Goal: Task Accomplishment & Management: Manage account settings

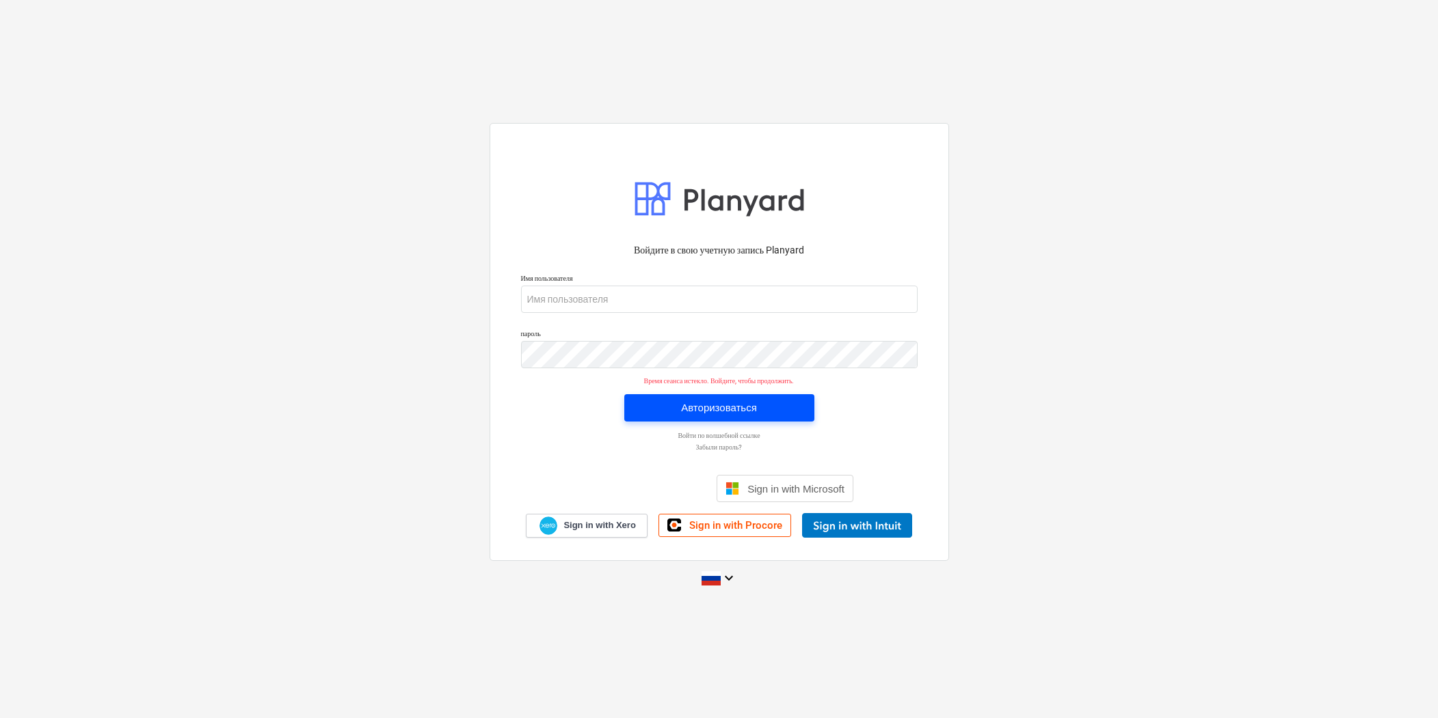
click at [753, 405] on div "Авторизоваться" at bounding box center [719, 408] width 76 height 18
click at [684, 407] on div "Авторизоваться" at bounding box center [719, 408] width 76 height 18
click at [703, 401] on div "Авторизоваться" at bounding box center [719, 408] width 76 height 18
click at [733, 410] on div "Авторизоваться" at bounding box center [719, 408] width 76 height 18
click at [702, 435] on p "Войти по волшебной ссылке" at bounding box center [719, 435] width 410 height 9
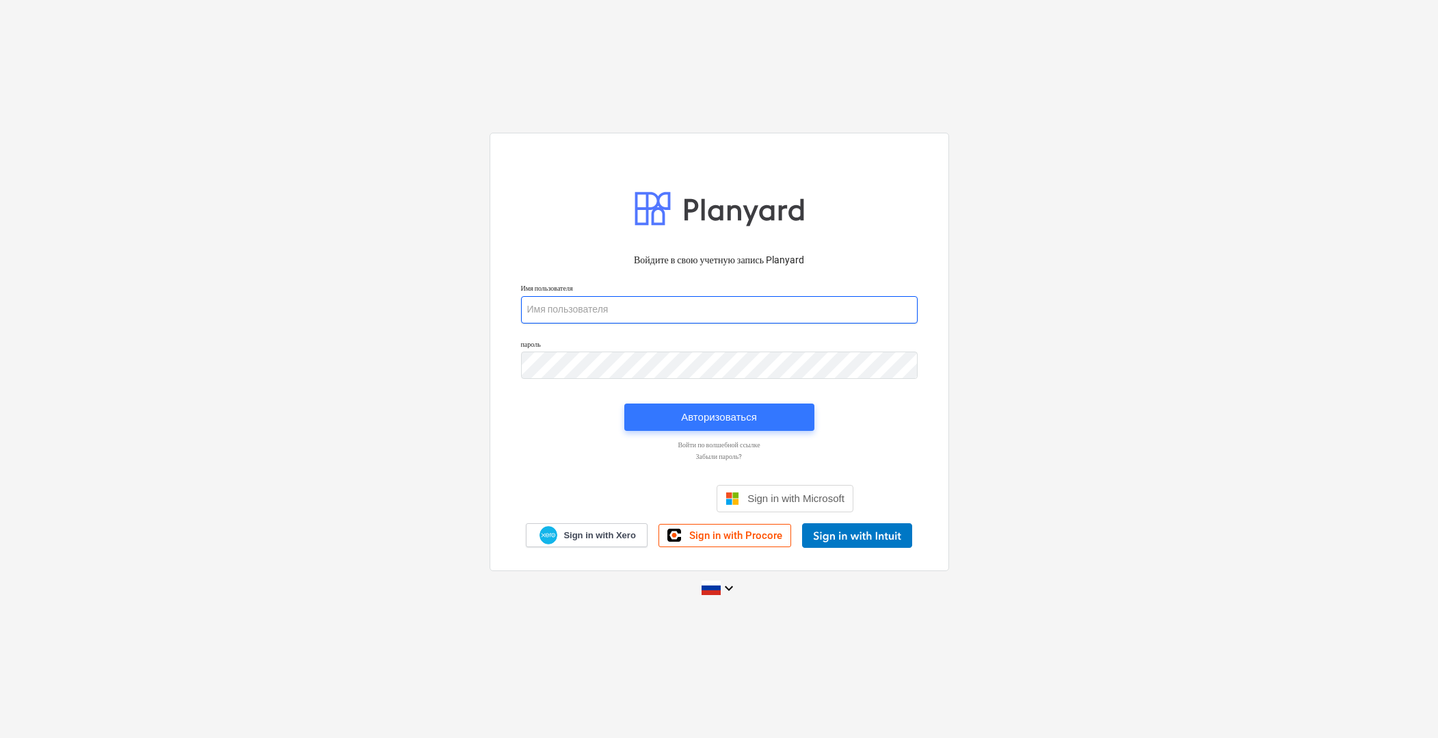
type input "[PERSON_NAME][EMAIL_ADDRESS][DOMAIN_NAME]"
click at [711, 422] on div "Авторизоваться" at bounding box center [719, 417] width 76 height 18
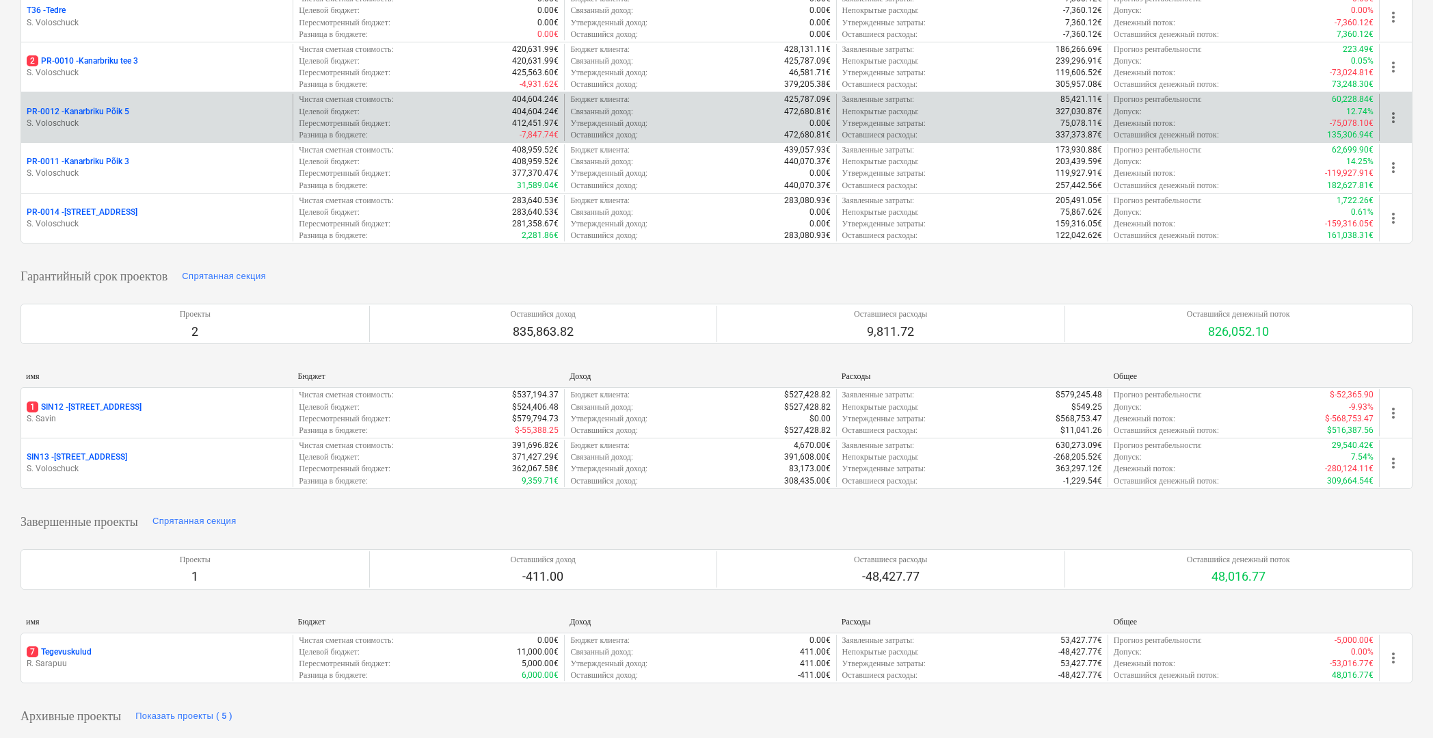
scroll to position [369, 0]
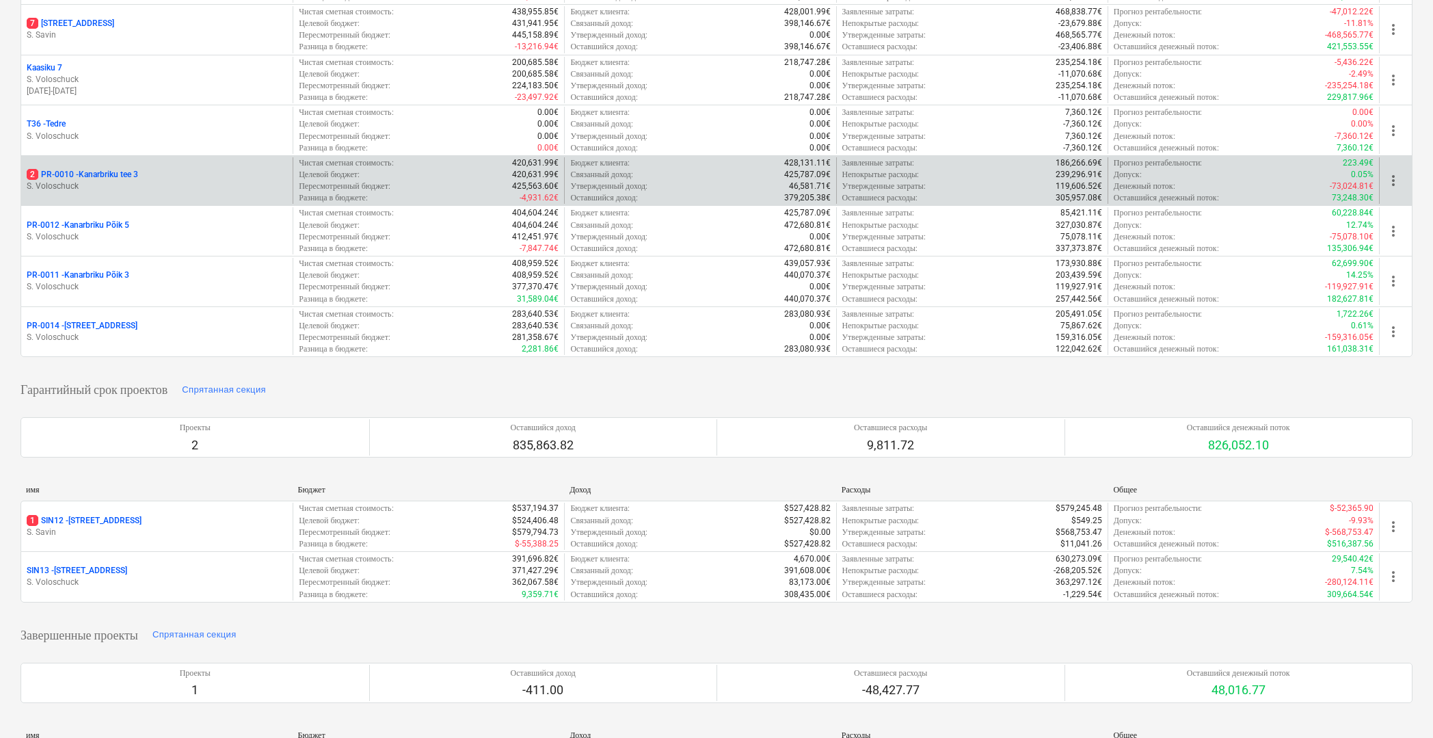
click at [152, 163] on div "2 PR-0010 - Kanarbriku tee 3 S. Voloschuck" at bounding box center [156, 180] width 271 height 47
click at [97, 171] on p "2 PR-0010 - Kanarbriku tee 3" at bounding box center [82, 175] width 111 height 12
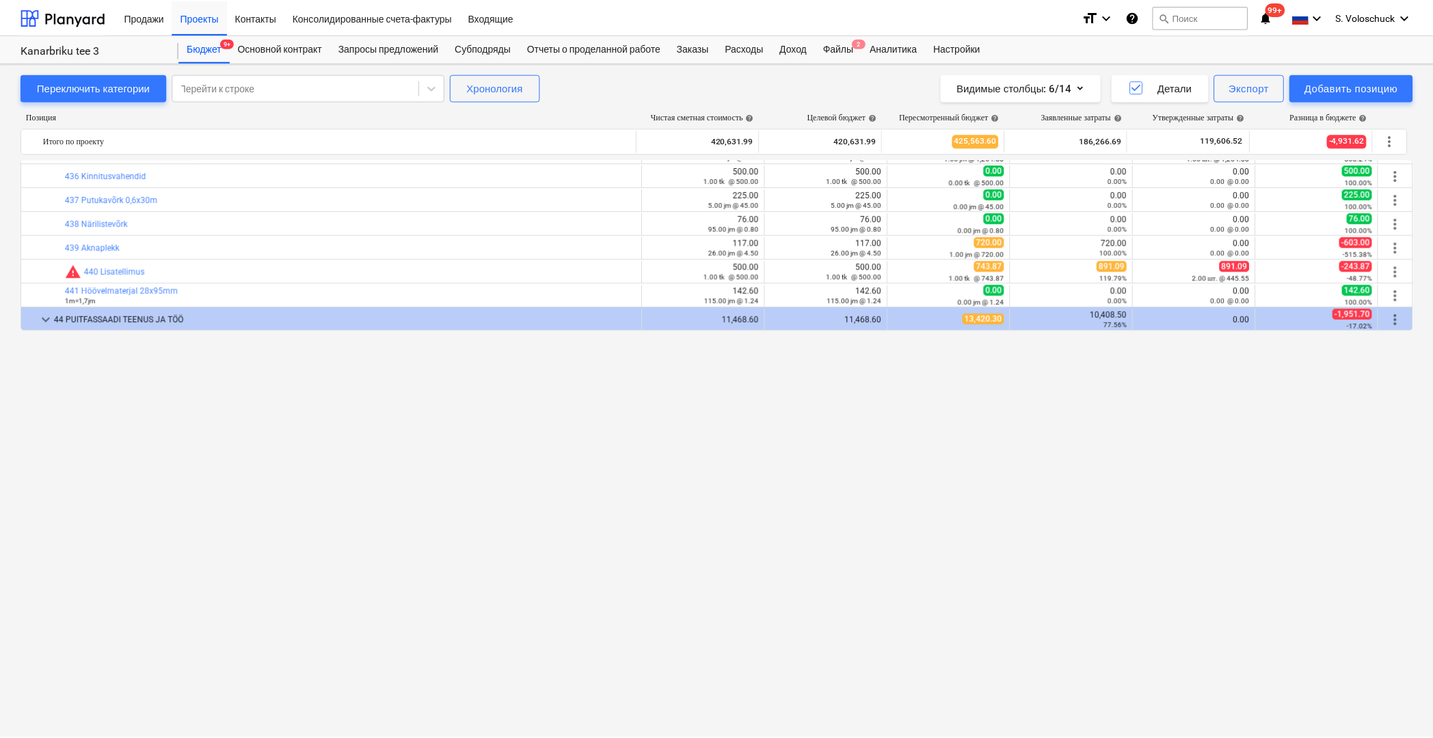
scroll to position [1034, 0]
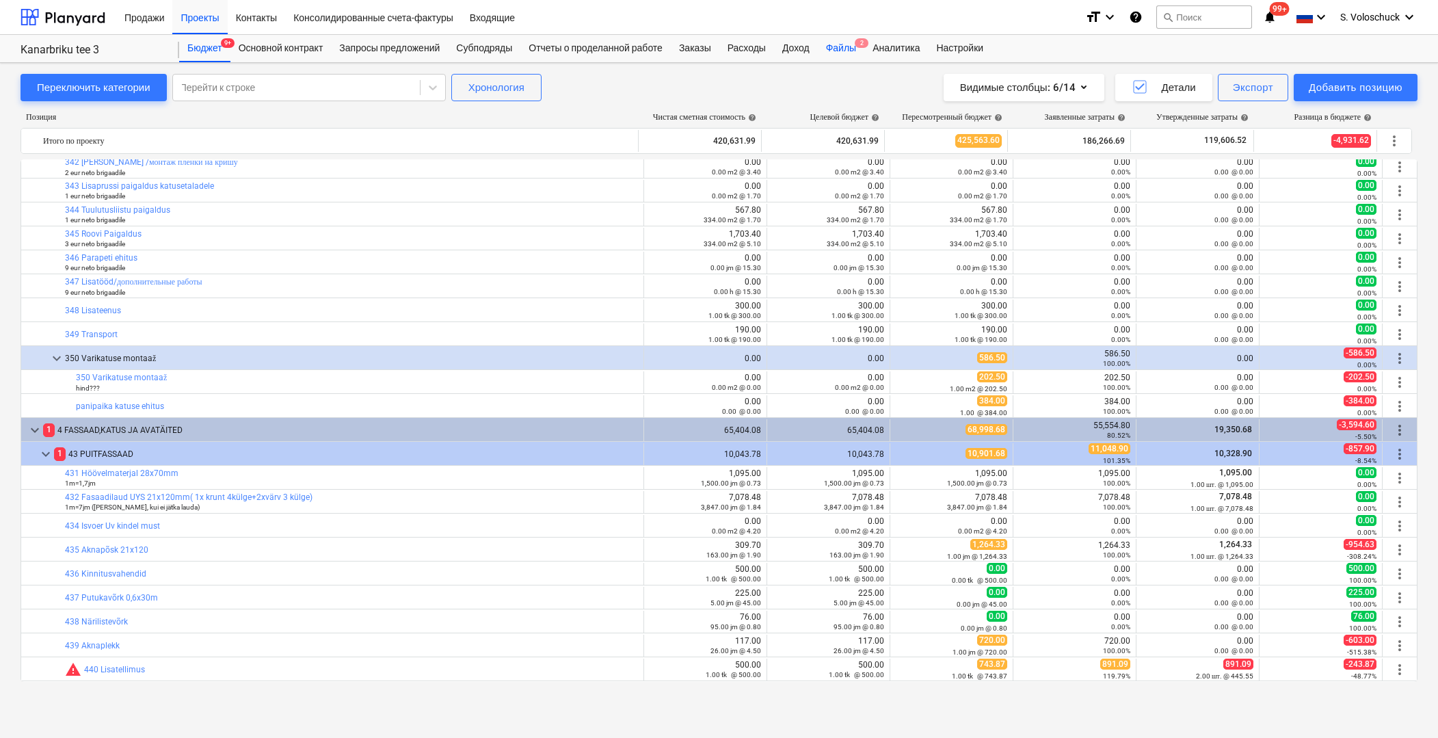
click at [856, 53] on div "Файлы 2" at bounding box center [841, 48] width 46 height 27
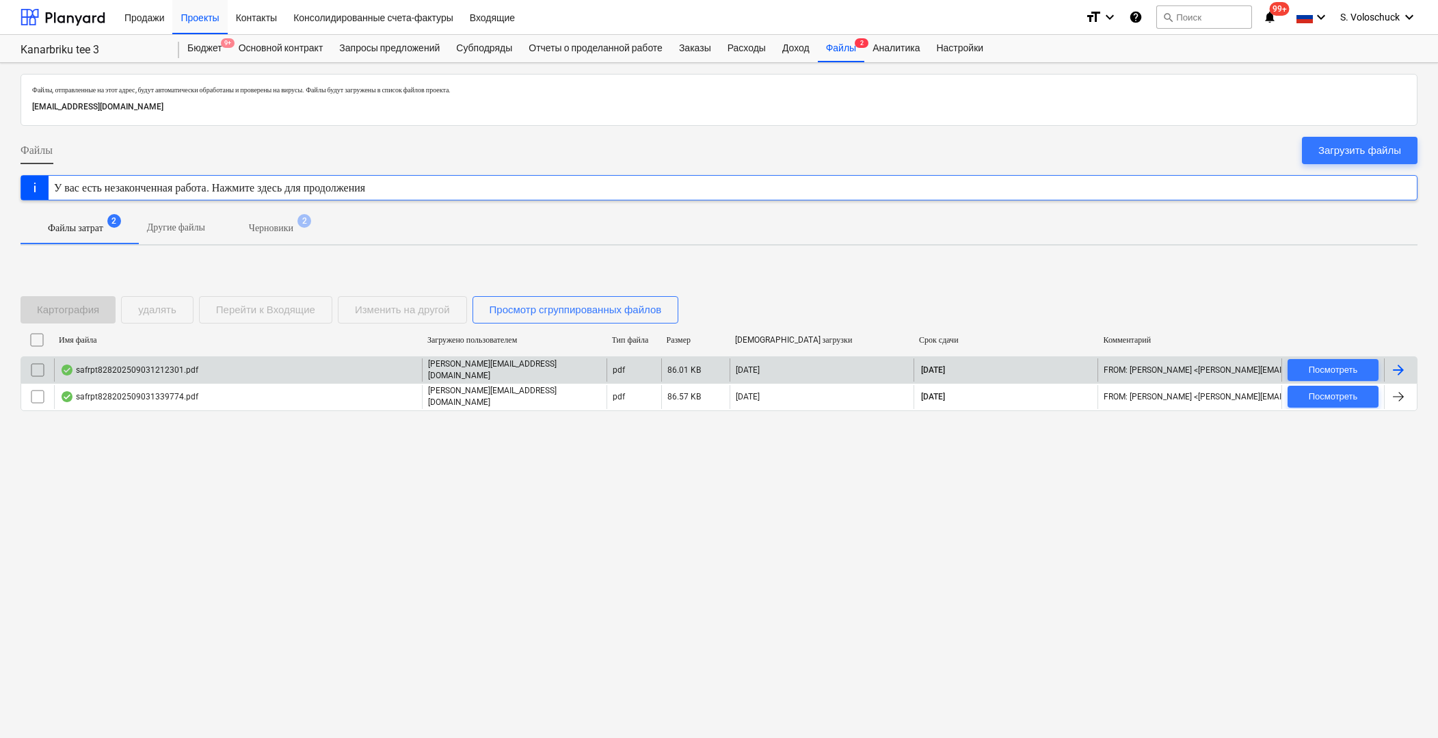
click at [432, 370] on p "ruth@thornproperties.ee" at bounding box center [514, 369] width 172 height 23
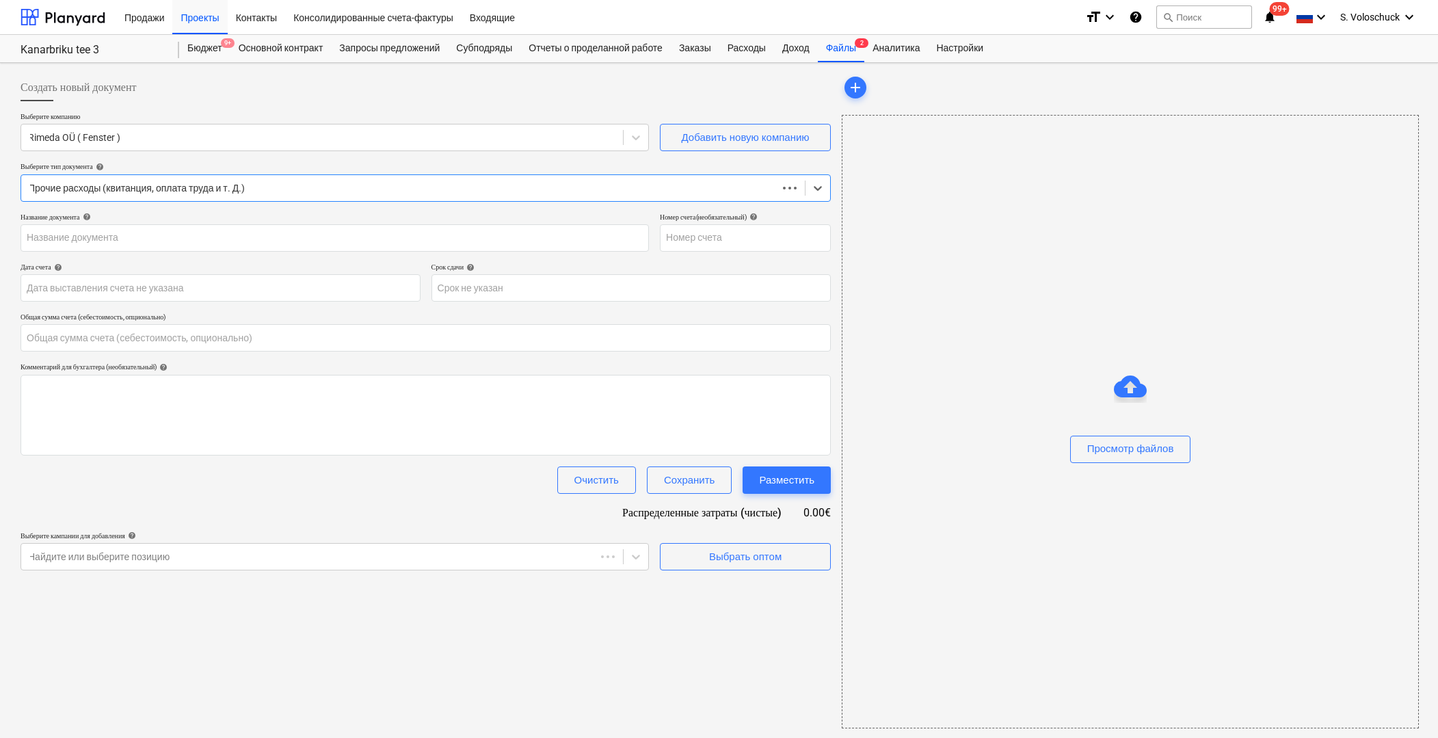
type input "0.00"
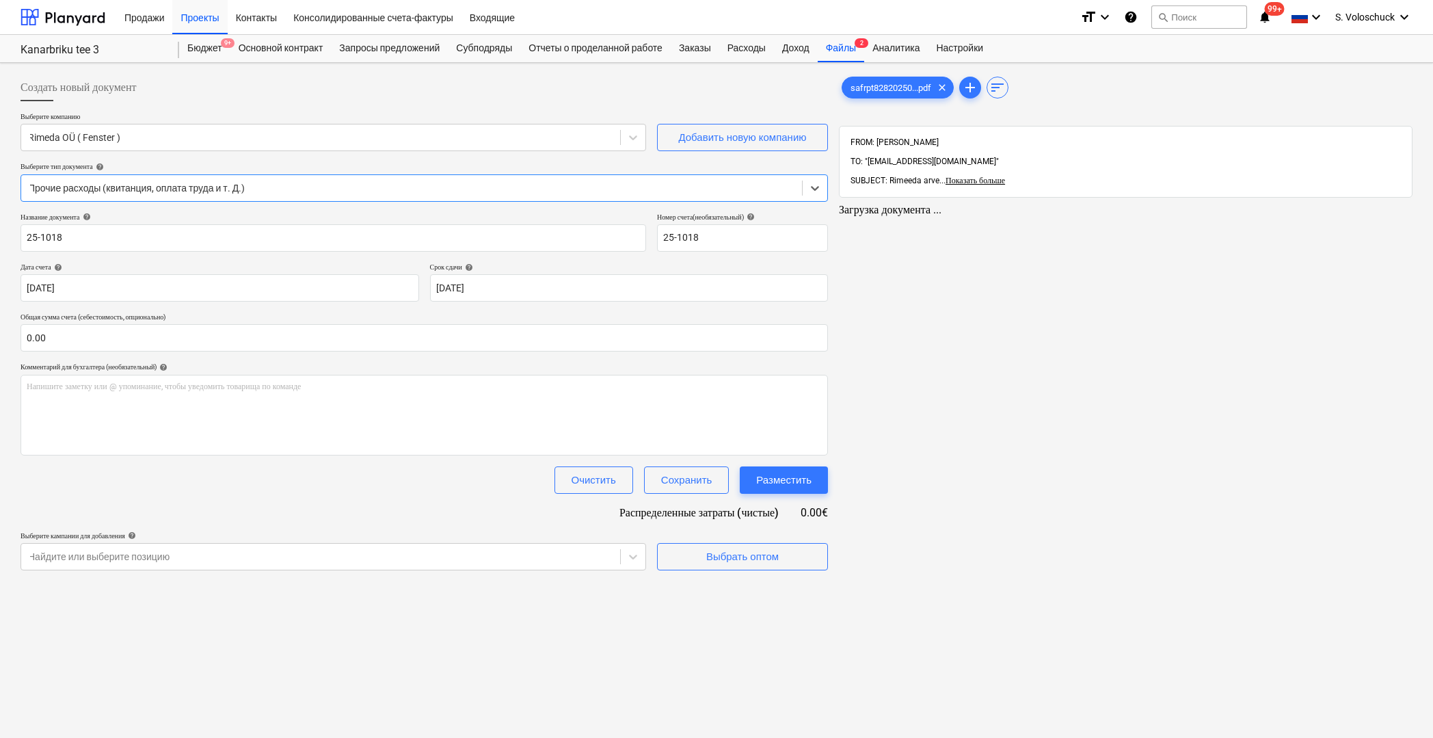
type input "25-1018"
type input "[DATE]"
type input "24 Sep 2025"
click at [488, 47] on div "Субподряды" at bounding box center [484, 48] width 72 height 27
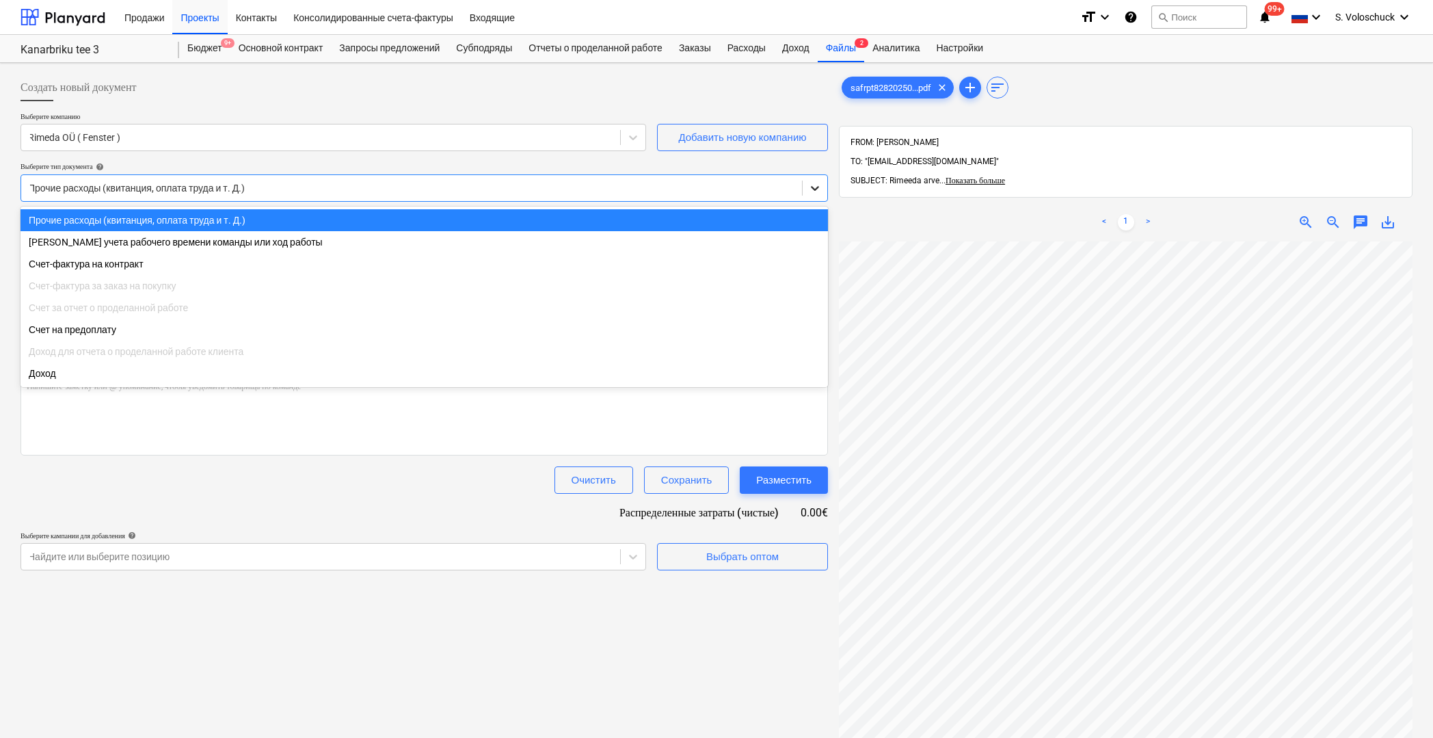
click at [815, 189] on icon at bounding box center [815, 188] width 14 height 14
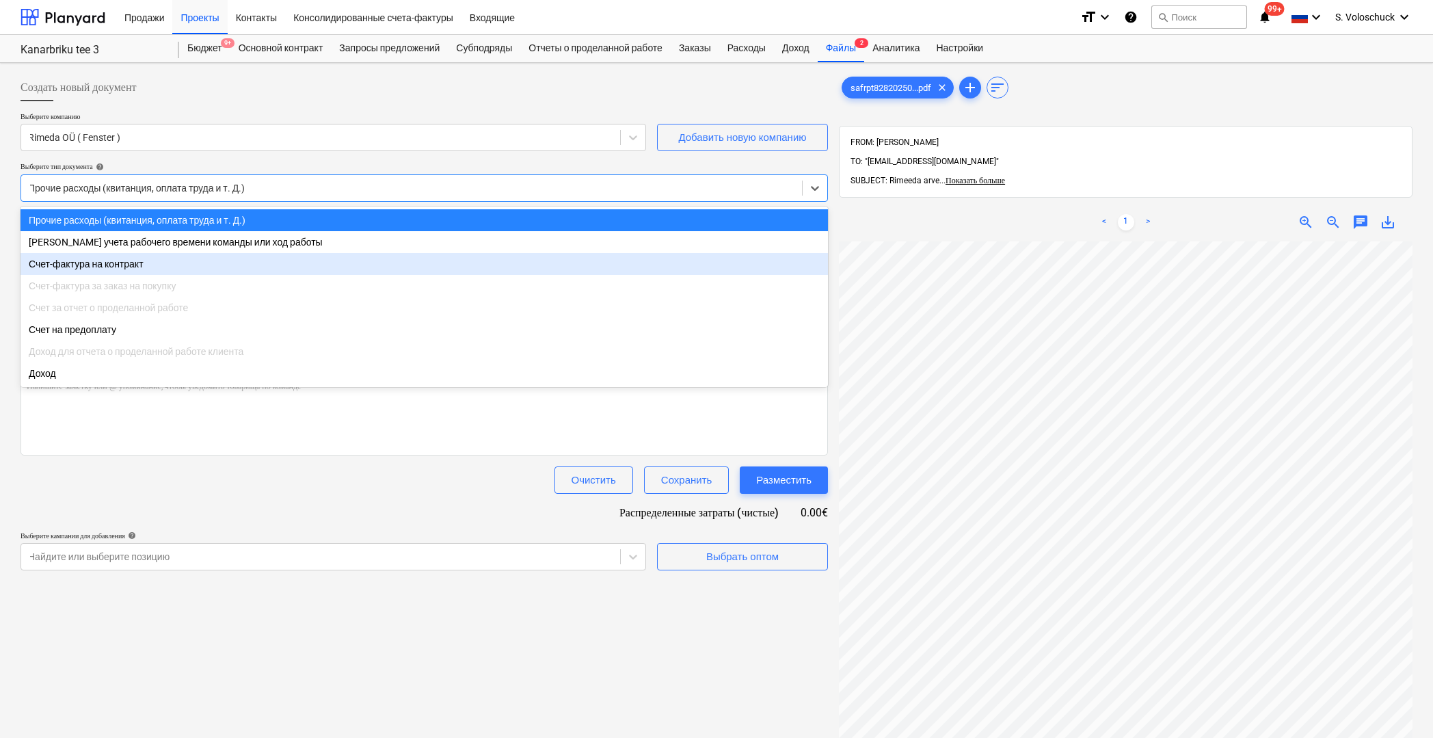
click at [120, 271] on div "Счет-фактура на контракт" at bounding box center [424, 264] width 807 height 22
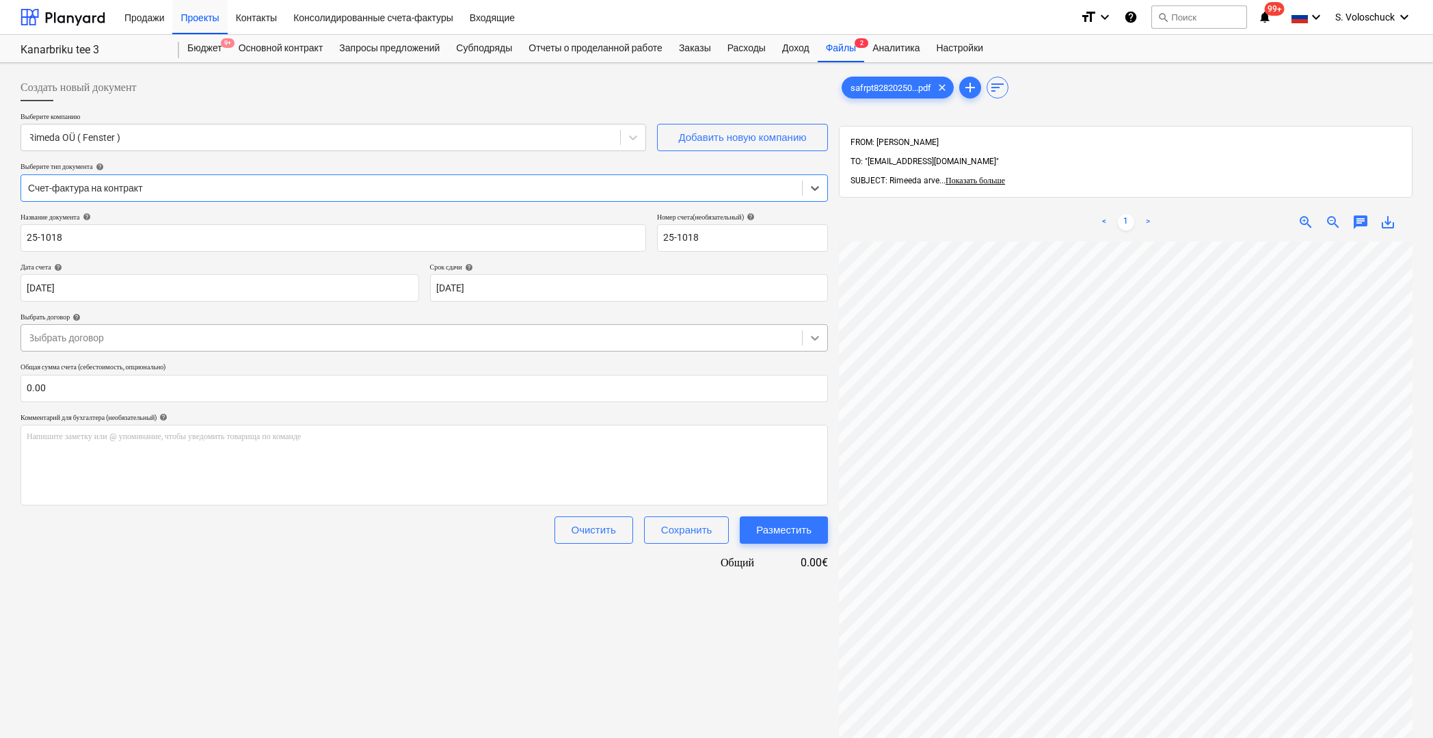
click at [808, 335] on icon at bounding box center [815, 338] width 14 height 14
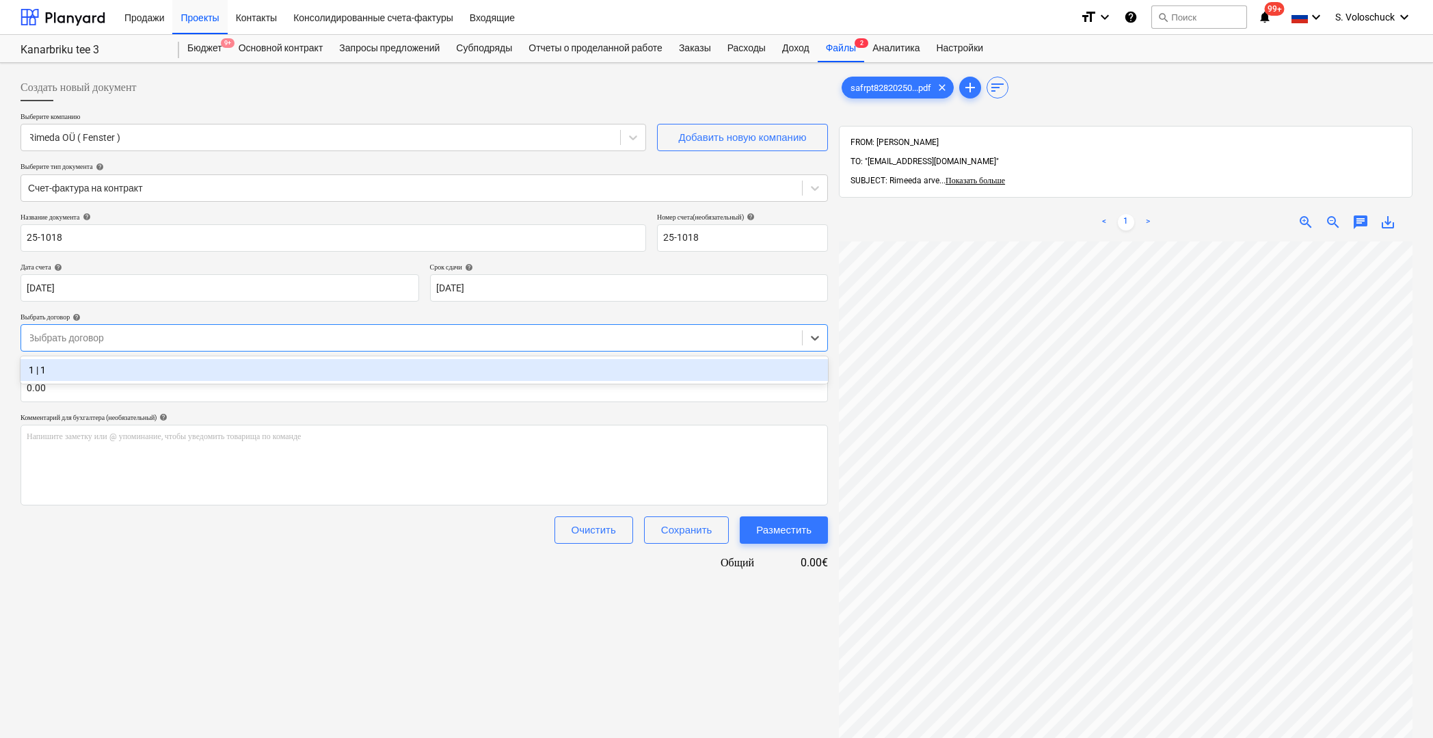
click at [147, 366] on div "1 | 1" at bounding box center [424, 370] width 807 height 22
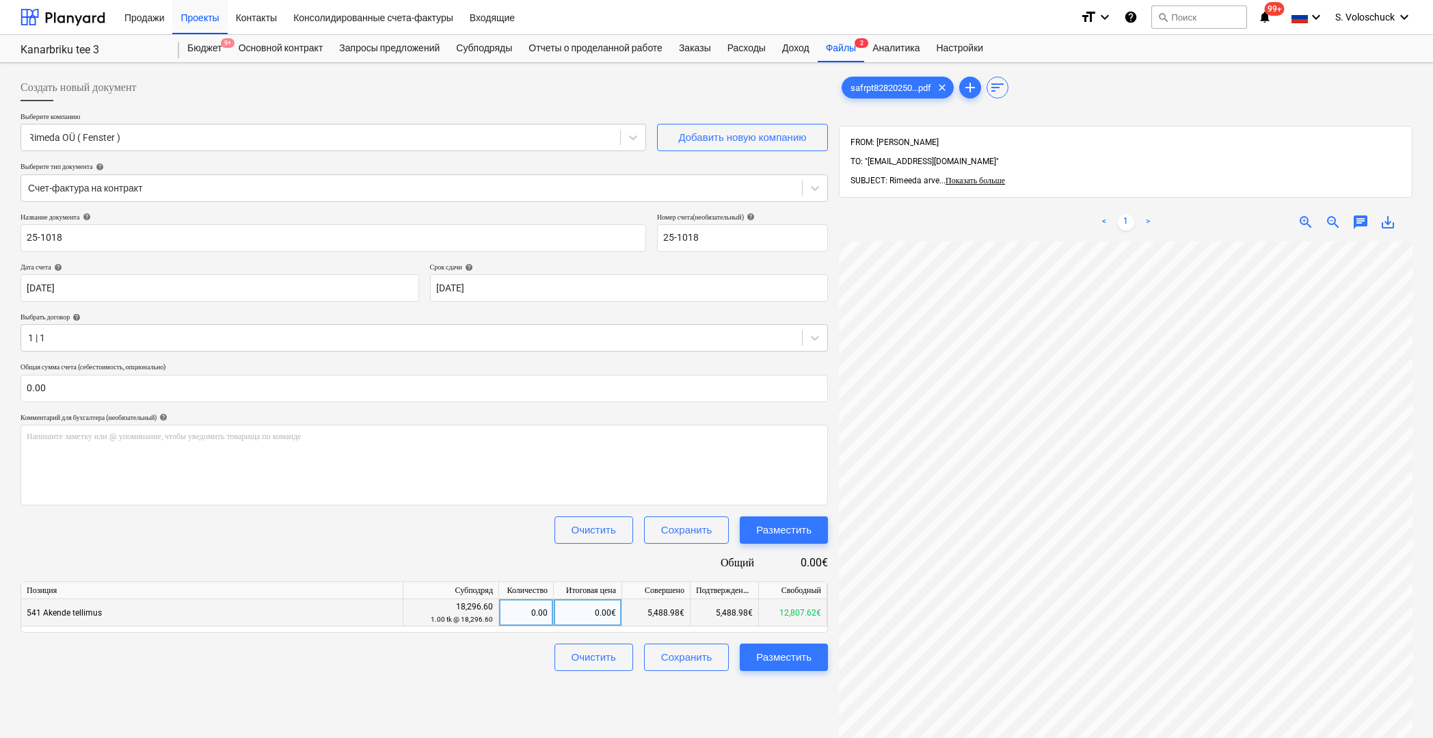
click at [578, 612] on div "0.00€" at bounding box center [588, 612] width 68 height 27
click at [585, 609] on input at bounding box center [588, 612] width 68 height 27
click at [178, 384] on input "0.00" at bounding box center [424, 388] width 807 height 27
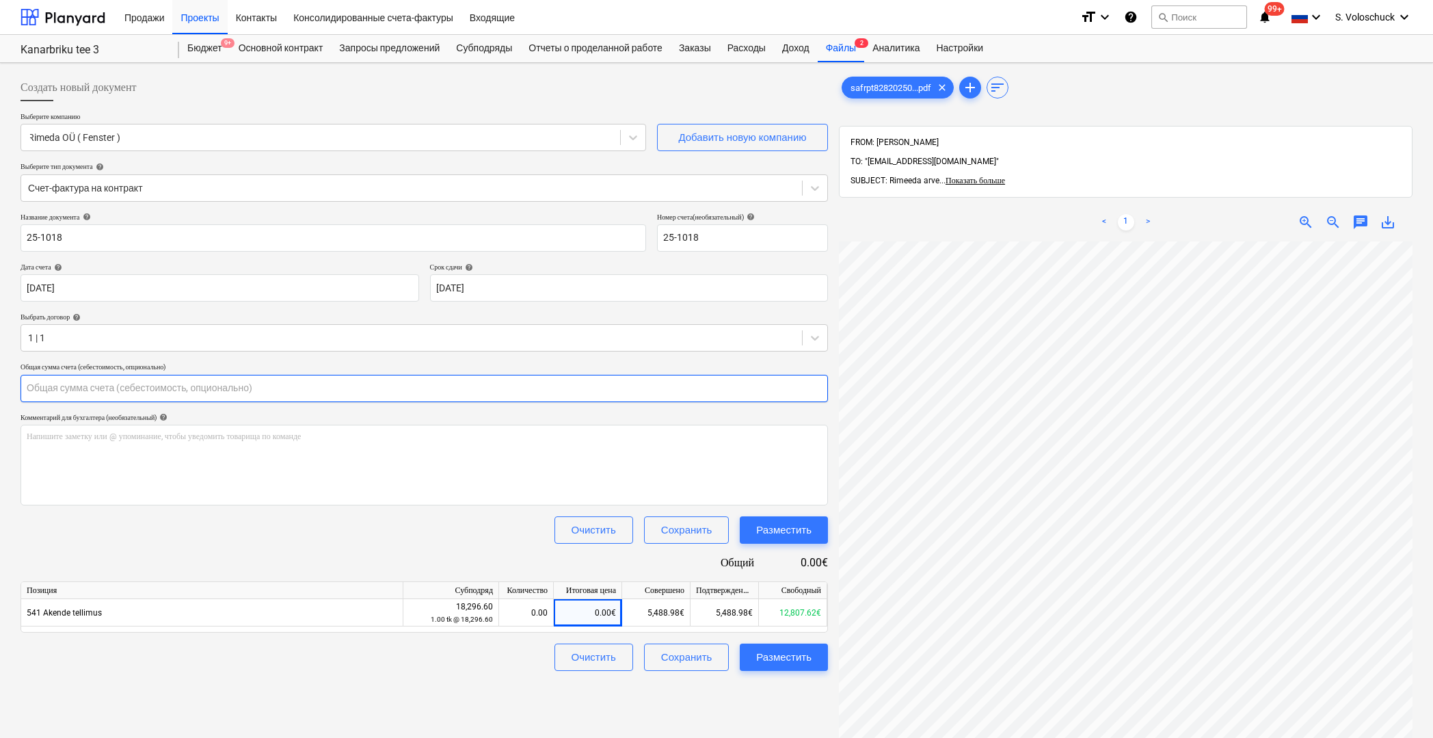
click at [141, 383] on input "text" at bounding box center [424, 388] width 807 height 27
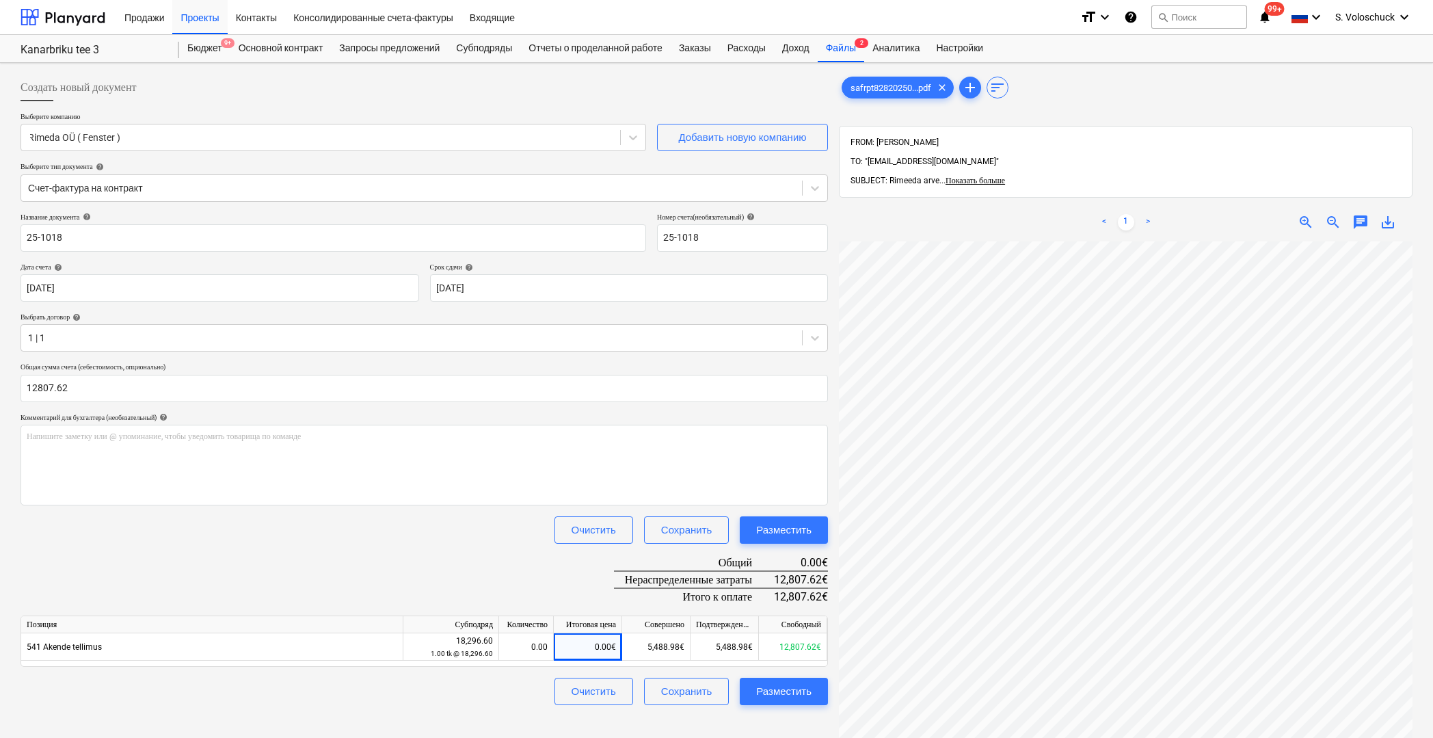
type input "12,807.62"
click at [415, 596] on div "Название документа help 25-1018 Номер счета (необязательный) help 25-1018 Дата …" at bounding box center [424, 459] width 807 height 492
click at [578, 641] on div "0.00€" at bounding box center [588, 646] width 68 height 27
type input "12807.62"
click at [245, 690] on div "Очистить Сохранить Разместить" at bounding box center [424, 690] width 807 height 27
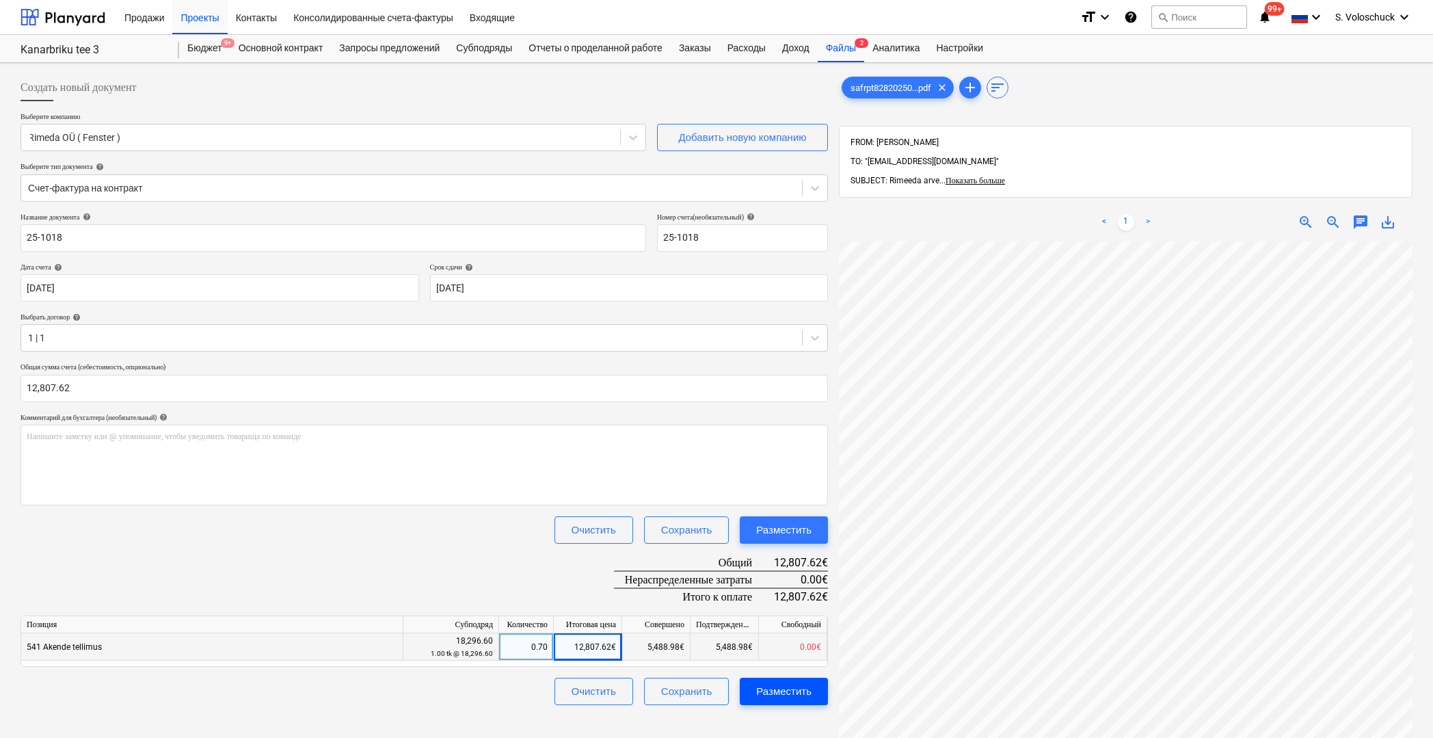
click at [790, 695] on div "Разместить" at bounding box center [783, 691] width 55 height 18
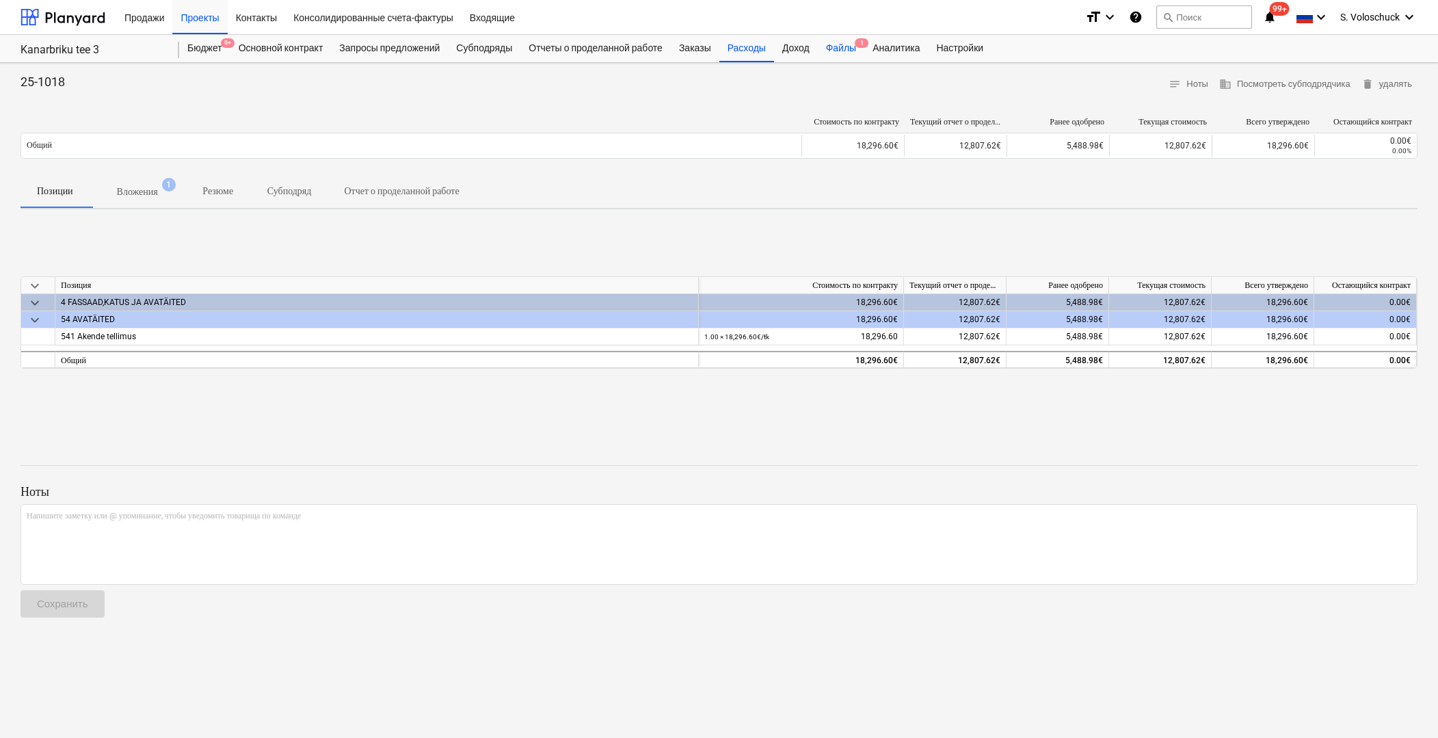
click at [857, 52] on div "Файлы 1" at bounding box center [841, 48] width 46 height 27
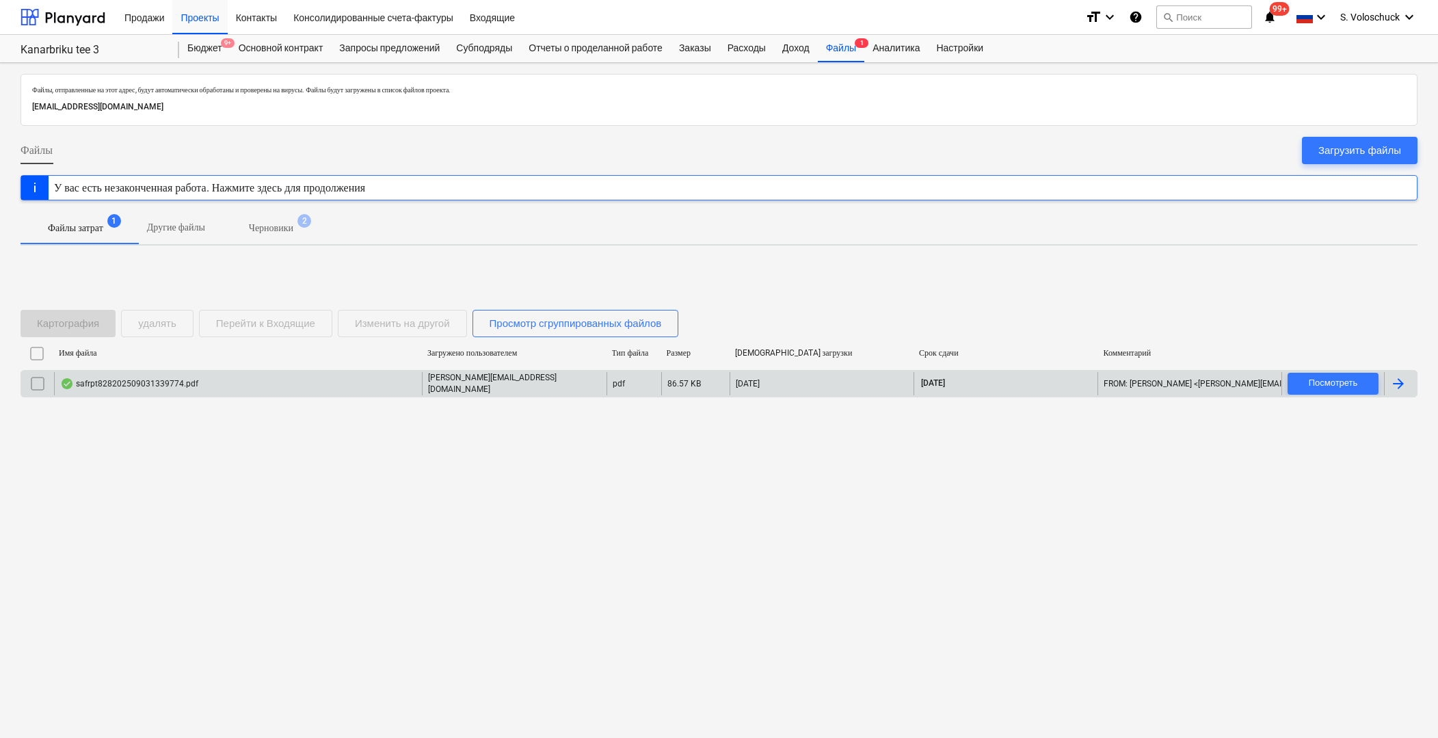
click at [260, 388] on div "safrpt828202509031339774.pdf" at bounding box center [238, 383] width 368 height 23
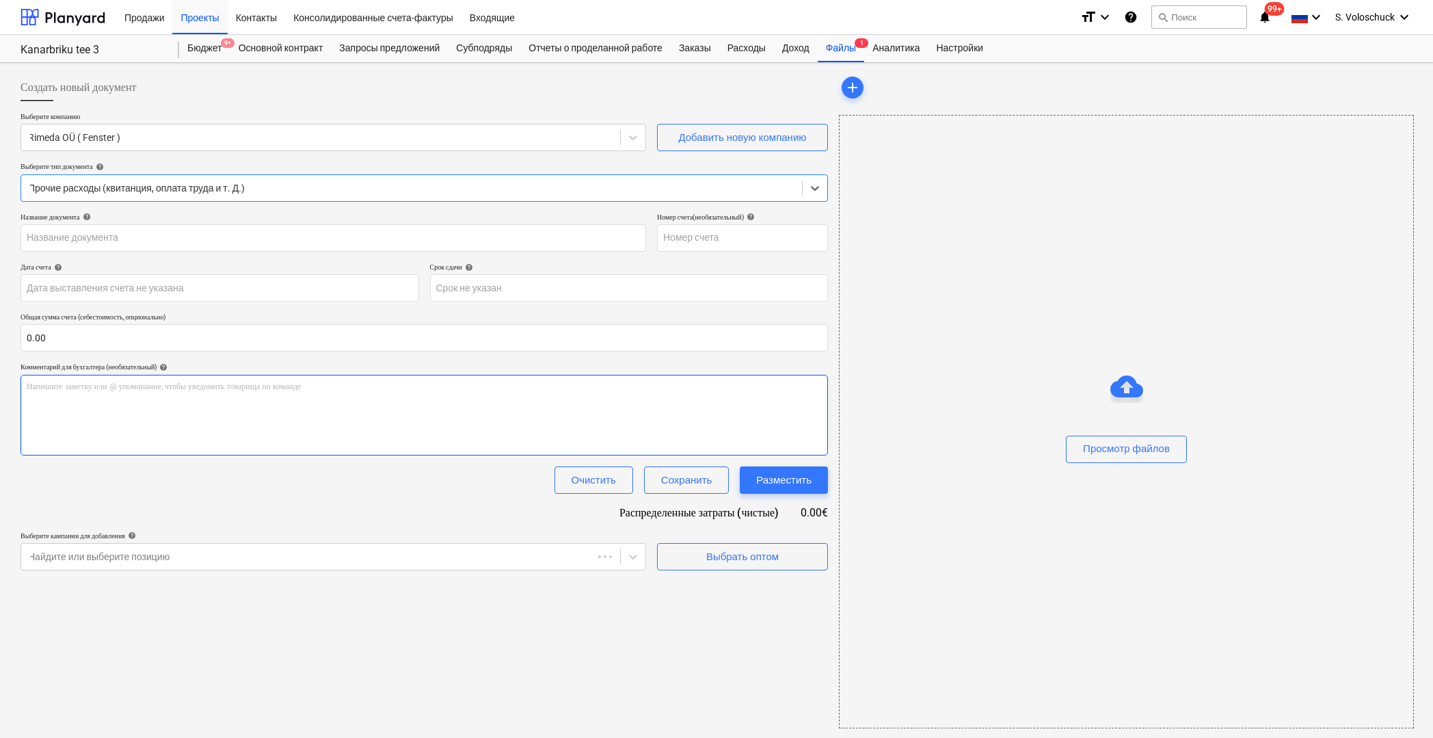
type input "25-1019"
type input "[DATE]"
type input "24 Sep 2025"
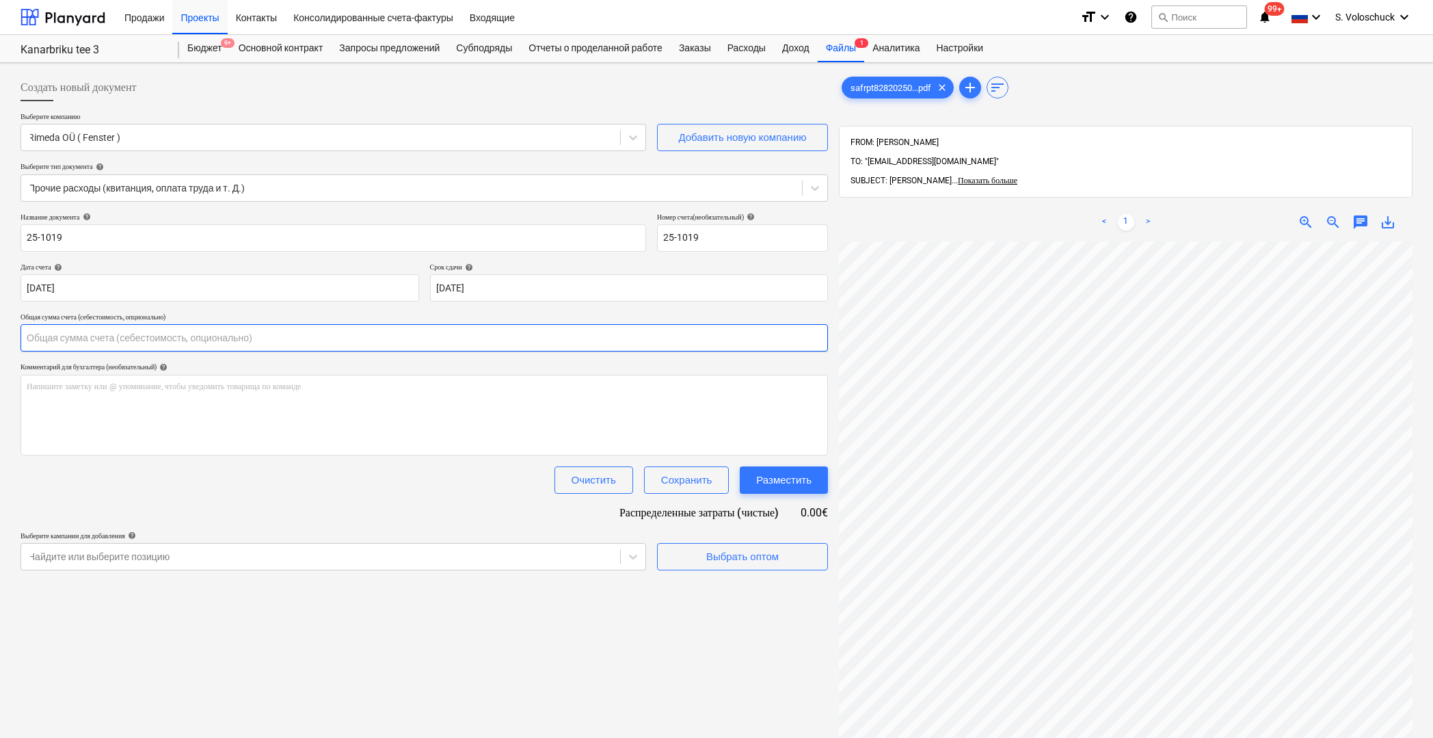
click at [90, 338] on input "text" at bounding box center [424, 337] width 807 height 27
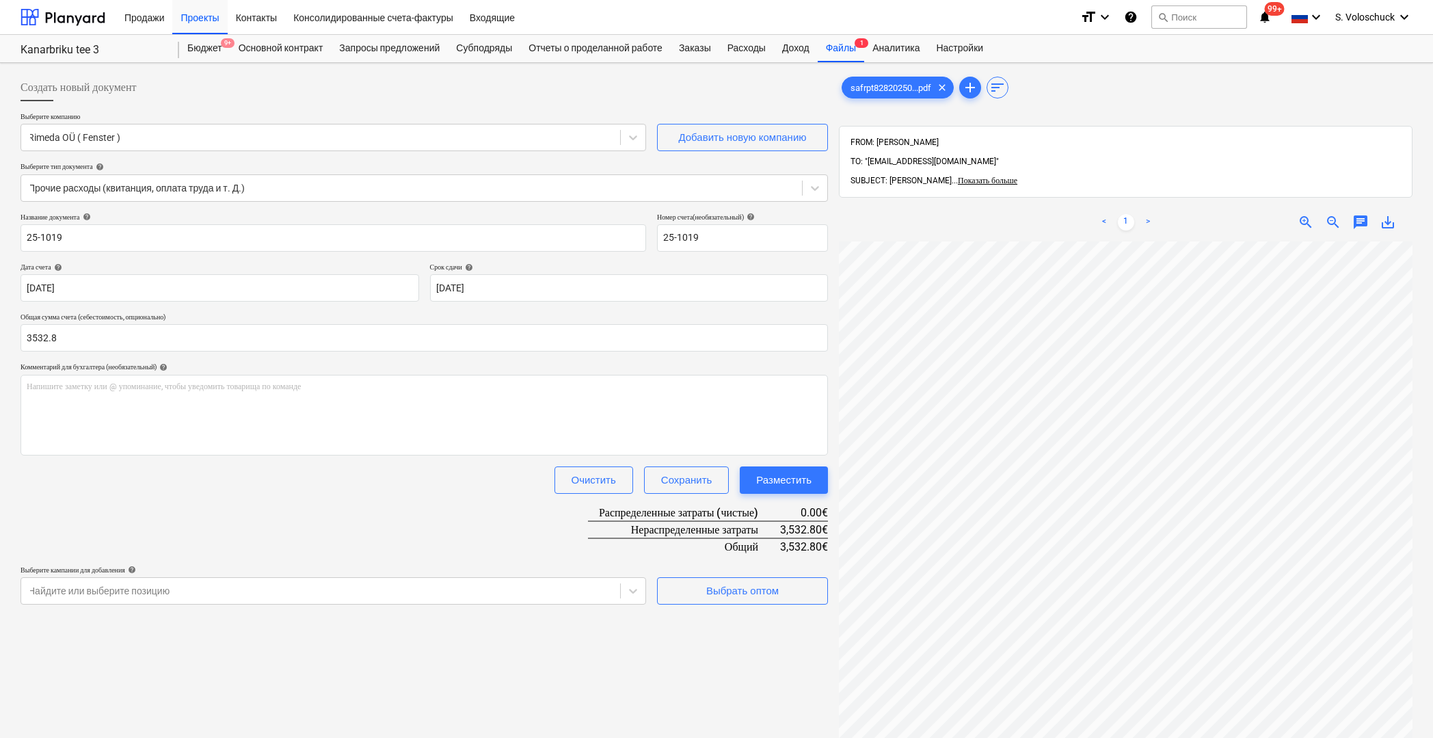
type input "3,532.80"
click at [750, 701] on div "Создать новый документ Выберите компанию Rimeda OÜ ( Fenster ) Добавить новую к…" at bounding box center [424, 507] width 818 height 878
click at [737, 593] on div "Выбрать оптом" at bounding box center [742, 591] width 72 height 18
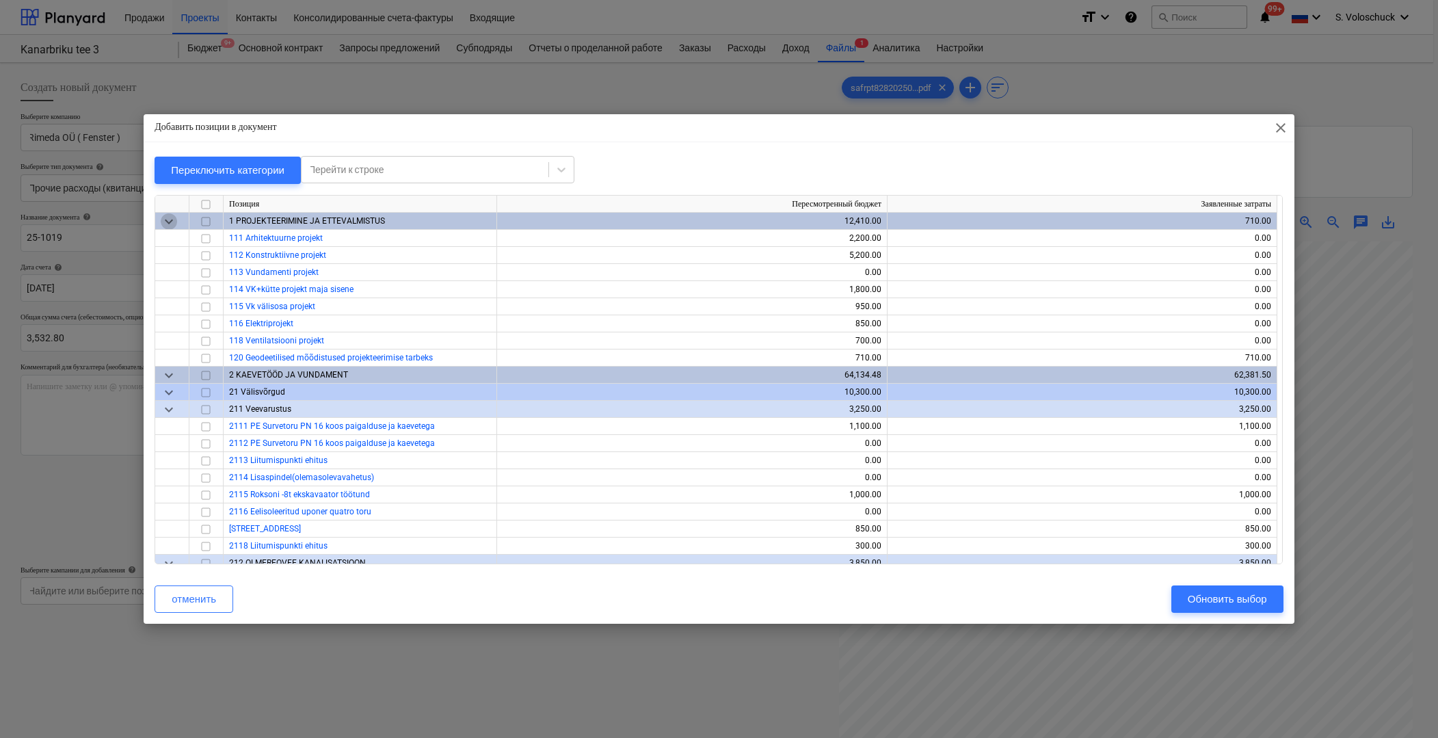
click at [174, 219] on span "keyboard_arrow_down" at bounding box center [169, 221] width 16 height 16
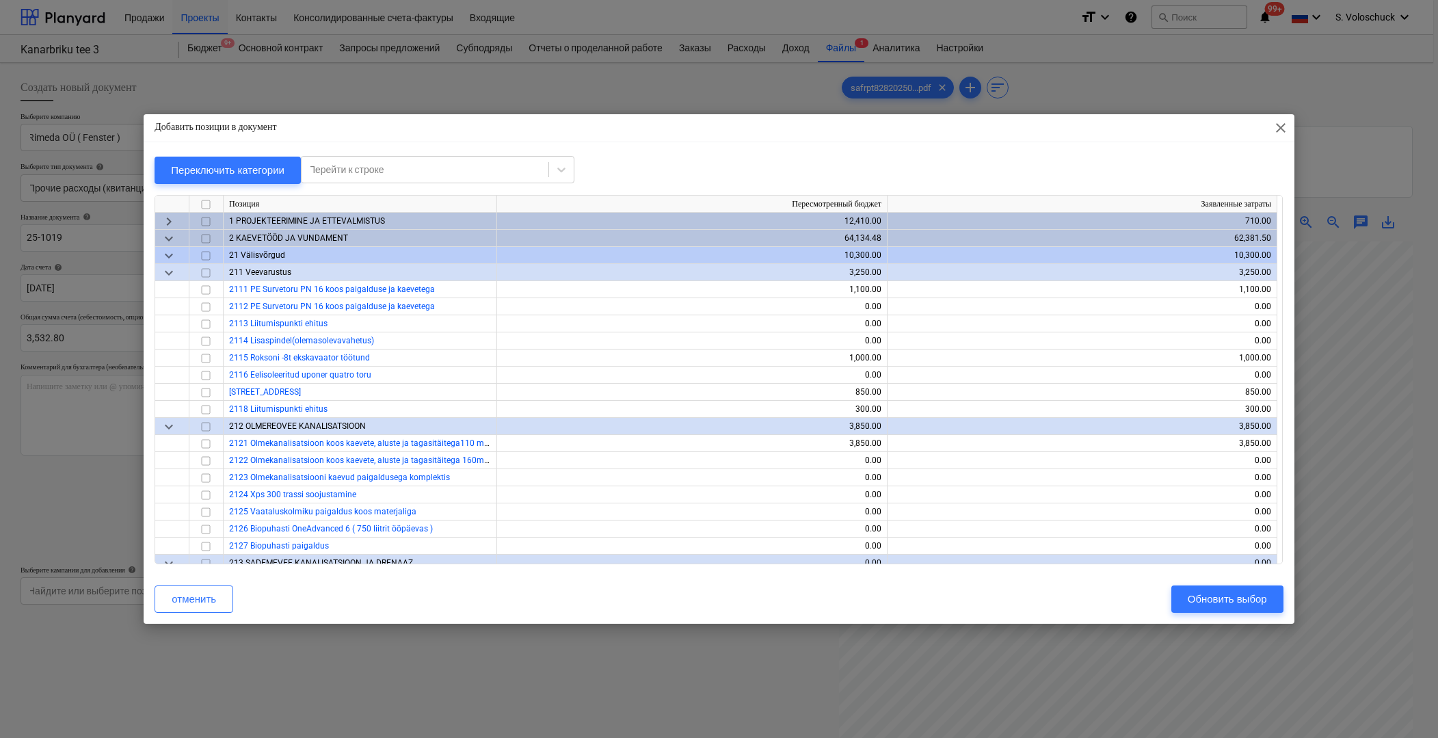
click at [174, 236] on span "keyboard_arrow_down" at bounding box center [169, 238] width 16 height 16
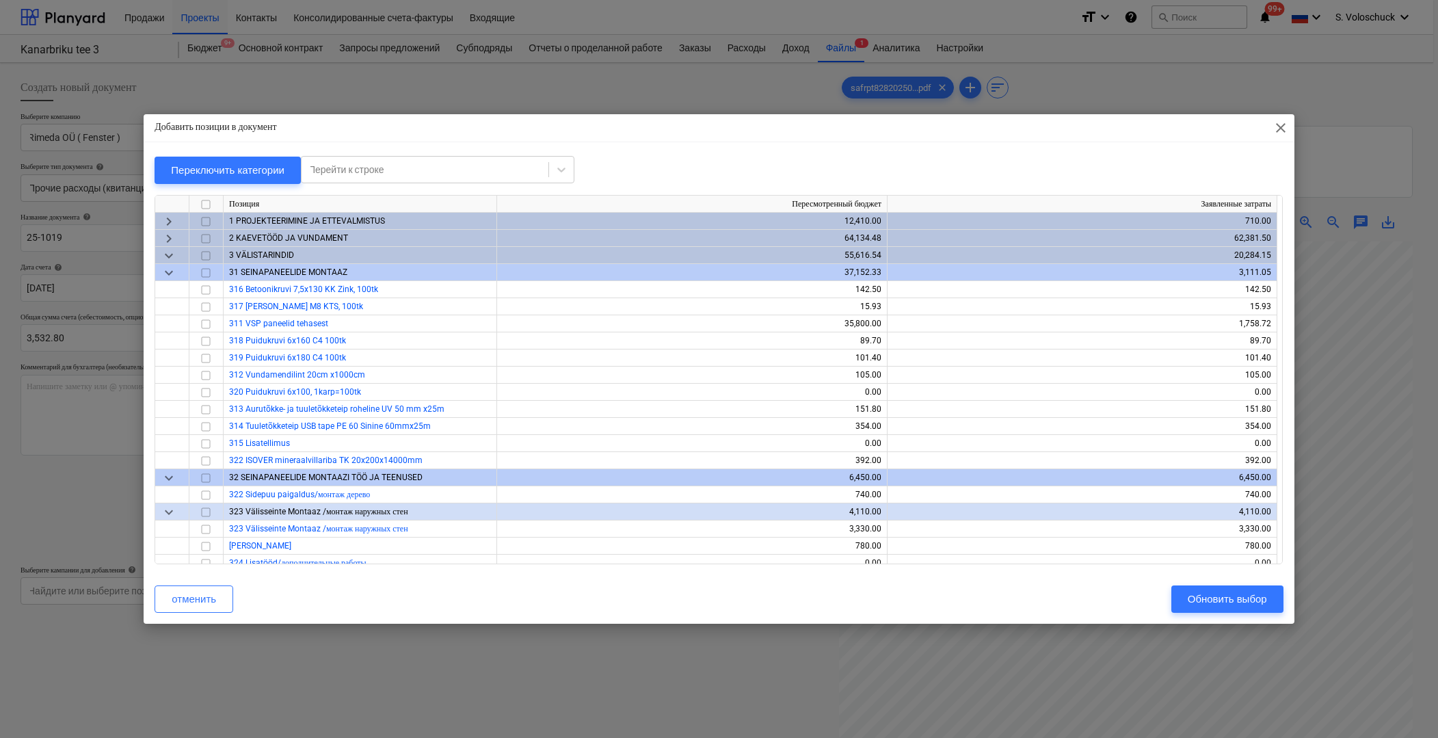
click at [172, 253] on span "keyboard_arrow_down" at bounding box center [169, 255] width 16 height 16
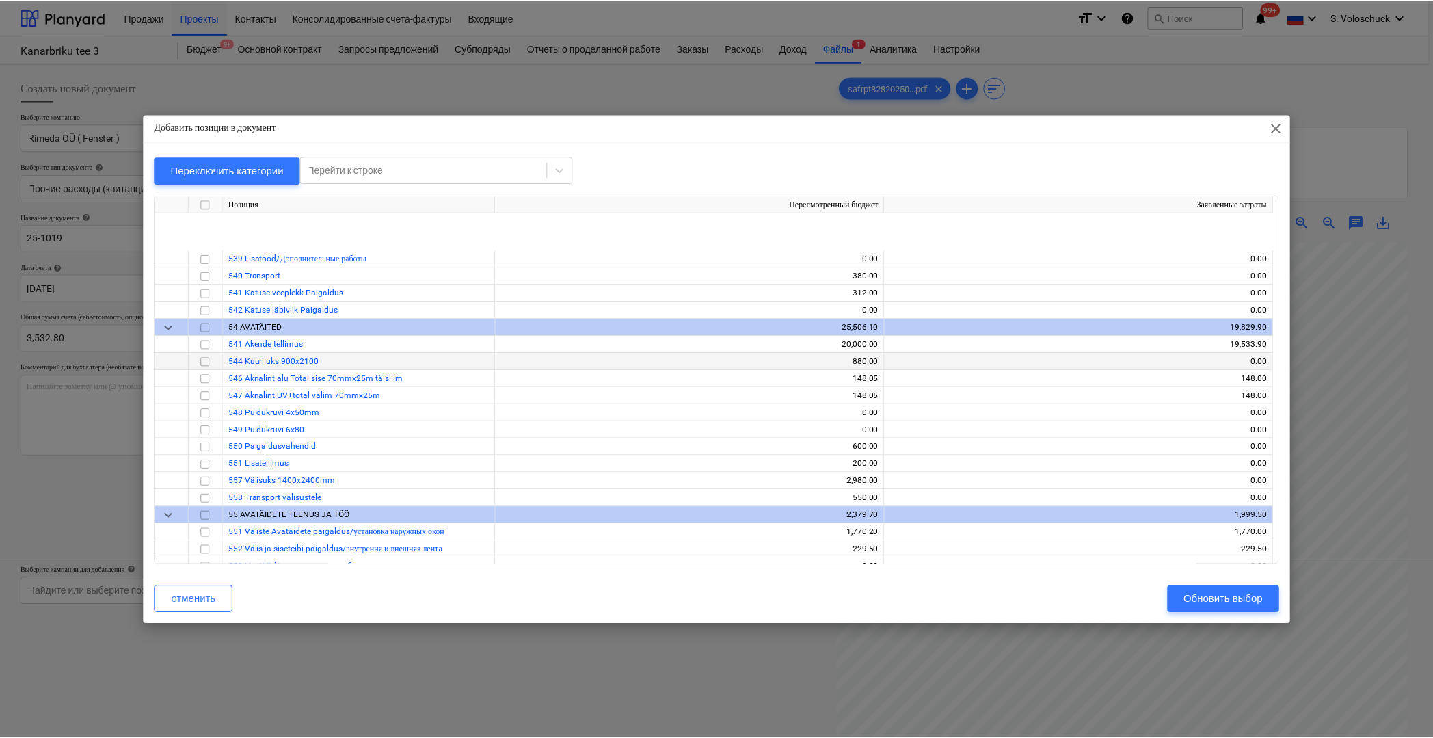
scroll to position [1409, 0]
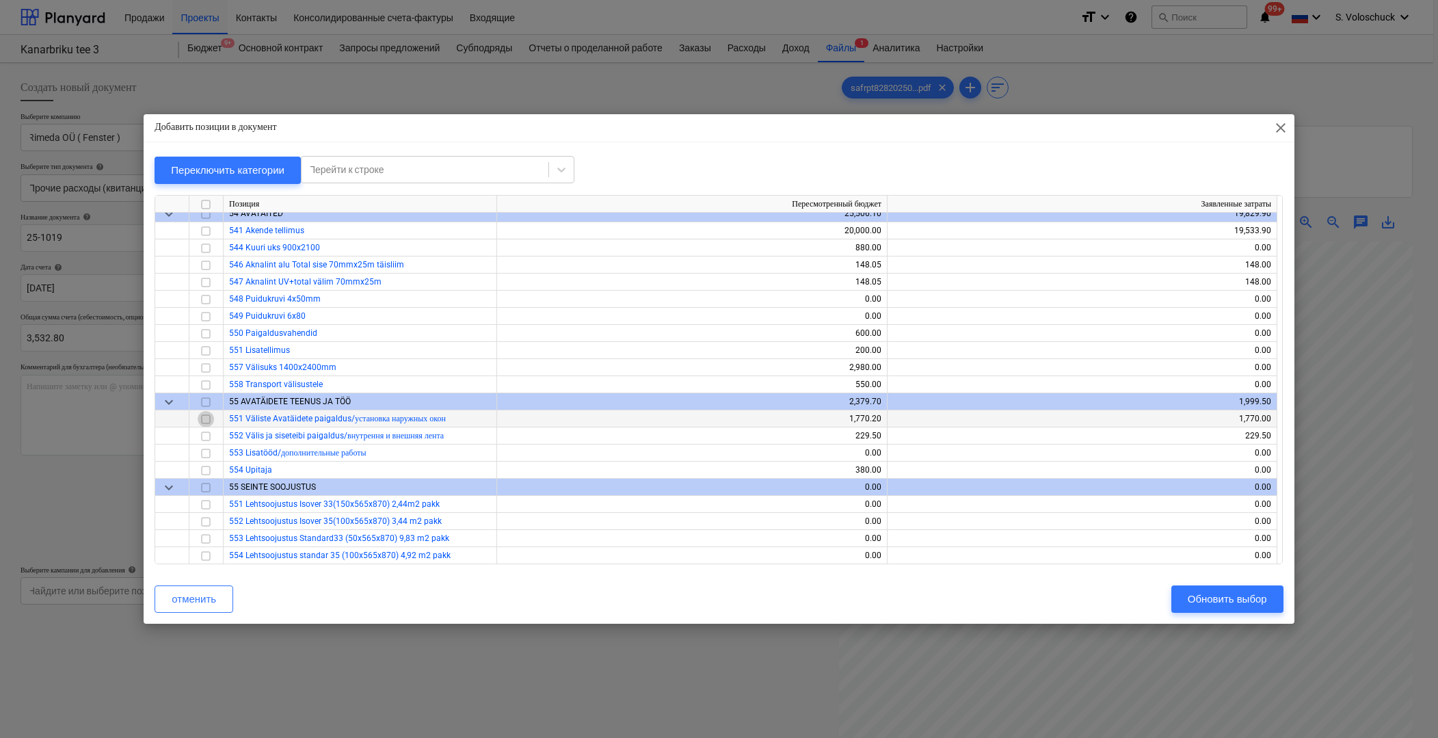
click at [206, 417] on input "checkbox" at bounding box center [206, 418] width 16 height 16
click at [208, 436] on input "checkbox" at bounding box center [206, 435] width 16 height 16
click at [208, 263] on input "checkbox" at bounding box center [206, 264] width 16 height 16
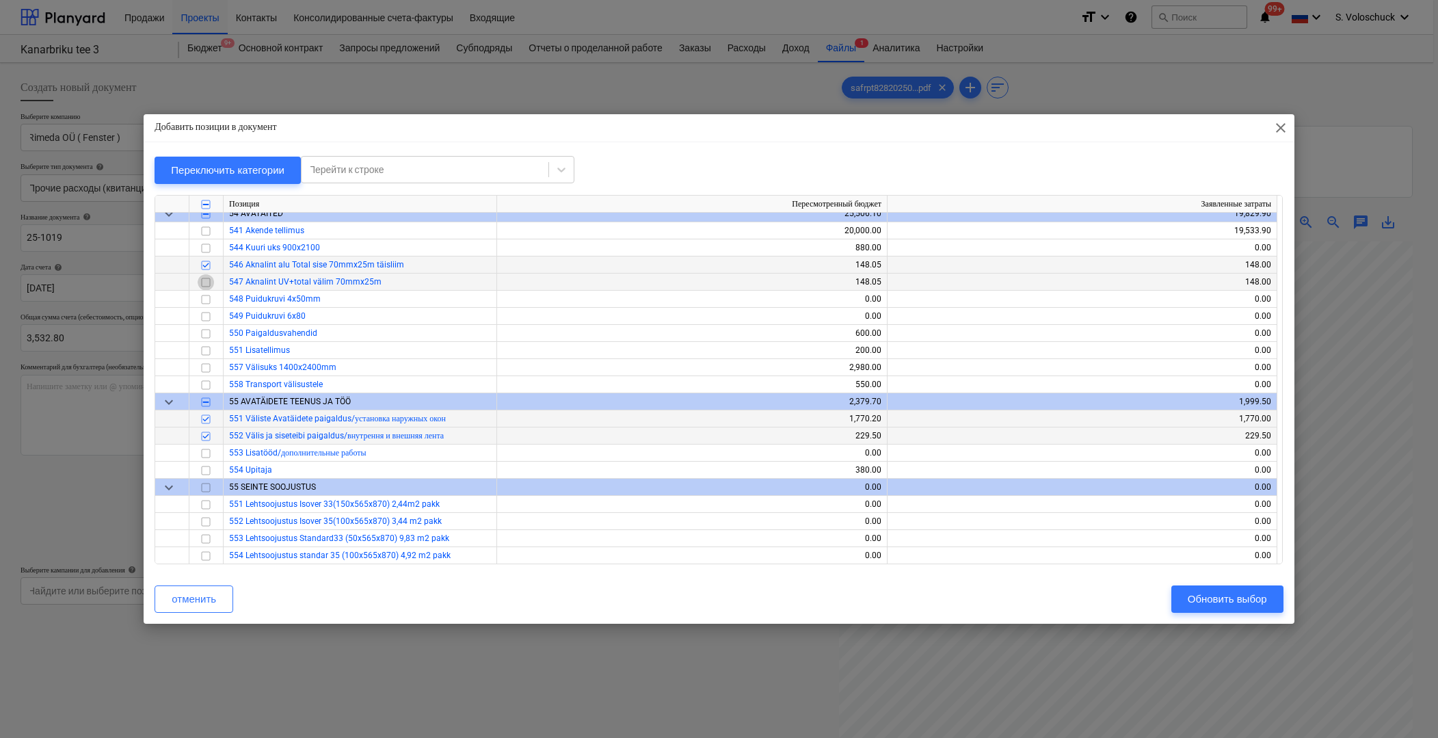
click at [207, 280] on input "checkbox" at bounding box center [206, 281] width 16 height 16
click at [1235, 593] on div "Обновить выбор" at bounding box center [1226, 599] width 79 height 18
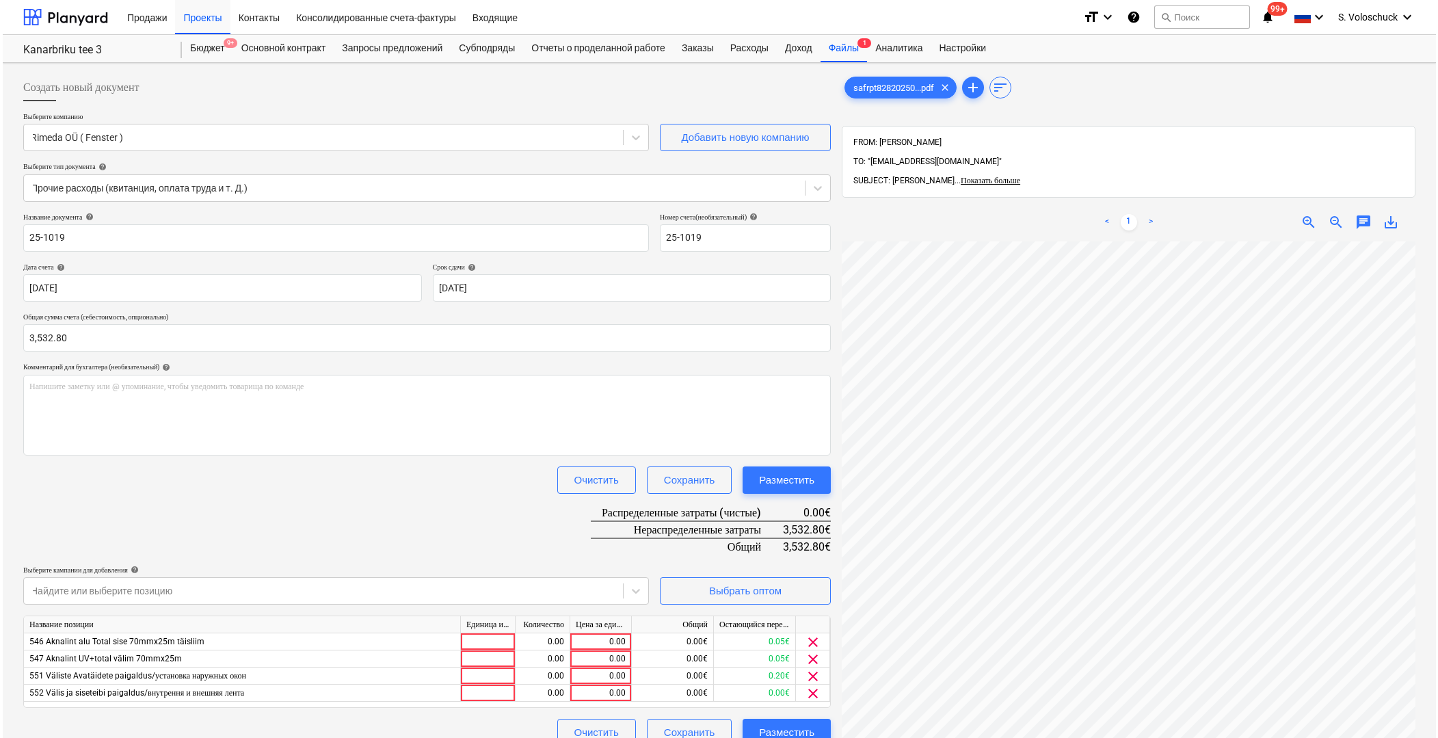
scroll to position [194, 0]
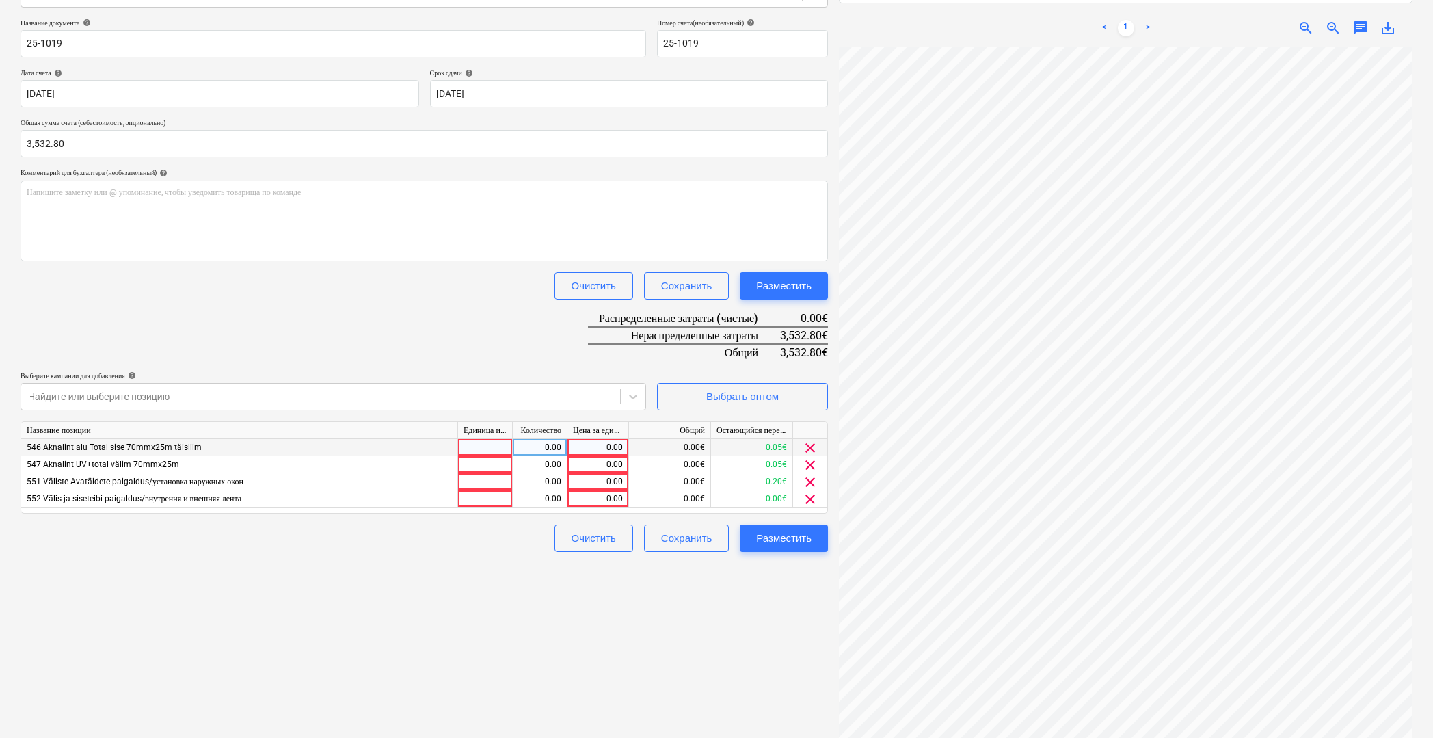
click at [598, 446] on div "0.00" at bounding box center [598, 447] width 50 height 17
type input "1654.4"
click at [590, 462] on div "0.00" at bounding box center [598, 464] width 50 height 17
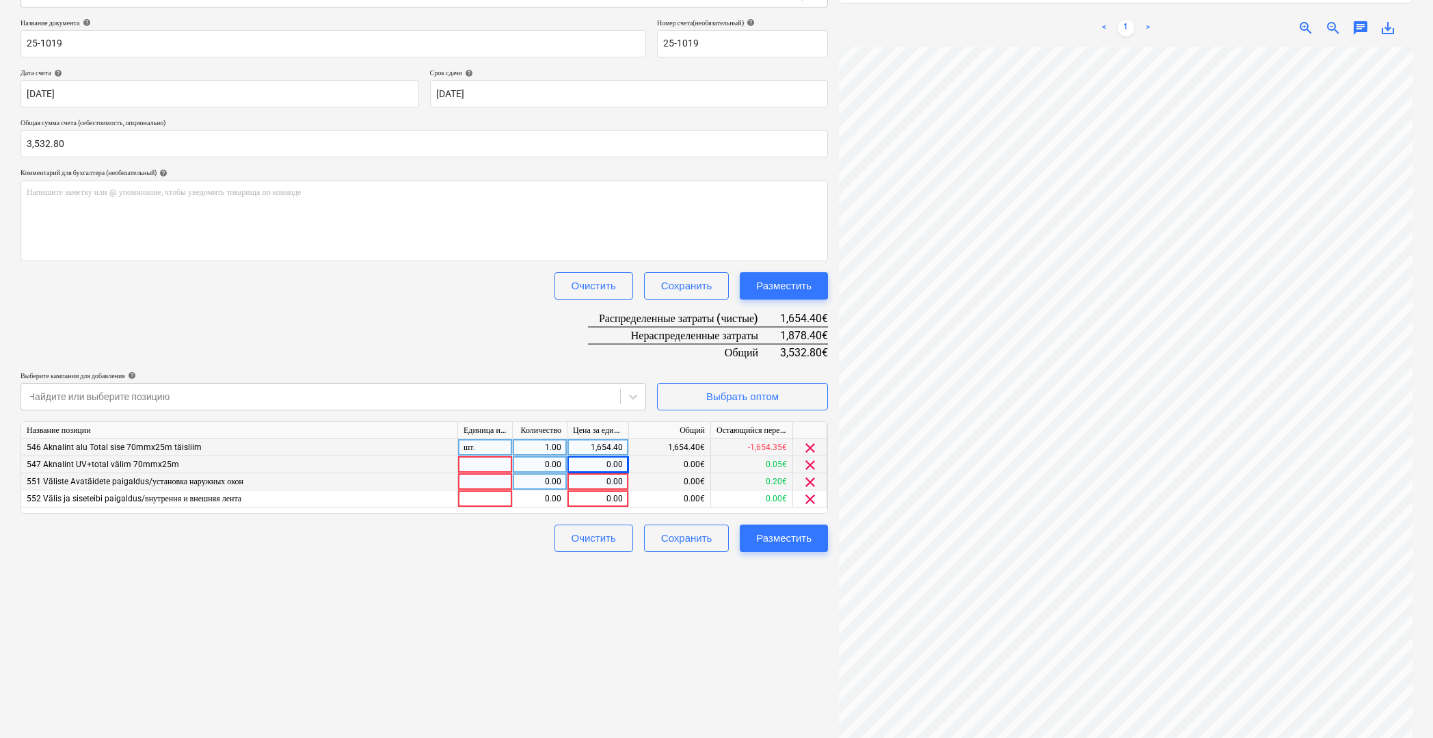
click at [578, 482] on div "0.00" at bounding box center [598, 481] width 50 height 17
type input "1654.4"
click at [524, 580] on div "Создать новый документ Выберите компанию Rimeda OÜ ( Fenster ) Добавить новую к…" at bounding box center [424, 313] width 818 height 878
click at [577, 498] on div "0.00" at bounding box center [598, 498] width 50 height 17
click at [578, 498] on input at bounding box center [597, 498] width 61 height 16
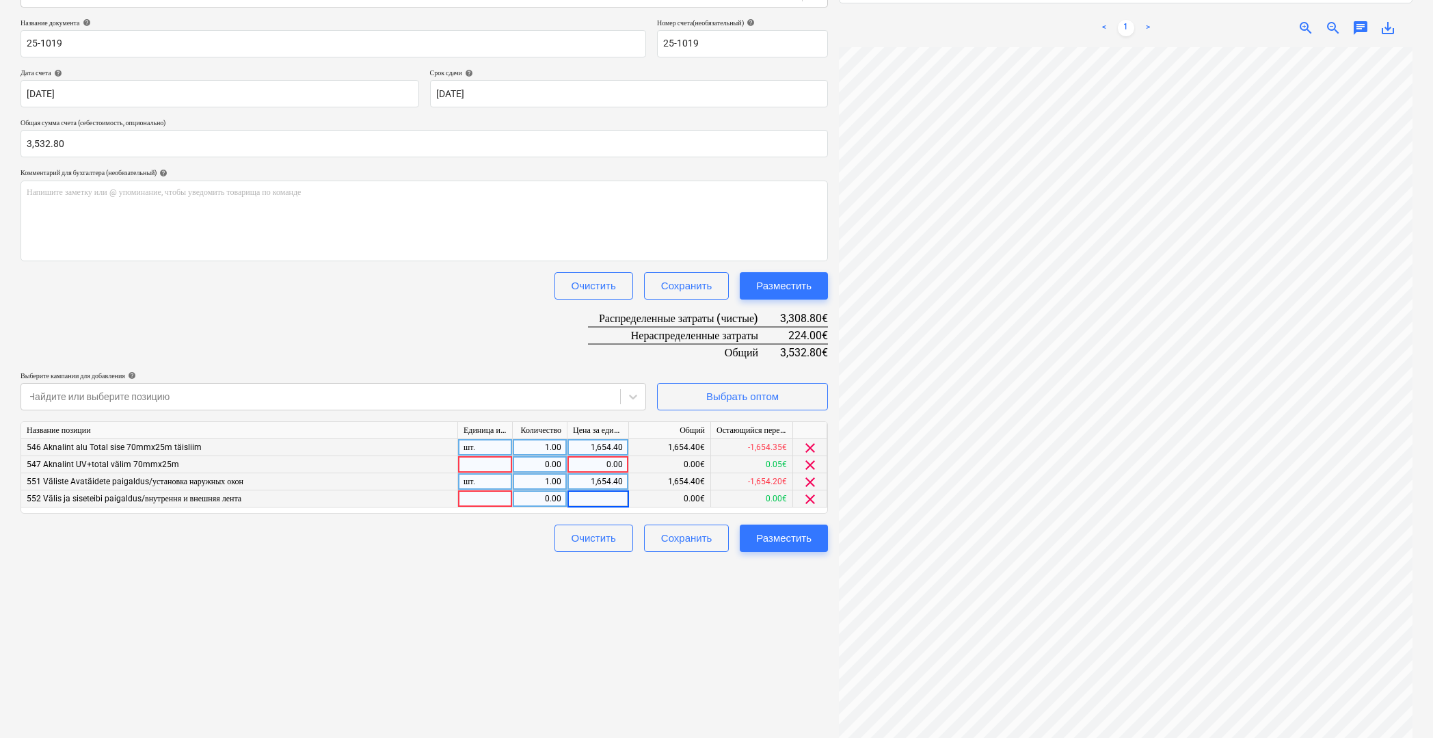
click at [589, 496] on input at bounding box center [597, 498] width 61 height 16
type input "628.2"
click at [637, 626] on div "Создать новый документ Выберите компанию Rimeda OÜ ( Fenster ) Добавить новую к…" at bounding box center [424, 313] width 818 height 878
click at [622, 448] on div "1,654.40" at bounding box center [598, 447] width 62 height 17
click at [599, 463] on div "0.00" at bounding box center [598, 464] width 50 height 17
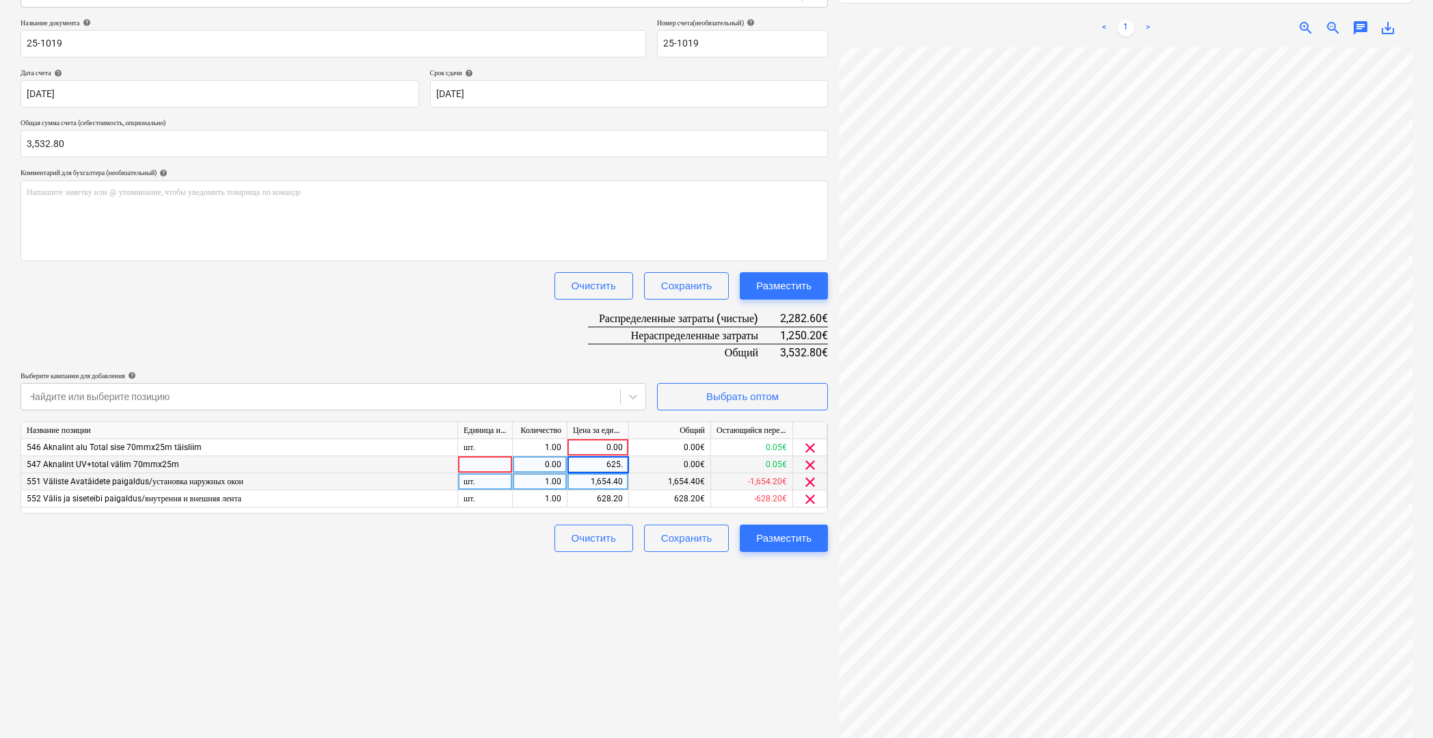
type input "625.1"
click at [604, 446] on div "0.00" at bounding box center [598, 447] width 50 height 17
type input "625.1"
click at [667, 574] on div "Создать новый документ Выберите компанию Rimeda OÜ ( Fenster ) Добавить новую к…" at bounding box center [424, 313] width 818 height 878
click at [792, 539] on div "Разместить" at bounding box center [783, 538] width 55 height 18
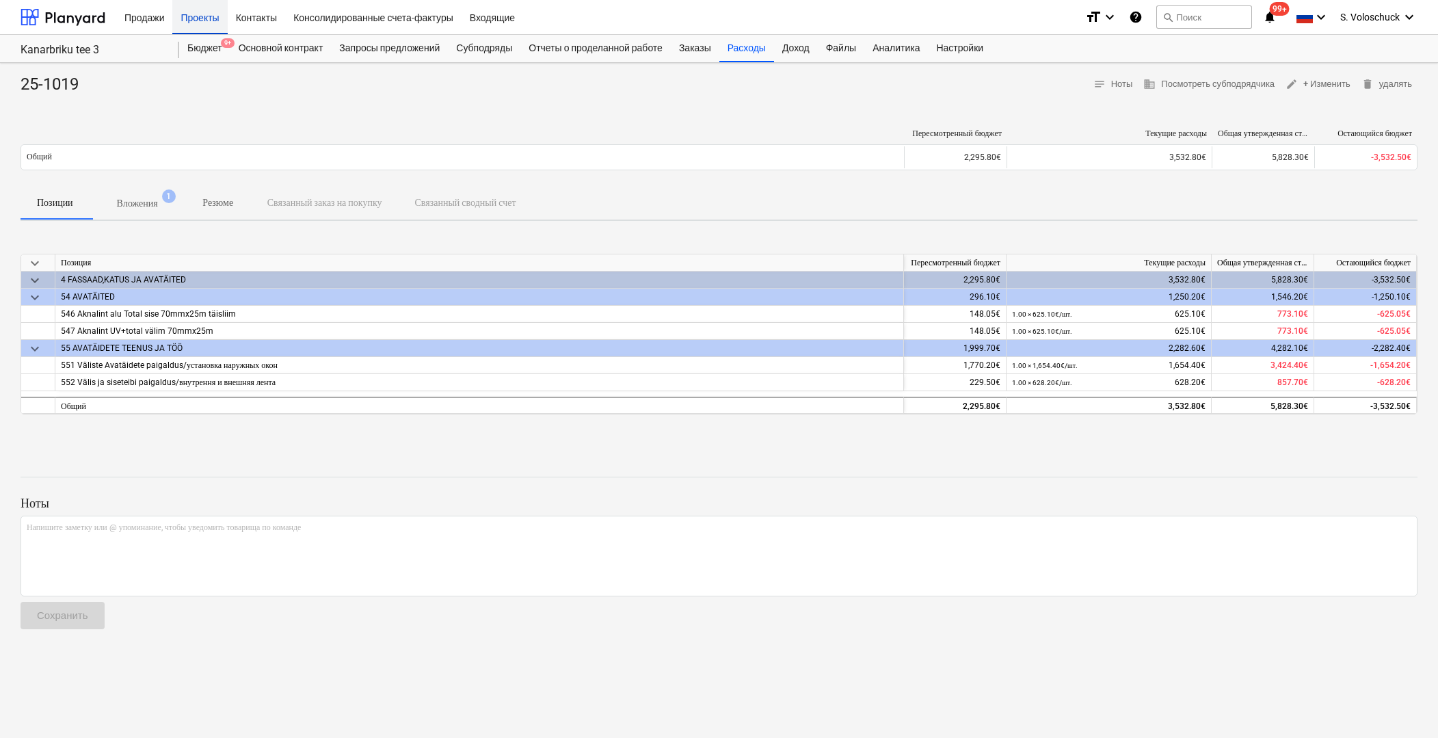
click at [193, 20] on div "Проекты" at bounding box center [199, 16] width 55 height 35
click at [130, 198] on p "Вложения" at bounding box center [137, 203] width 41 height 14
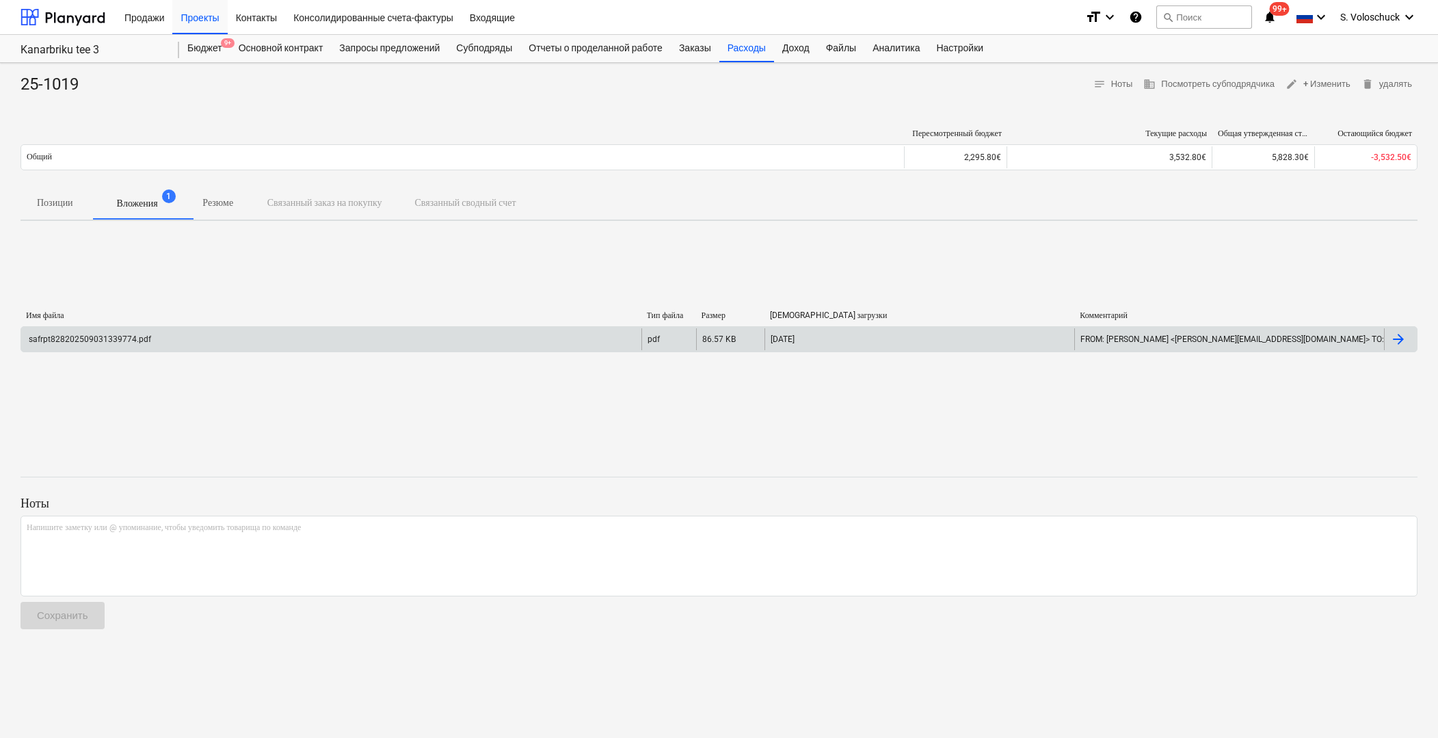
click at [528, 332] on div "safrpt828202509031339774.pdf" at bounding box center [331, 339] width 620 height 22
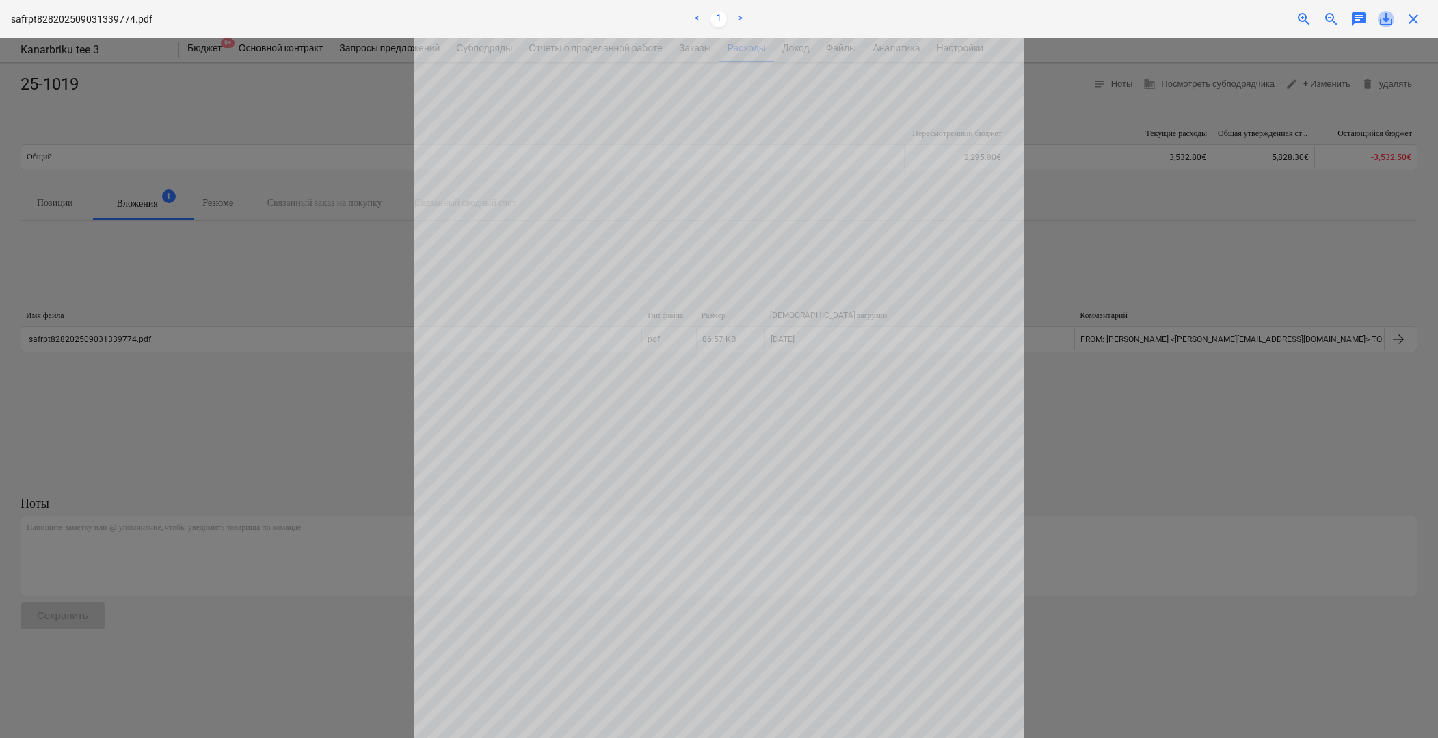
click at [1389, 19] on span "save_alt" at bounding box center [1385, 19] width 16 height 16
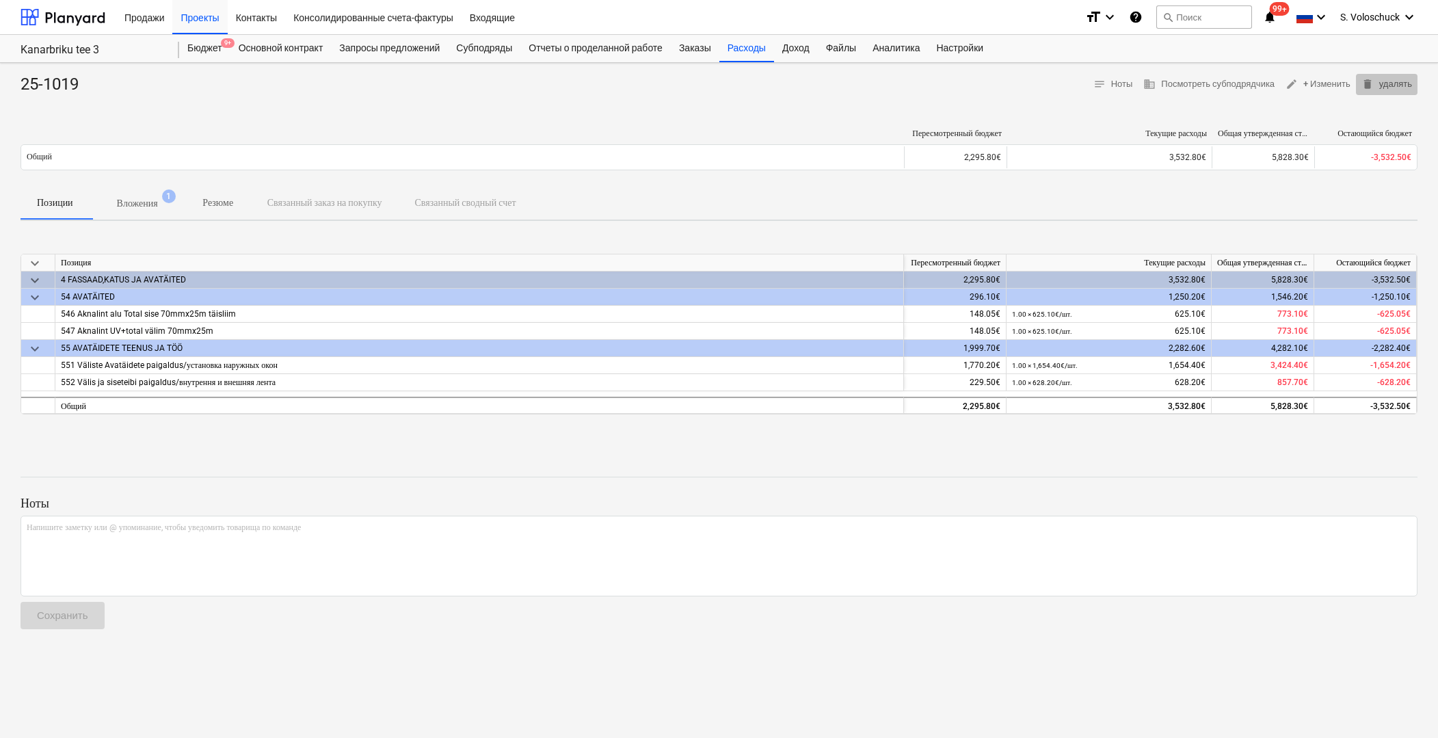
click at [1398, 83] on span "delete удалять" at bounding box center [1386, 85] width 51 height 16
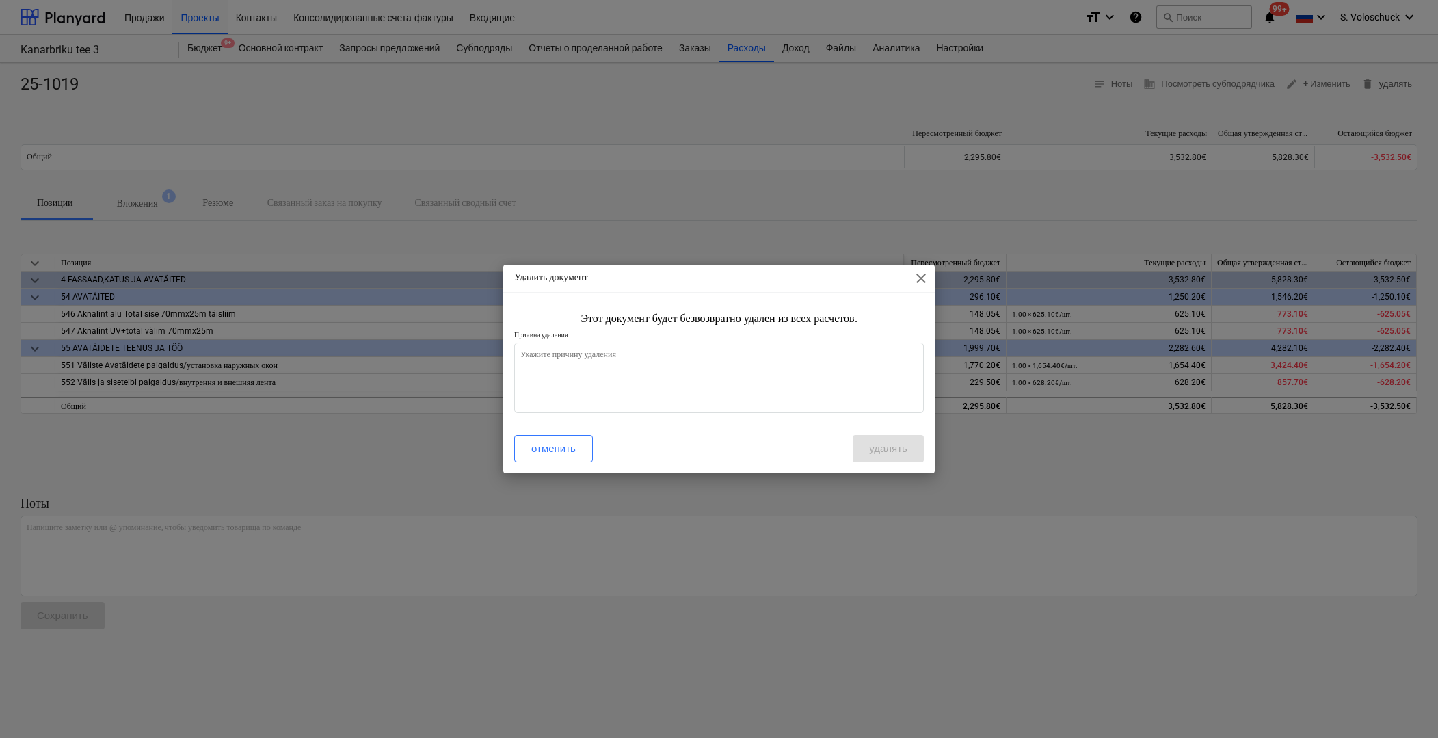
type textarea "x"
click at [714, 389] on textarea at bounding box center [718, 377] width 409 height 70
type textarea "v"
type textarea "x"
type textarea "va"
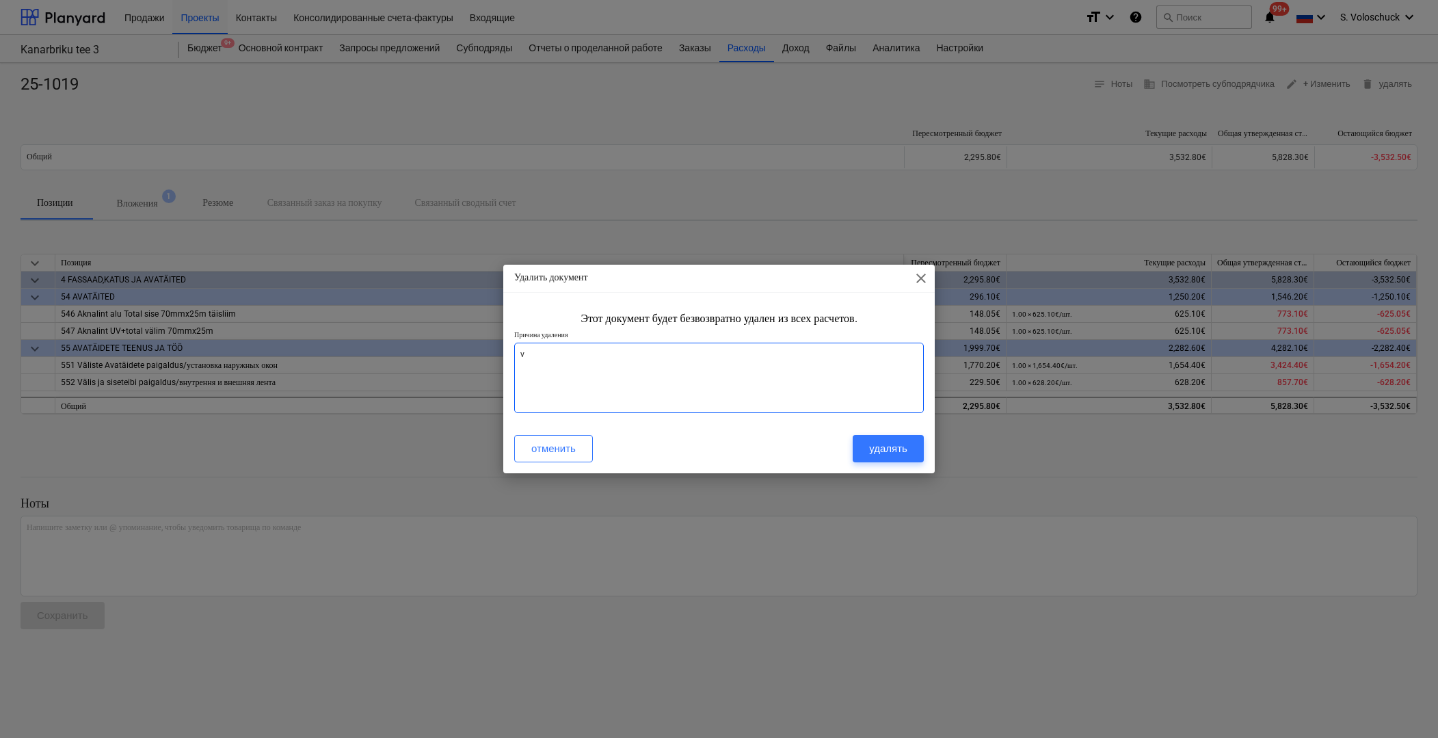
type textarea "x"
type textarea "val"
type textarea "x"
type textarea "vale"
type textarea "x"
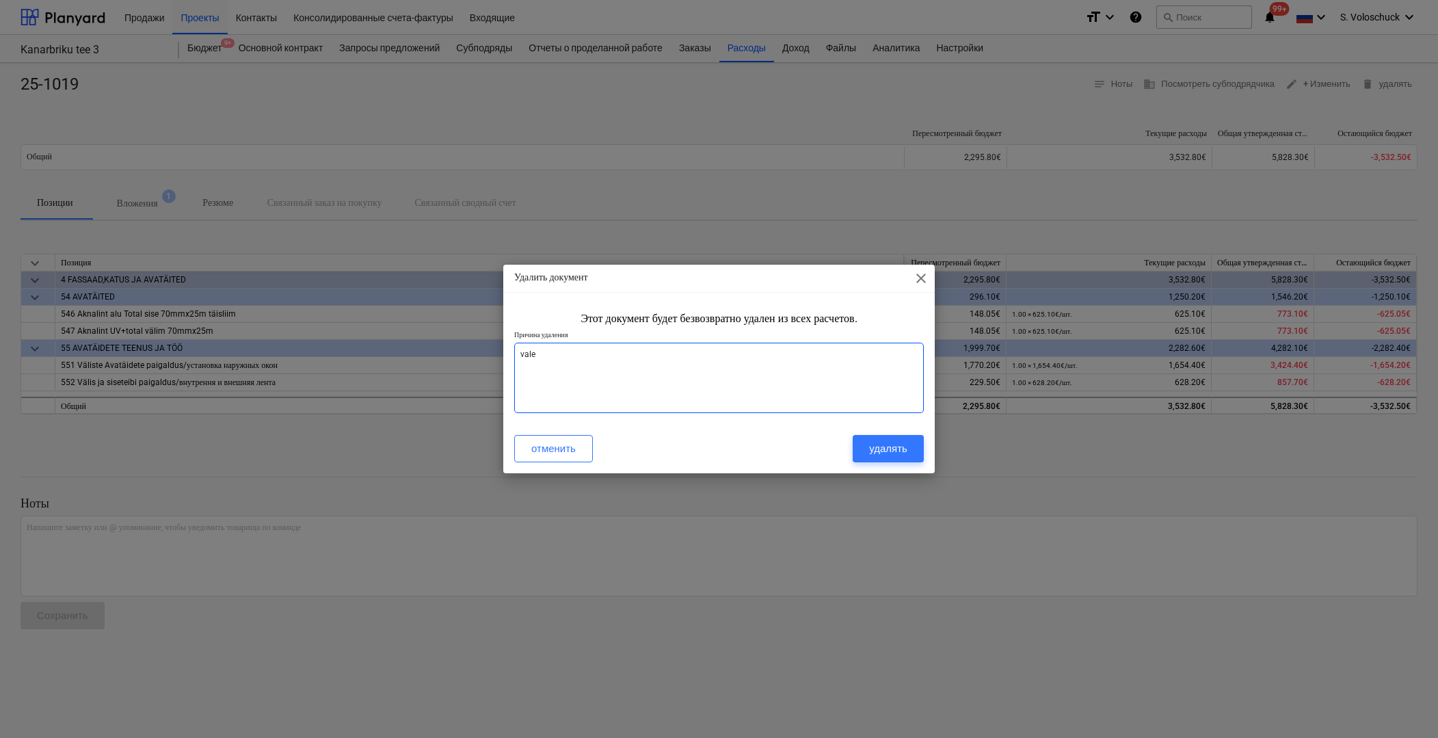
type textarea "vale"
type textarea "x"
type textarea "vale k"
type textarea "x"
type textarea "vale ko"
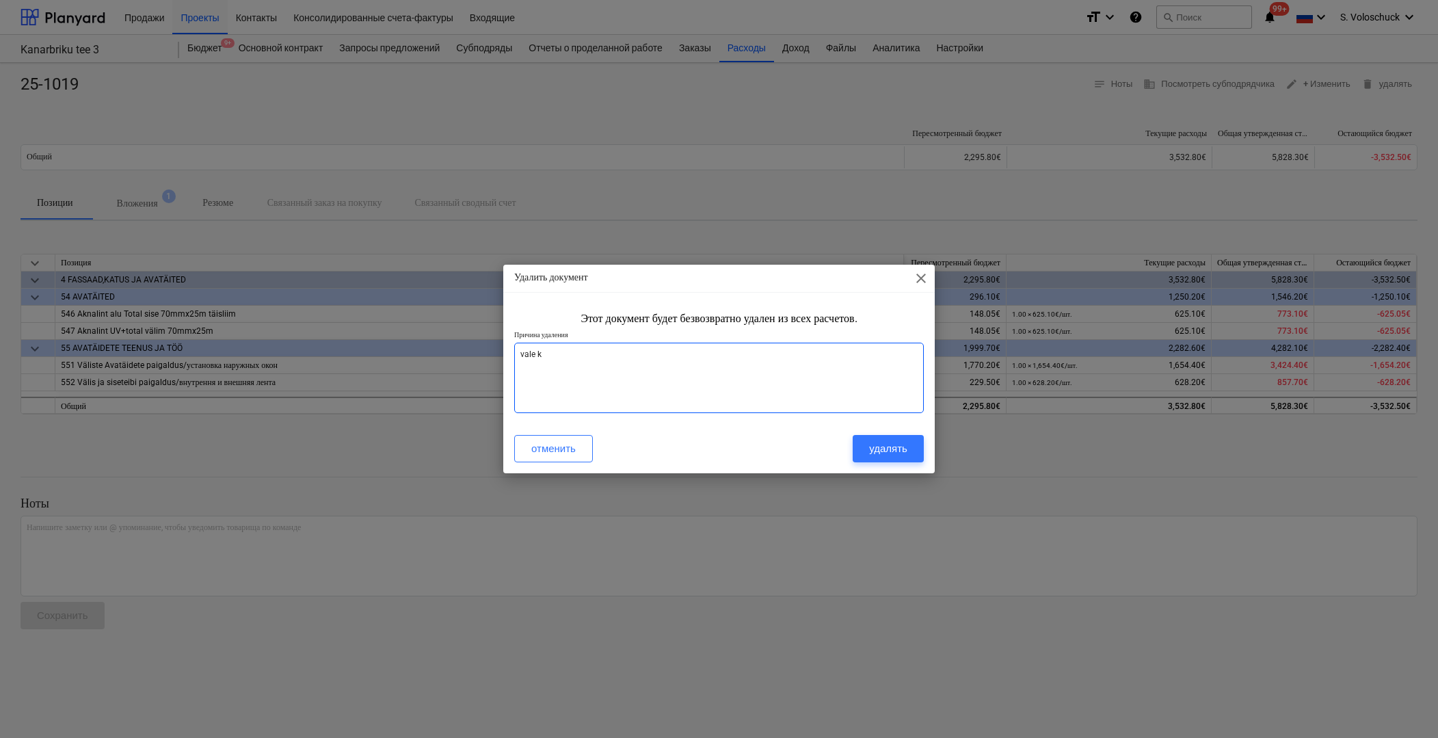
type textarea "x"
type textarea "vale koh"
type textarea "x"
type textarea "vale koht"
type textarea "x"
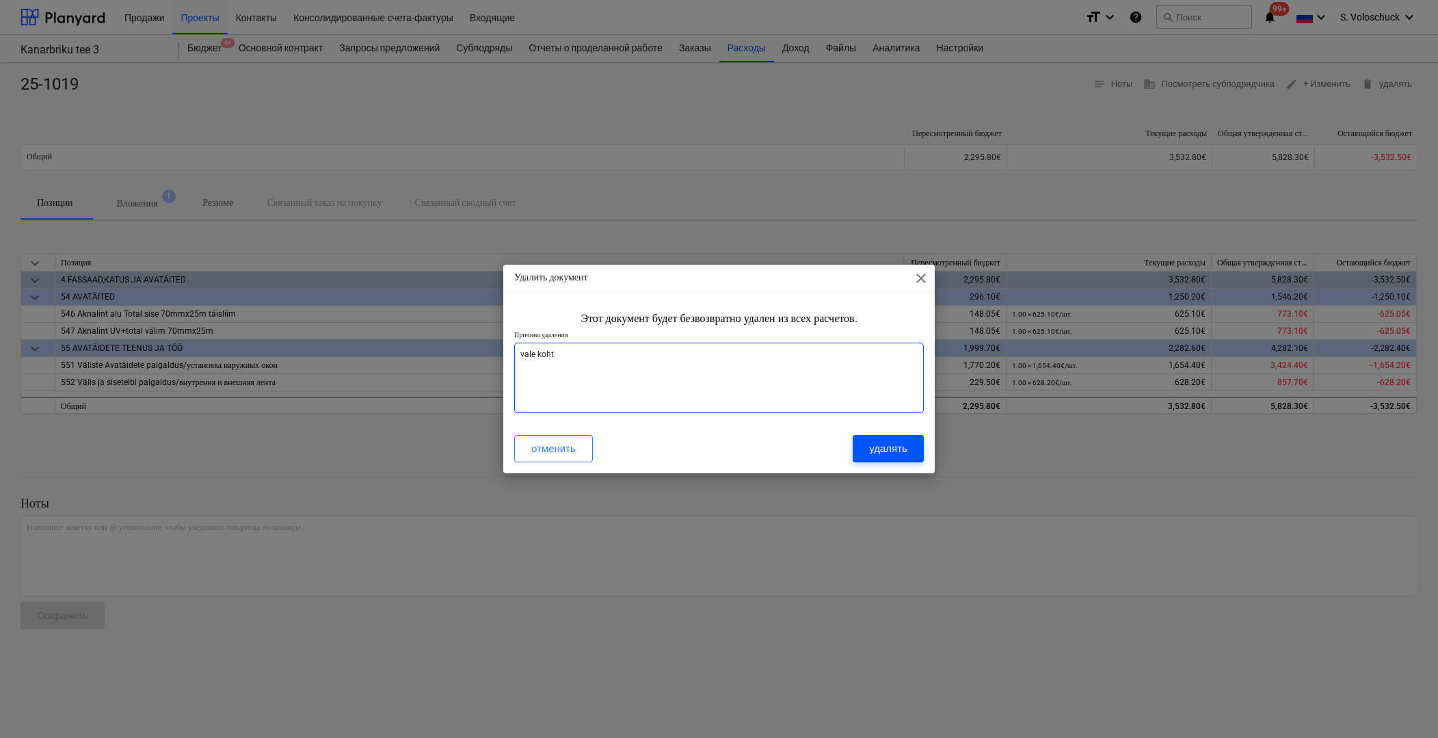
type textarea "vale koht"
click at [878, 452] on div "удалять" at bounding box center [888, 449] width 38 height 18
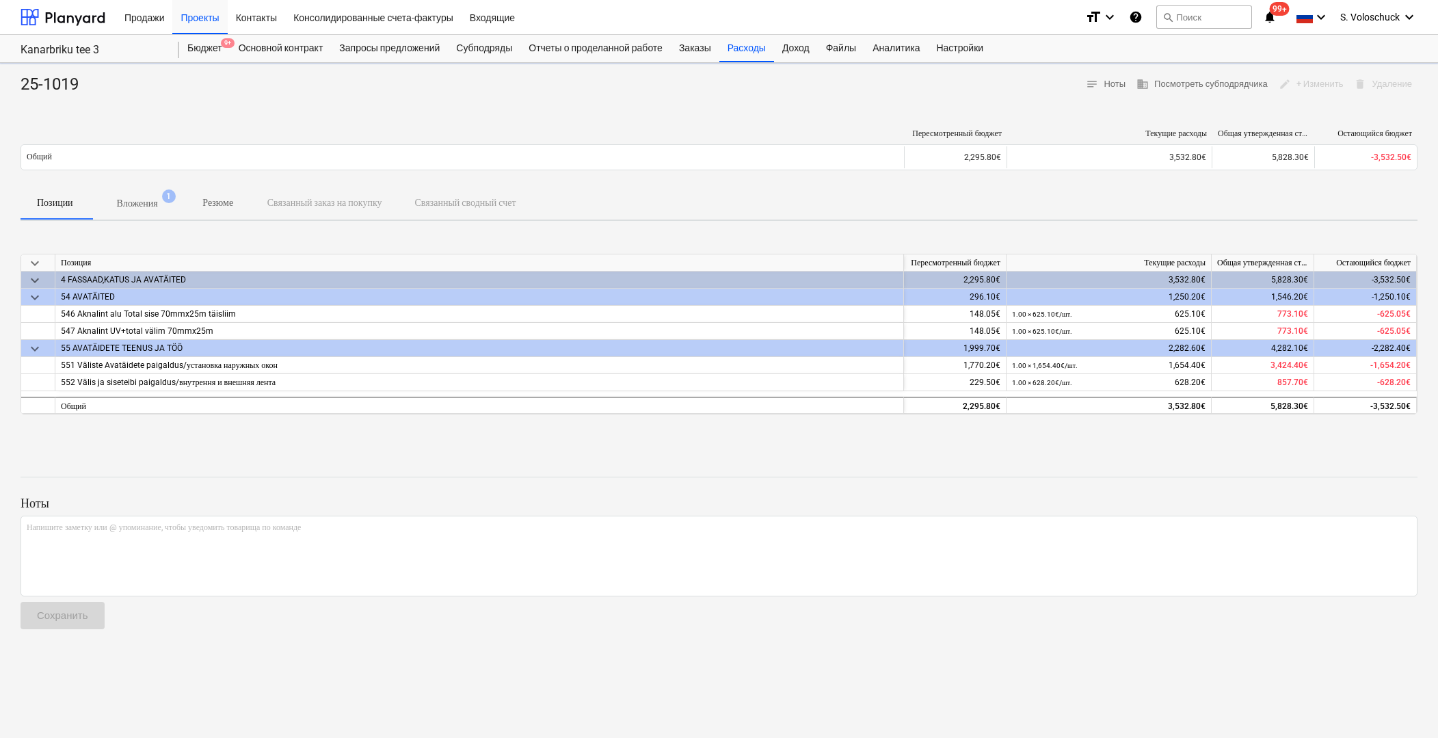
type textarea "x"
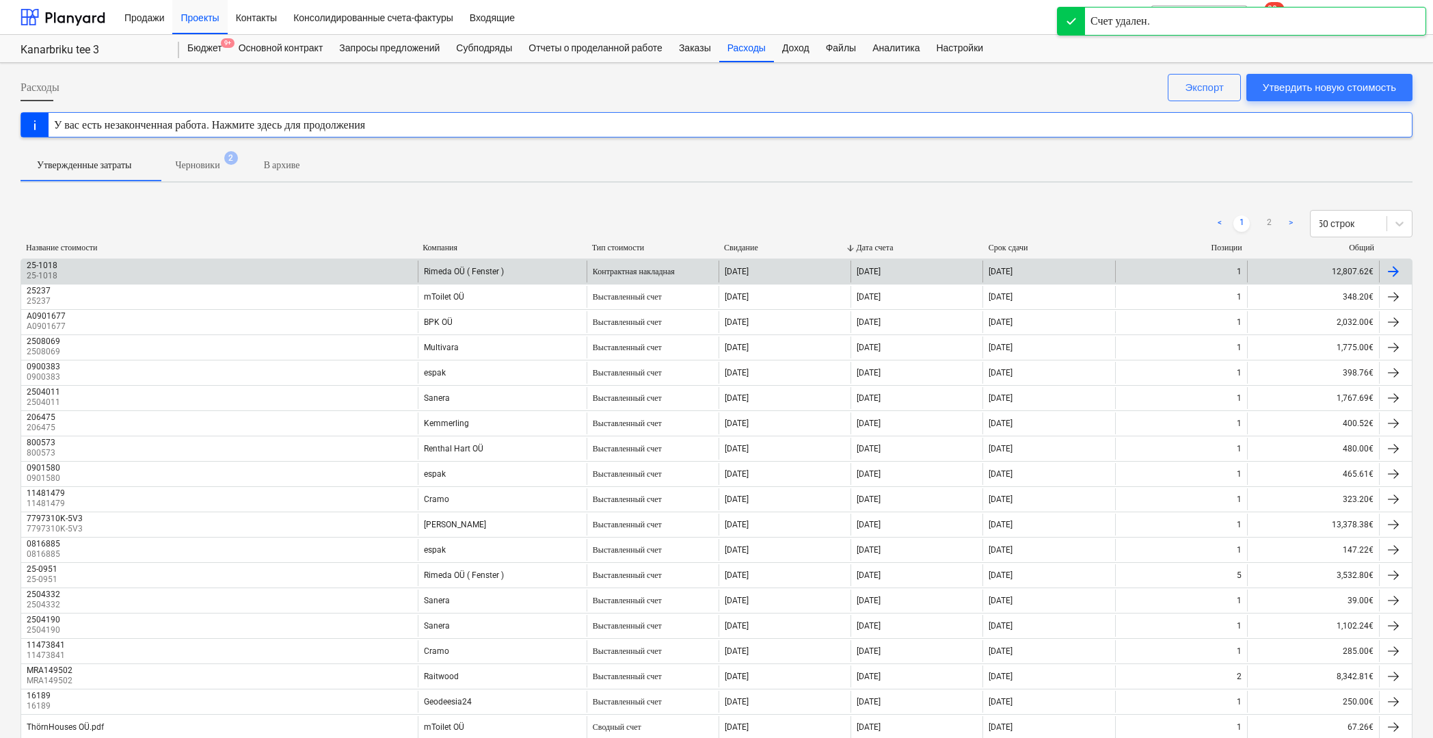
click at [518, 278] on div "Rimeda OÜ ( Fenster )" at bounding box center [502, 271] width 169 height 22
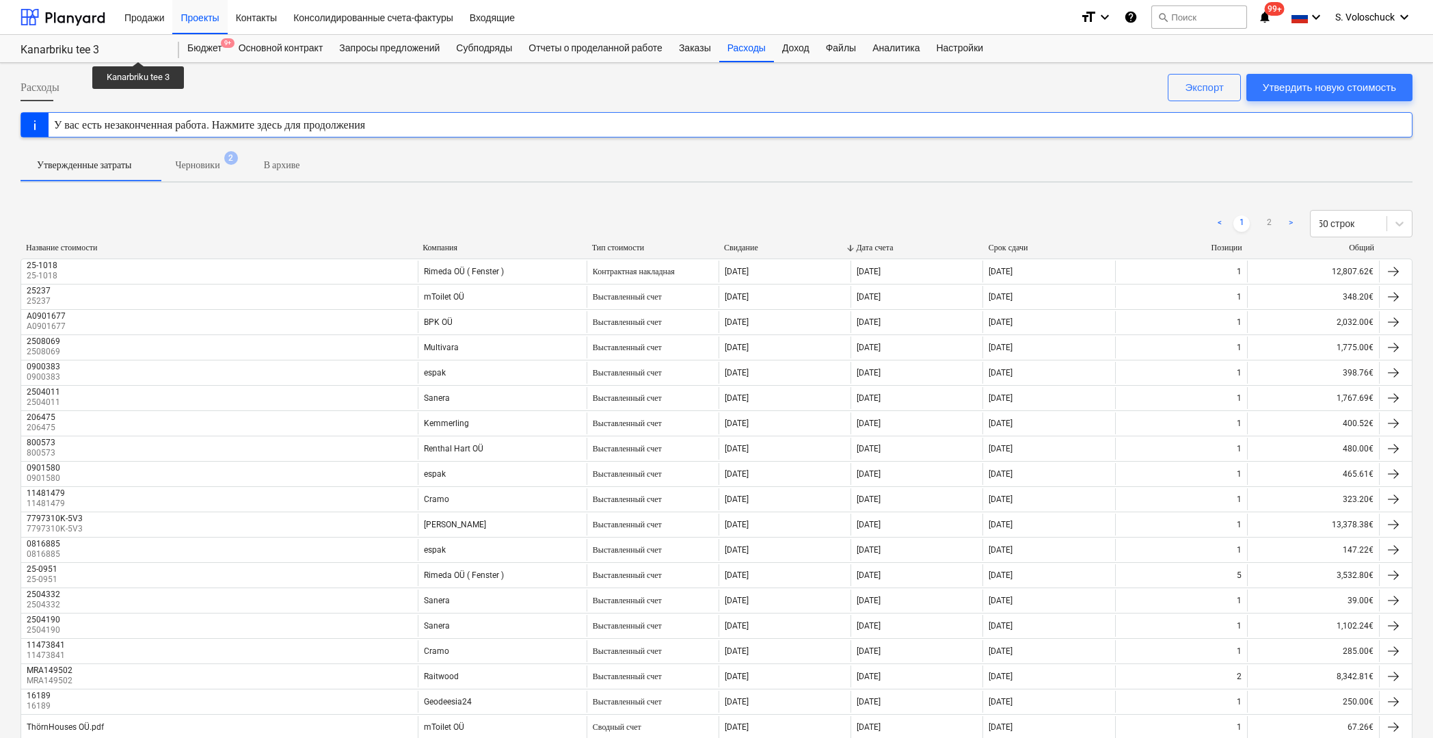
click at [216, 168] on p "Черновики" at bounding box center [197, 165] width 44 height 14
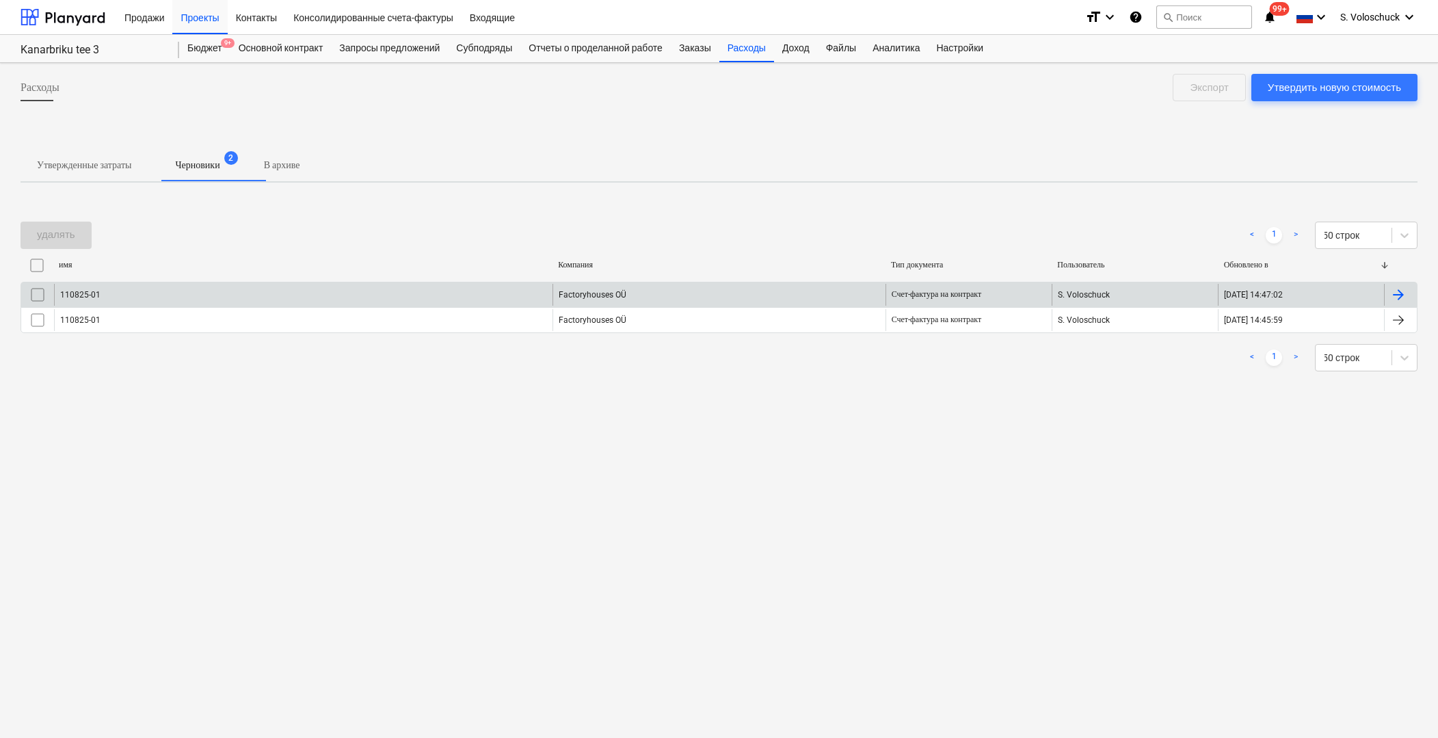
click at [43, 291] on input "checkbox" at bounding box center [38, 295] width 22 height 22
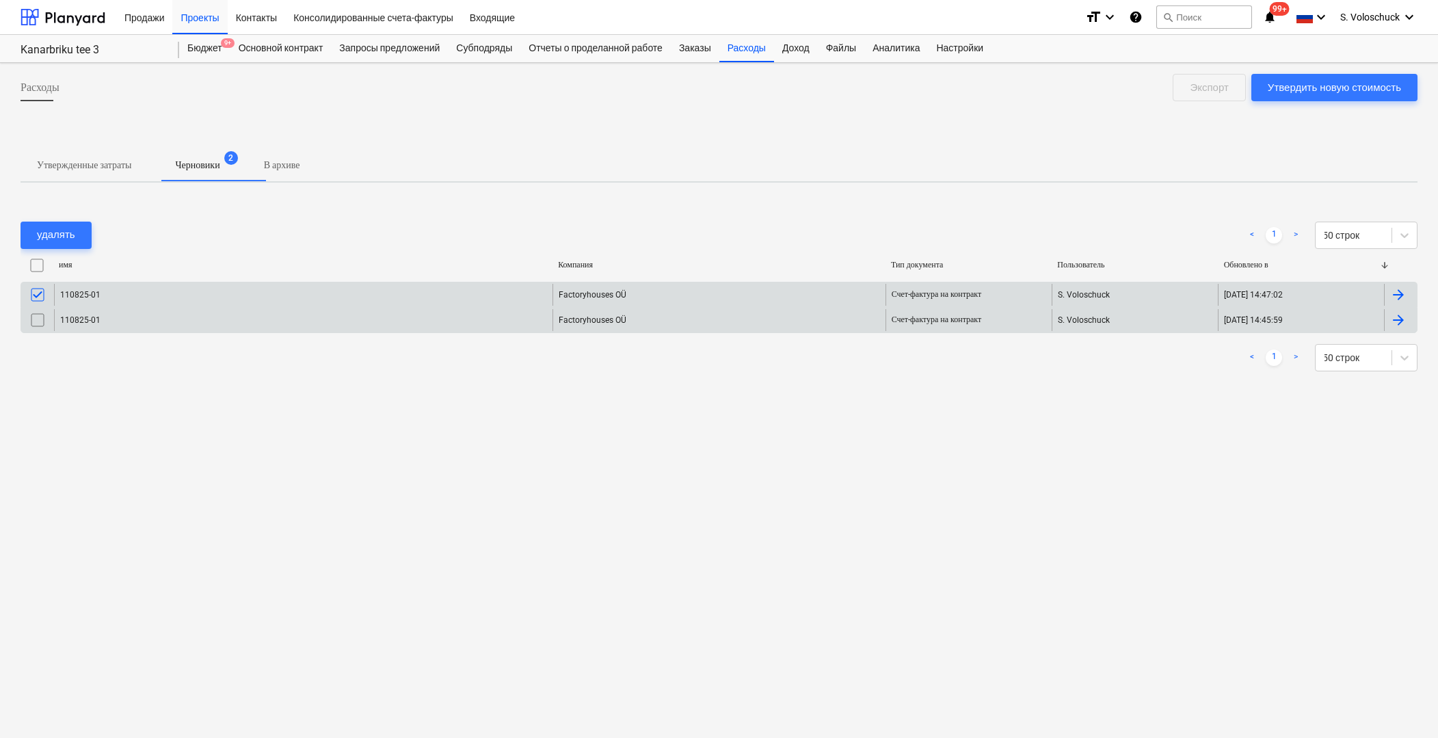
click at [42, 323] on input "checkbox" at bounding box center [38, 320] width 22 height 22
drag, startPoint x: 66, startPoint y: 225, endPoint x: 94, endPoint y: 229, distance: 28.3
click at [66, 226] on button "удалять" at bounding box center [56, 234] width 71 height 27
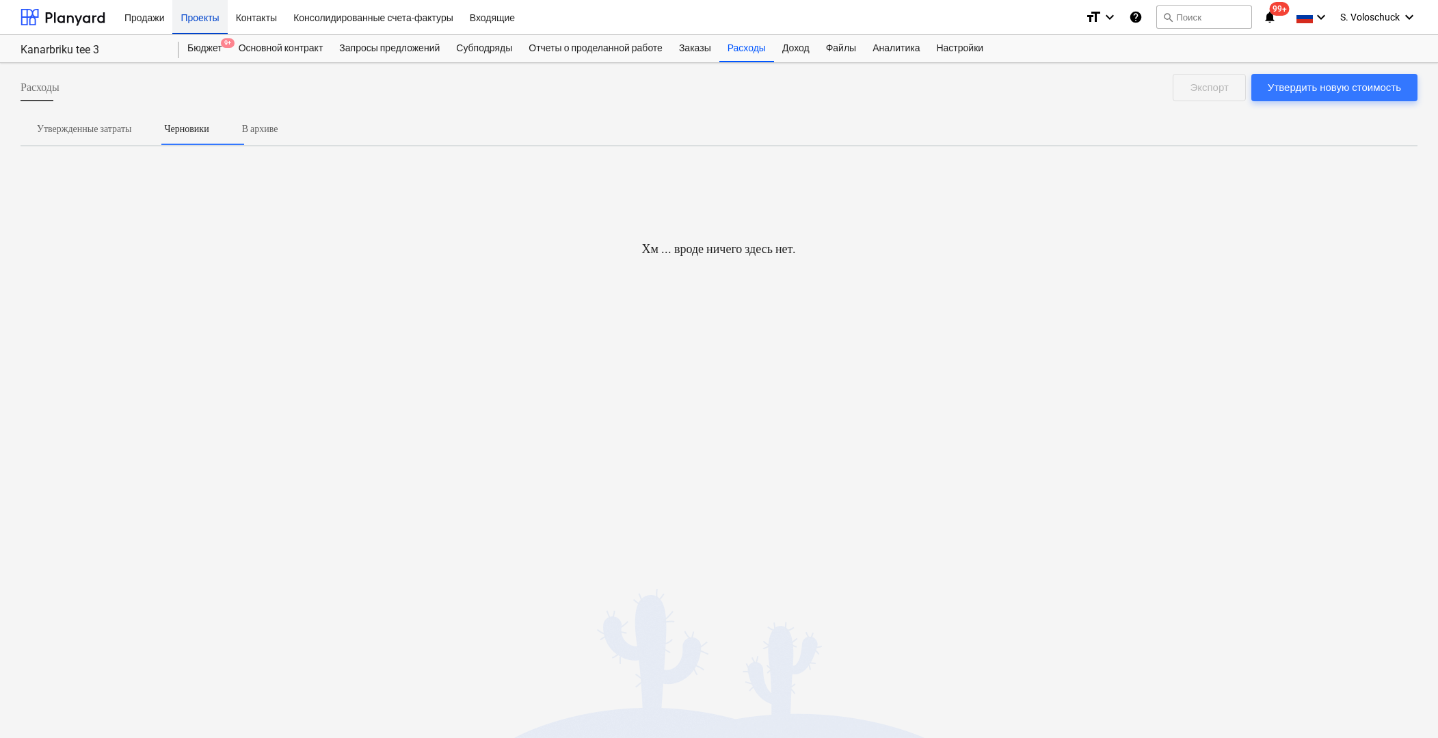
click at [209, 23] on div "Проекты" at bounding box center [199, 16] width 55 height 35
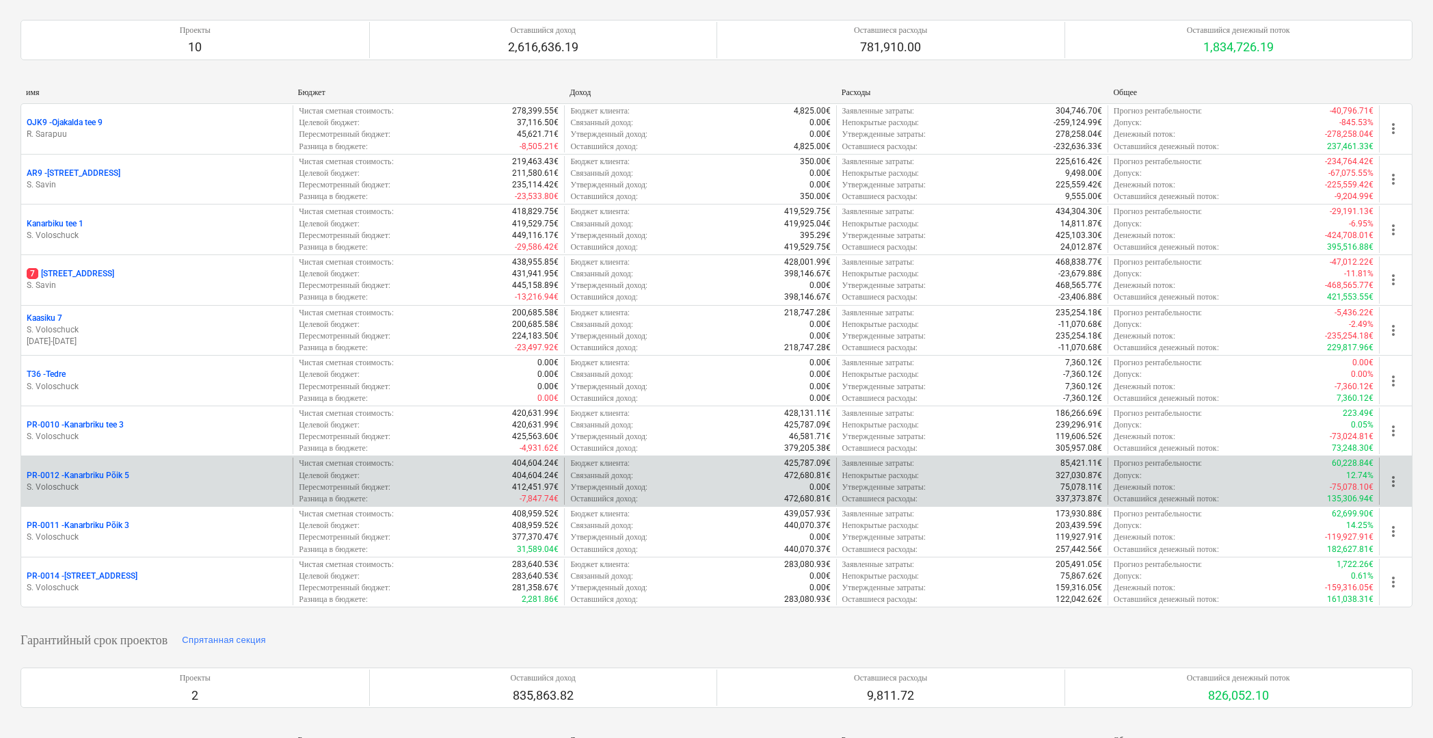
scroll to position [367, 0]
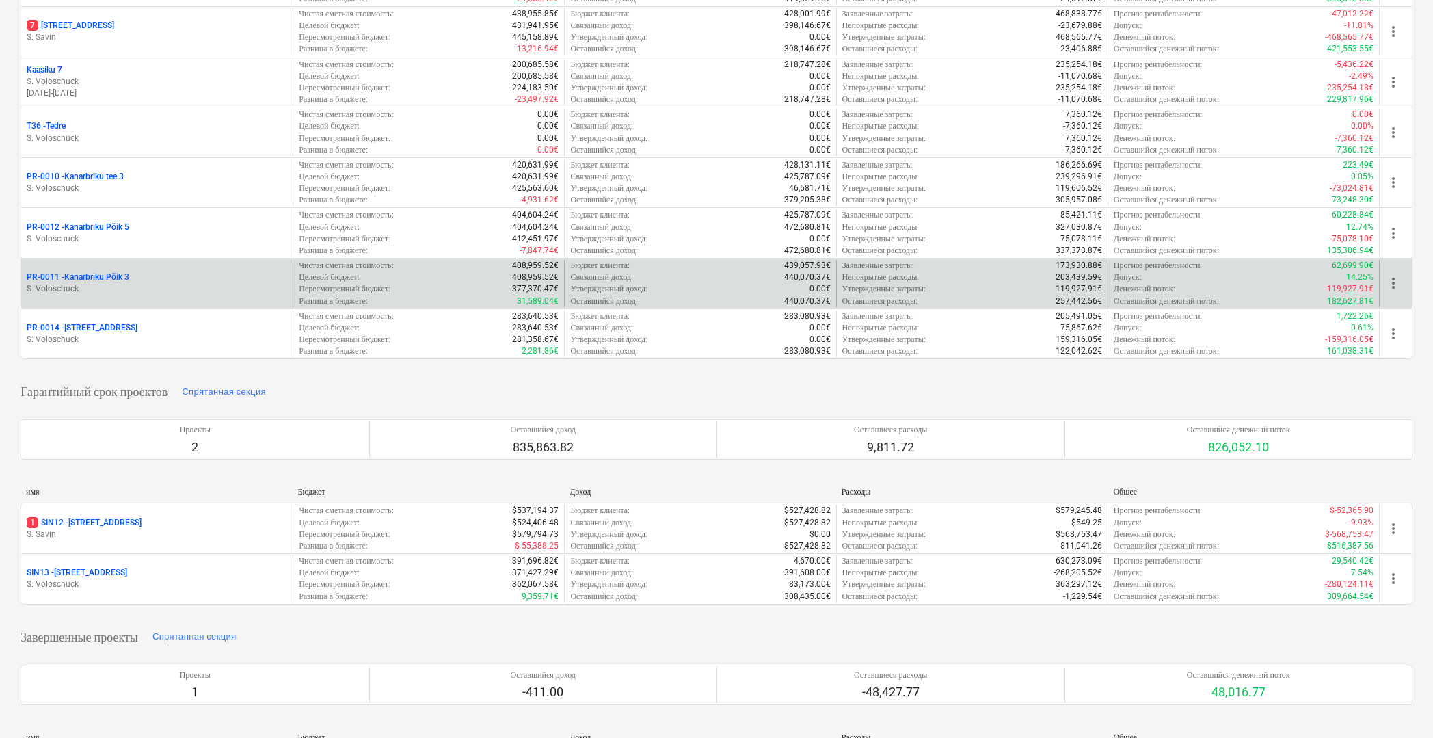
click at [96, 271] on p "PR-0011 - Kanarbriku Põik 3" at bounding box center [78, 277] width 103 height 12
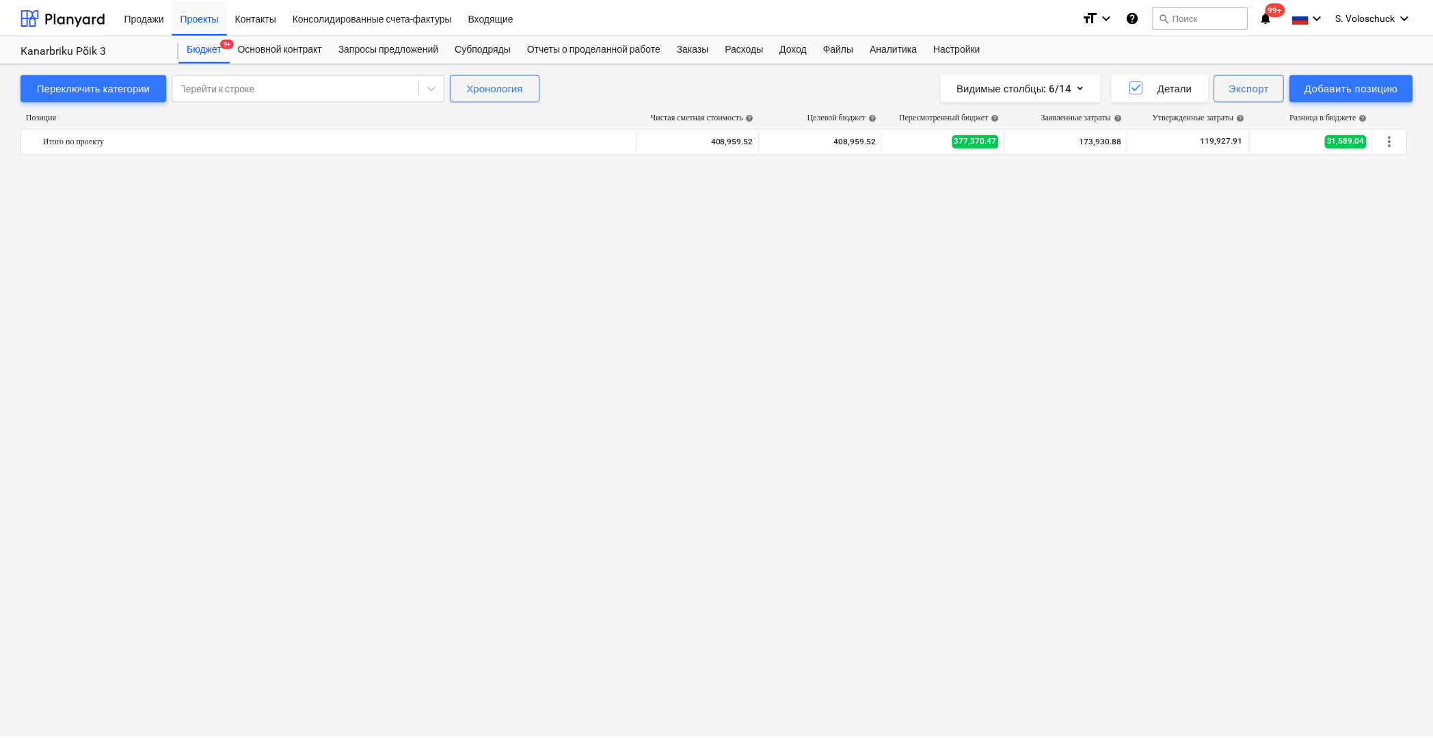
scroll to position [1013, 0]
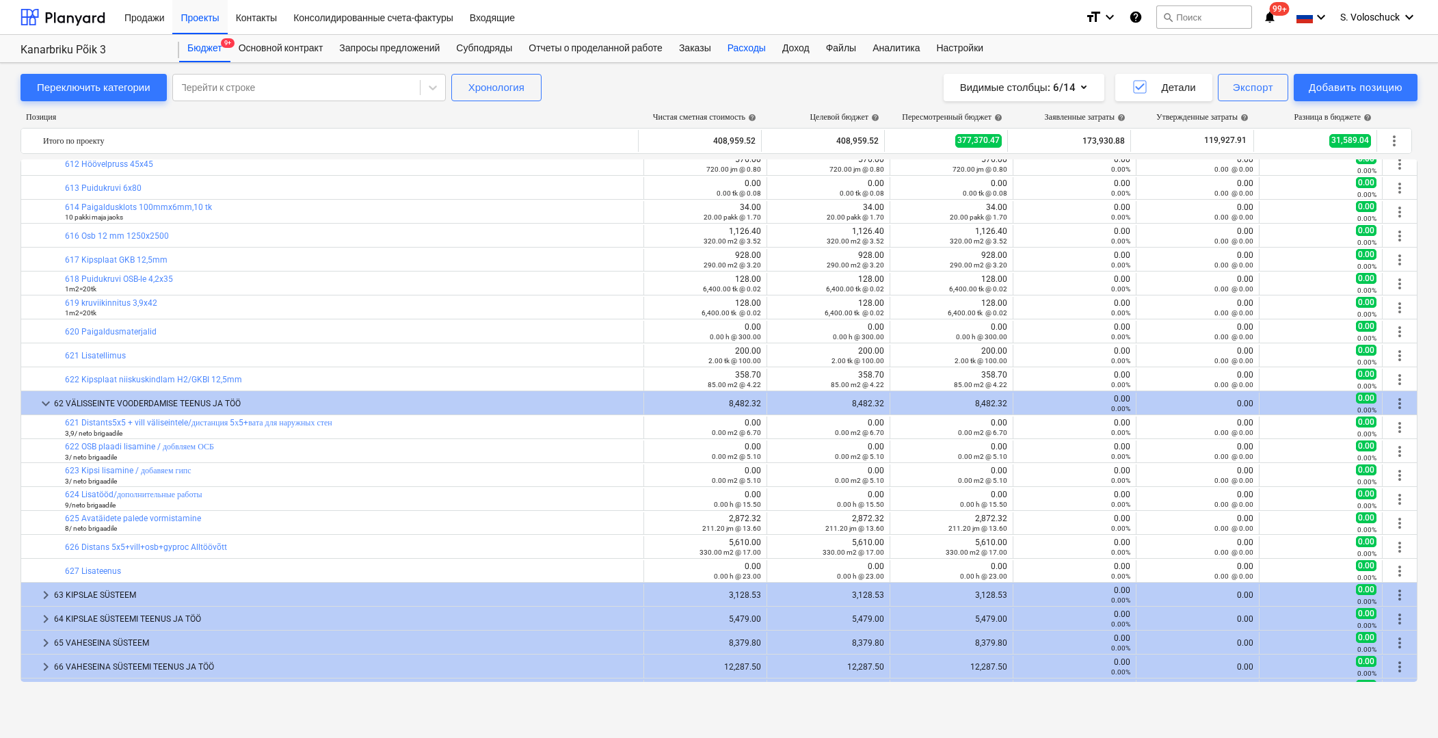
click at [754, 49] on div "Расходы" at bounding box center [746, 48] width 55 height 27
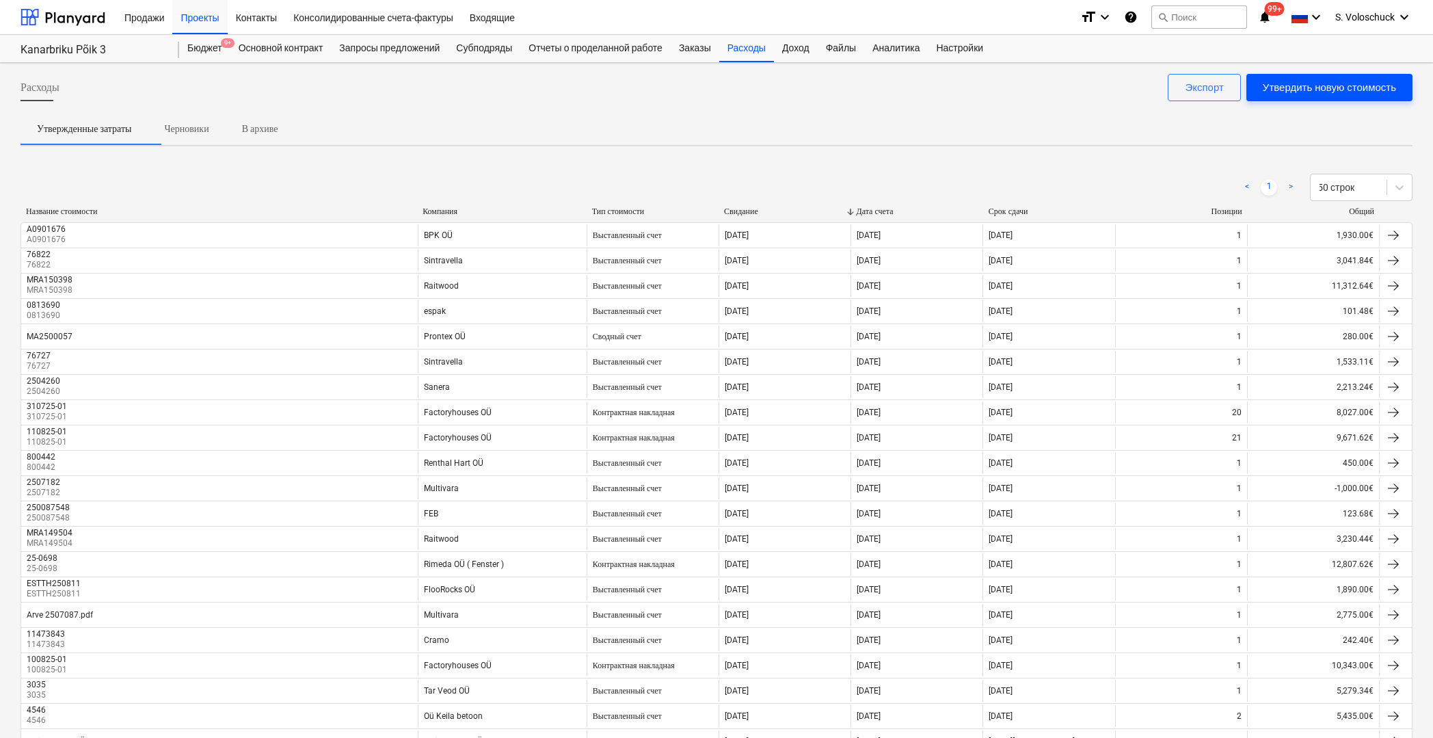
click at [1295, 85] on div "Утвердить новую стоимость" at bounding box center [1329, 88] width 133 height 18
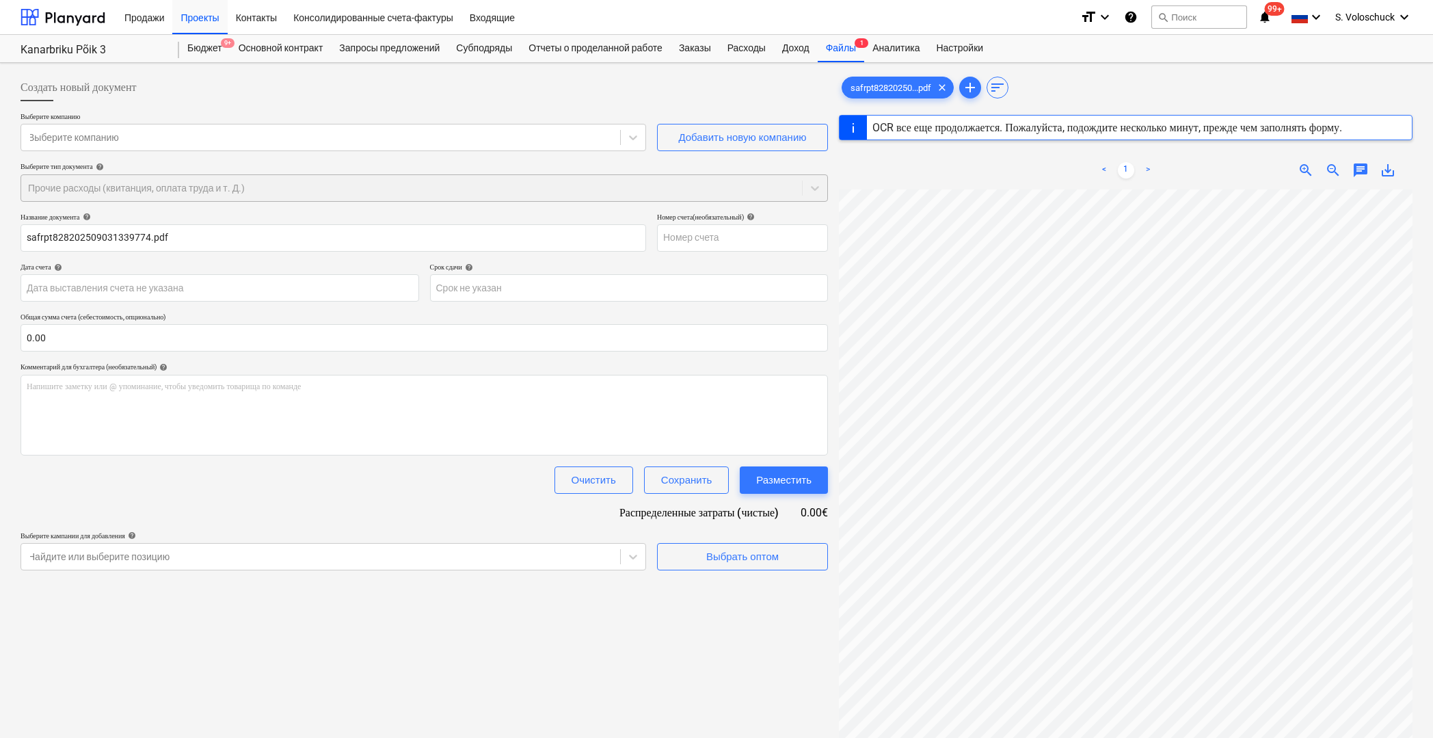
type input "25-1019"
type input "[DATE]"
type input "24 Sep 2025"
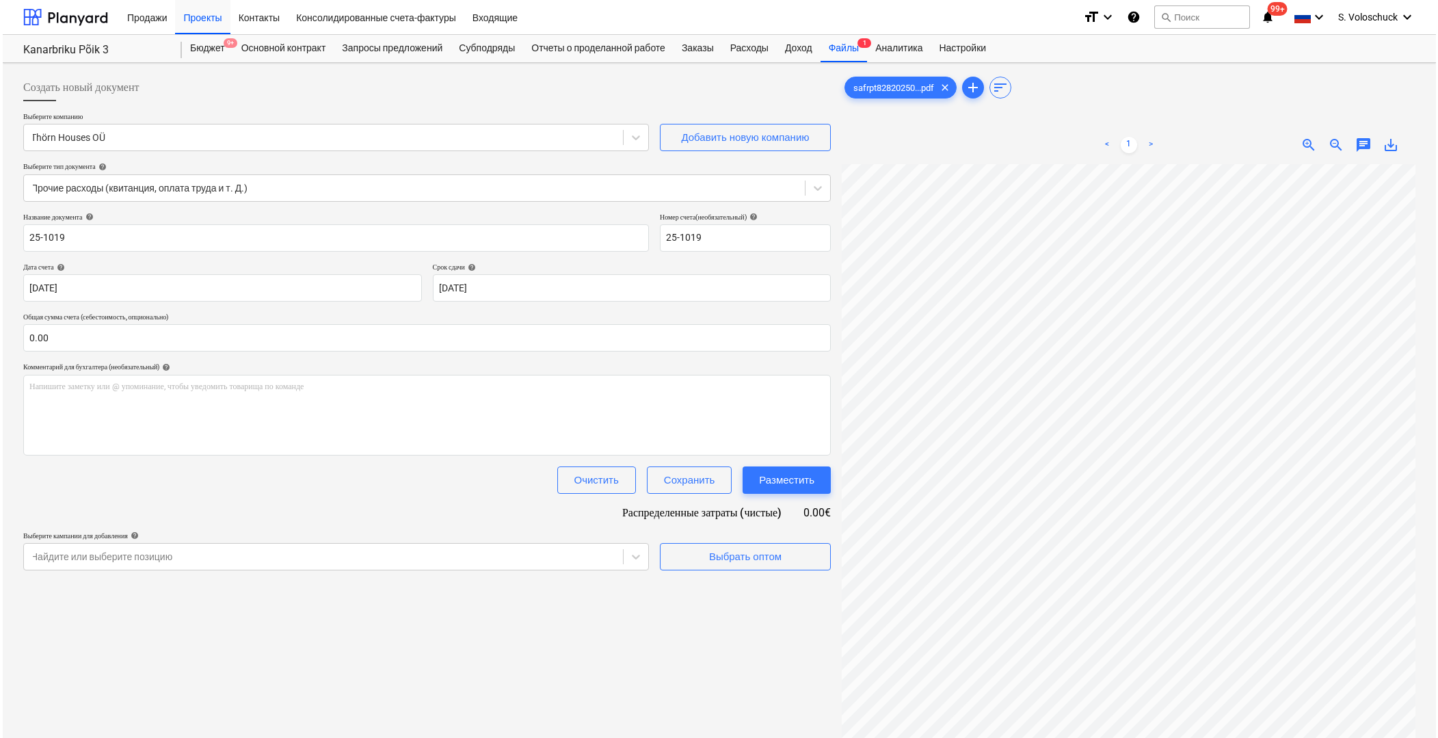
scroll to position [41, 0]
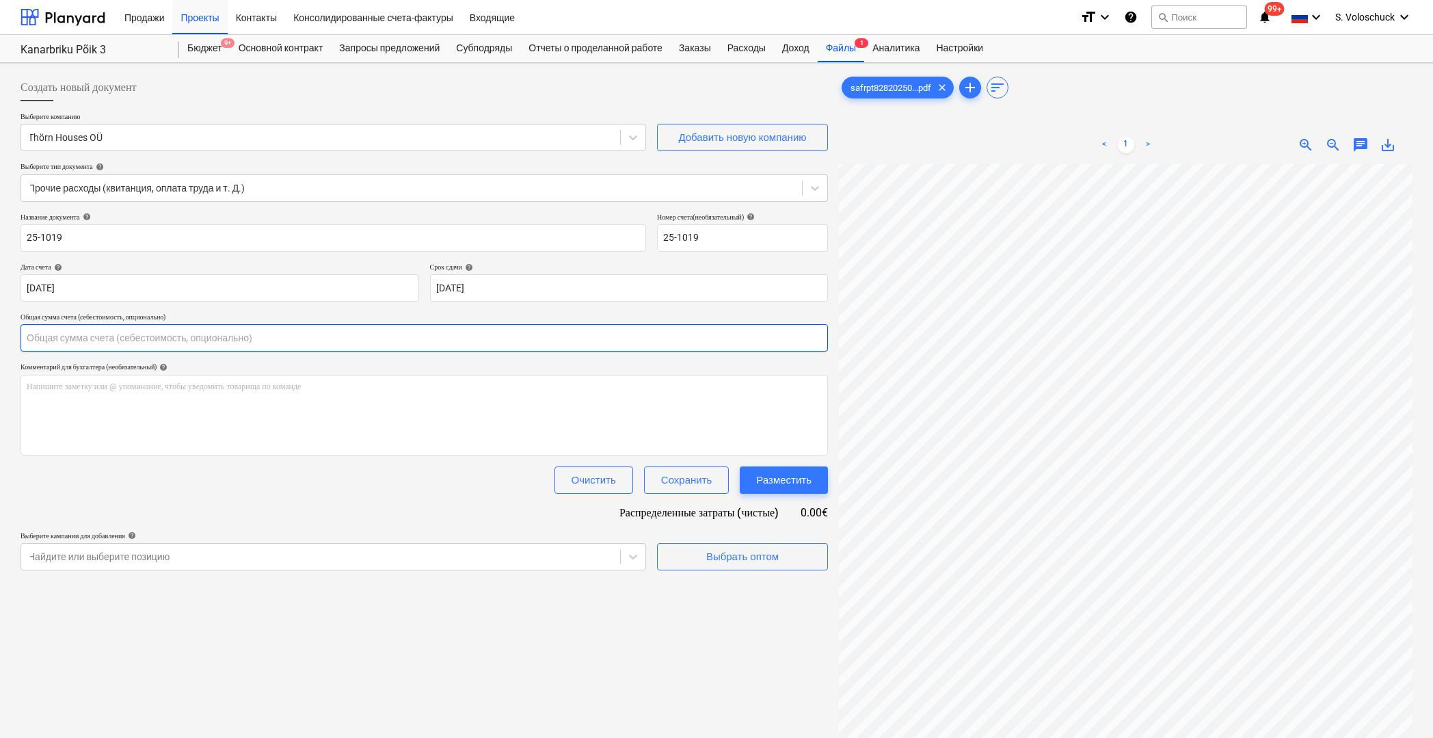
click at [127, 335] on input "text" at bounding box center [424, 337] width 807 height 27
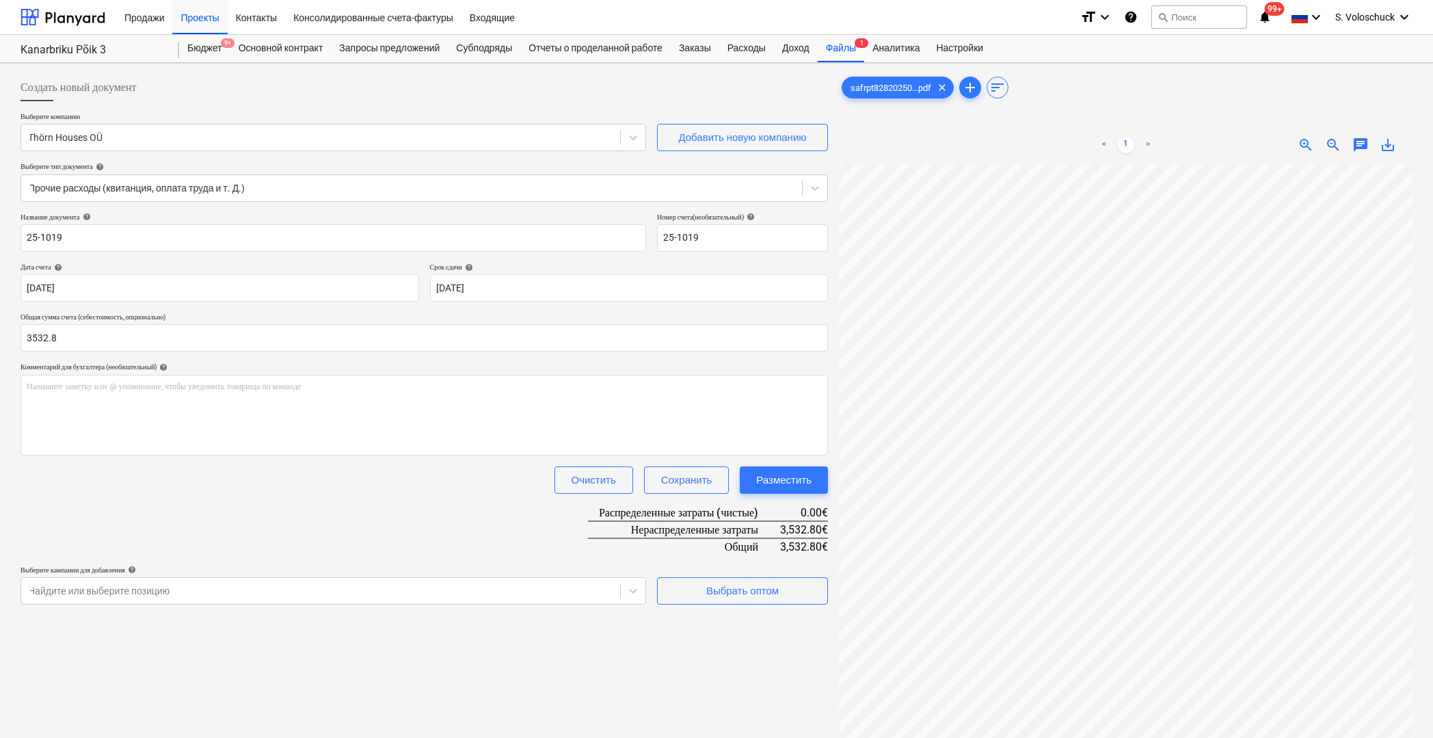
type input "3,532.80"
click at [408, 551] on div "Название документа help 25-1019 Номер счета (необязательный) help 25-1019 Дата …" at bounding box center [424, 409] width 807 height 392
click at [767, 590] on div "Выбрать оптом" at bounding box center [742, 591] width 72 height 18
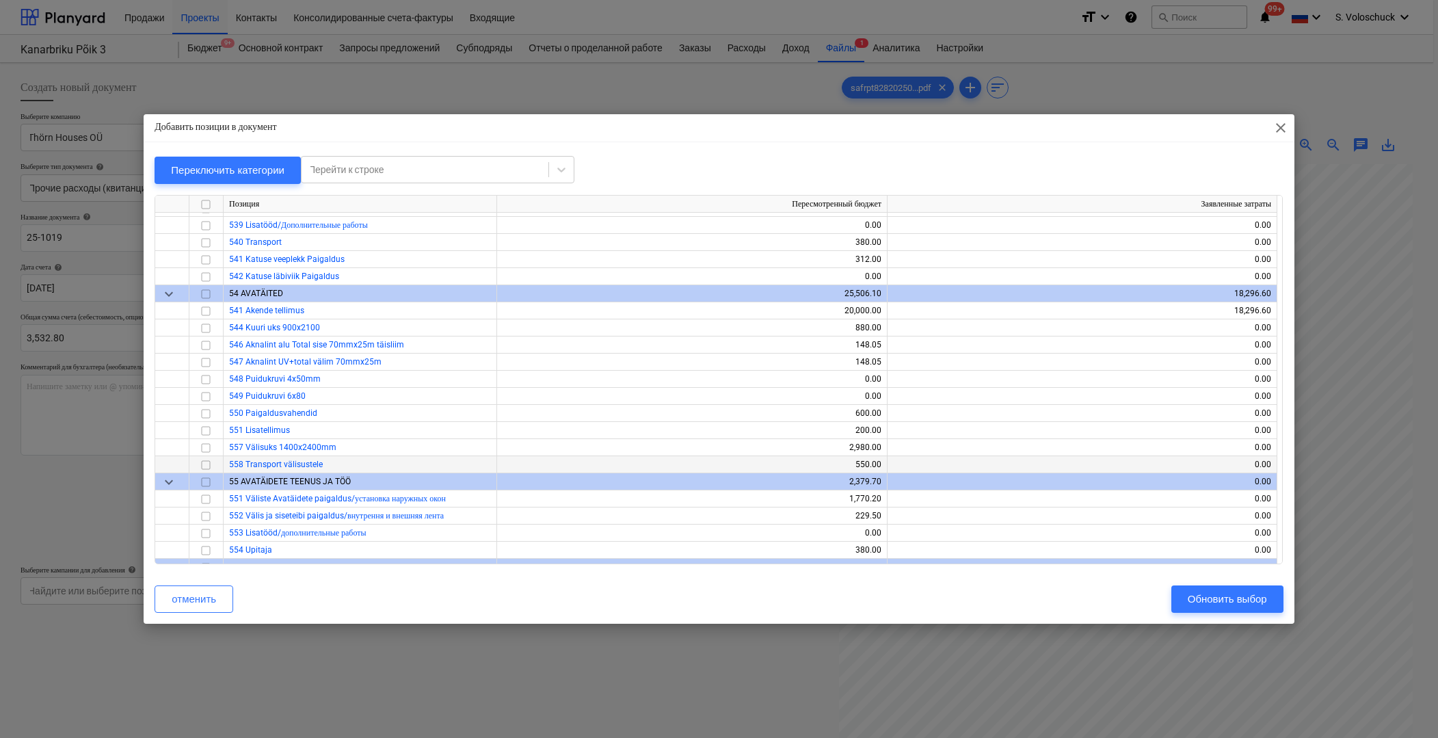
scroll to position [2736, 0]
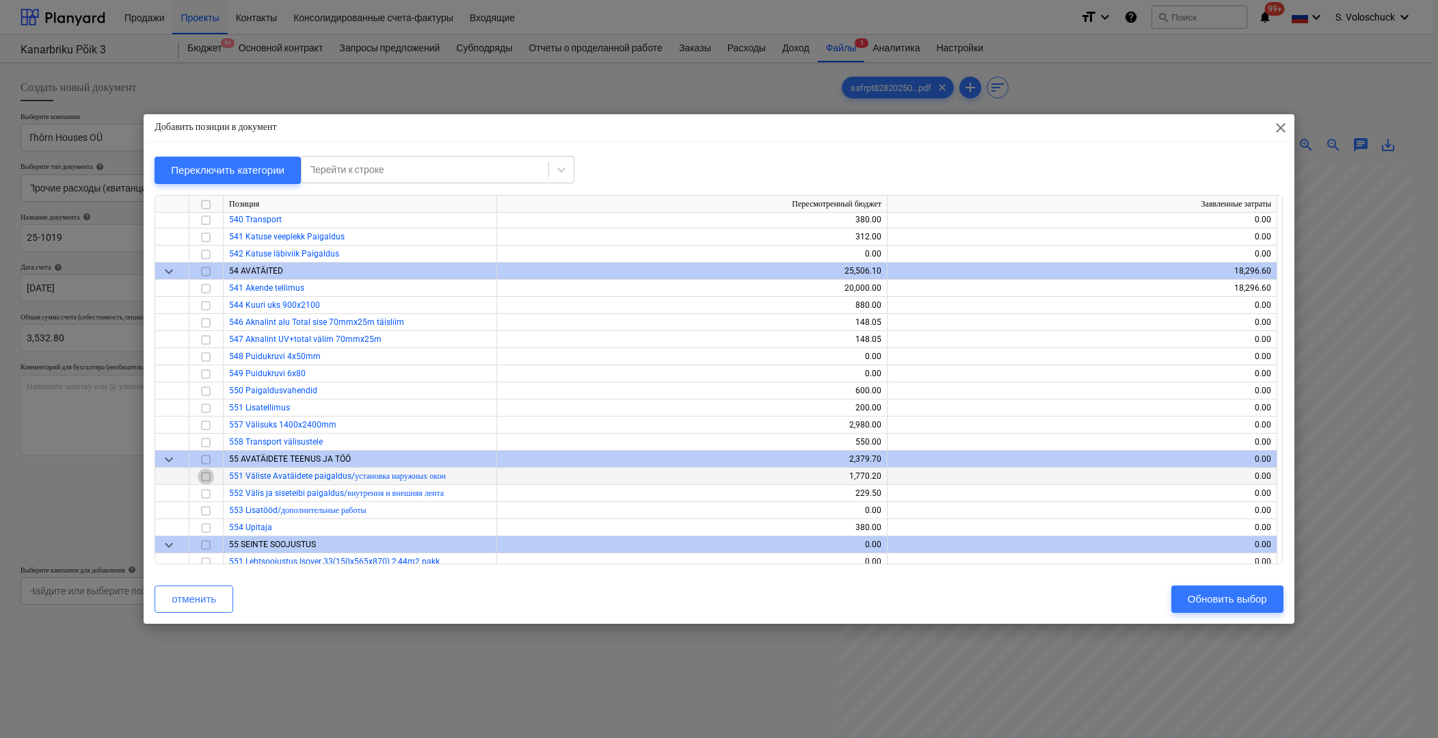
click at [204, 475] on input "checkbox" at bounding box center [206, 476] width 16 height 16
click at [207, 491] on input "checkbox" at bounding box center [206, 493] width 16 height 16
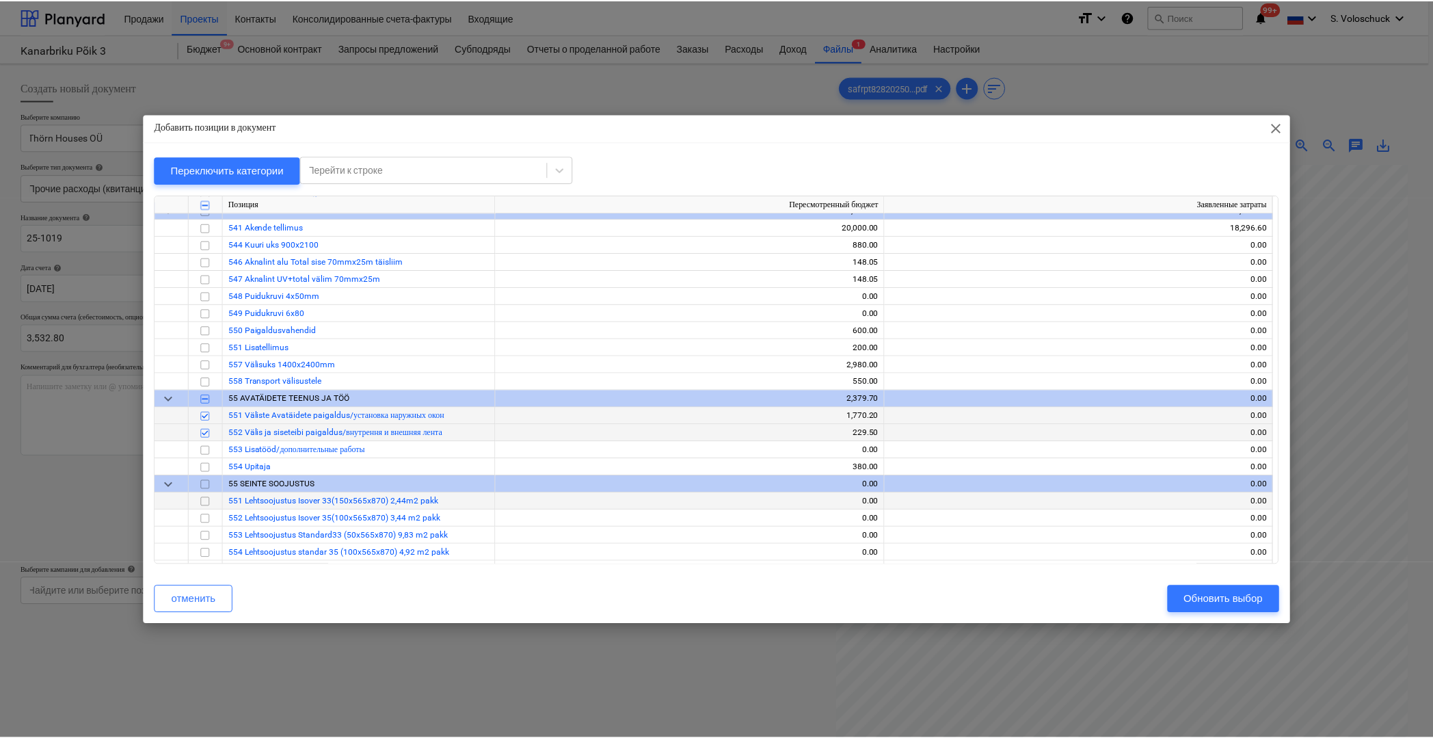
scroll to position [2794, 0]
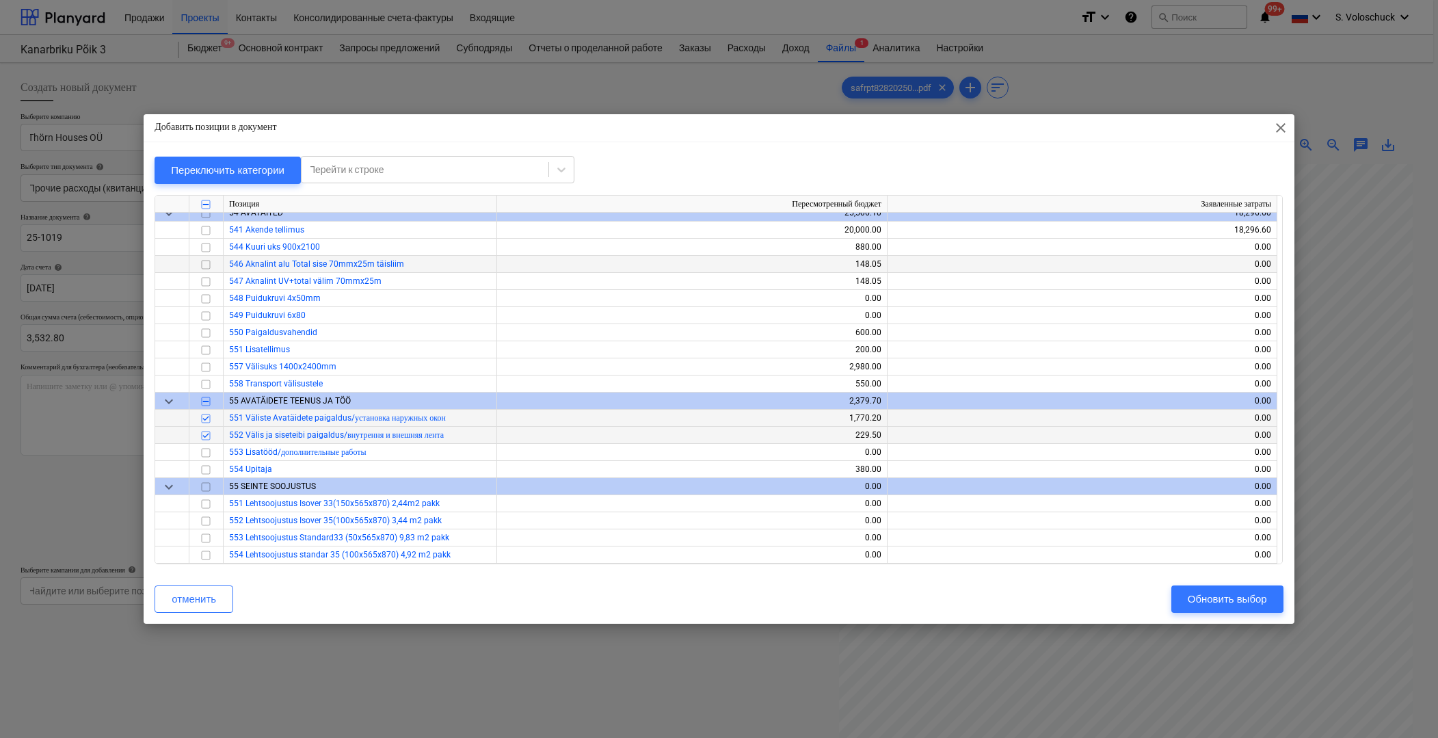
click at [207, 264] on input "checkbox" at bounding box center [206, 264] width 16 height 16
click at [205, 280] on input "checkbox" at bounding box center [206, 281] width 16 height 16
click at [1178, 600] on button "Обновить выбор" at bounding box center [1227, 598] width 112 height 27
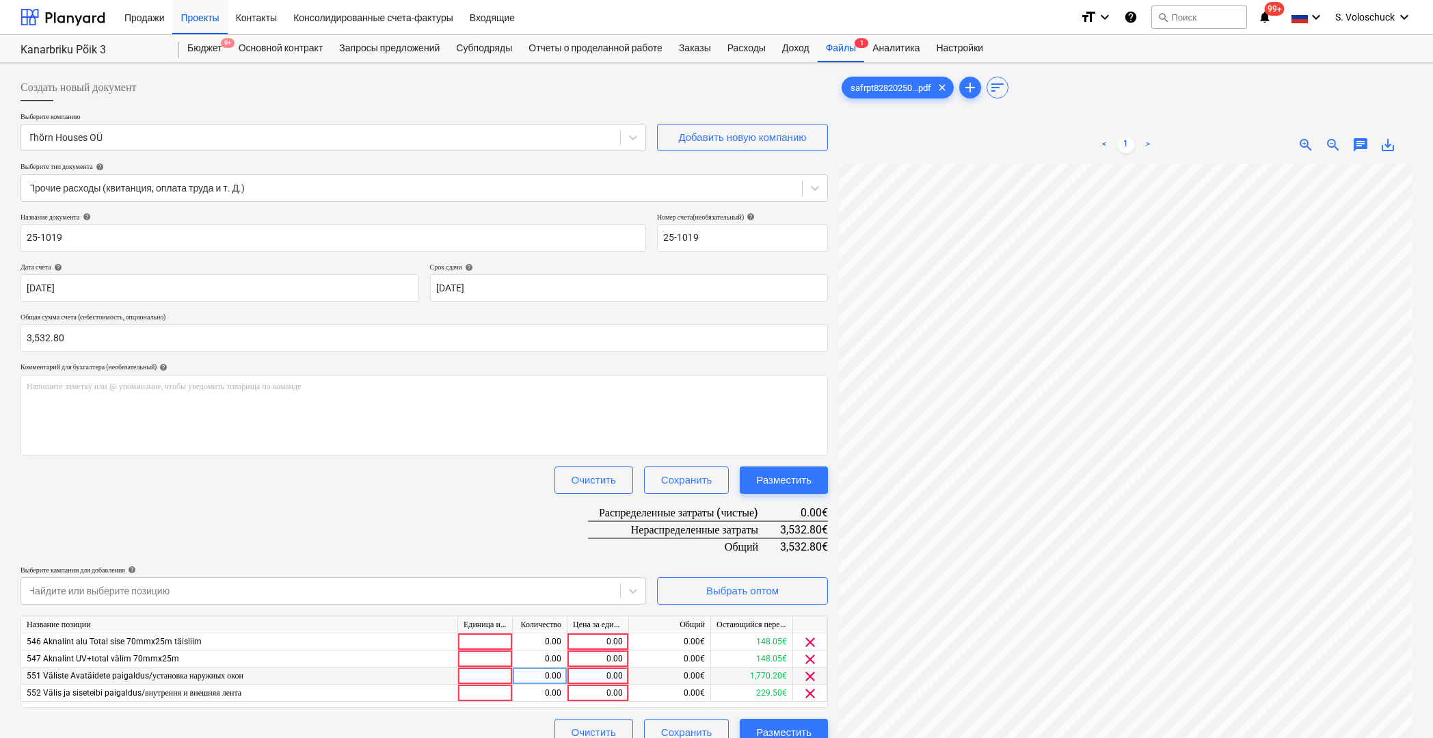
click at [604, 673] on div "0.00" at bounding box center [598, 675] width 50 height 17
type input "1770.2"
click at [588, 689] on div "0.00" at bounding box center [598, 692] width 50 height 17
click at [595, 692] on input at bounding box center [597, 692] width 61 height 16
type input "229.5"
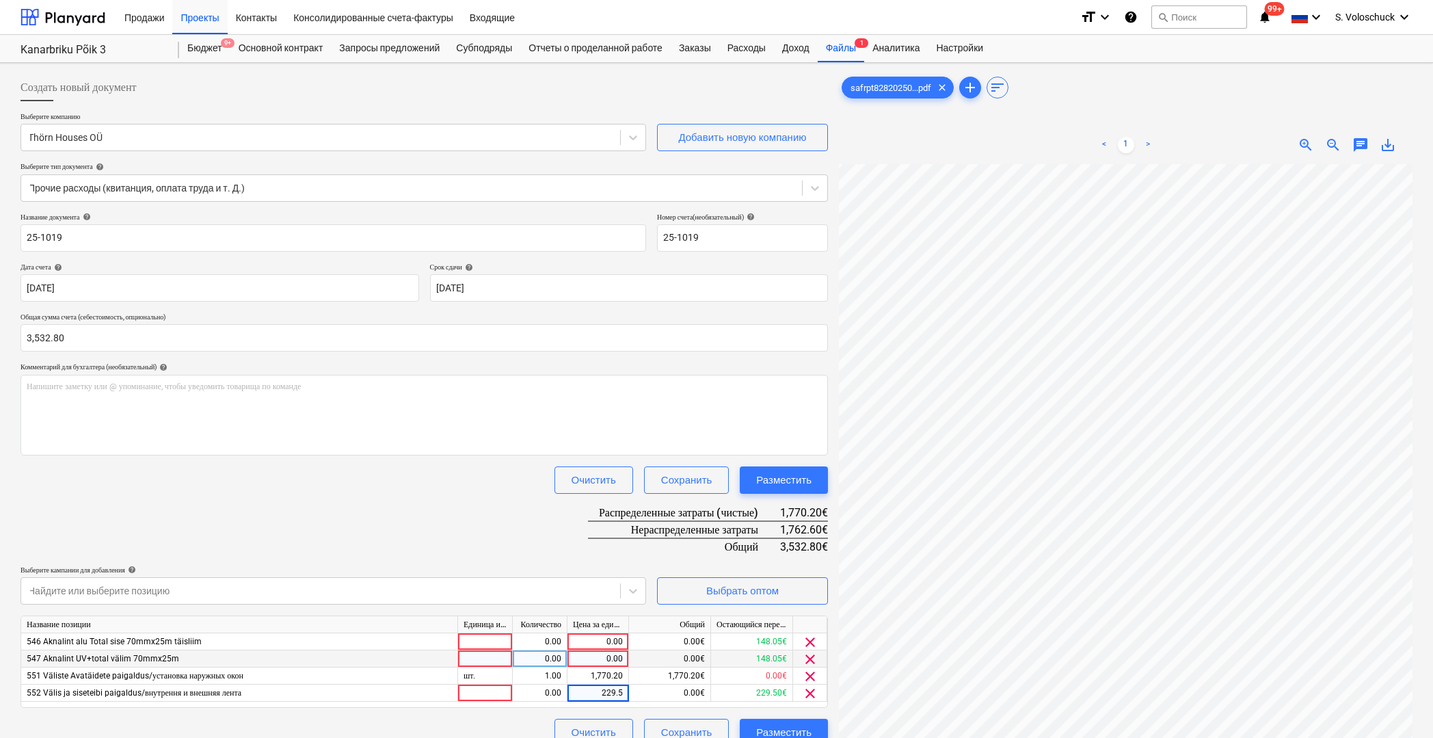
click at [604, 653] on div "0.00" at bounding box center [598, 658] width 50 height 17
click at [609, 641] on div "0.00" at bounding box center [598, 641] width 50 height 17
type input "625"
click at [608, 656] on div "0.00" at bounding box center [598, 658] width 50 height 17
click at [614, 658] on input at bounding box center [597, 658] width 61 height 16
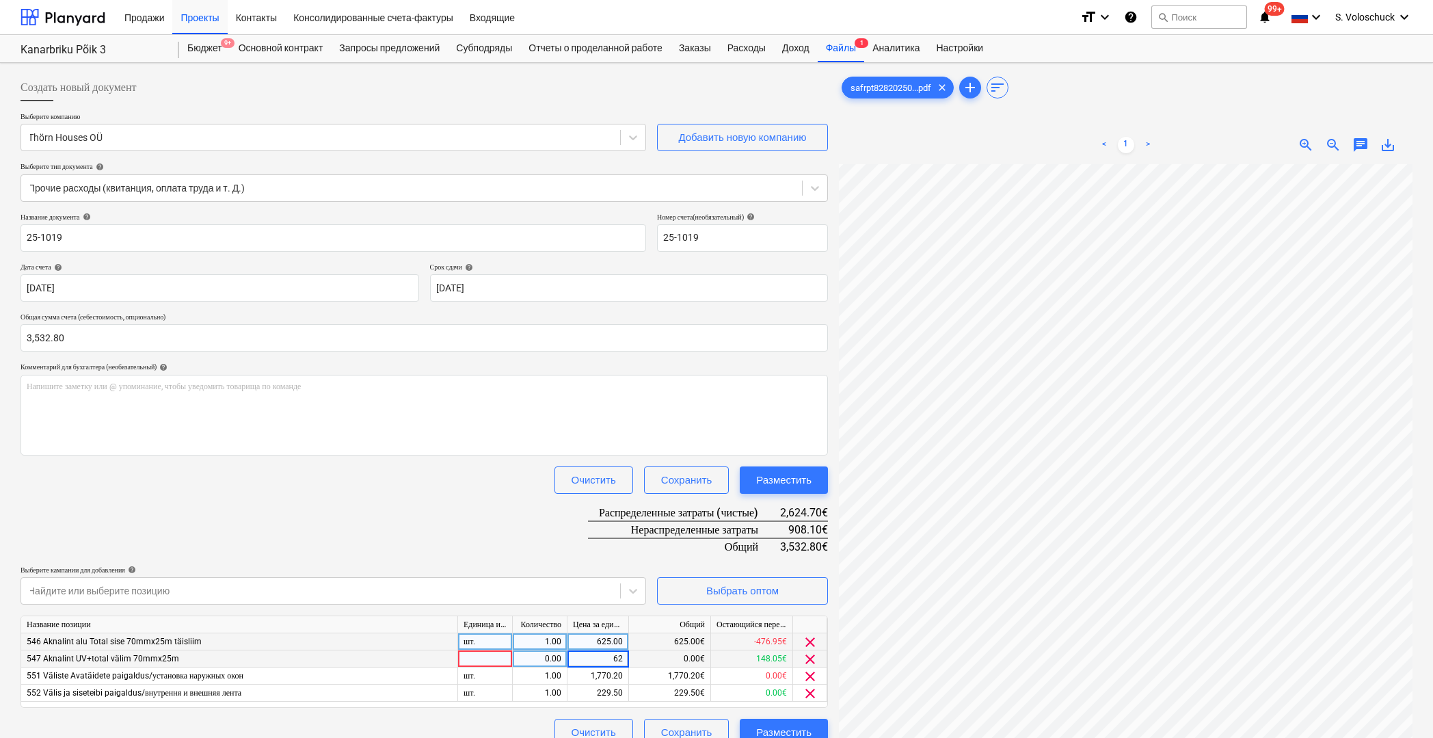
type input "625"
click at [610, 691] on div "229.50" at bounding box center [598, 692] width 50 height 17
click at [623, 691] on input "229.5" at bounding box center [597, 692] width 61 height 16
type input "2"
click at [543, 568] on div "Выберите кампании для добавления help" at bounding box center [333, 569] width 625 height 9
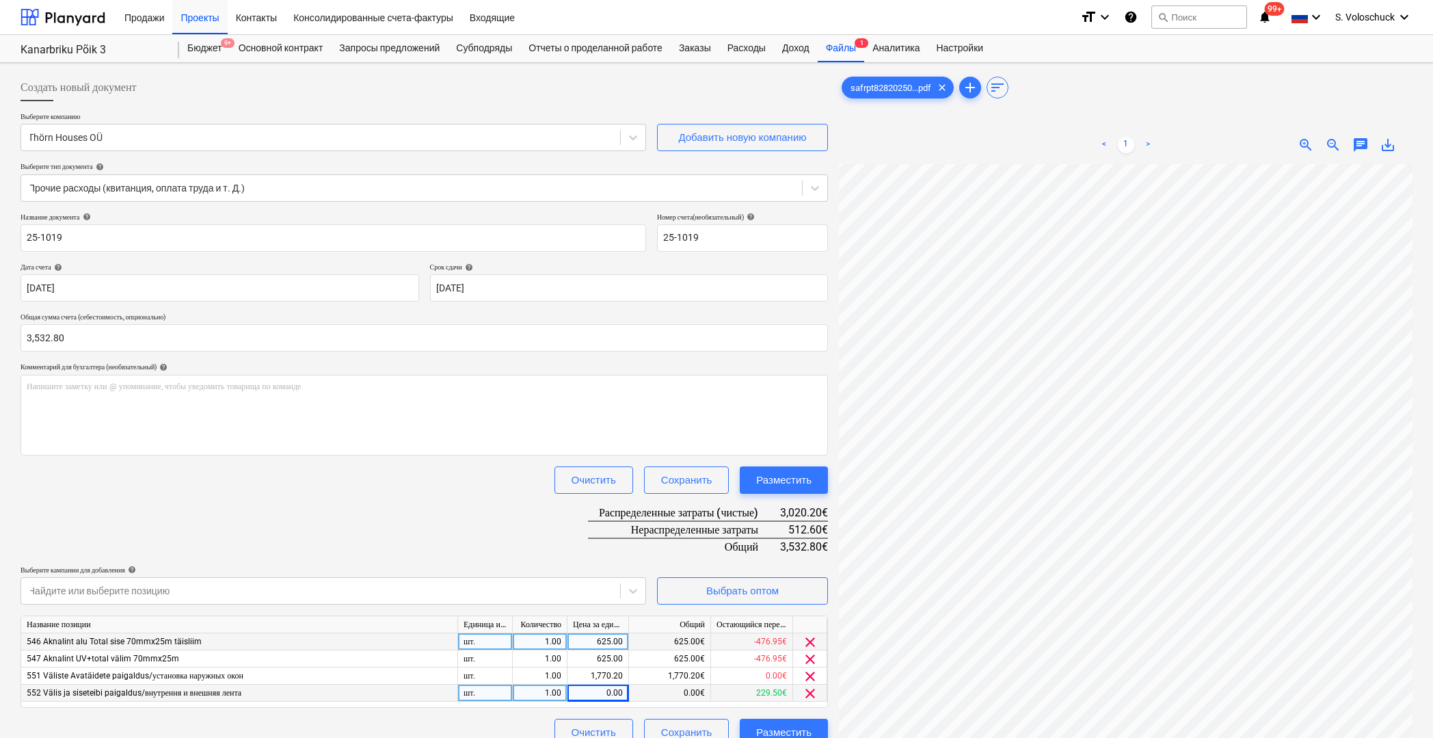
click at [600, 692] on div "0.00" at bounding box center [598, 692] width 50 height 17
click at [603, 693] on input at bounding box center [597, 692] width 61 height 16
type input "512.6"
click at [421, 498] on div "Название документа help 25-1019 Номер счета (необязательный) help 25-1019 Дата …" at bounding box center [424, 479] width 807 height 533
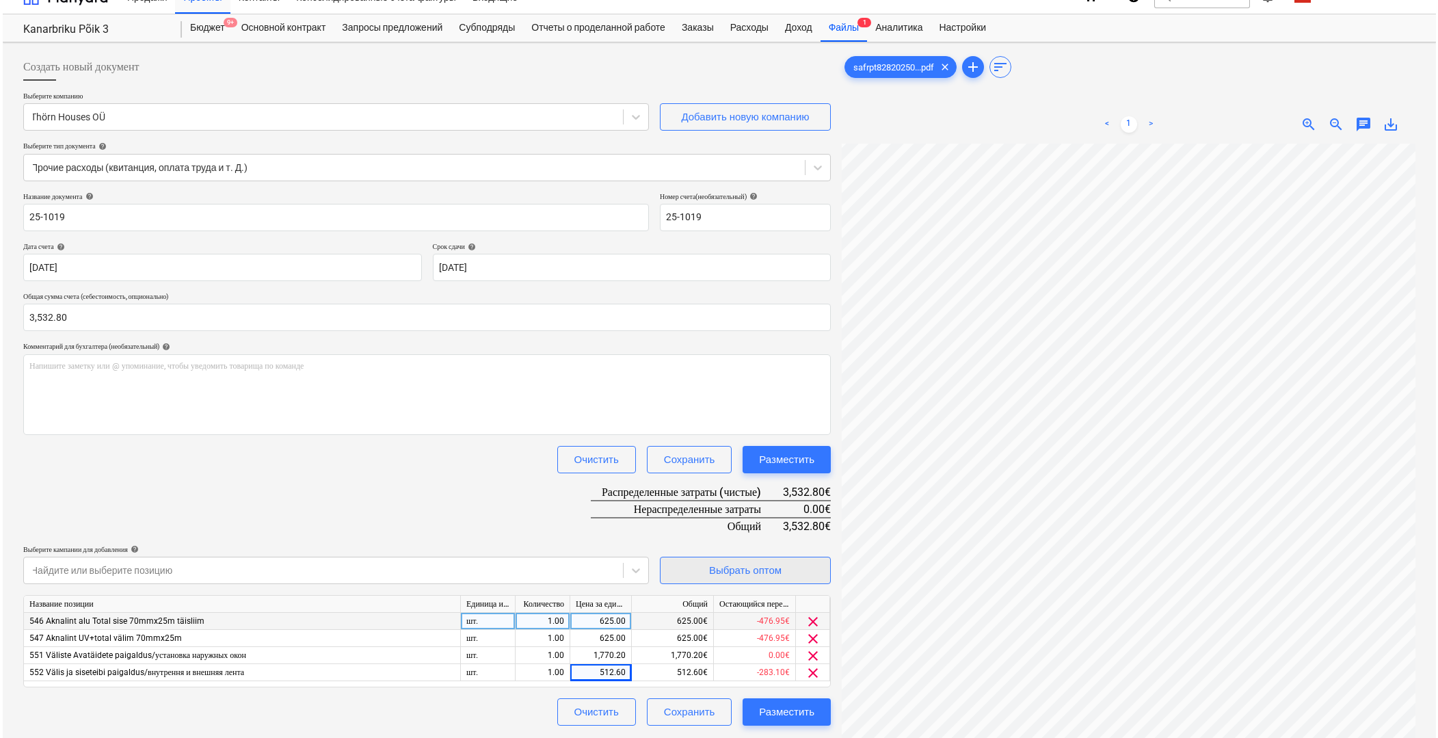
scroll to position [59, 0]
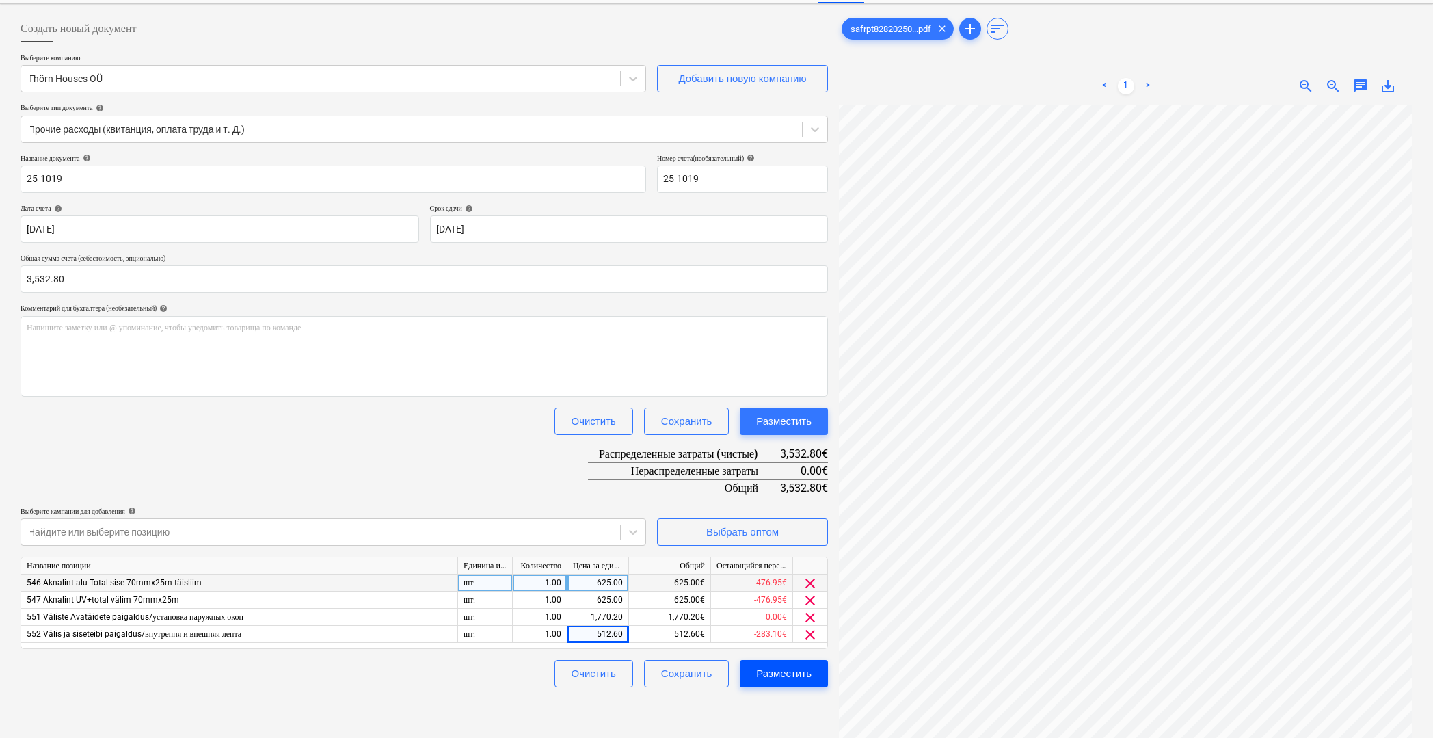
click at [782, 670] on div "Разместить" at bounding box center [783, 673] width 55 height 18
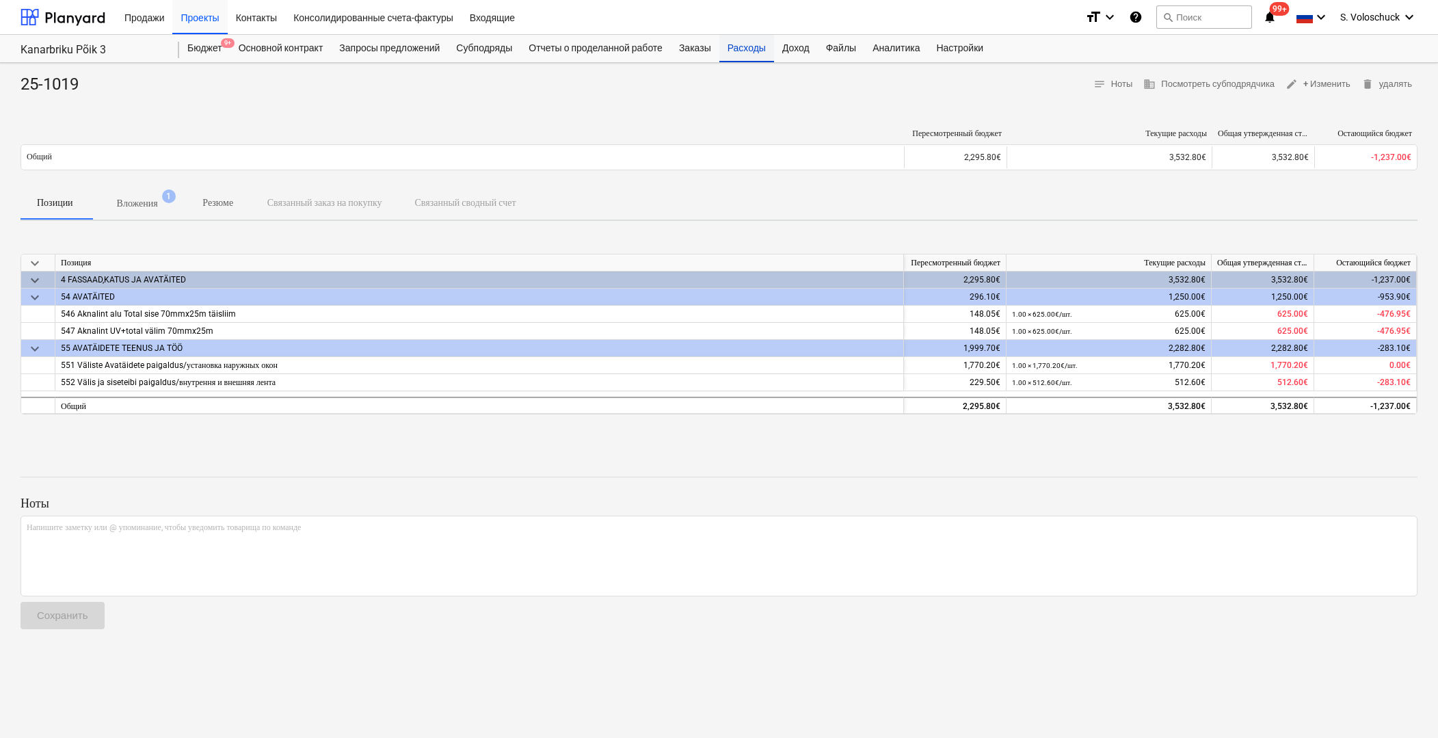
click at [742, 45] on div "Расходы" at bounding box center [746, 48] width 55 height 27
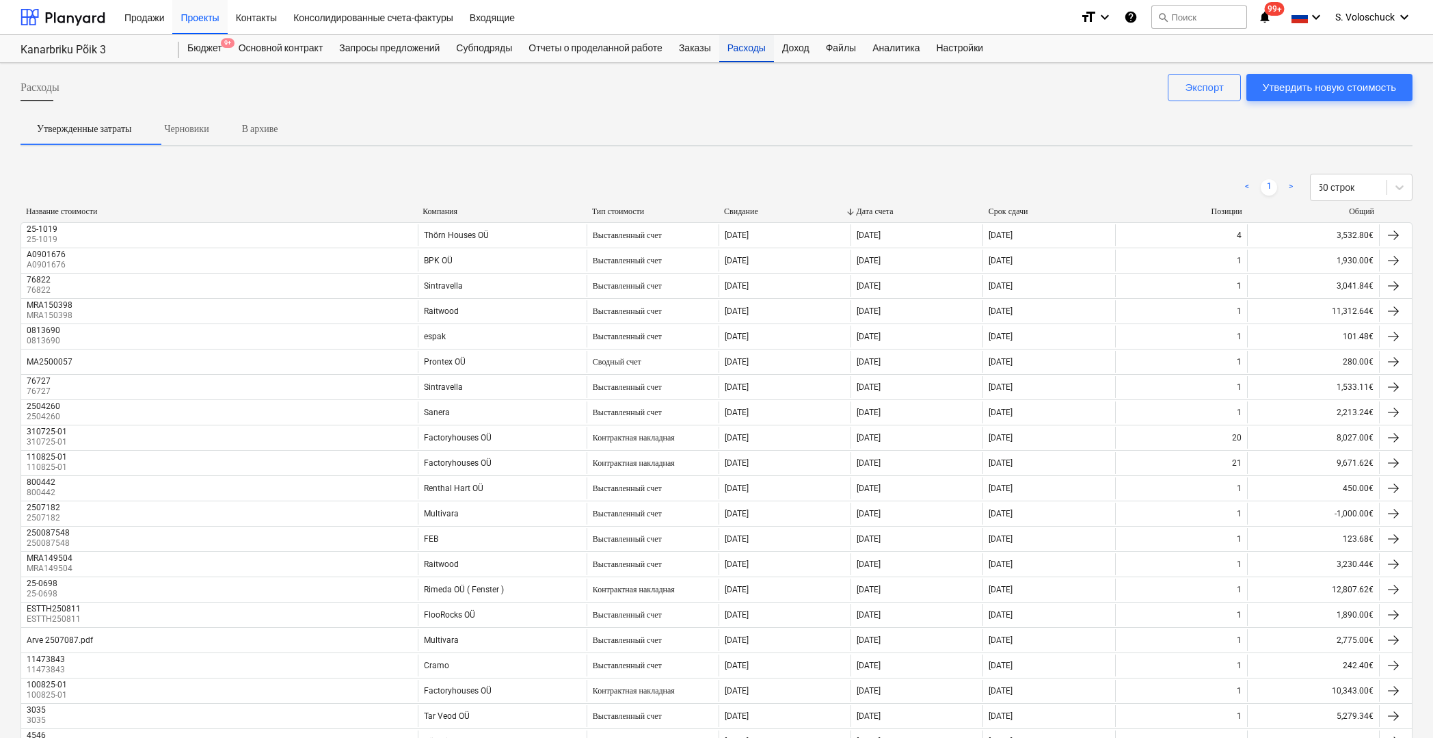
click at [774, 47] on div "Расходы" at bounding box center [746, 48] width 55 height 27
click at [693, 46] on div "Заказы" at bounding box center [695, 48] width 49 height 27
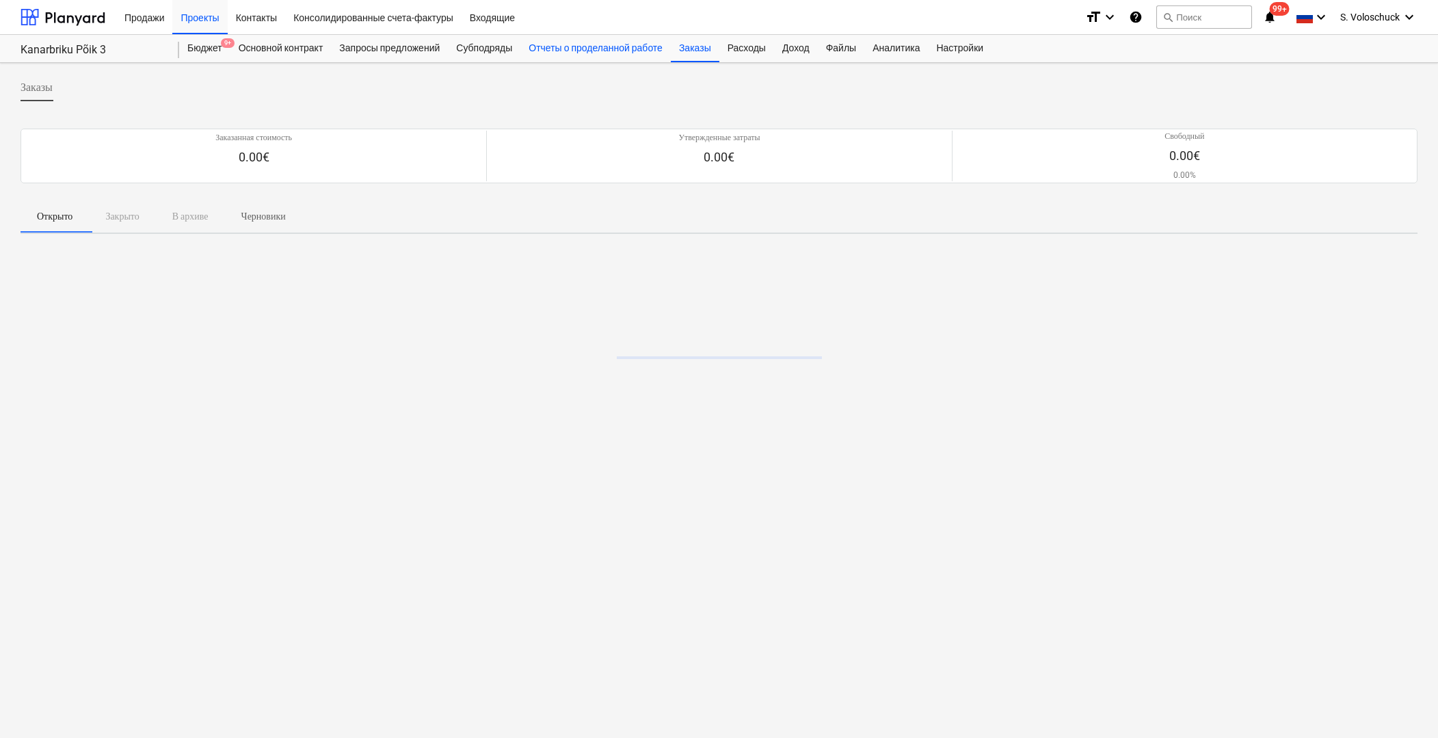
click at [627, 54] on div "Отчеты о проделанной работе" at bounding box center [595, 48] width 150 height 27
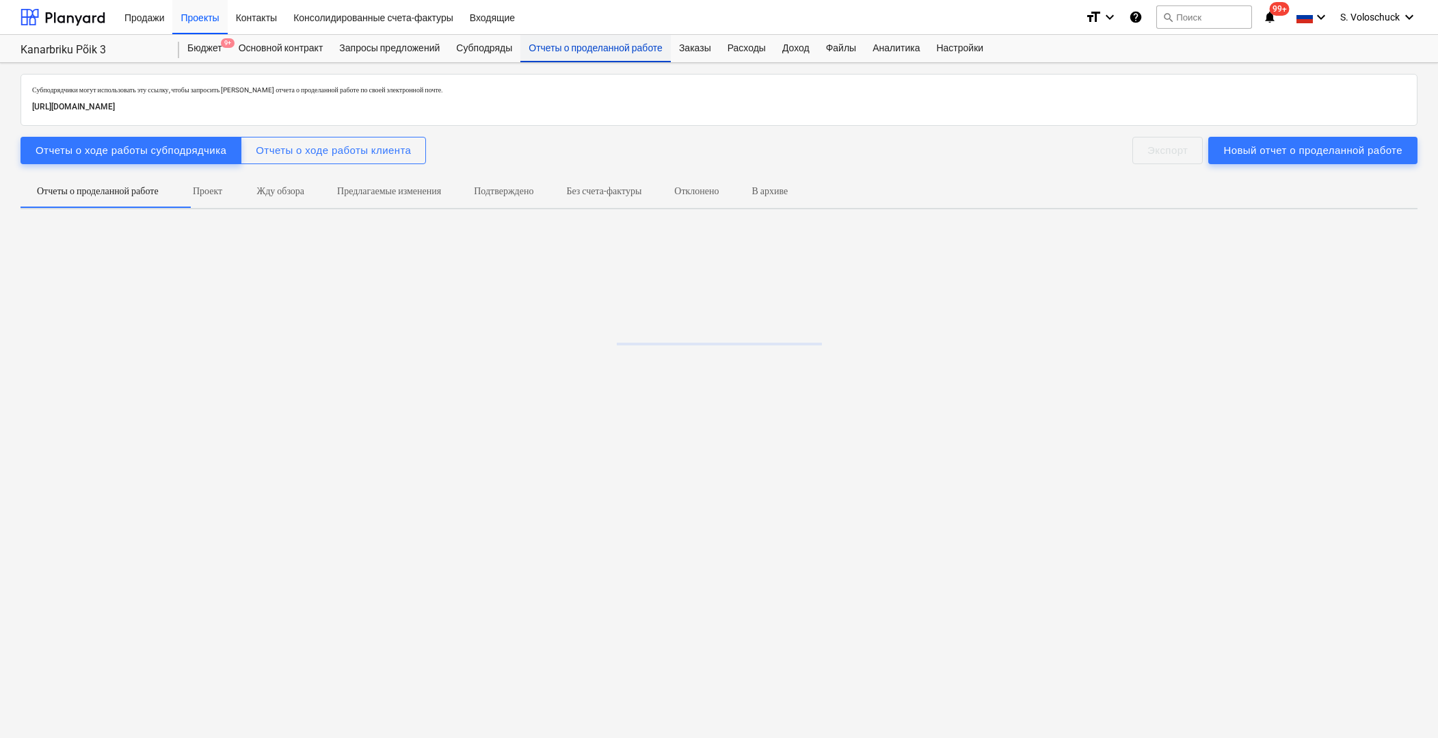
click at [627, 51] on div "Отчеты о проделанной работе" at bounding box center [595, 48] width 150 height 27
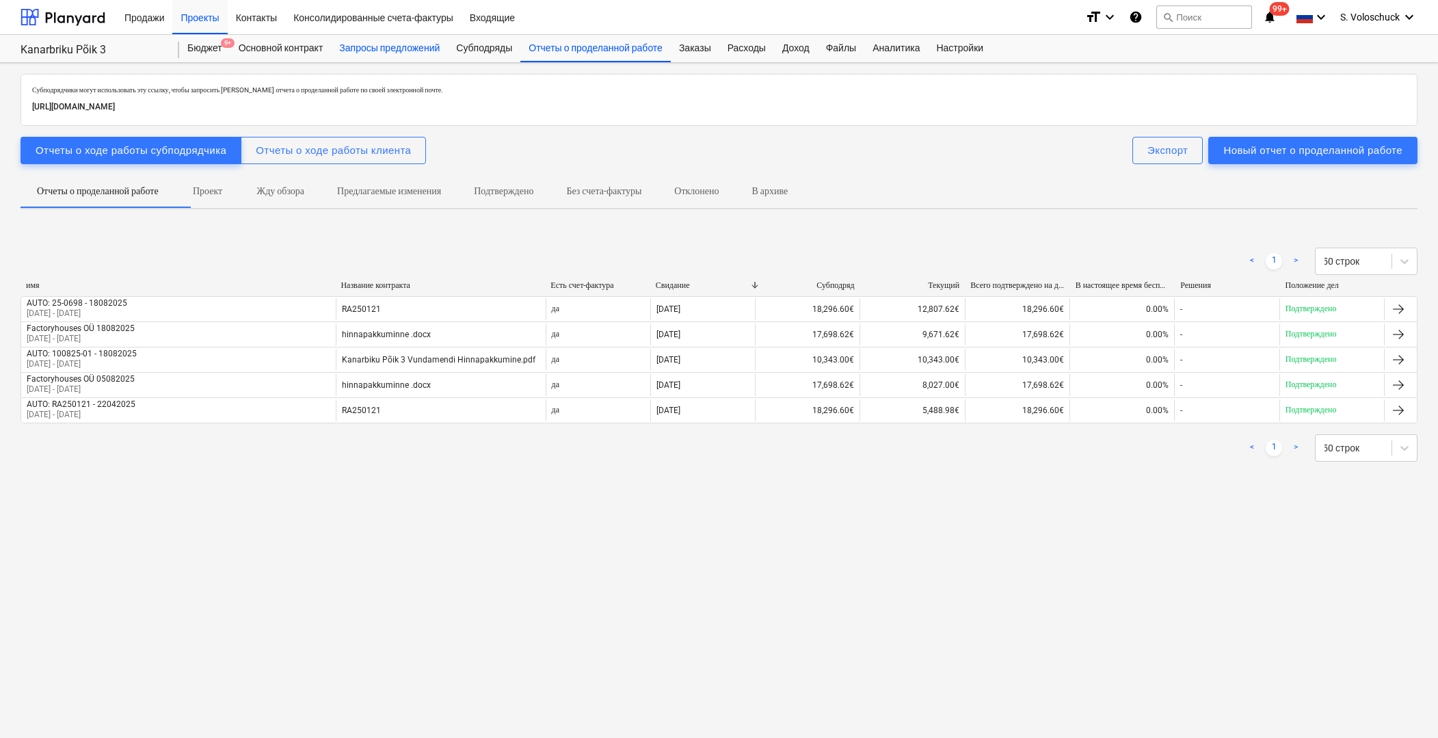
click at [448, 53] on div "Запросы предложений" at bounding box center [389, 48] width 117 height 27
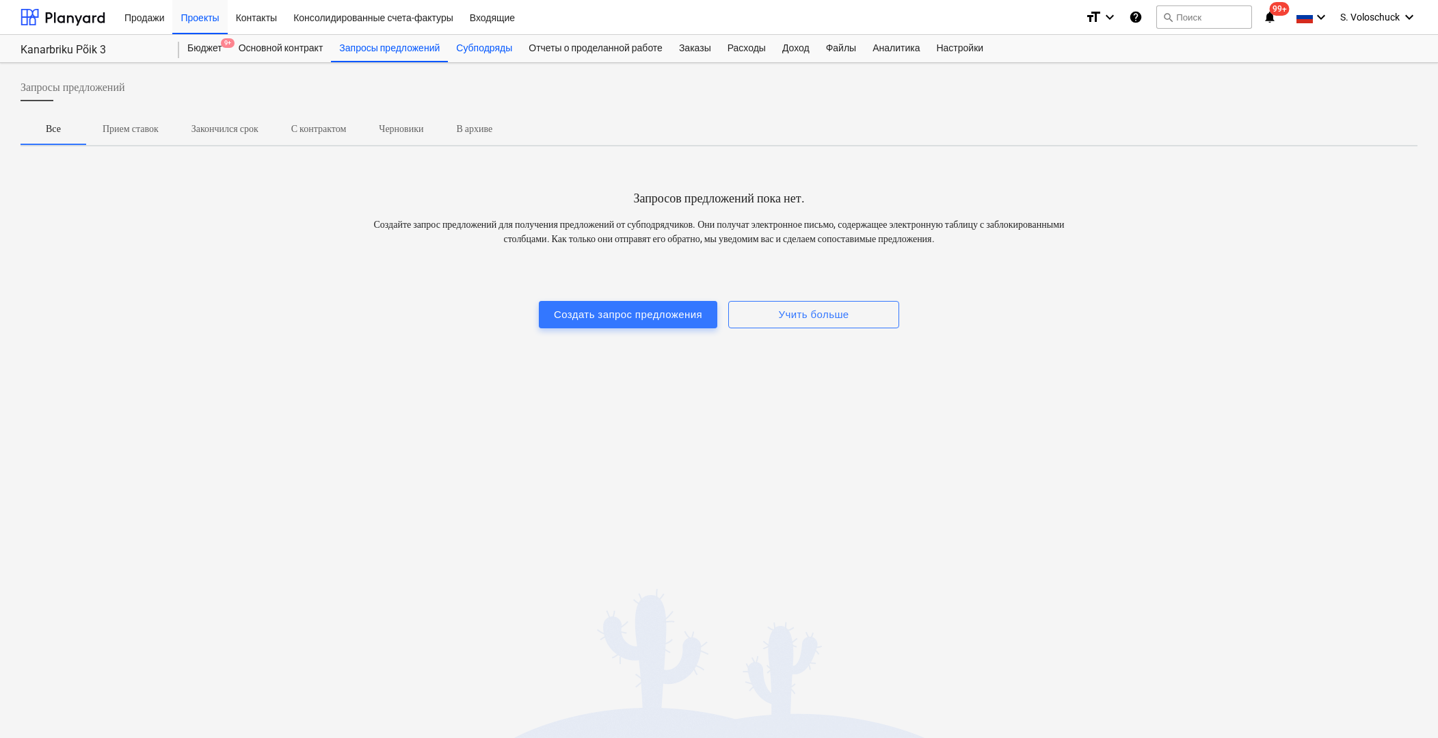
click at [509, 50] on div "Субподряды" at bounding box center [484, 48] width 72 height 27
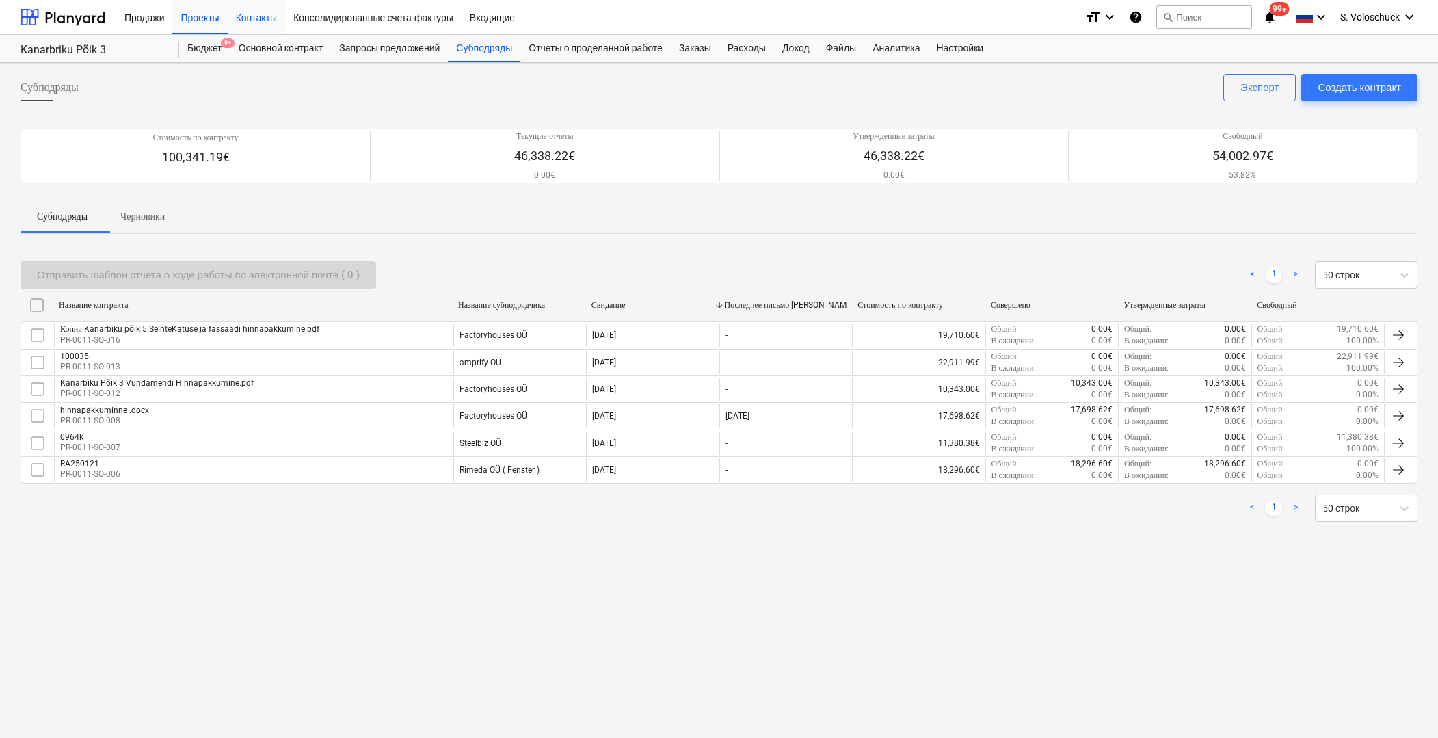
click at [265, 27] on div "Контакты" at bounding box center [256, 16] width 57 height 35
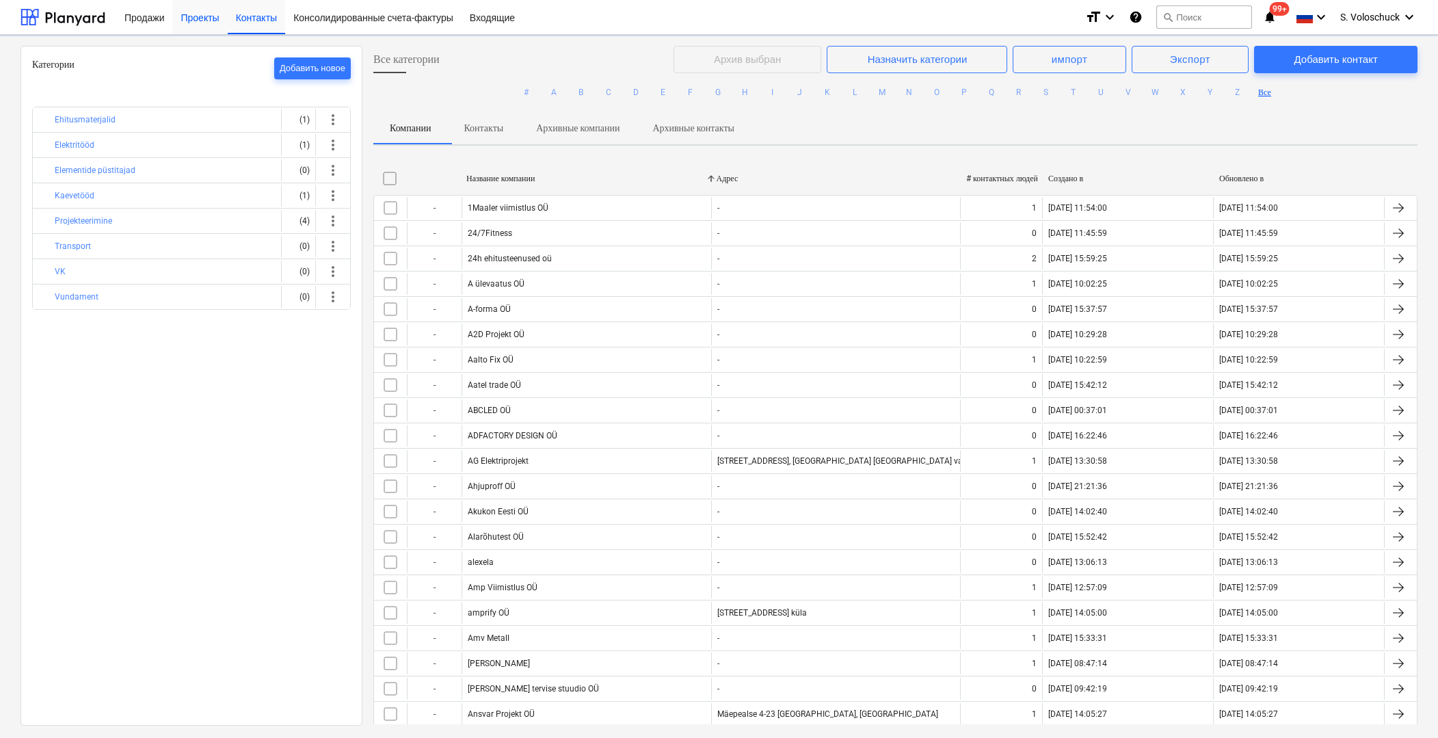
click at [196, 19] on div "Проекты" at bounding box center [199, 16] width 55 height 35
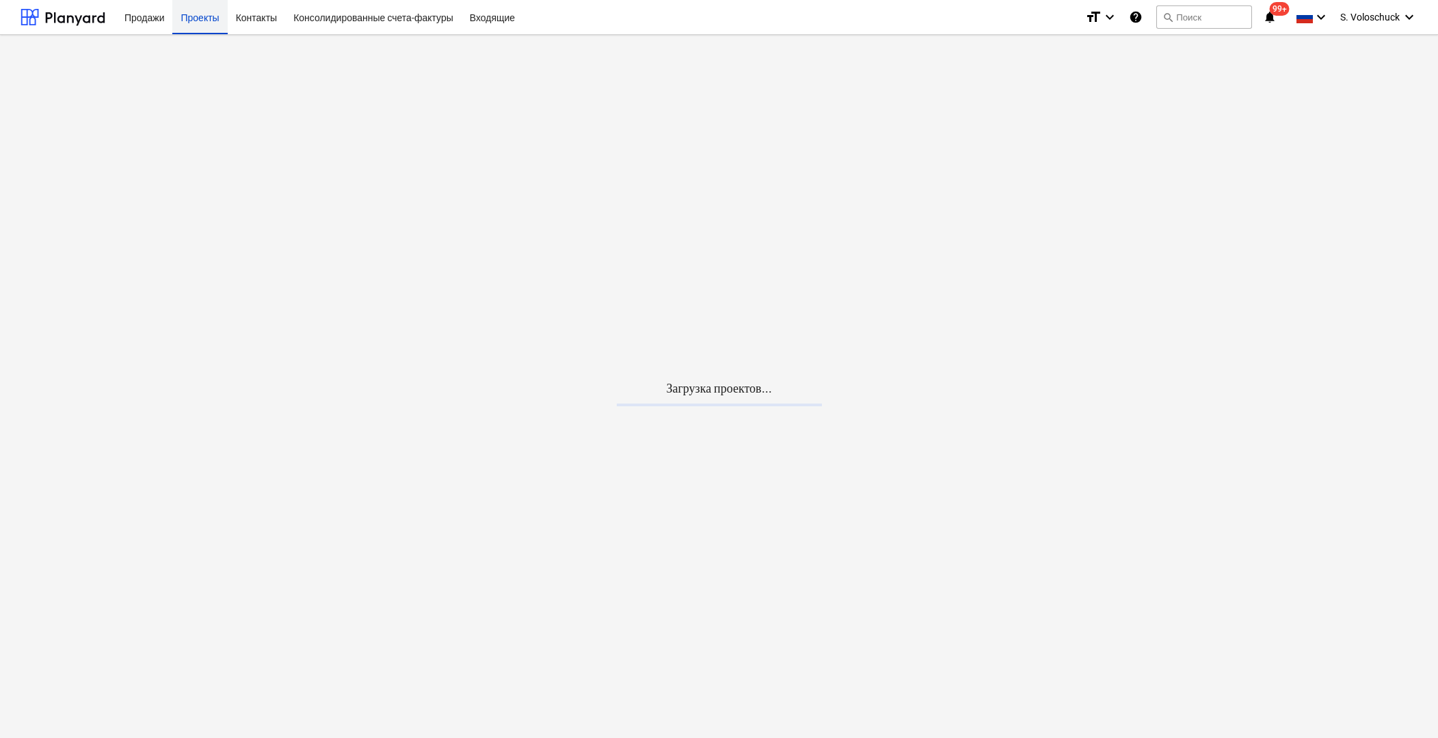
click at [196, 19] on div "Проекты" at bounding box center [199, 16] width 55 height 35
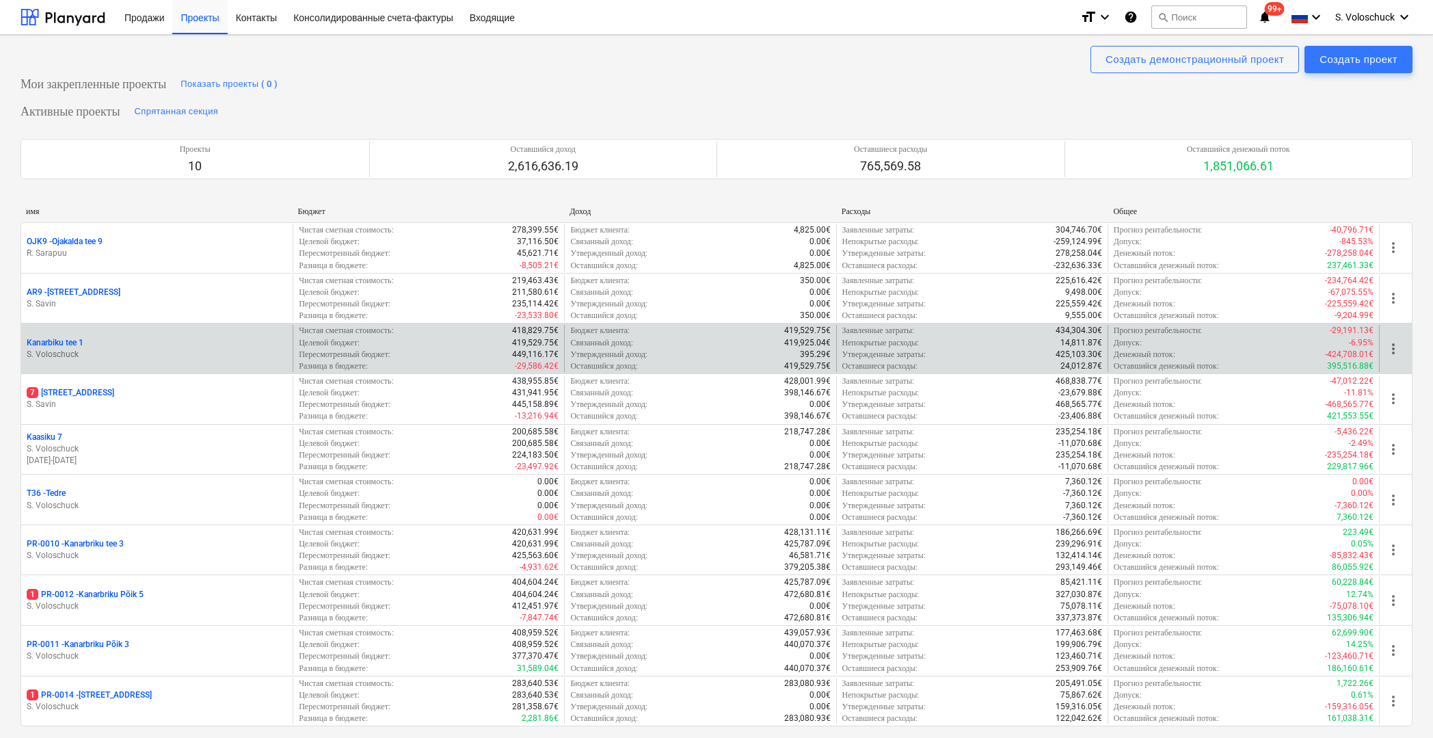
scroll to position [473, 0]
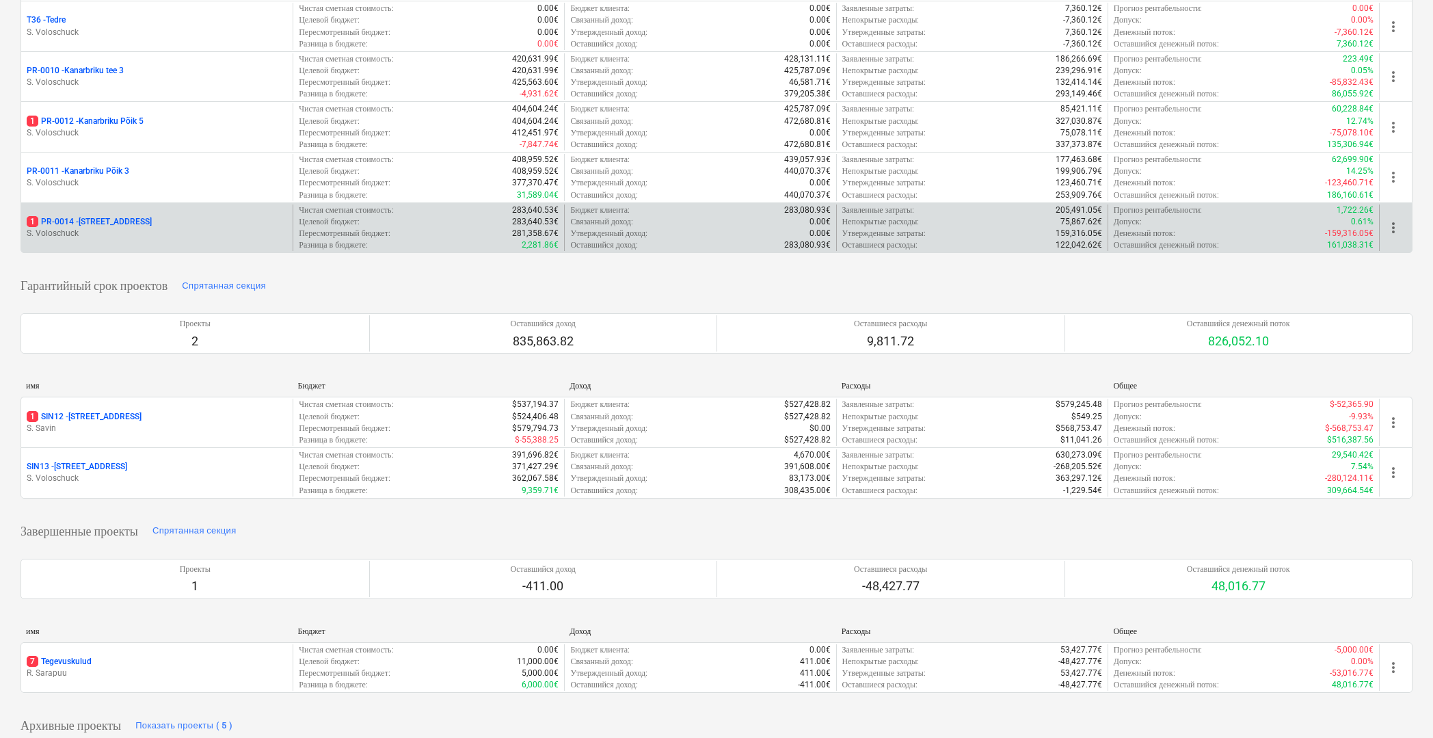
click at [181, 234] on div "1 PR-0014 - Luige tee 29 S. Voloschuck" at bounding box center [156, 227] width 271 height 47
click at [98, 216] on p "1 PR-0014 - Luige tee 29" at bounding box center [89, 222] width 125 height 12
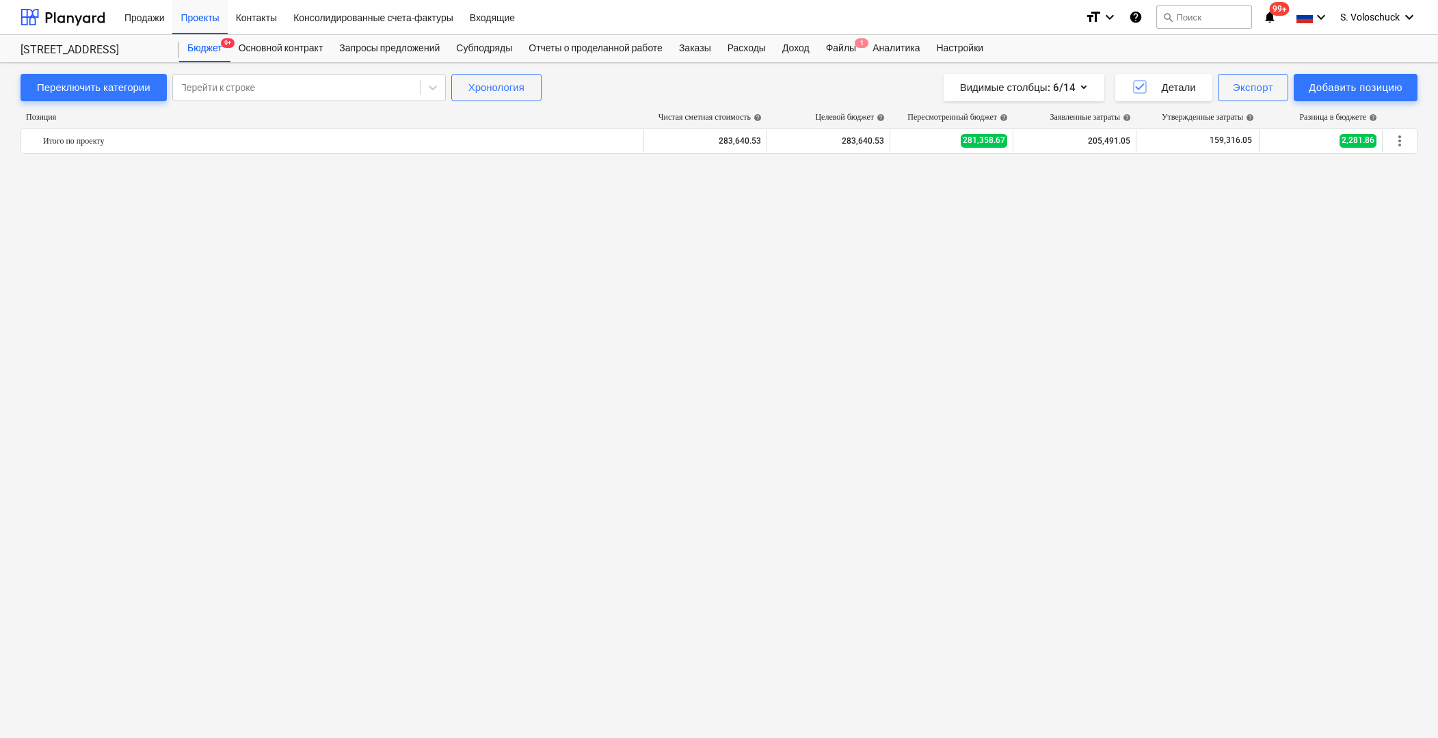
scroll to position [5587, 0]
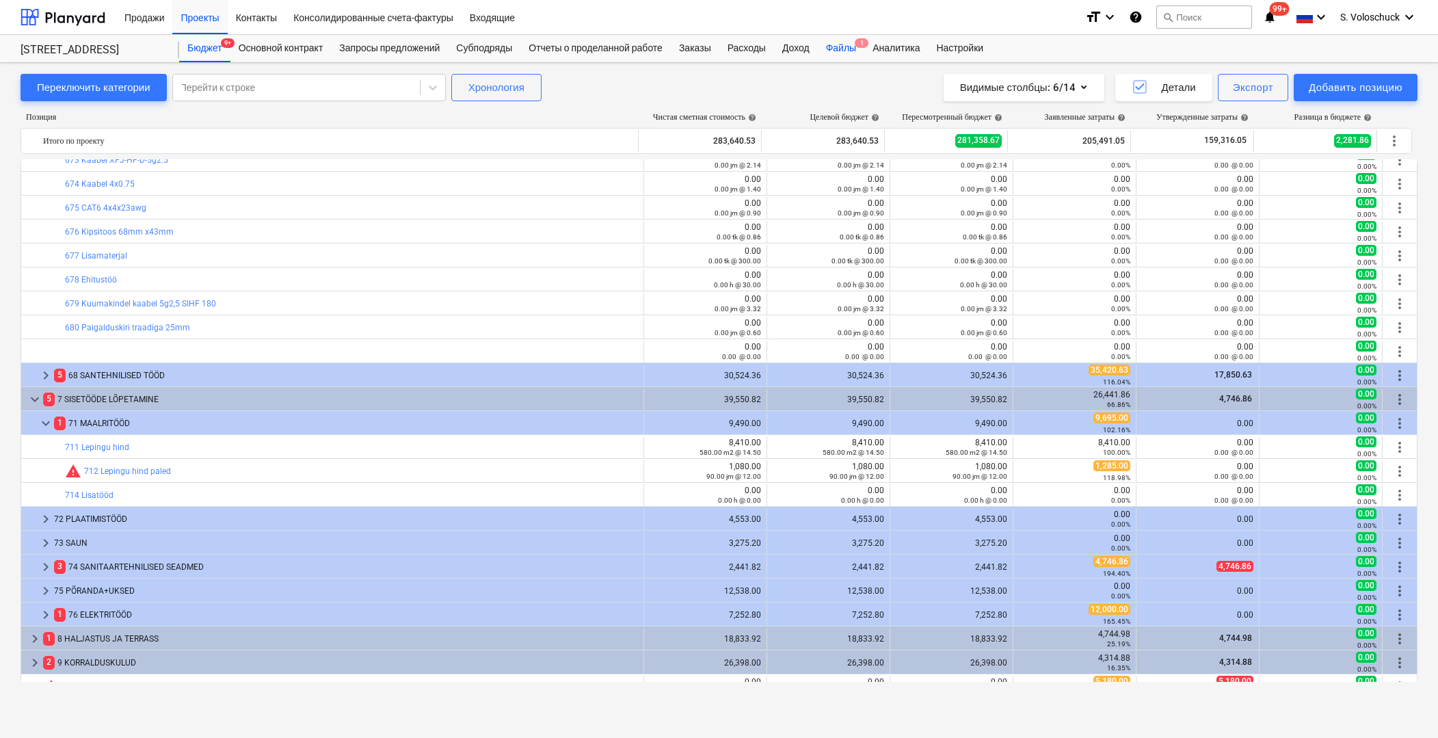
click at [854, 49] on div "Файлы 1" at bounding box center [841, 48] width 46 height 27
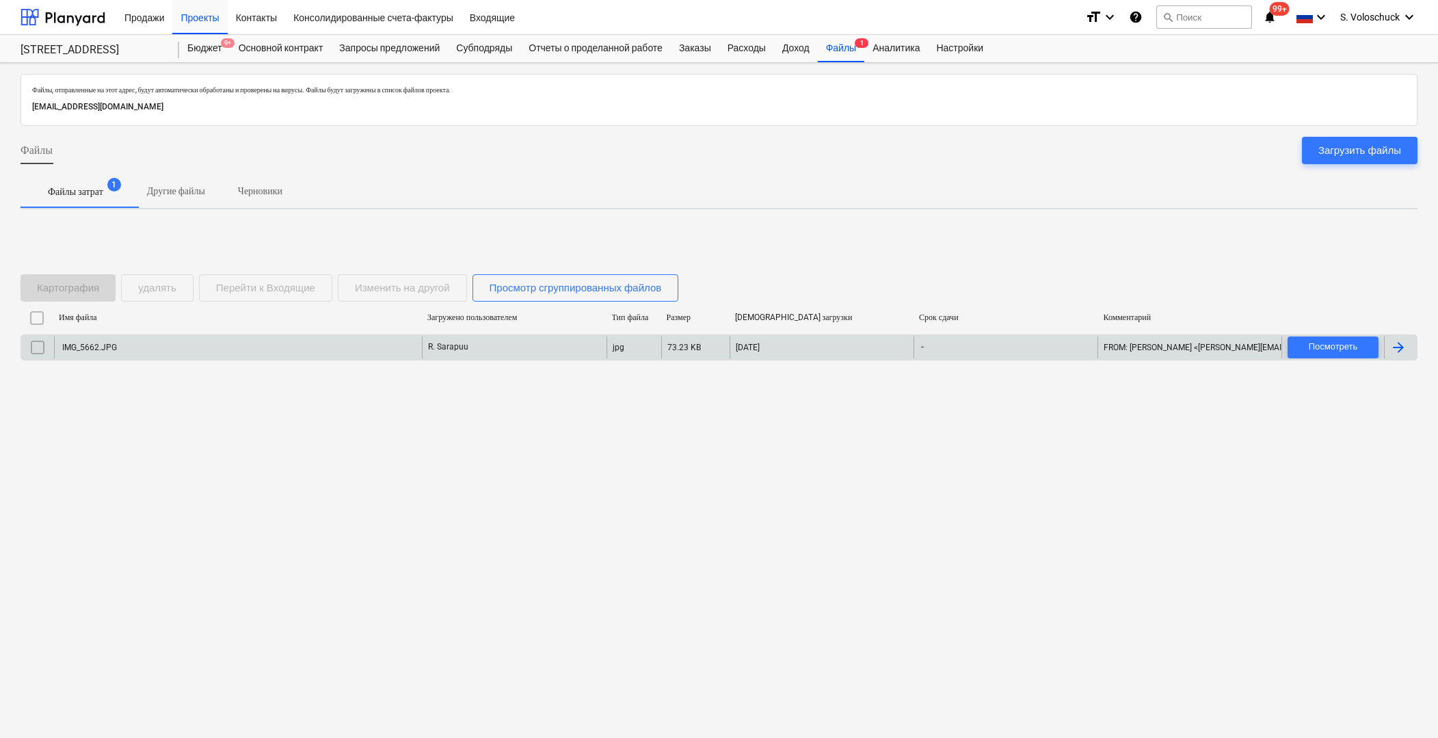
click at [210, 351] on div "IMG_5662.JPG" at bounding box center [238, 347] width 368 height 22
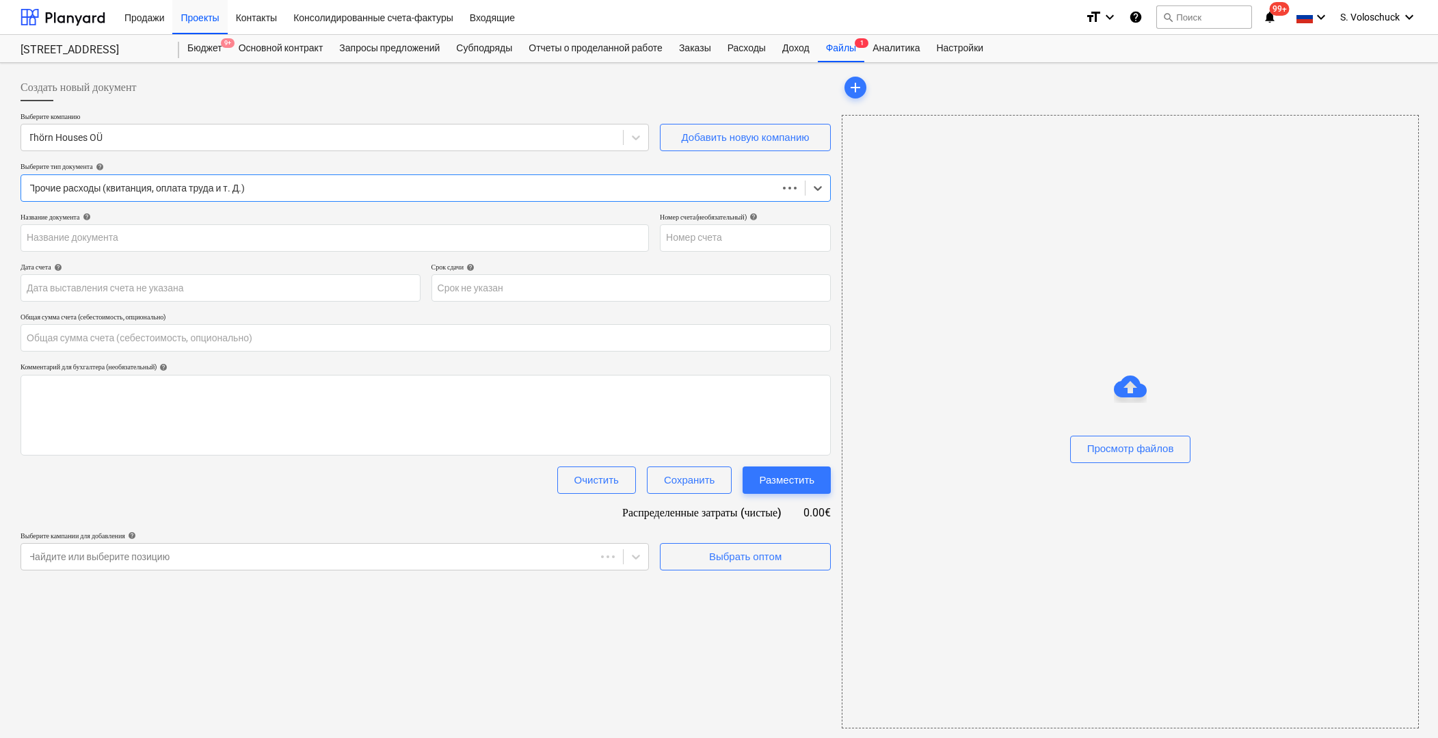
type input "0.00"
type input "IMG_5662.JPG"
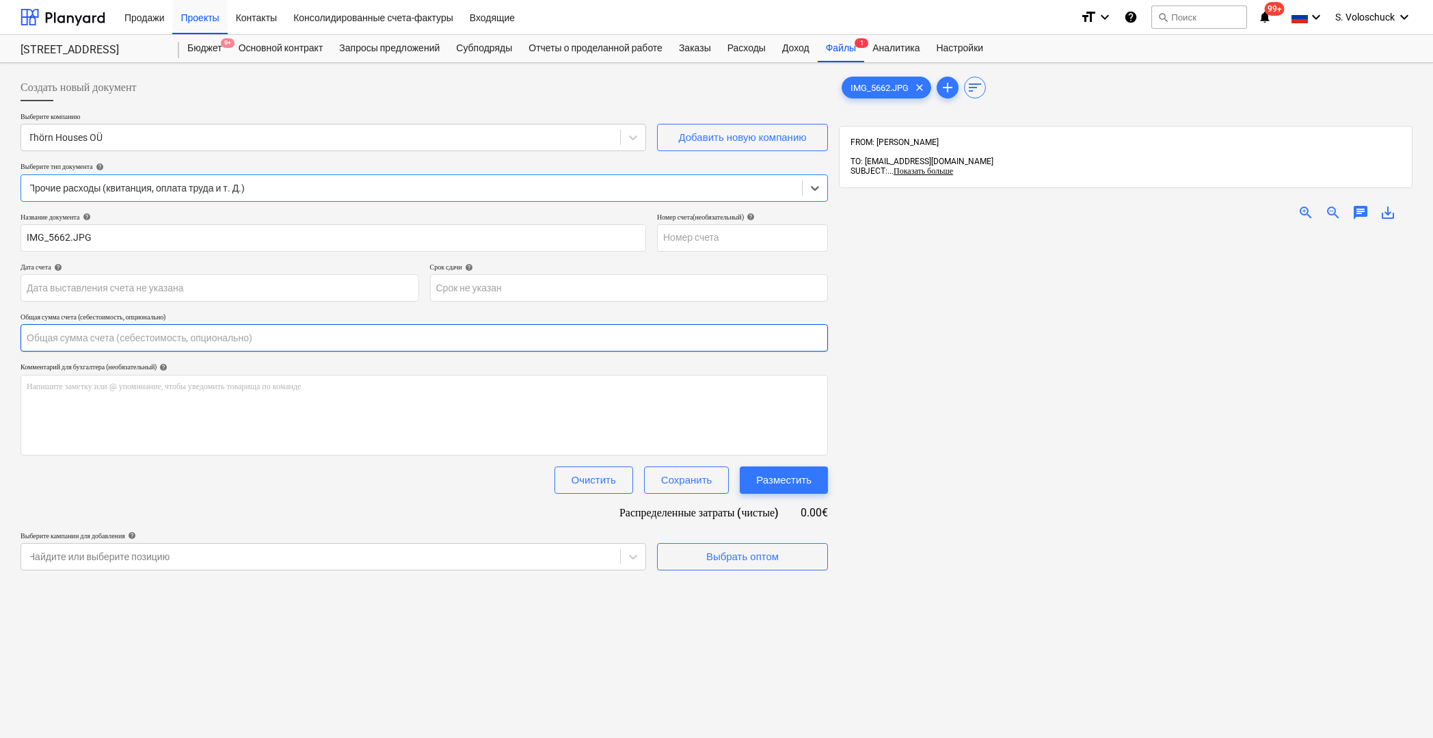
click at [130, 336] on input "text" at bounding box center [424, 337] width 807 height 27
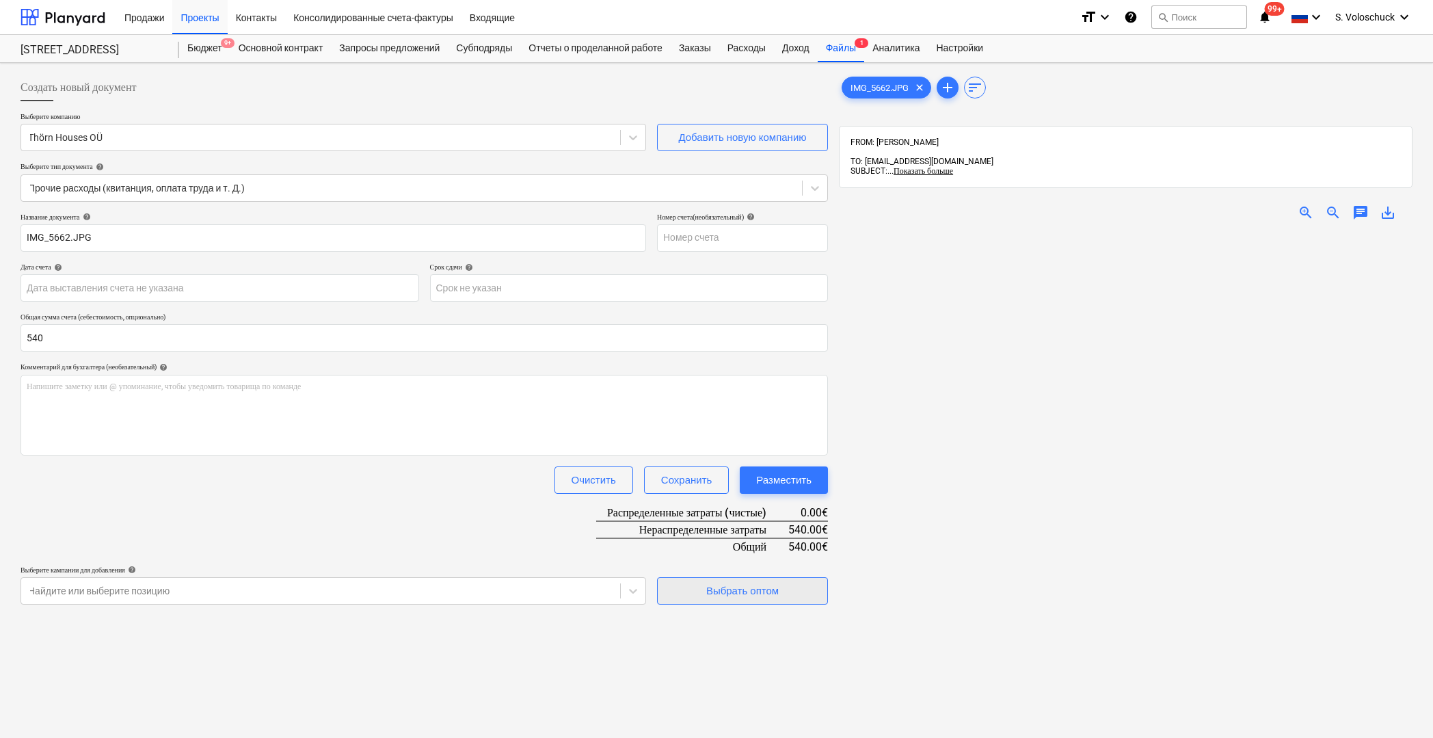
type input "540.00"
click at [724, 591] on div "Выбрать оптом" at bounding box center [742, 591] width 72 height 18
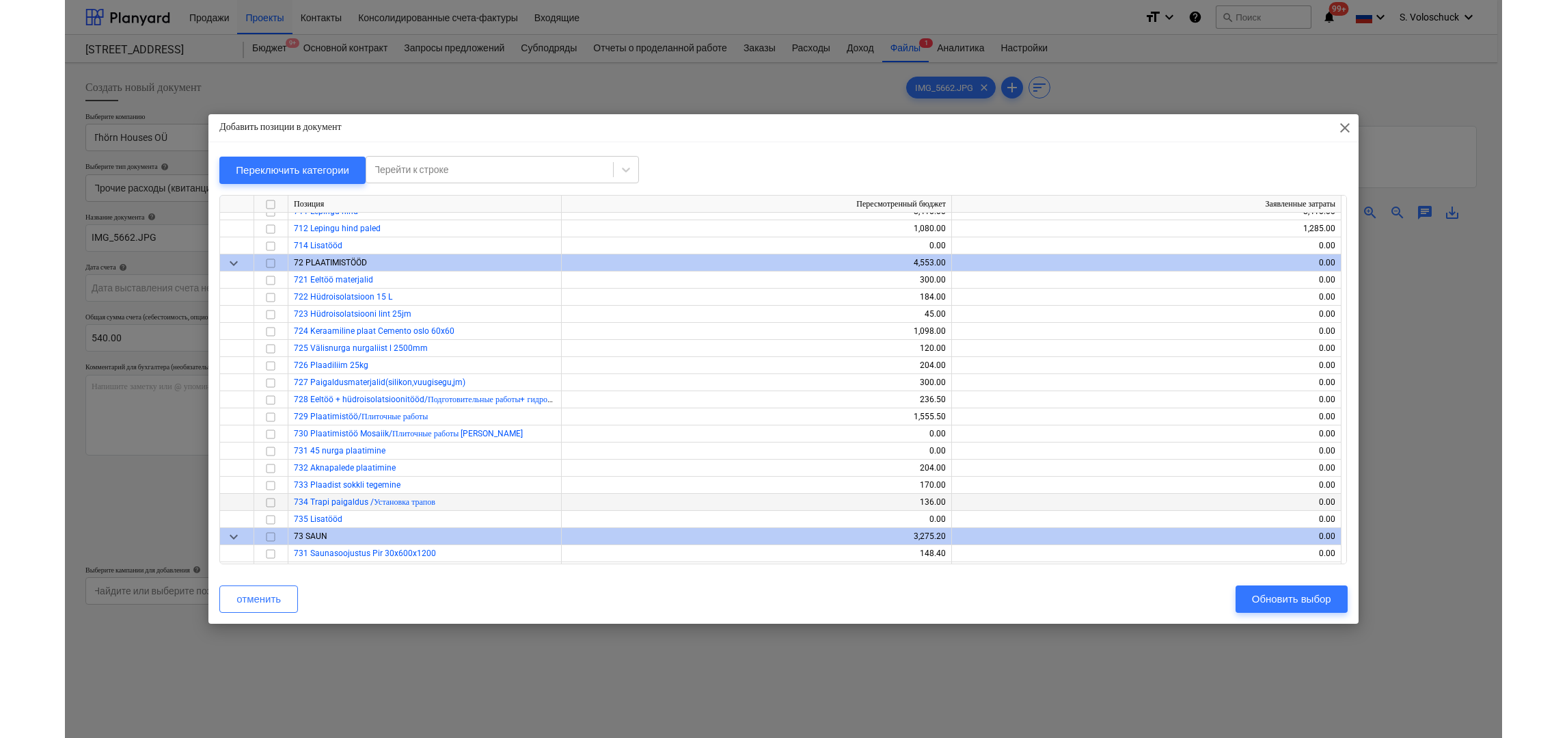
scroll to position [7583, 0]
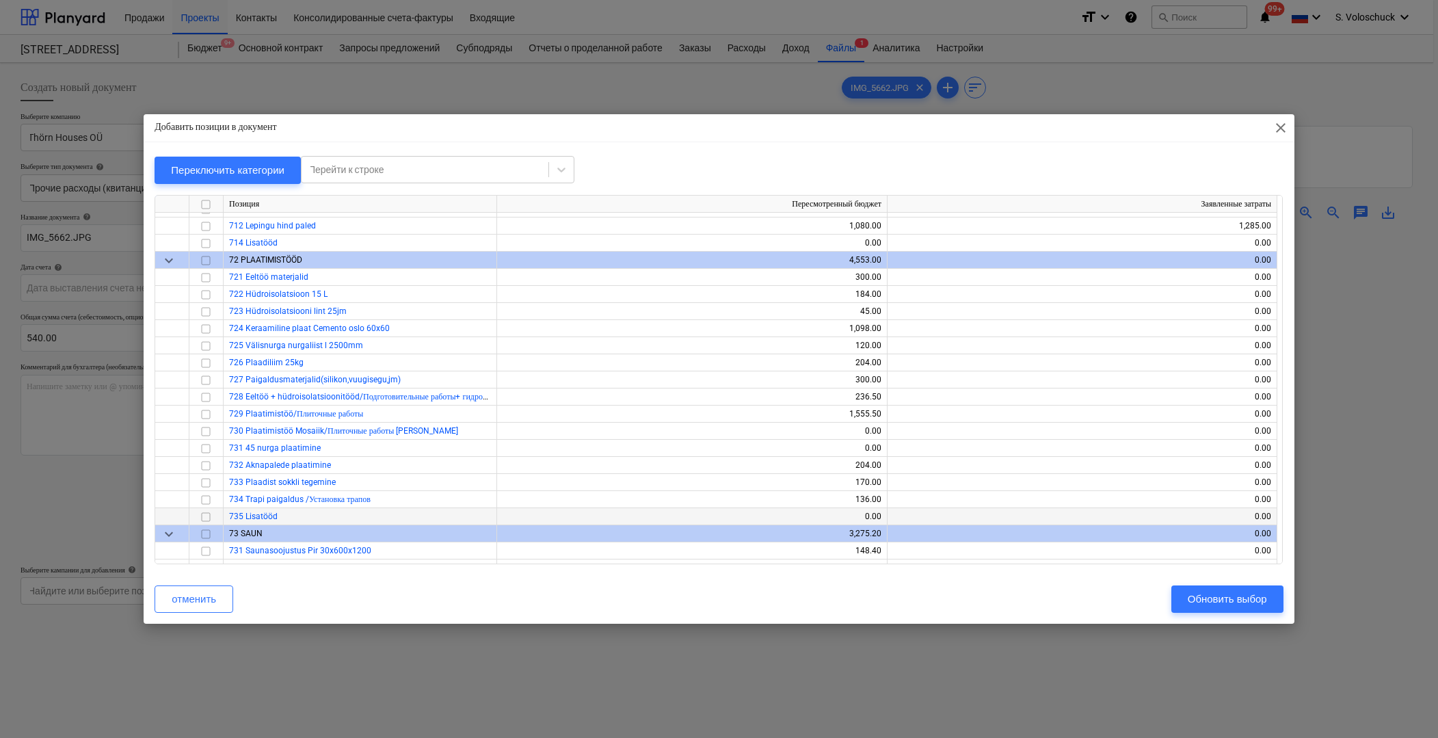
click at [205, 513] on input "checkbox" at bounding box center [206, 516] width 16 height 16
click at [1218, 595] on div "Обновить выбор" at bounding box center [1226, 599] width 79 height 18
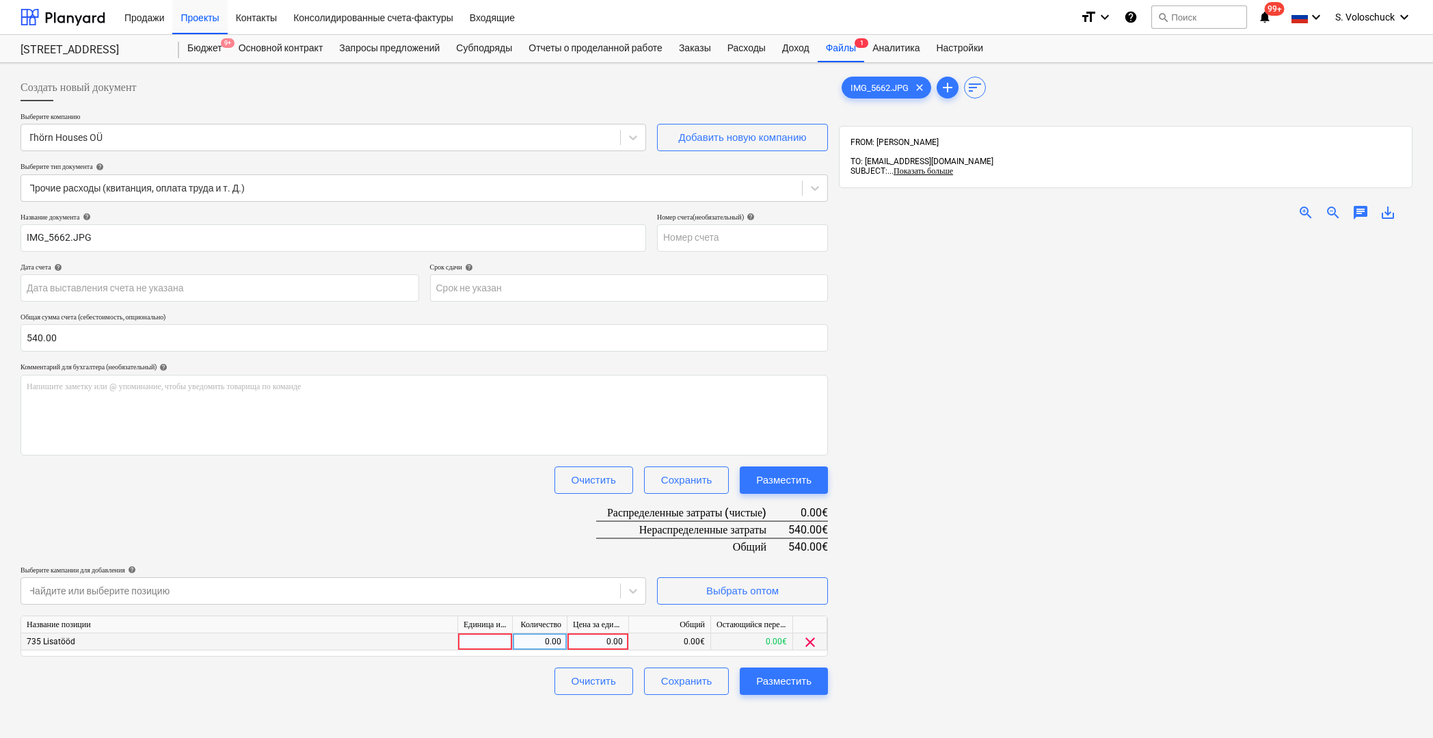
click at [612, 640] on div "0.00" at bounding box center [598, 641] width 50 height 17
type input "540"
click at [875, 701] on div at bounding box center [1126, 581] width 574 height 699
click at [812, 678] on button "Разместить" at bounding box center [784, 680] width 88 height 27
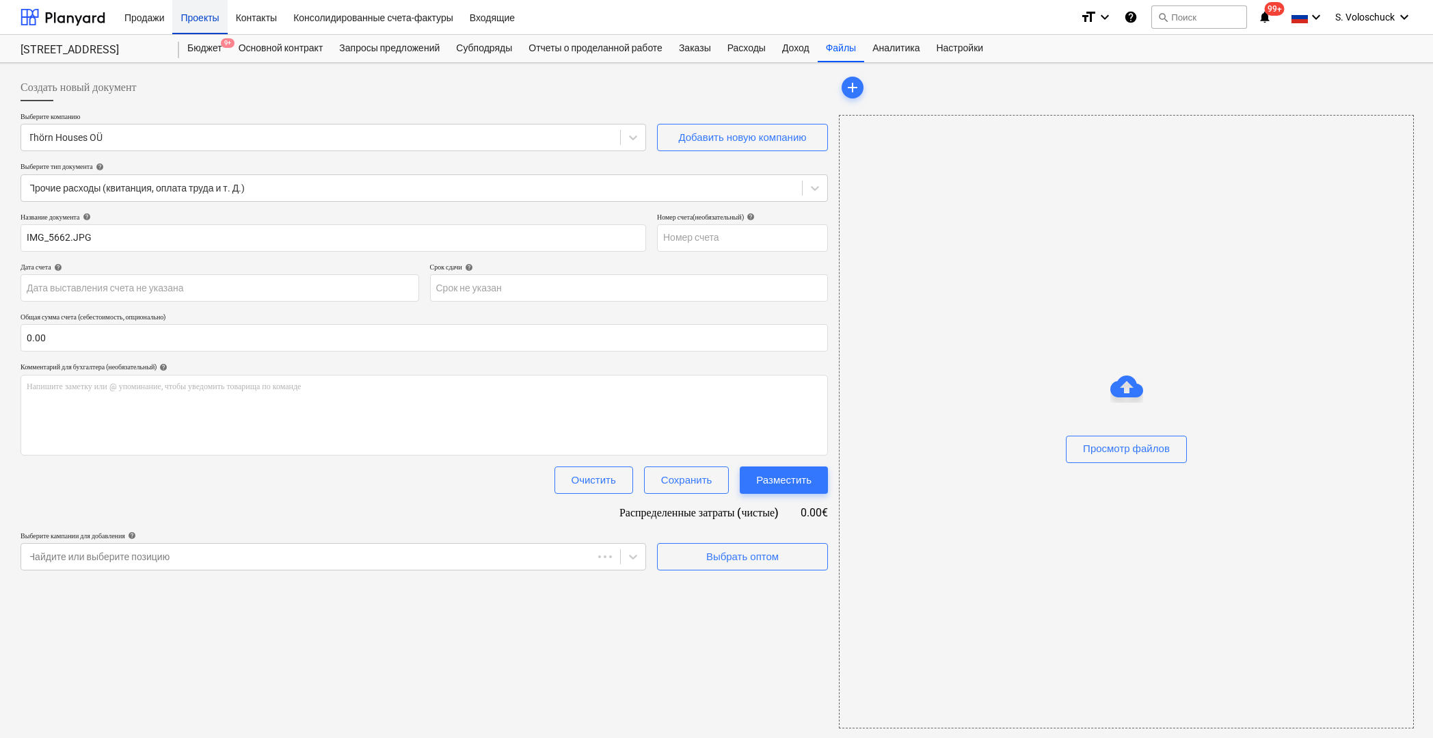
click at [205, 23] on div "Проекты" at bounding box center [199, 16] width 55 height 35
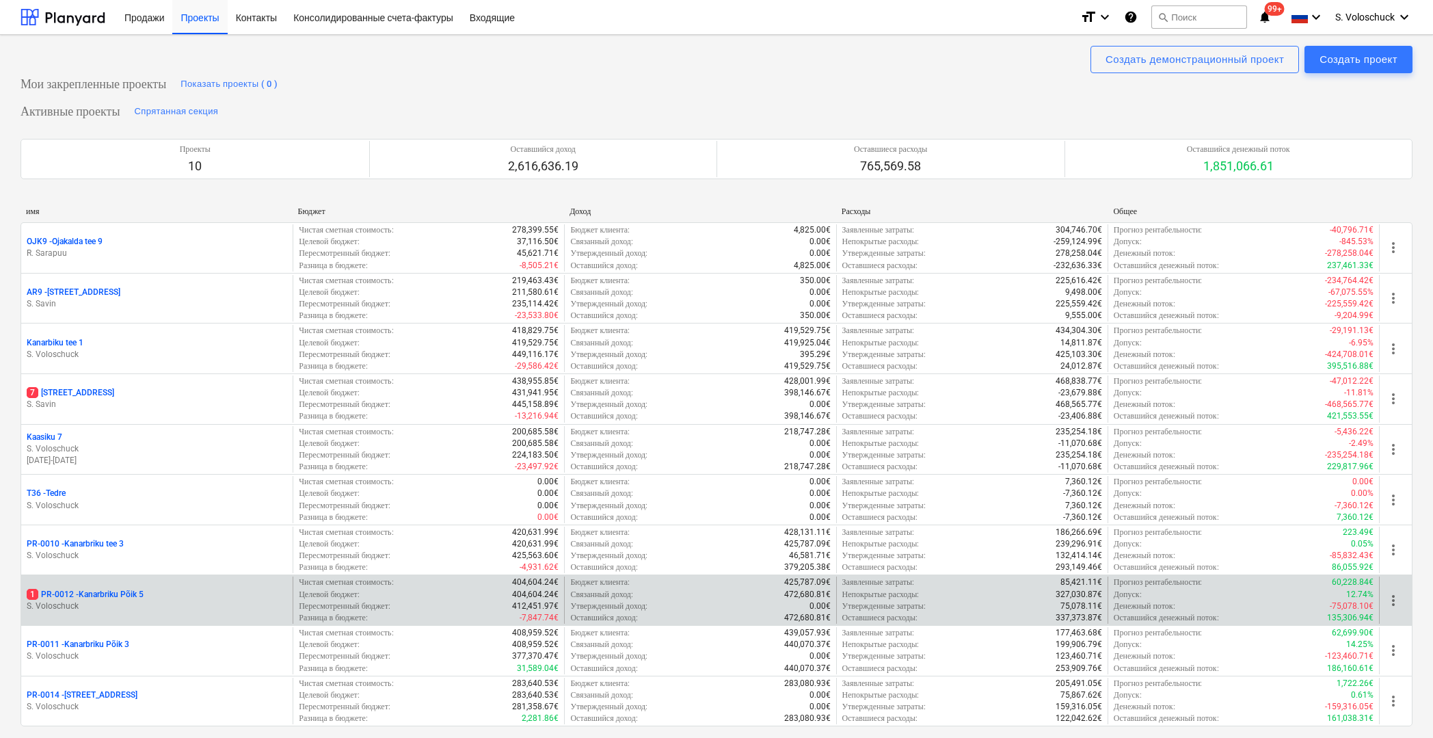
click at [180, 582] on div "1 PR-0012 - Kanarbriku Põik 5 S. Voloschuck" at bounding box center [156, 599] width 271 height 47
click at [116, 594] on p "1 PR-0012 - Kanarbriku Põik 5" at bounding box center [85, 595] width 117 height 12
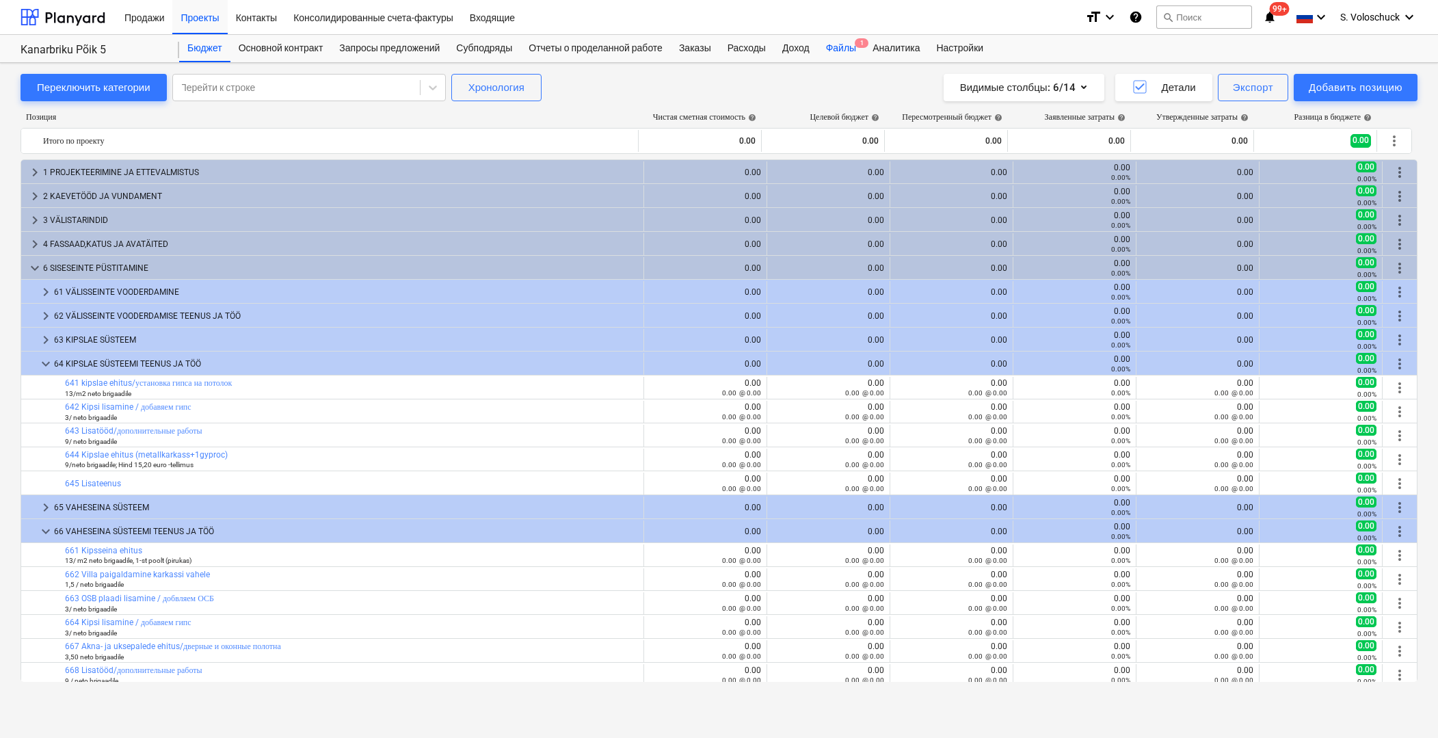
click at [857, 47] on div "Файлы 1" at bounding box center [841, 48] width 46 height 27
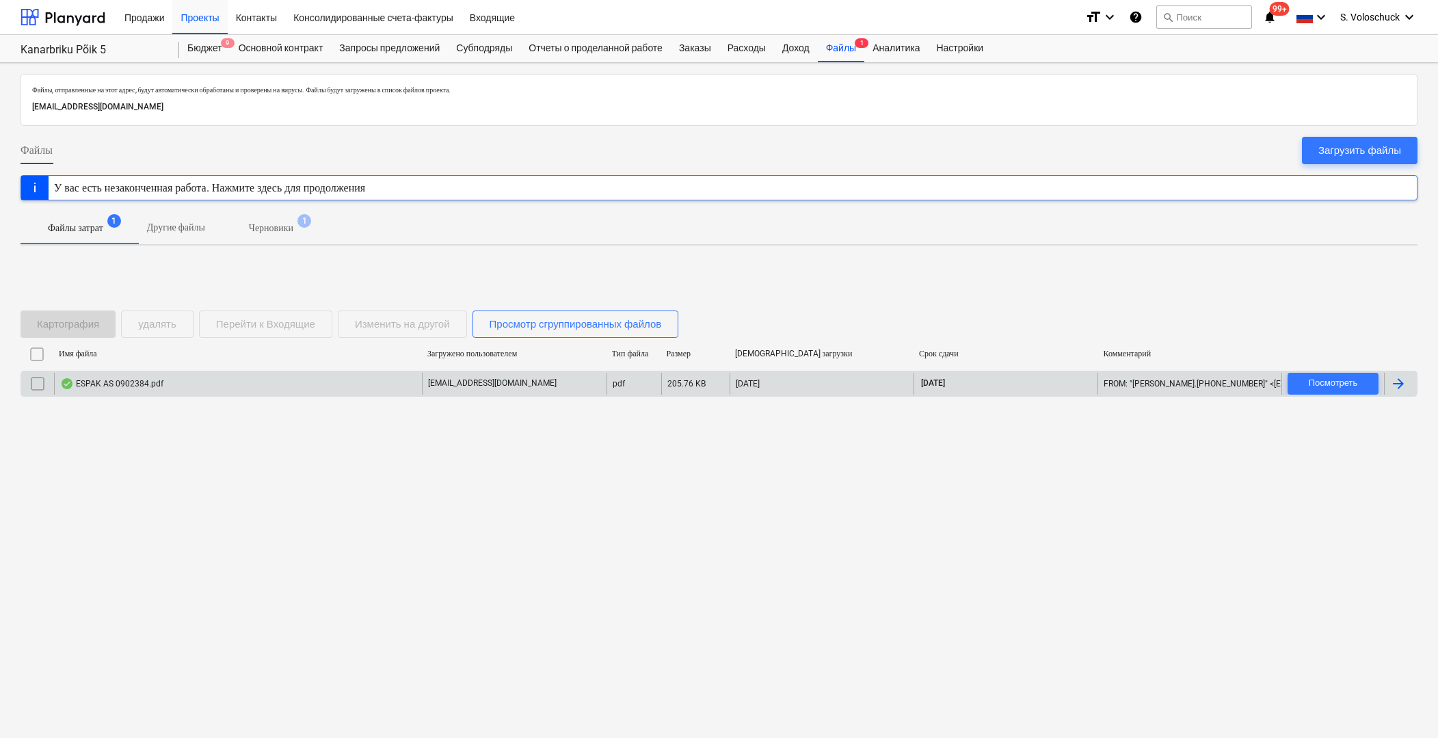
click at [275, 376] on div "ESPAK AS 0902384.pdf" at bounding box center [238, 384] width 368 height 22
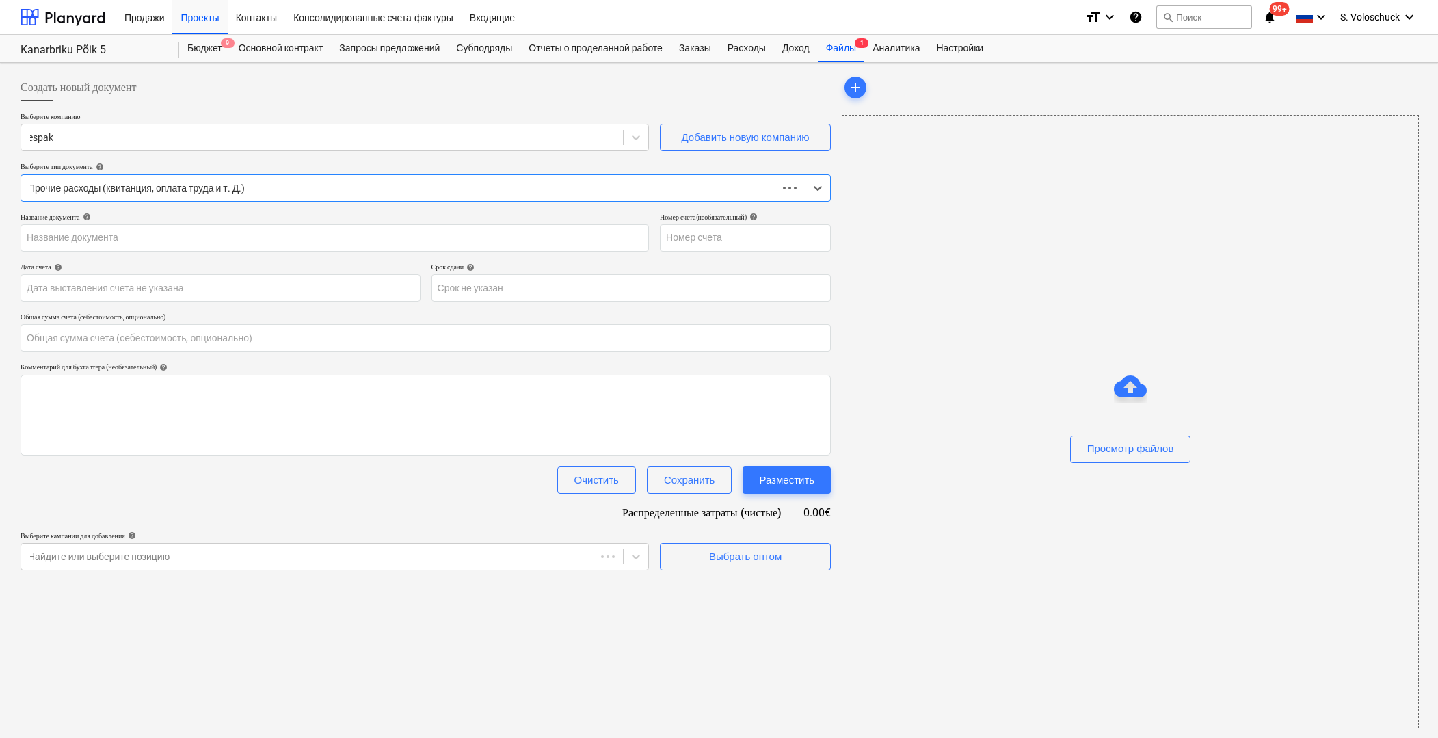
type input "0.00"
type input "0902384"
type input "04 Sep 2025"
type input "04 Oct 2025"
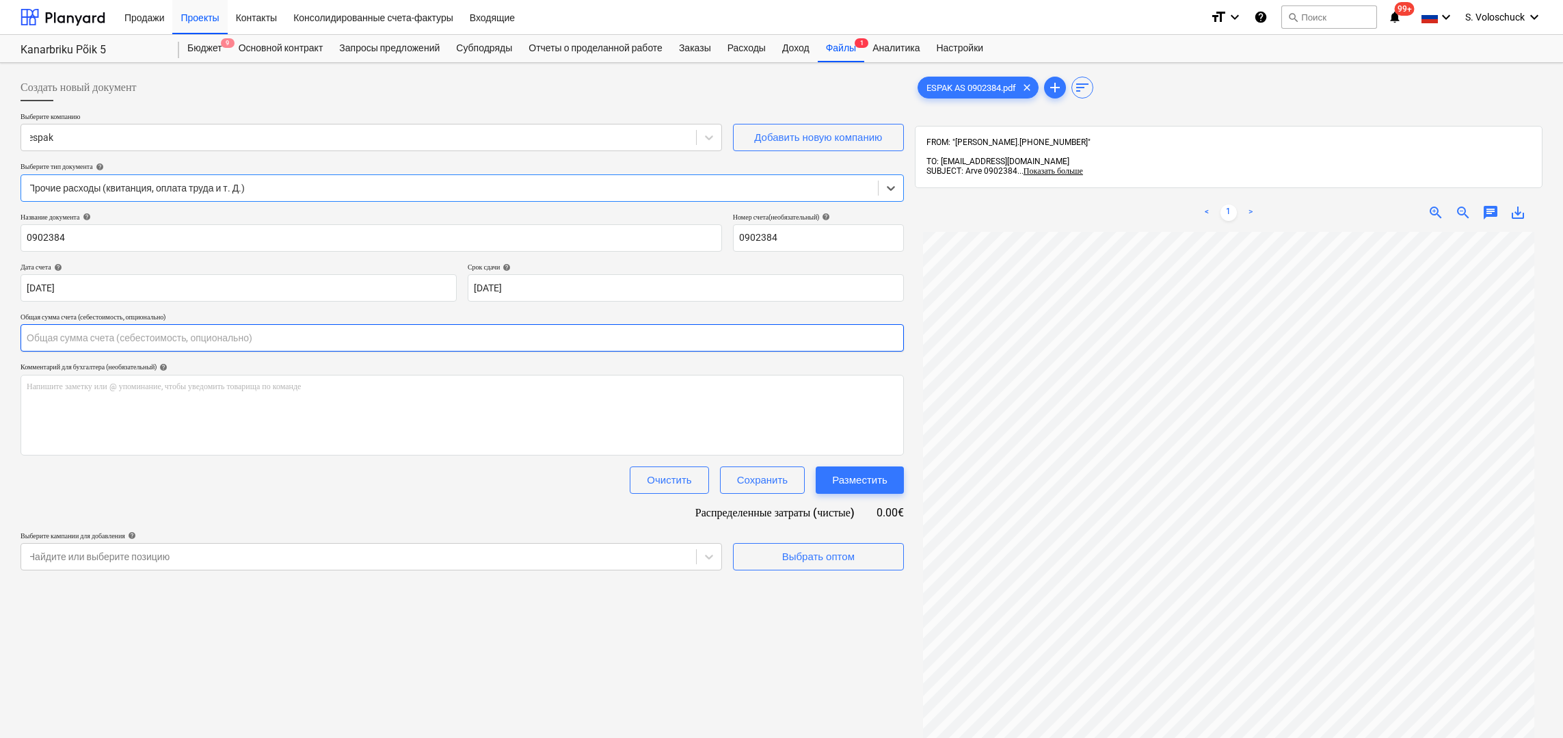
click at [170, 336] on input "text" at bounding box center [462, 337] width 883 height 27
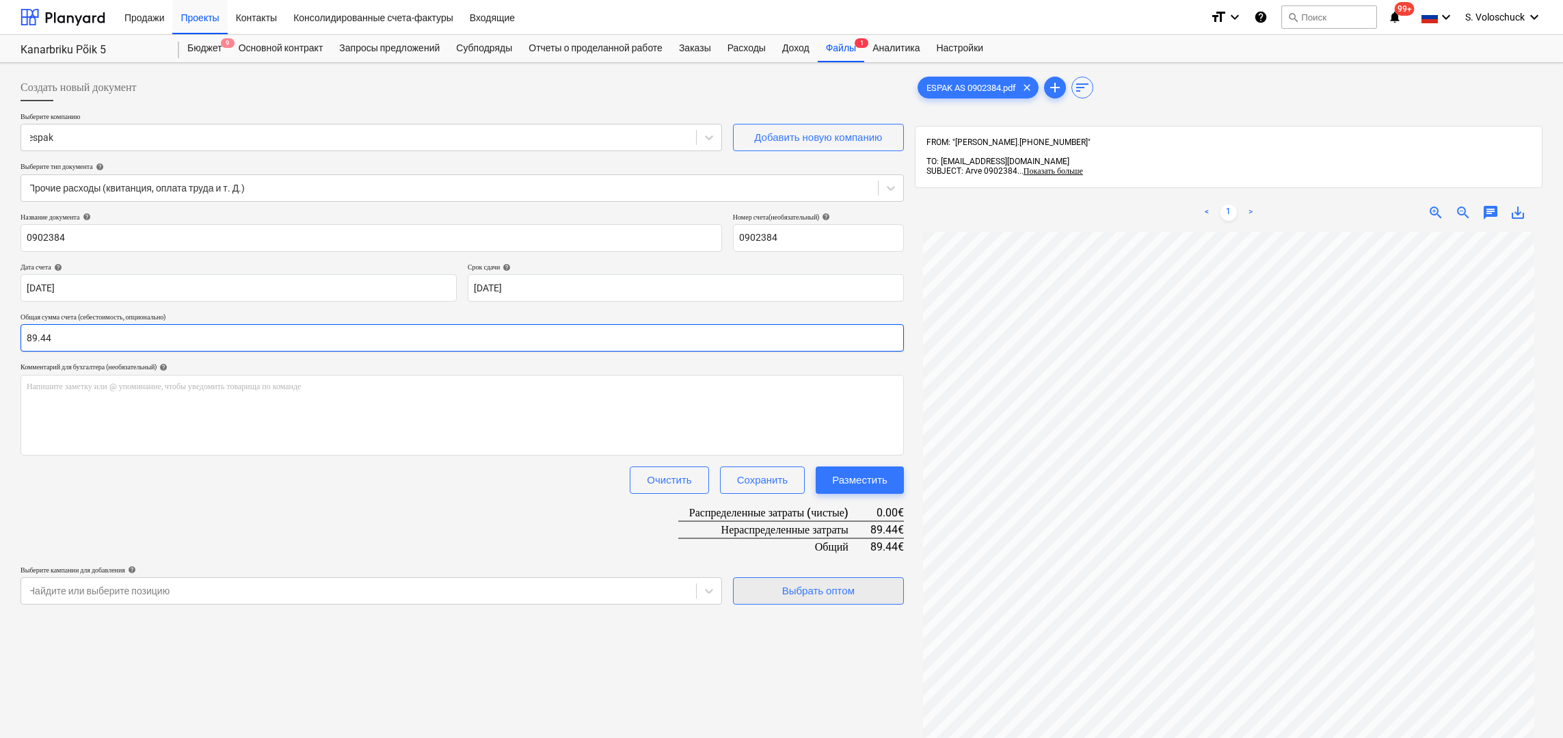
type input "89.44"
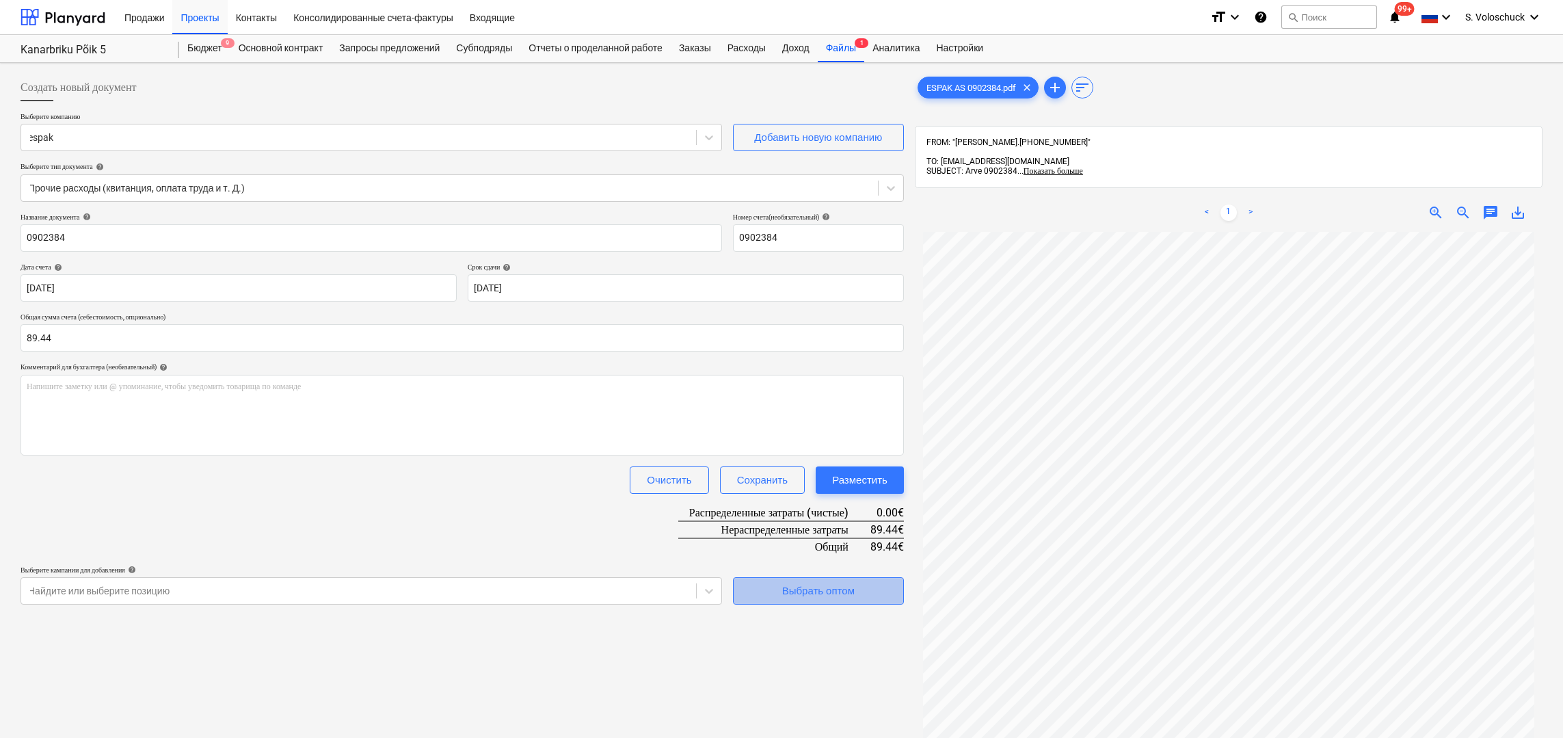
click at [804, 588] on div "Выбрать оптом" at bounding box center [818, 591] width 72 height 18
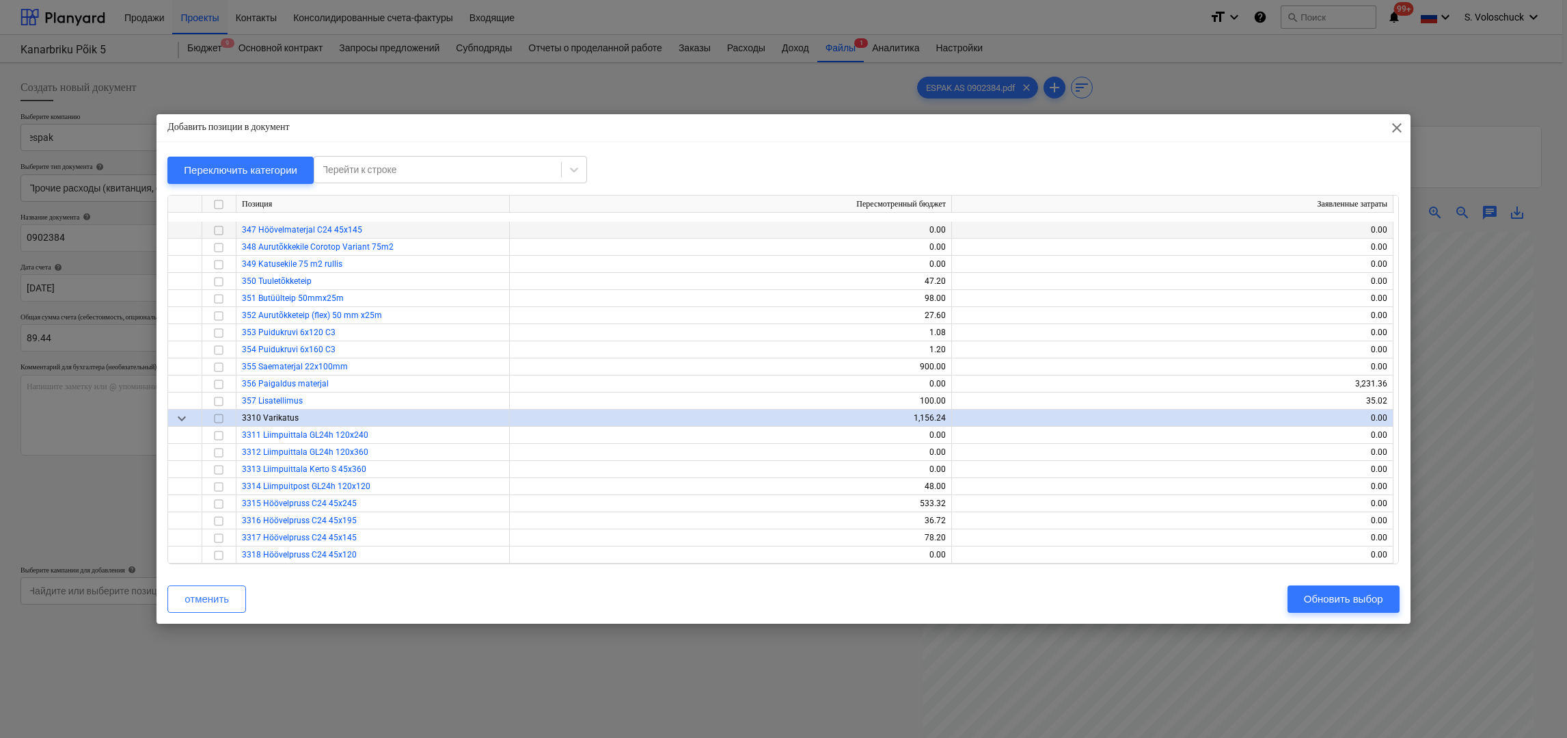
scroll to position [3206, 0]
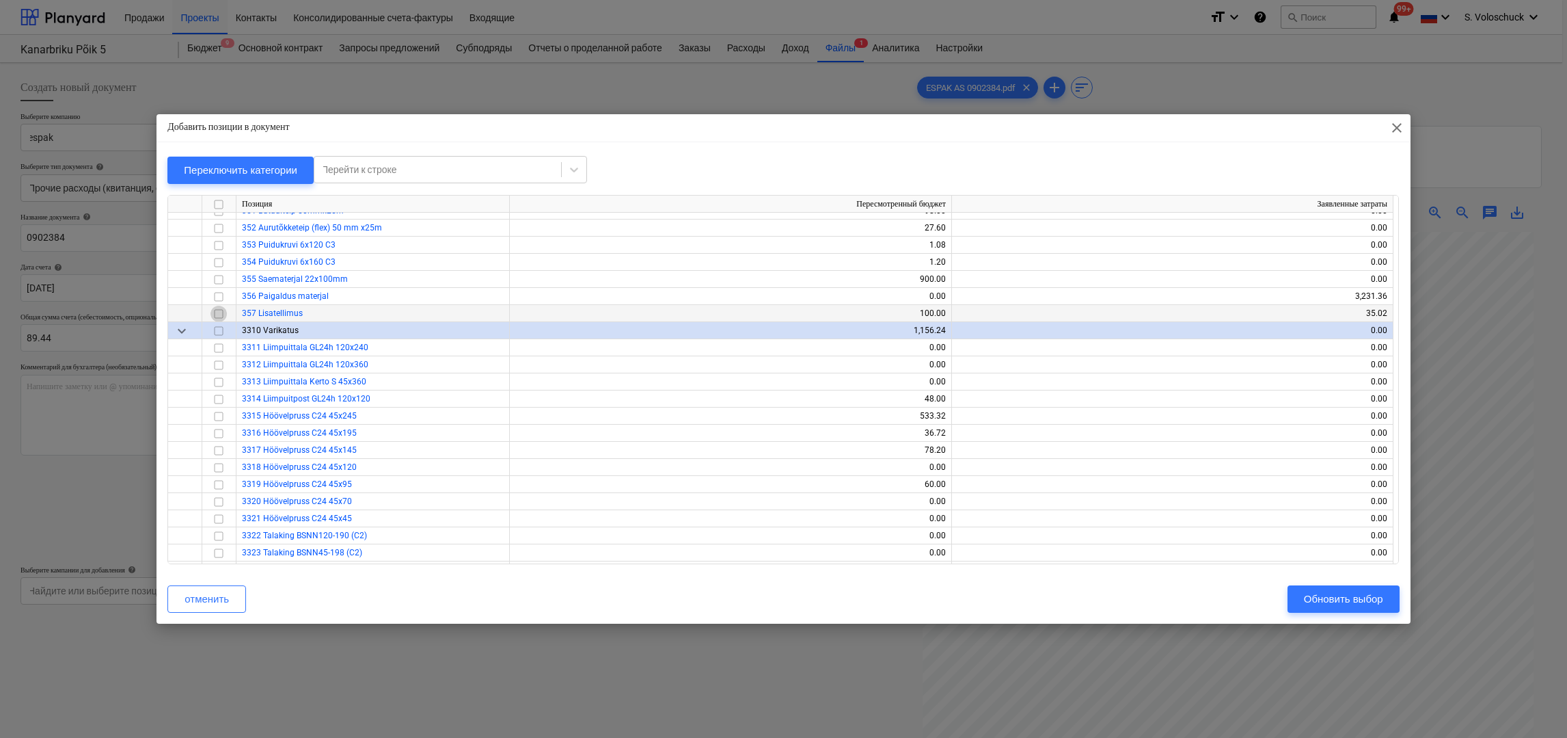
click at [217, 314] on input "checkbox" at bounding box center [219, 313] width 16 height 16
click at [1352, 592] on div "Обновить выбор" at bounding box center [1343, 599] width 79 height 18
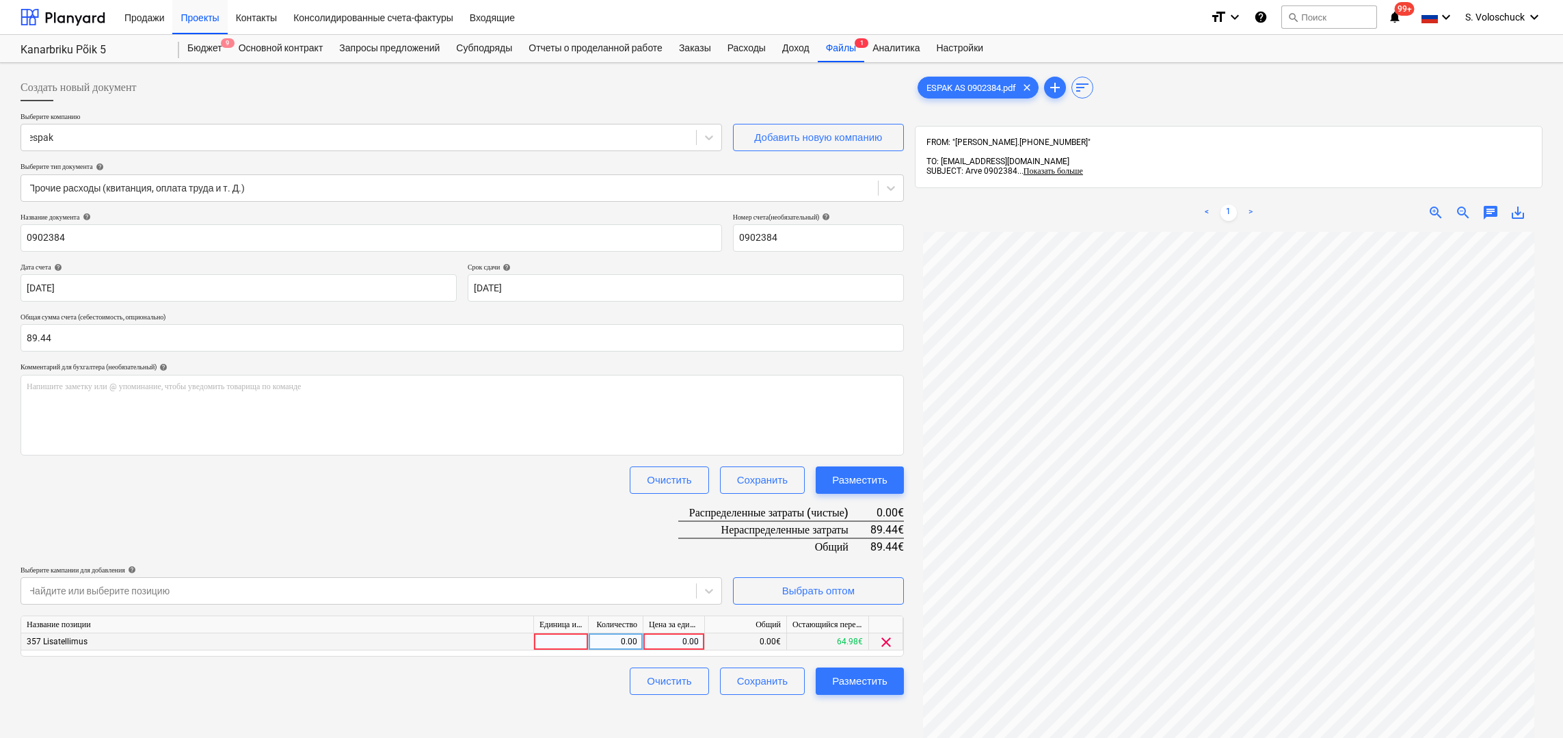
click at [688, 637] on div "0.00" at bounding box center [674, 641] width 50 height 17
type input "89.44"
click at [761, 732] on div "Создать новый документ Выберите компанию espak Добавить новую компанию Выберите…" at bounding box center [462, 502] width 894 height 868
click at [874, 679] on div "Разместить" at bounding box center [859, 681] width 55 height 18
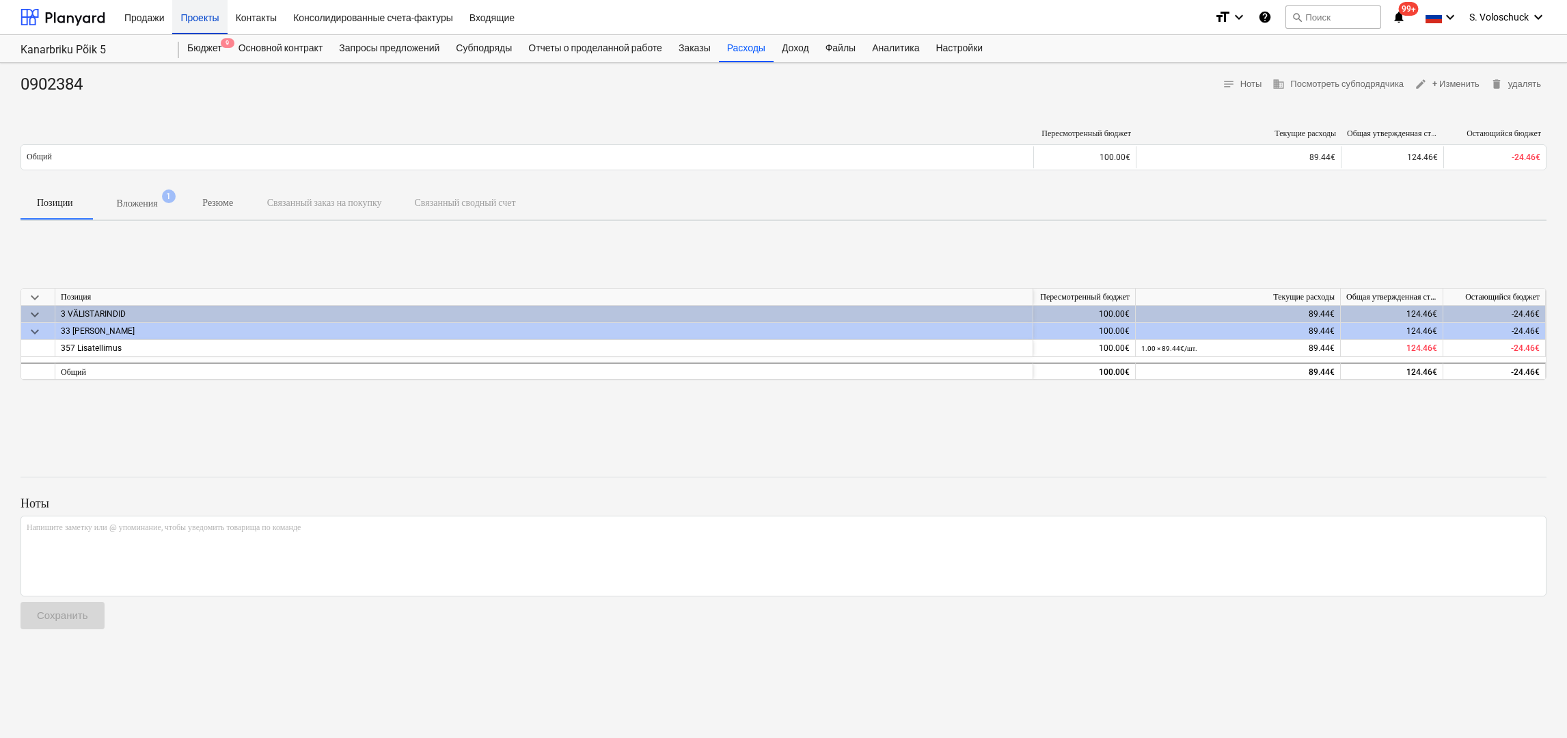
click at [208, 5] on div "Проекты" at bounding box center [199, 16] width 55 height 35
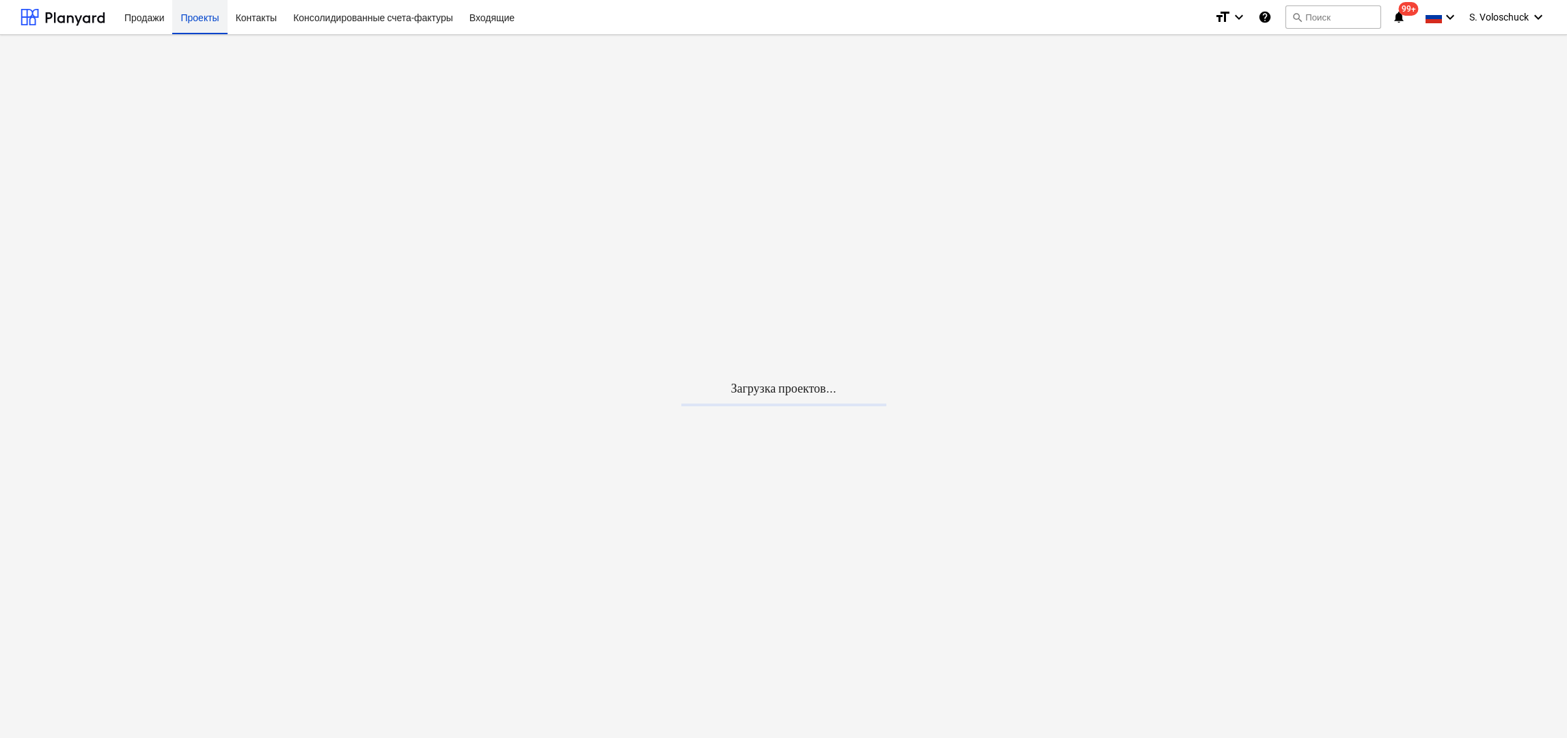
click at [205, 14] on div "Проекты" at bounding box center [199, 16] width 55 height 35
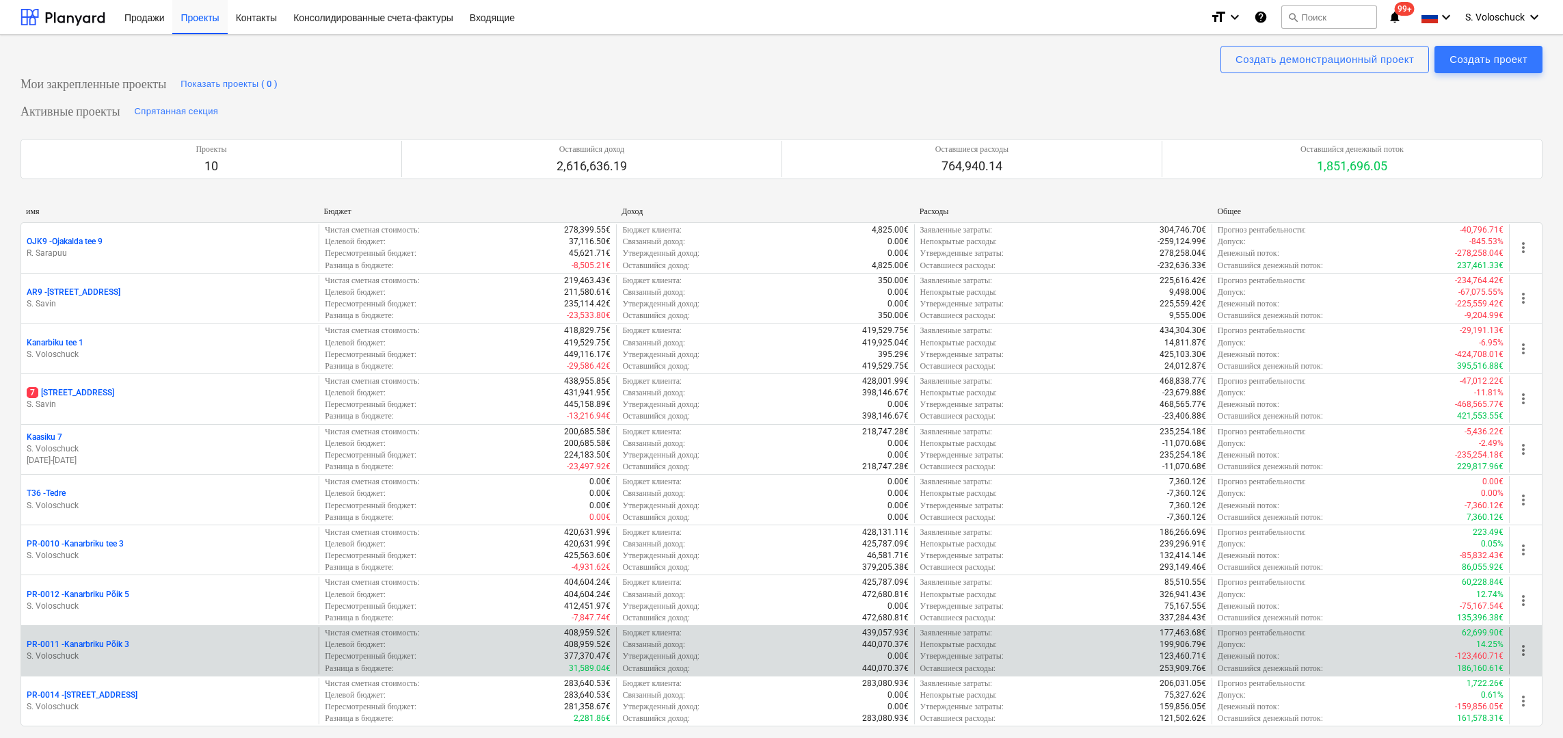
click at [217, 638] on div "PR-0011 - Kanarbriku Põik 3" at bounding box center [170, 644] width 286 height 12
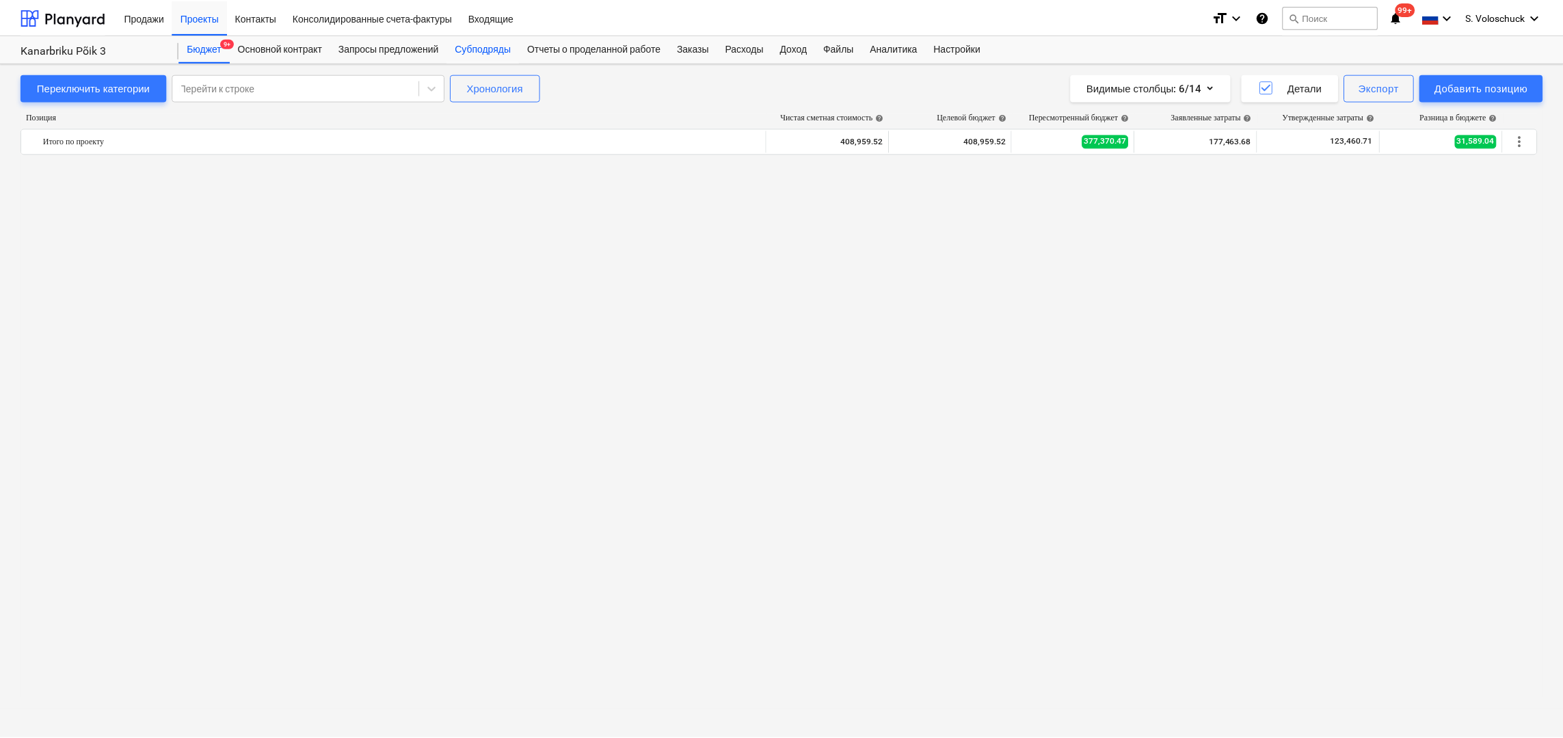
scroll to position [1013, 0]
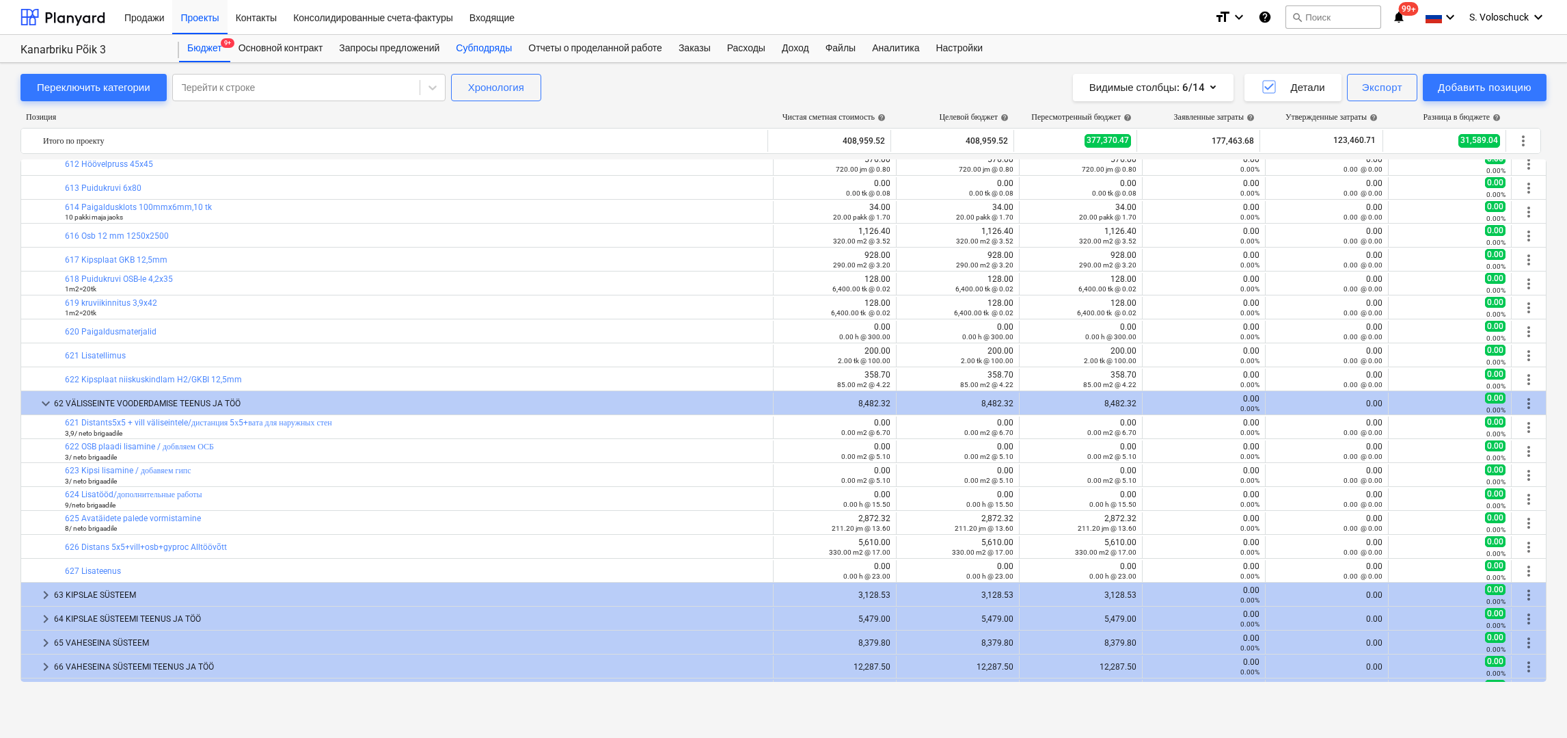
click at [493, 47] on div "Субподряды" at bounding box center [484, 48] width 72 height 27
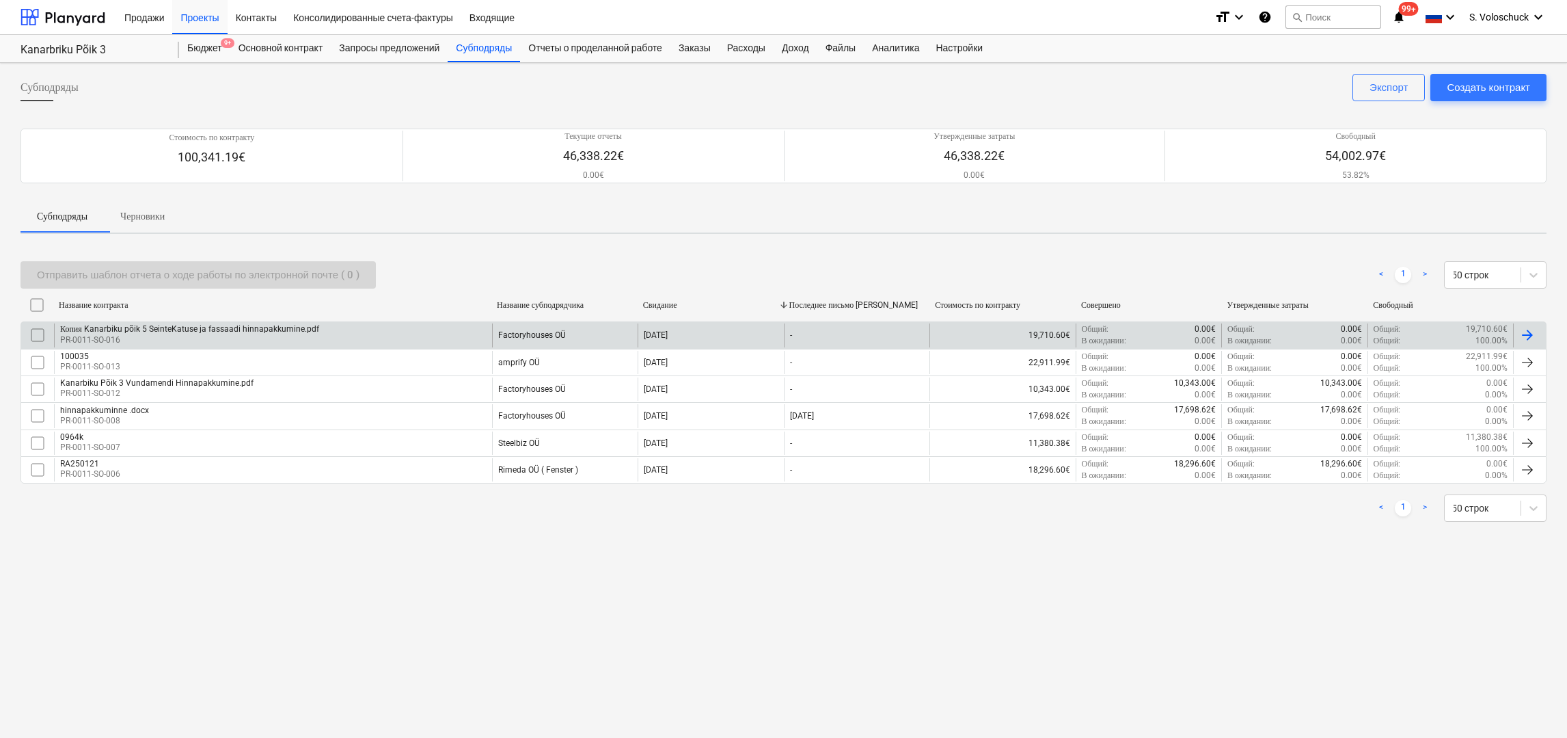
click at [401, 330] on div "Копия Kanarbiku põik 5 SeinteKatuse ja fassaadi hinnapakkumine.pdf PR-0011-SO-0…" at bounding box center [273, 334] width 438 height 23
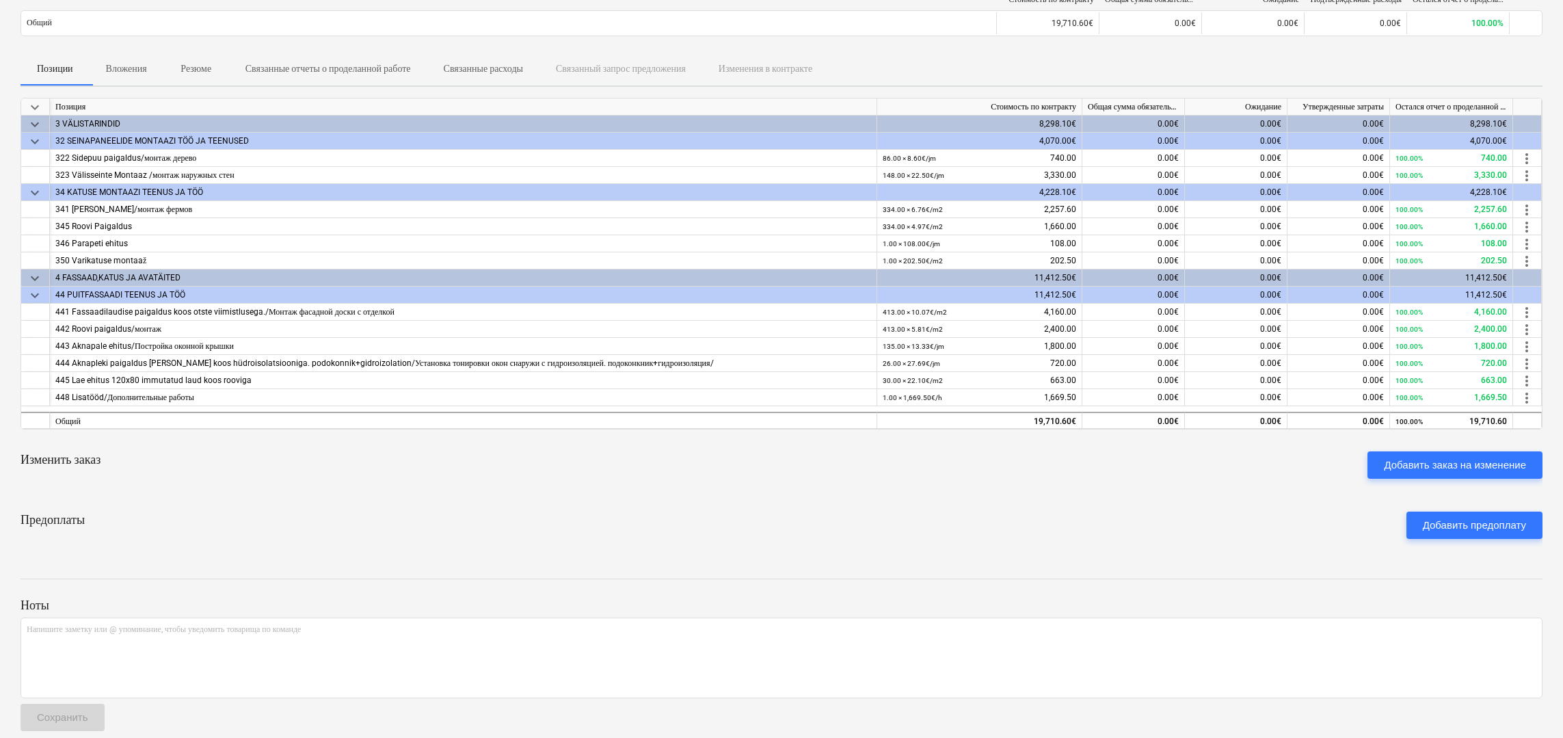
scroll to position [117, 0]
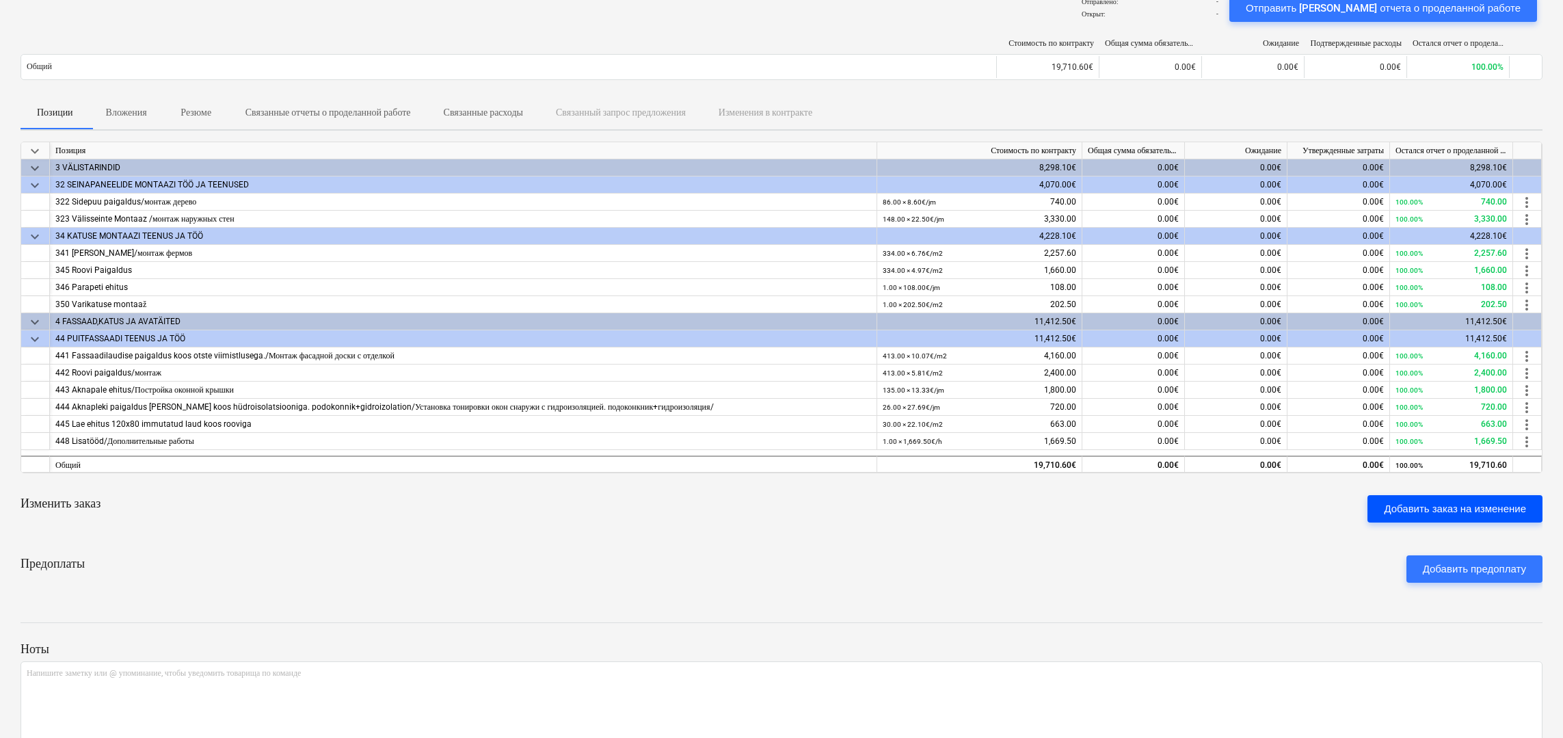
click at [1419, 507] on div "Добавить заказ на изменение" at bounding box center [1455, 509] width 142 height 18
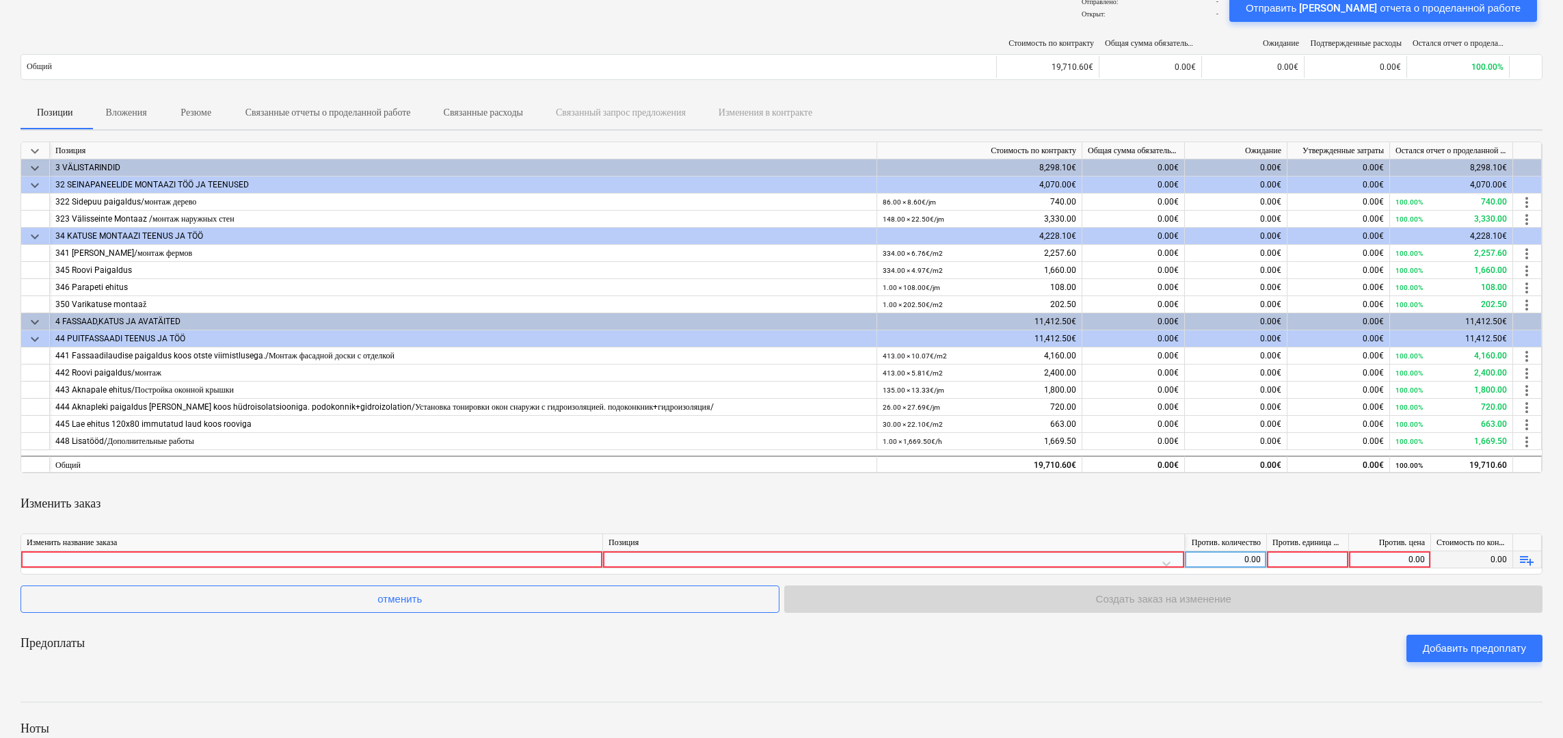
click at [1213, 564] on div "0.00" at bounding box center [1225, 559] width 70 height 17
click at [1168, 563] on div at bounding box center [893, 563] width 570 height 24
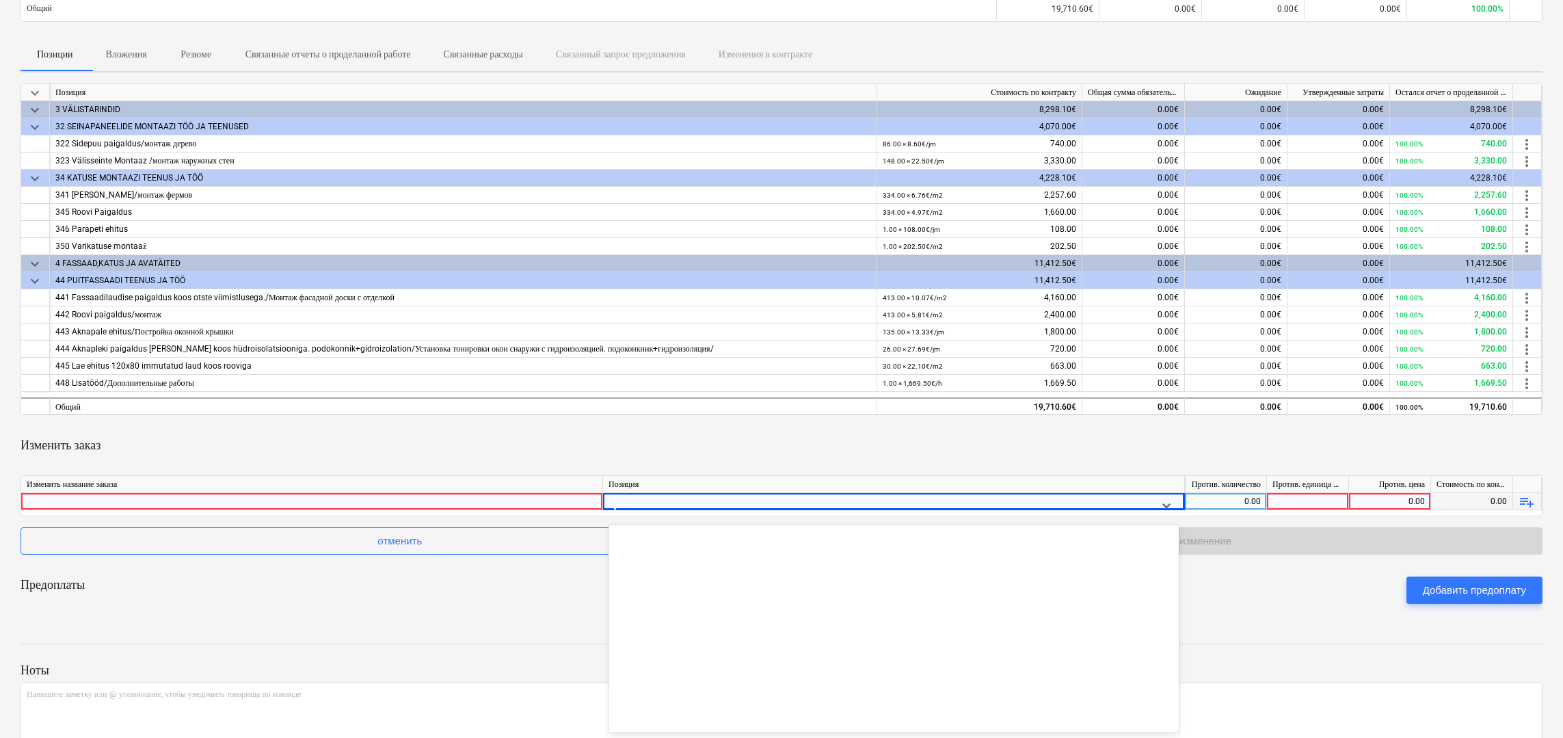
scroll to position [256, 0]
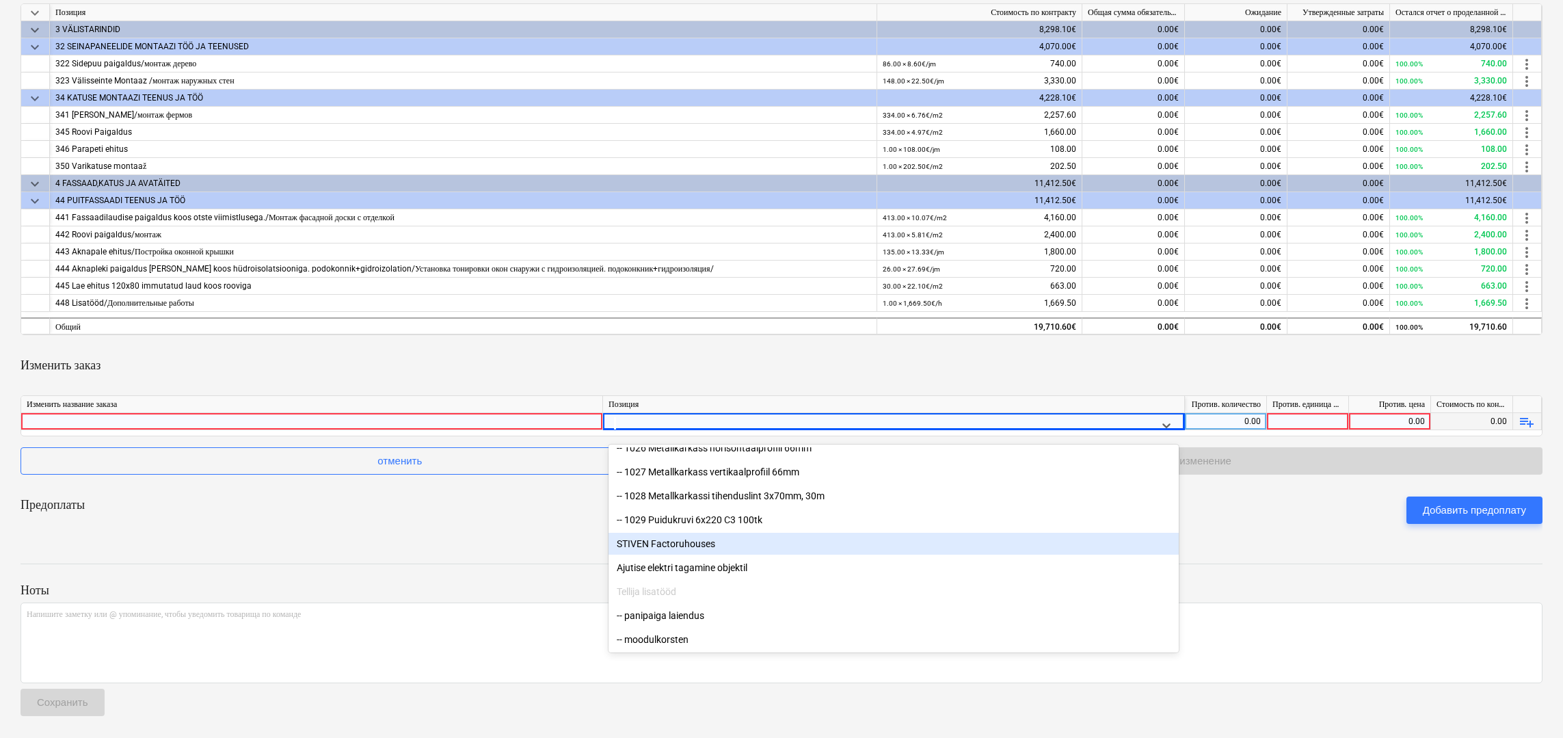
click at [684, 542] on div "STIVEN Factoruhouses" at bounding box center [893, 544] width 570 height 22
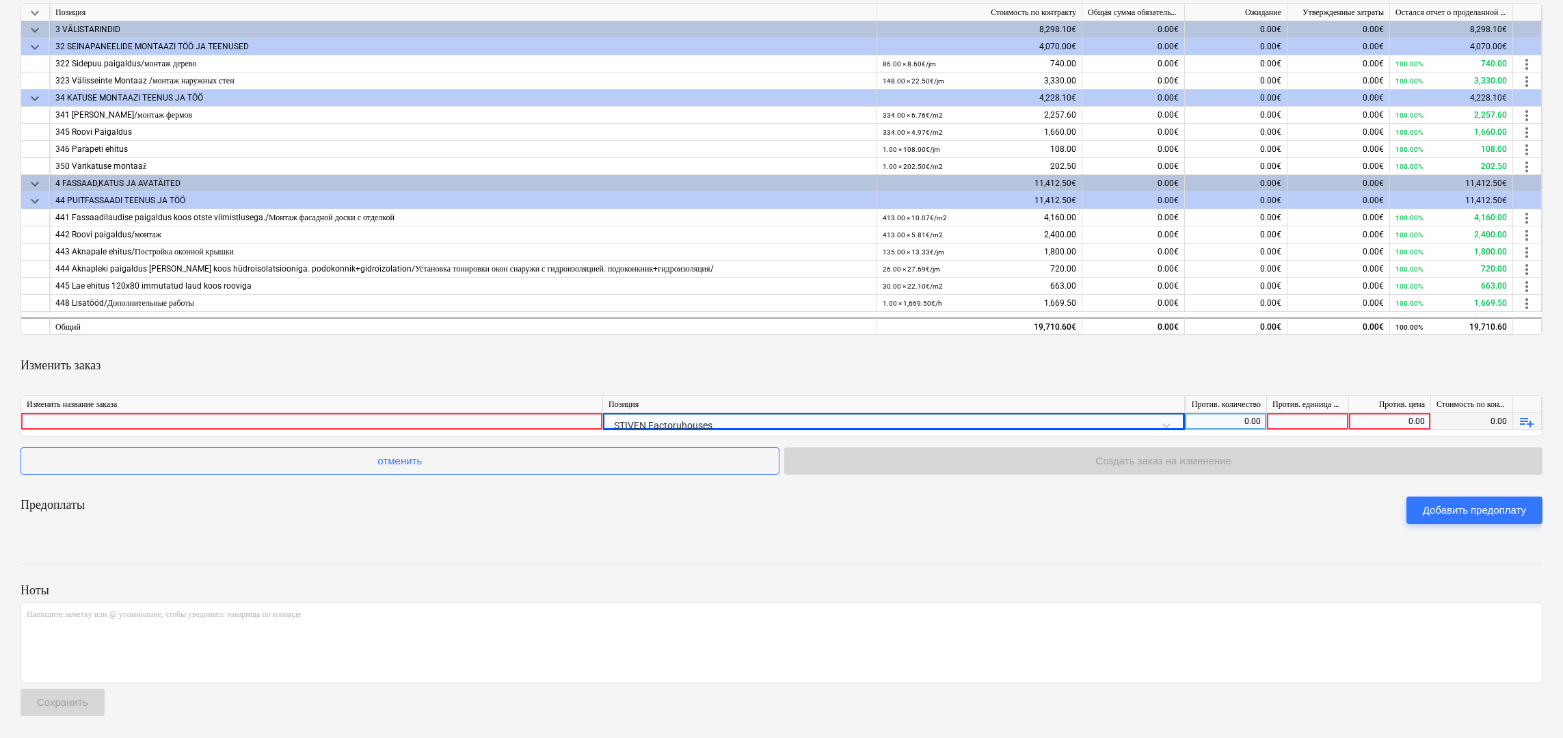
click at [1167, 424] on div "STIVEN Factoruhouses" at bounding box center [893, 425] width 570 height 24
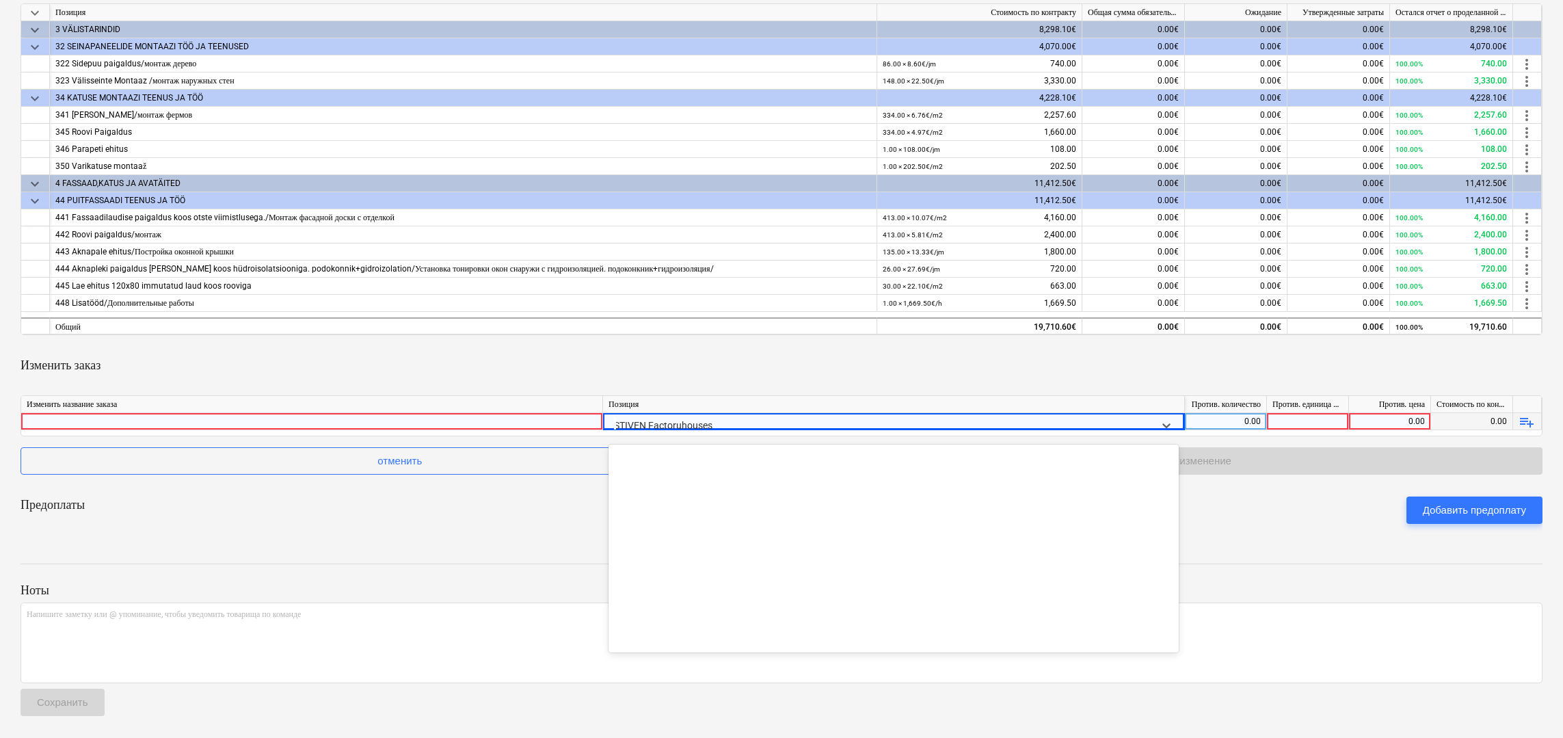
scroll to position [16949, 0]
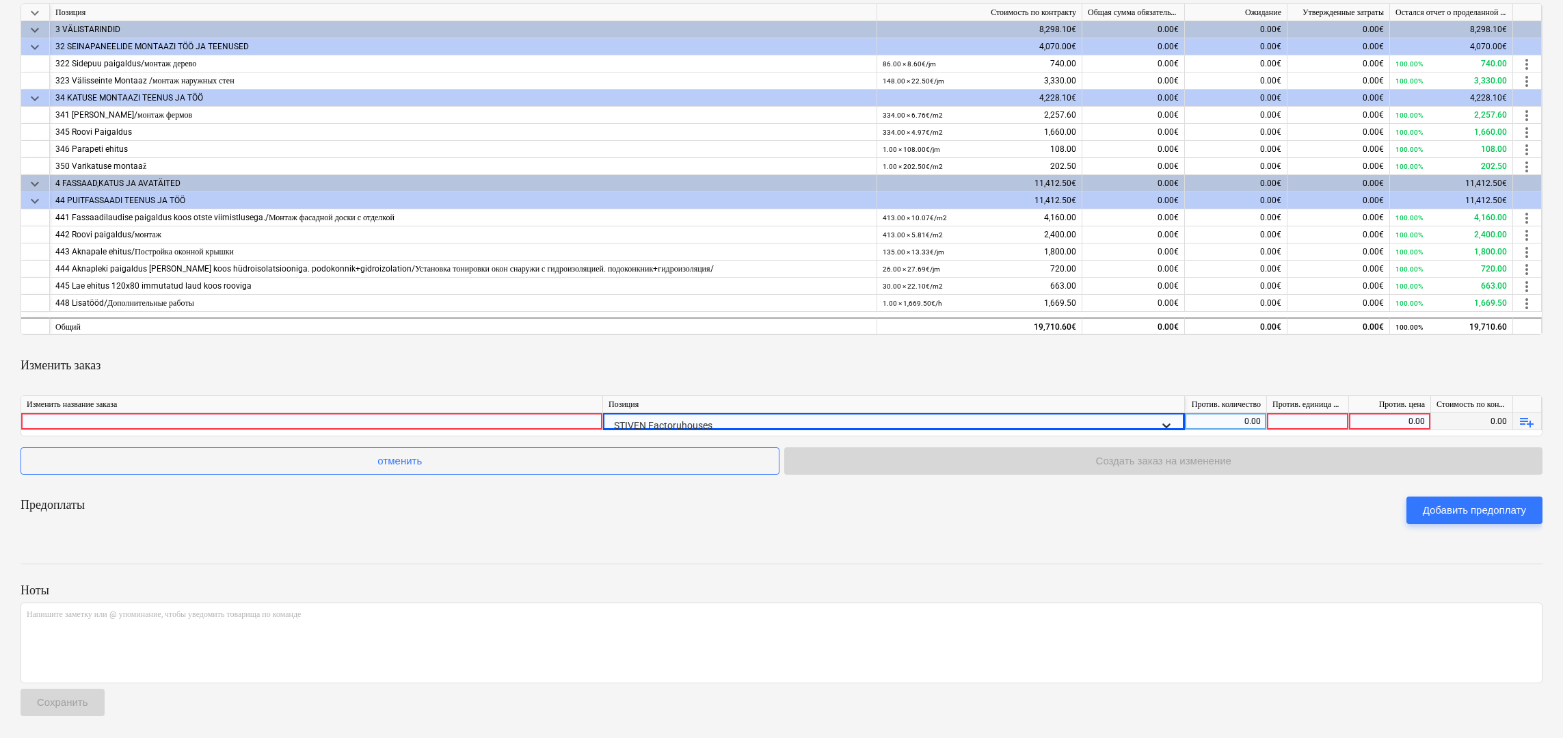
click at [1167, 421] on icon at bounding box center [1166, 425] width 14 height 14
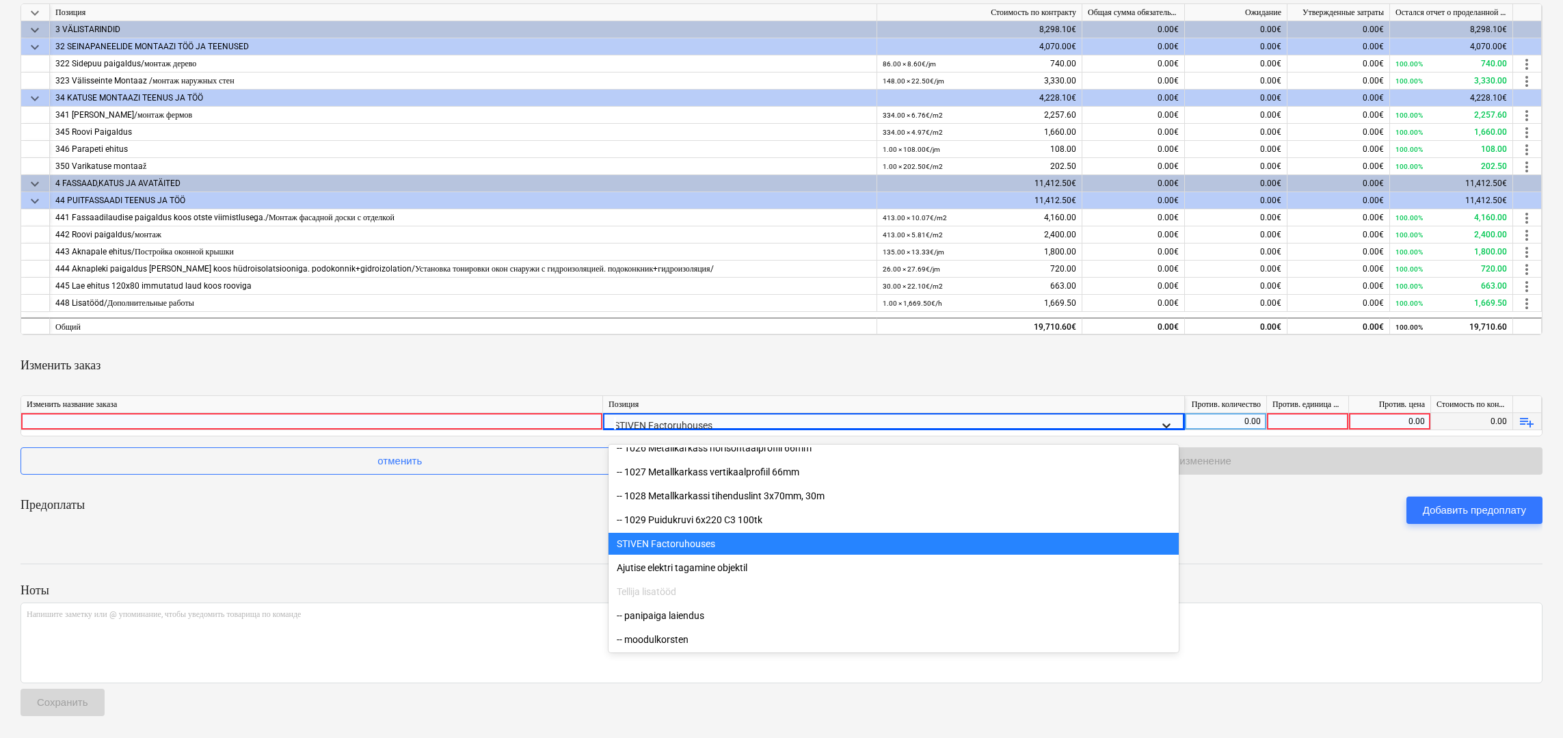
click at [1167, 421] on icon at bounding box center [1166, 425] width 14 height 14
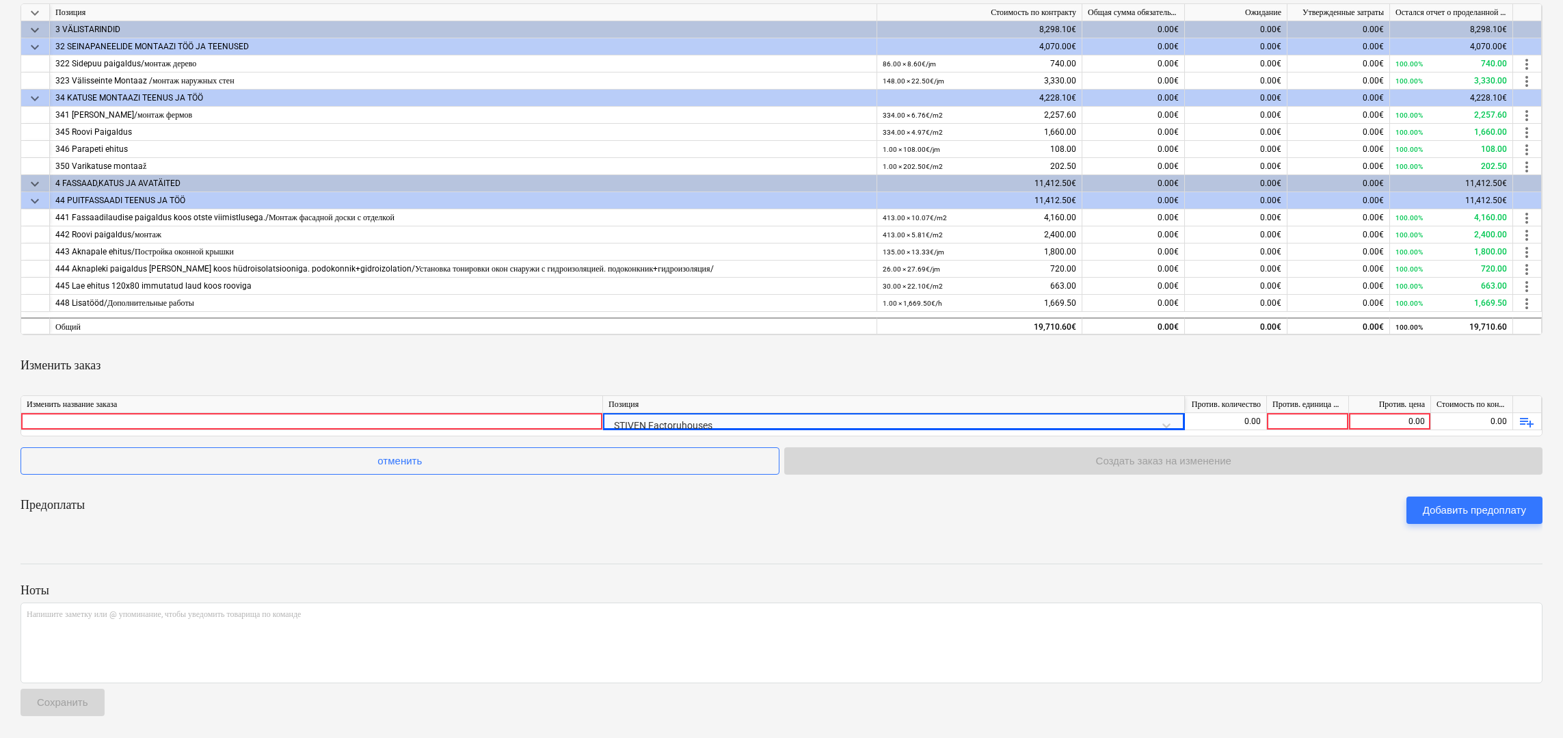
click at [212, 412] on div "Изменить название заказа" at bounding box center [312, 404] width 582 height 17
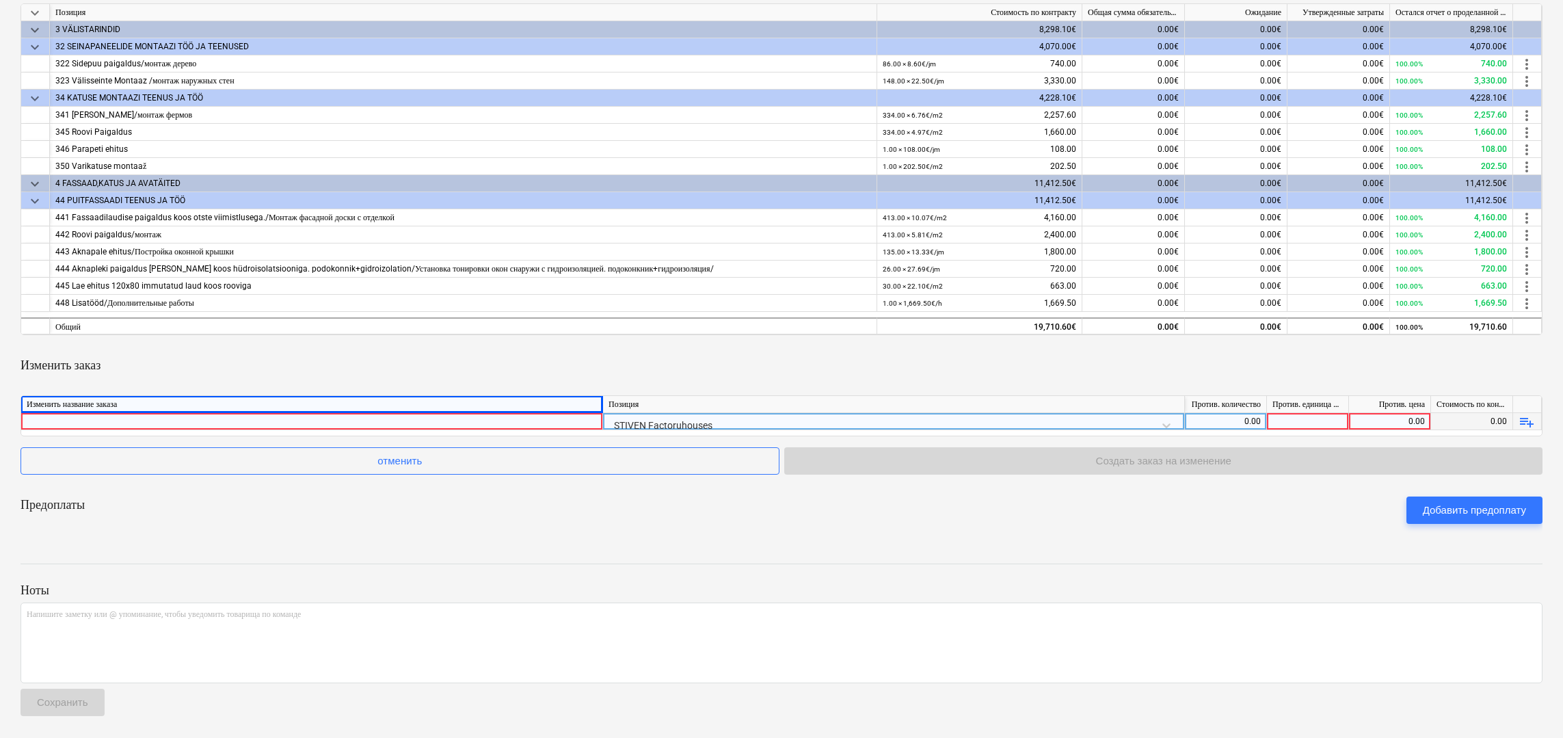
click at [220, 426] on div at bounding box center [312, 421] width 570 height 16
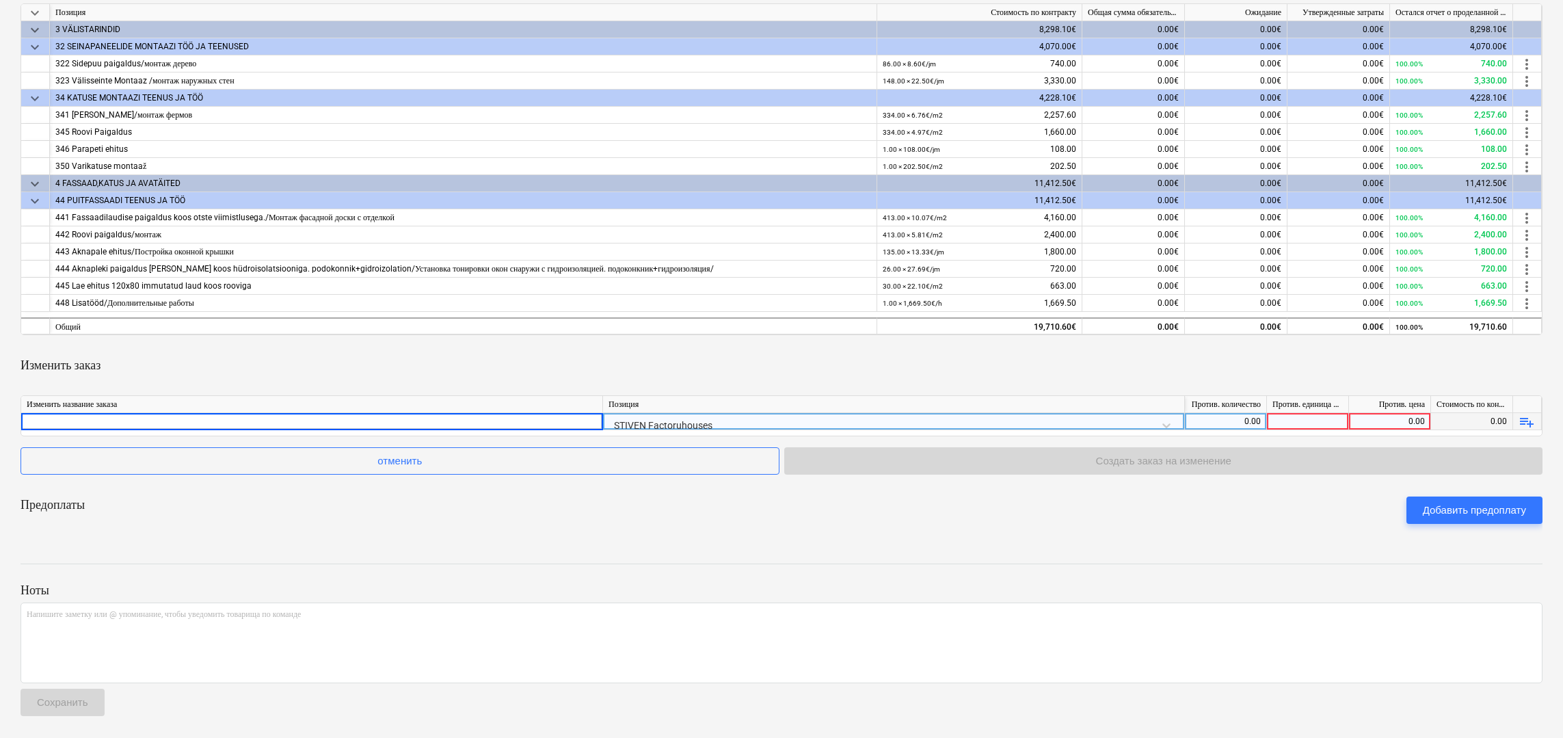
click at [1127, 428] on div "STIVEN Factoruhouses" at bounding box center [893, 425] width 570 height 24
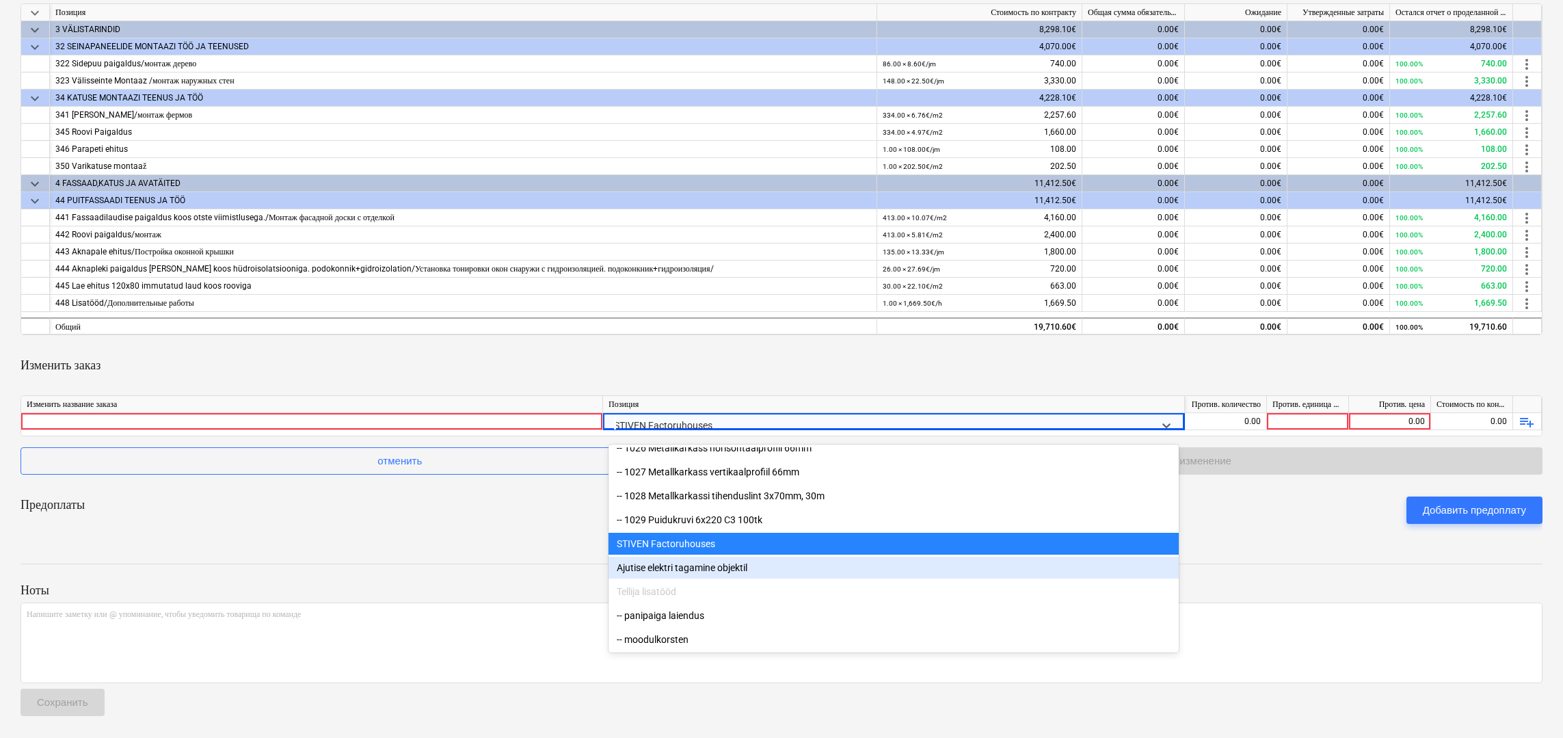
click at [1392, 594] on p "Ноты" at bounding box center [782, 590] width 1522 height 16
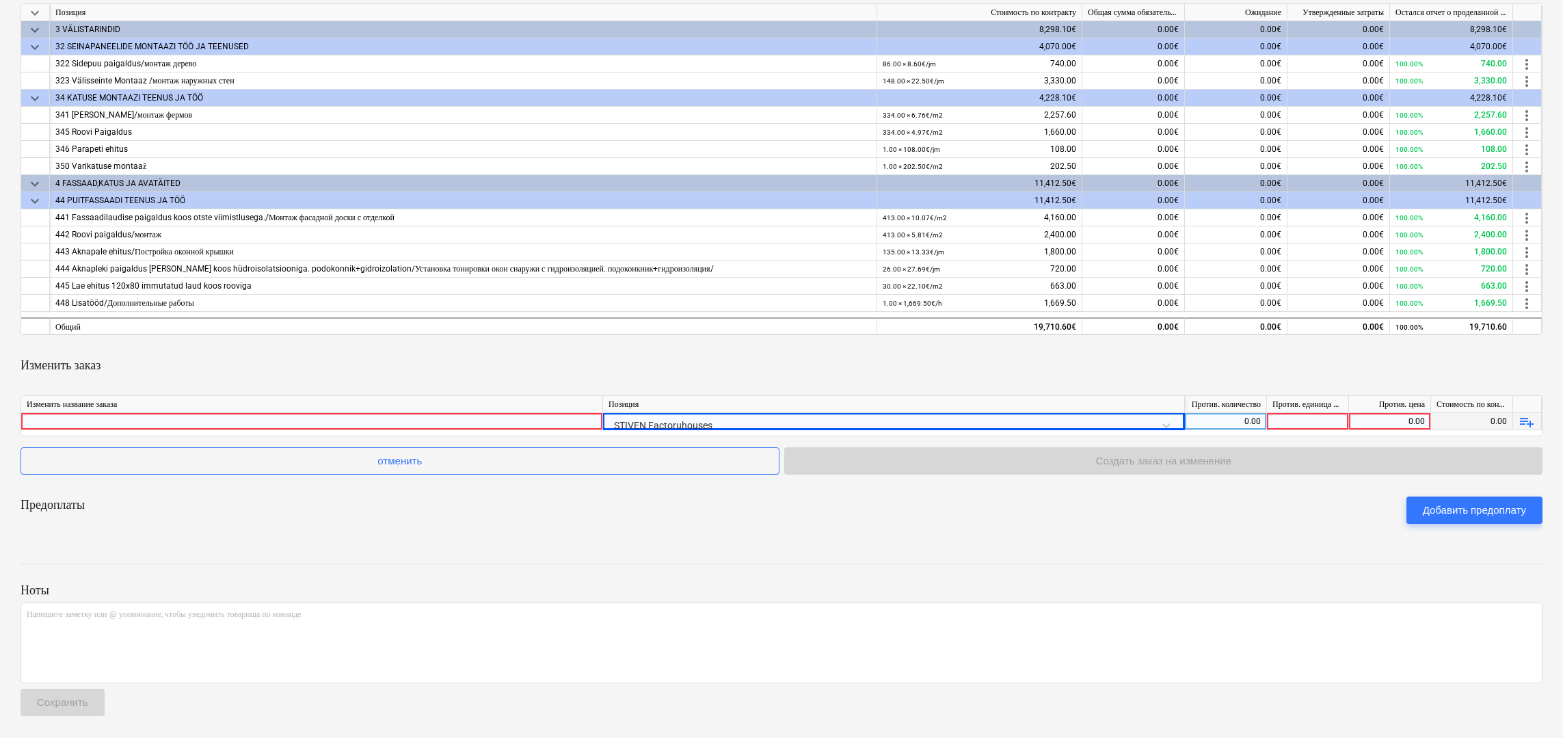
click at [1254, 425] on div "0.00" at bounding box center [1225, 421] width 70 height 17
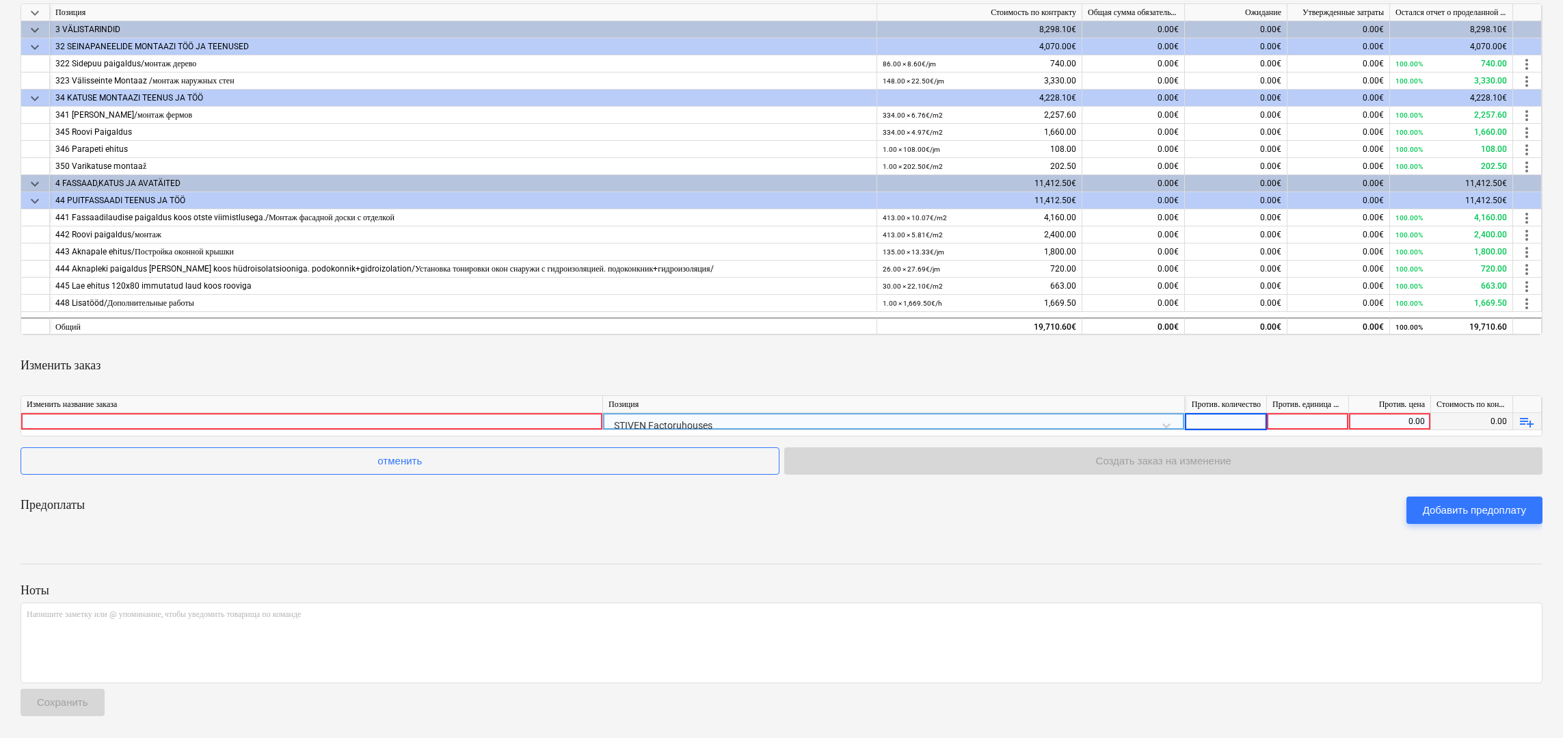
click at [1312, 427] on div at bounding box center [1308, 421] width 82 height 17
click at [1418, 430] on div "0.00" at bounding box center [1390, 421] width 82 height 17
click at [1437, 421] on span "playlist_add" at bounding box center [1526, 422] width 16 height 16
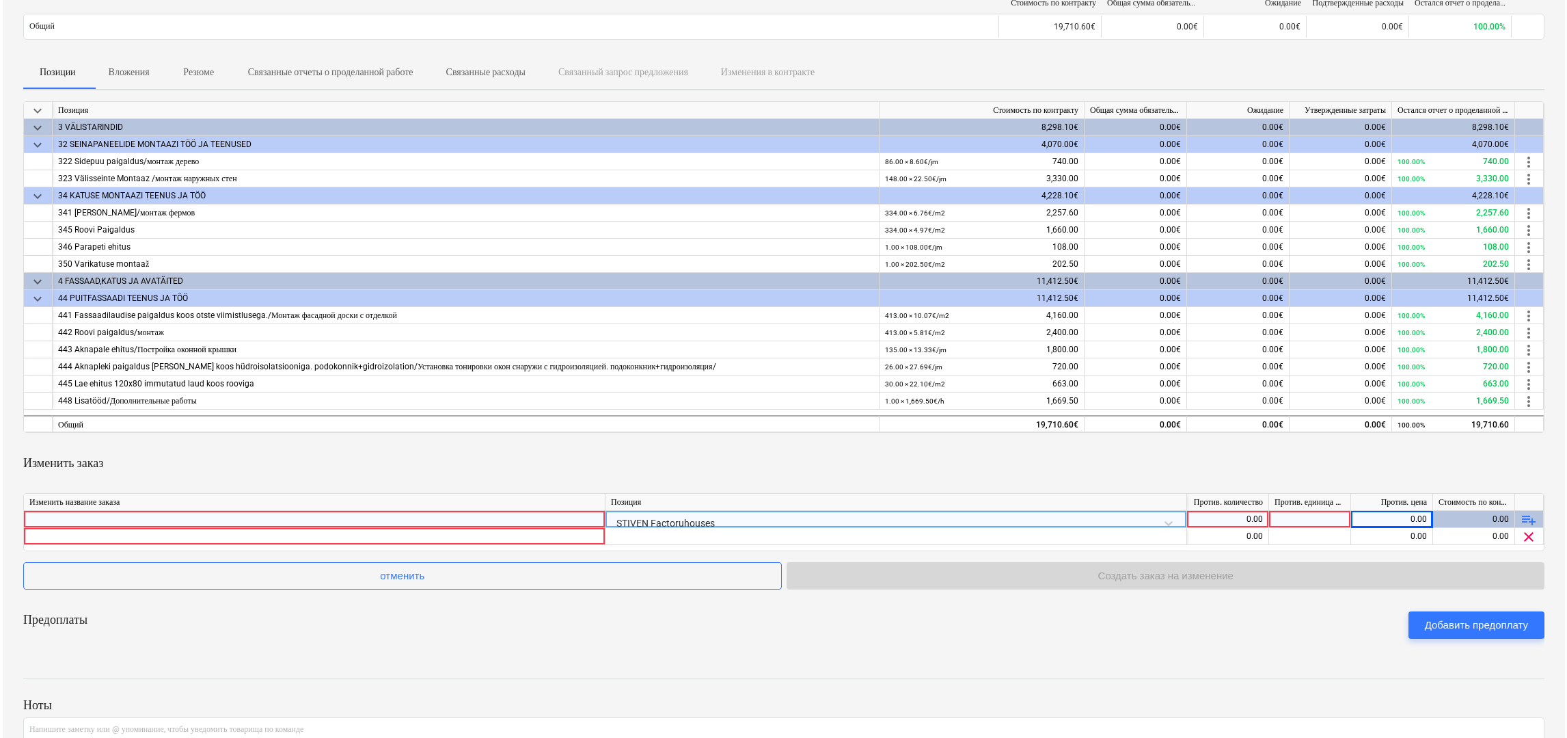
scroll to position [0, 0]
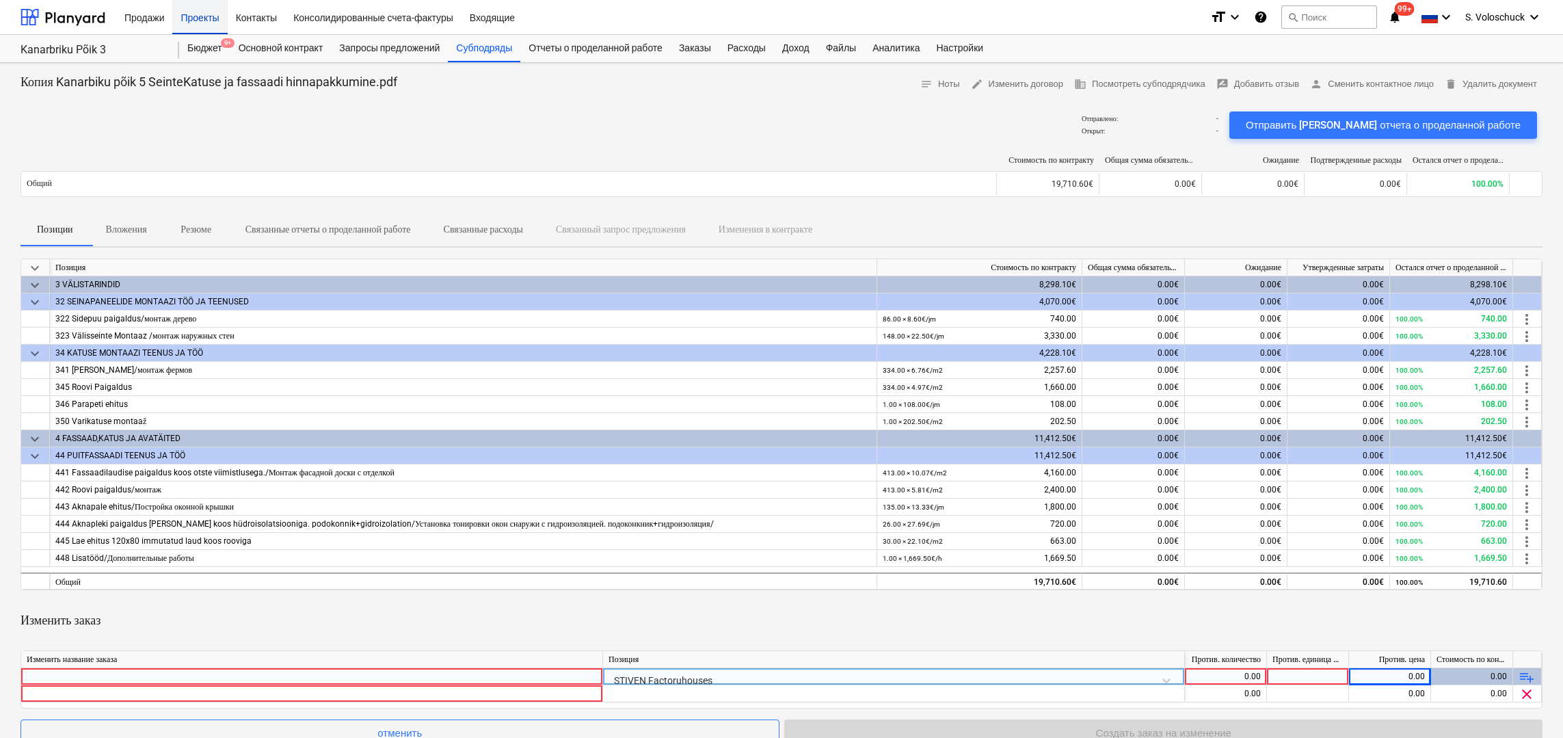
click at [206, 21] on div "Проекты" at bounding box center [199, 16] width 55 height 35
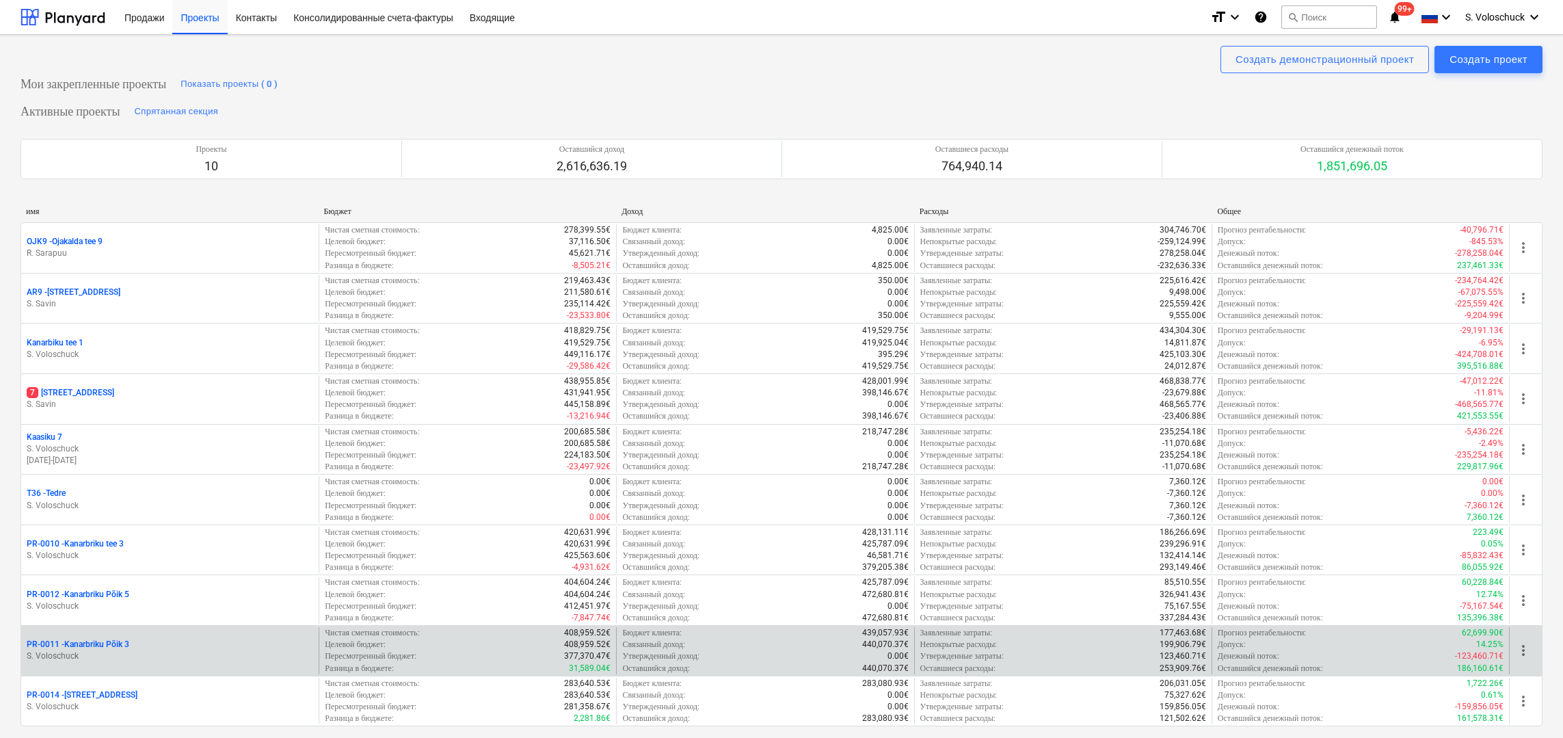
click at [142, 641] on div "PR-0011 - Kanarbriku Põik 3" at bounding box center [170, 644] width 286 height 12
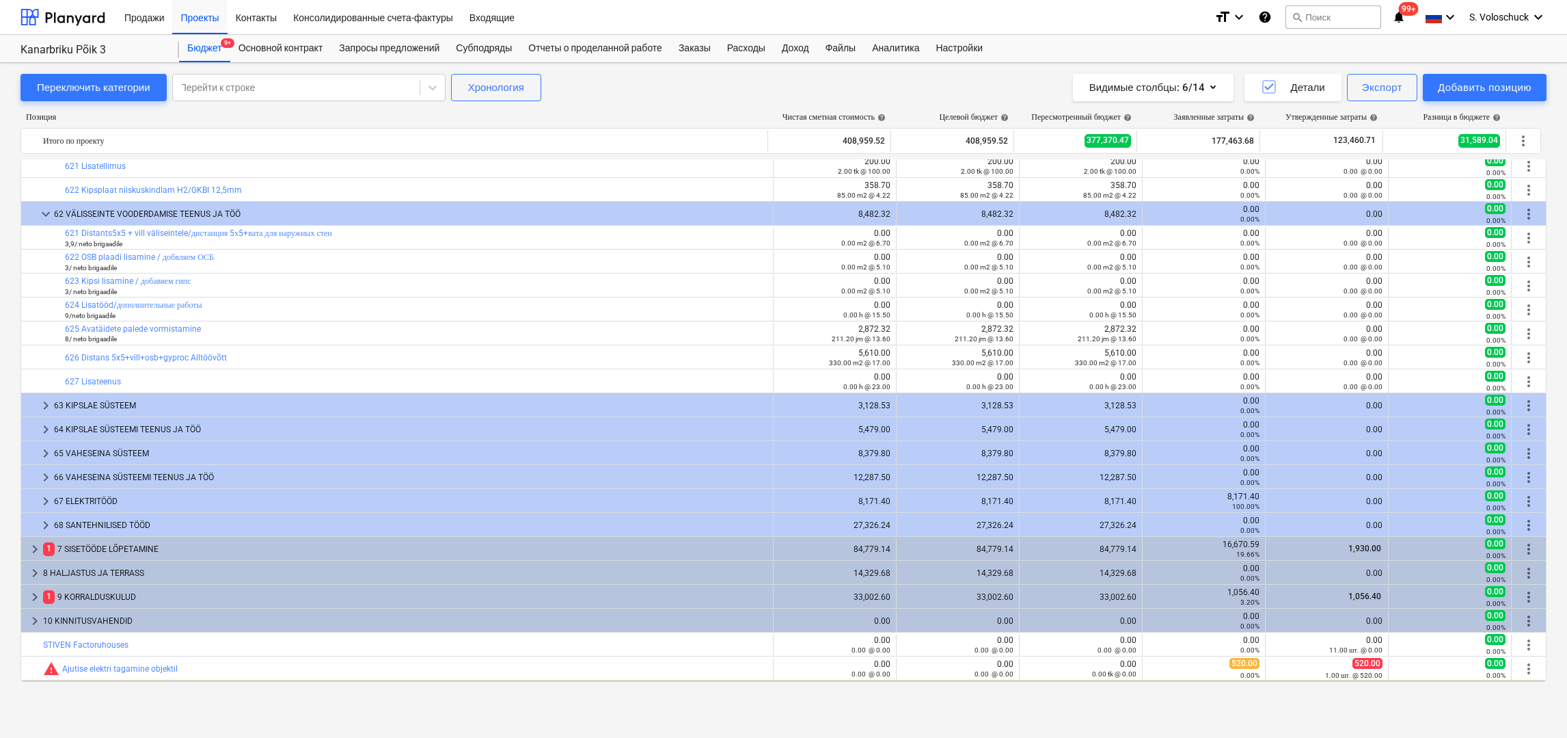
scroll to position [1224, 0]
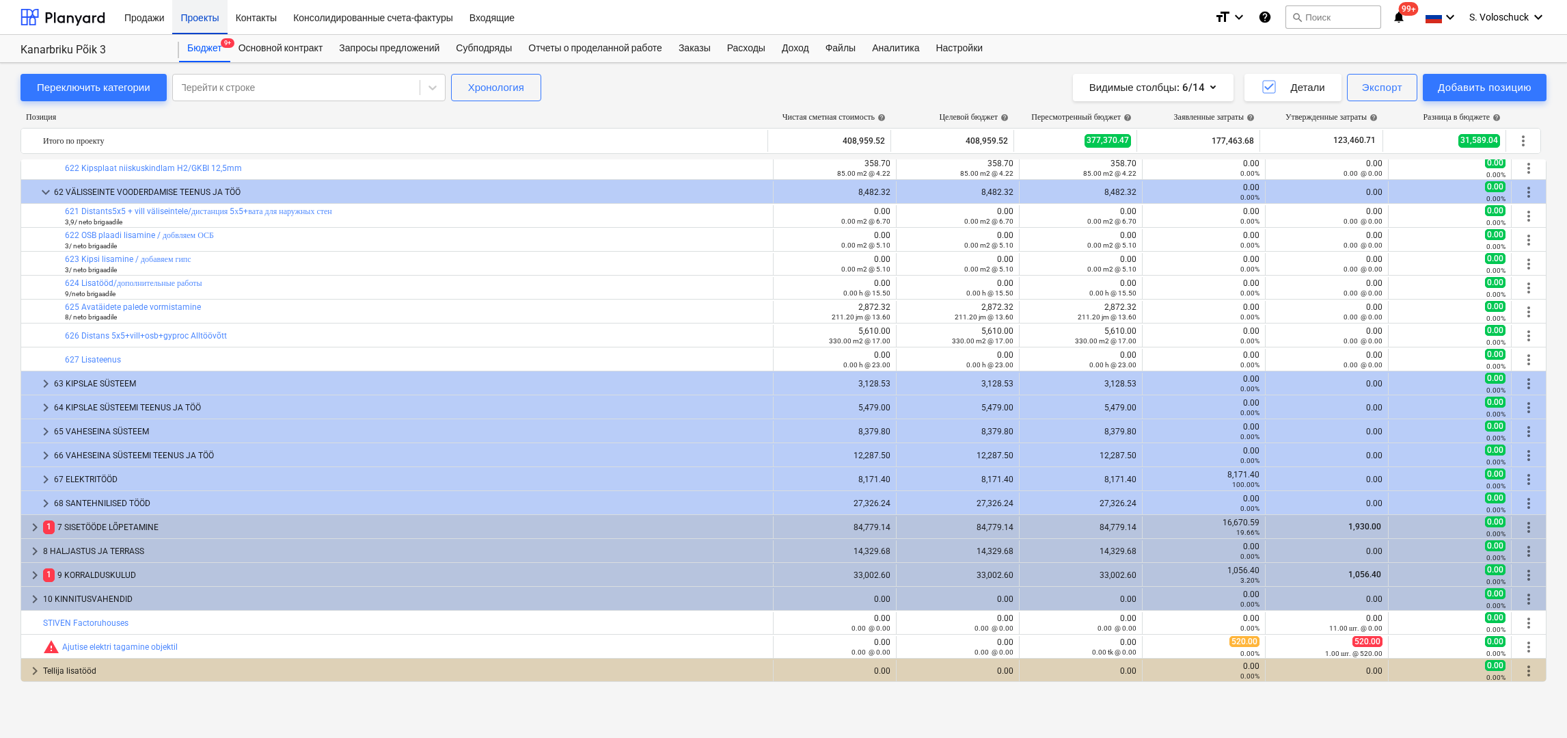
click at [211, 16] on div "Проекты" at bounding box center [199, 16] width 55 height 35
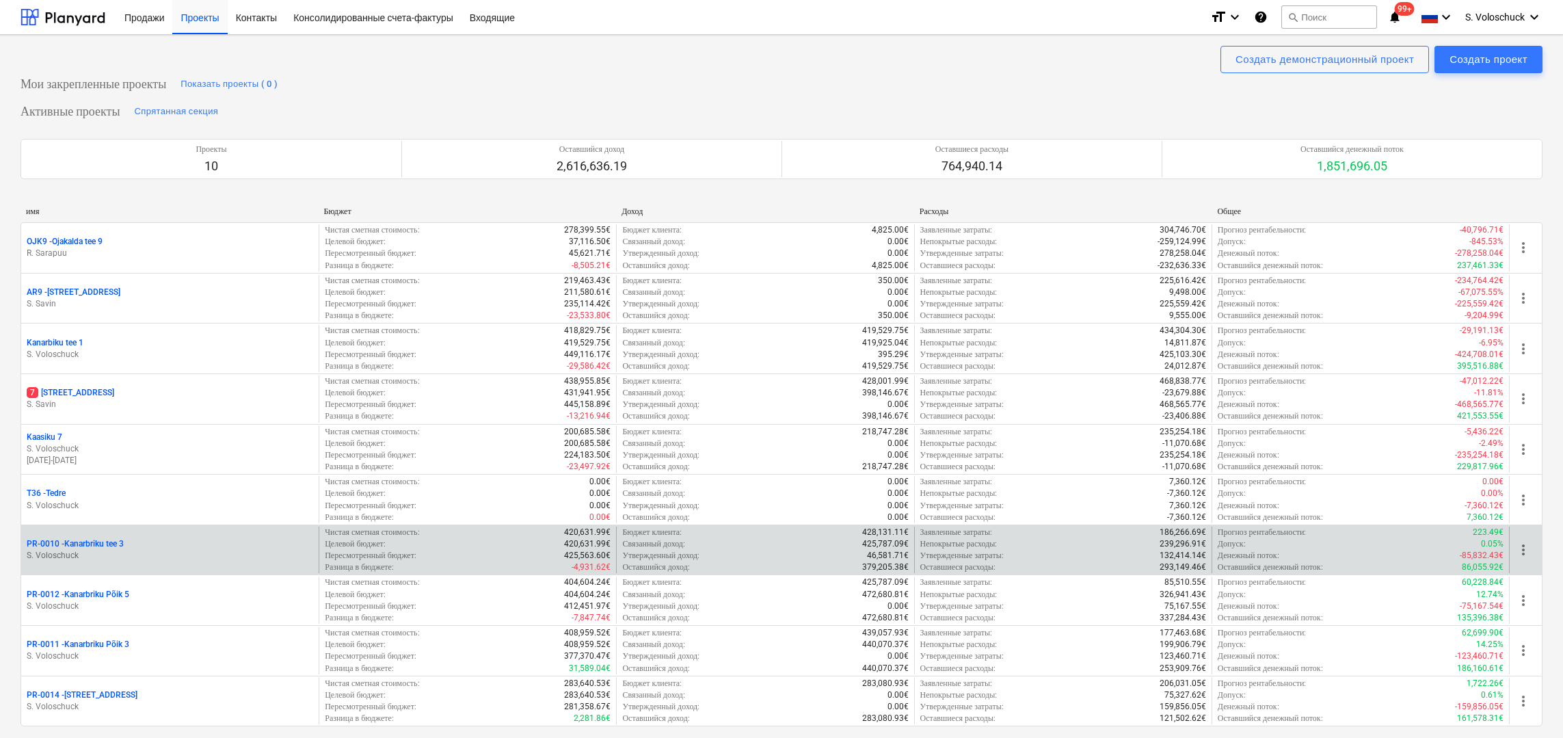
click at [164, 541] on div "PR-0010 - Kanarbriku tee 3" at bounding box center [170, 544] width 286 height 12
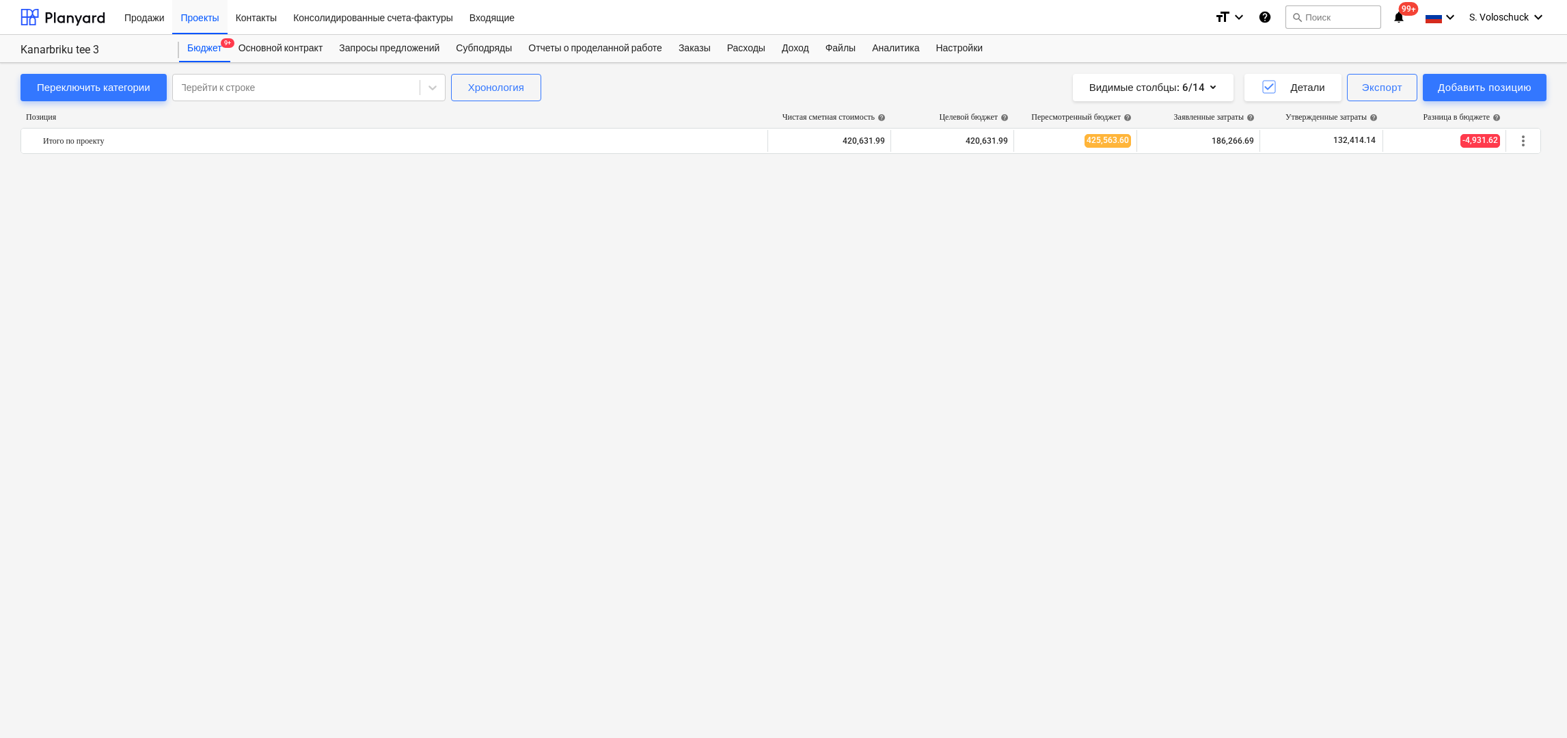
scroll to position [2732, 0]
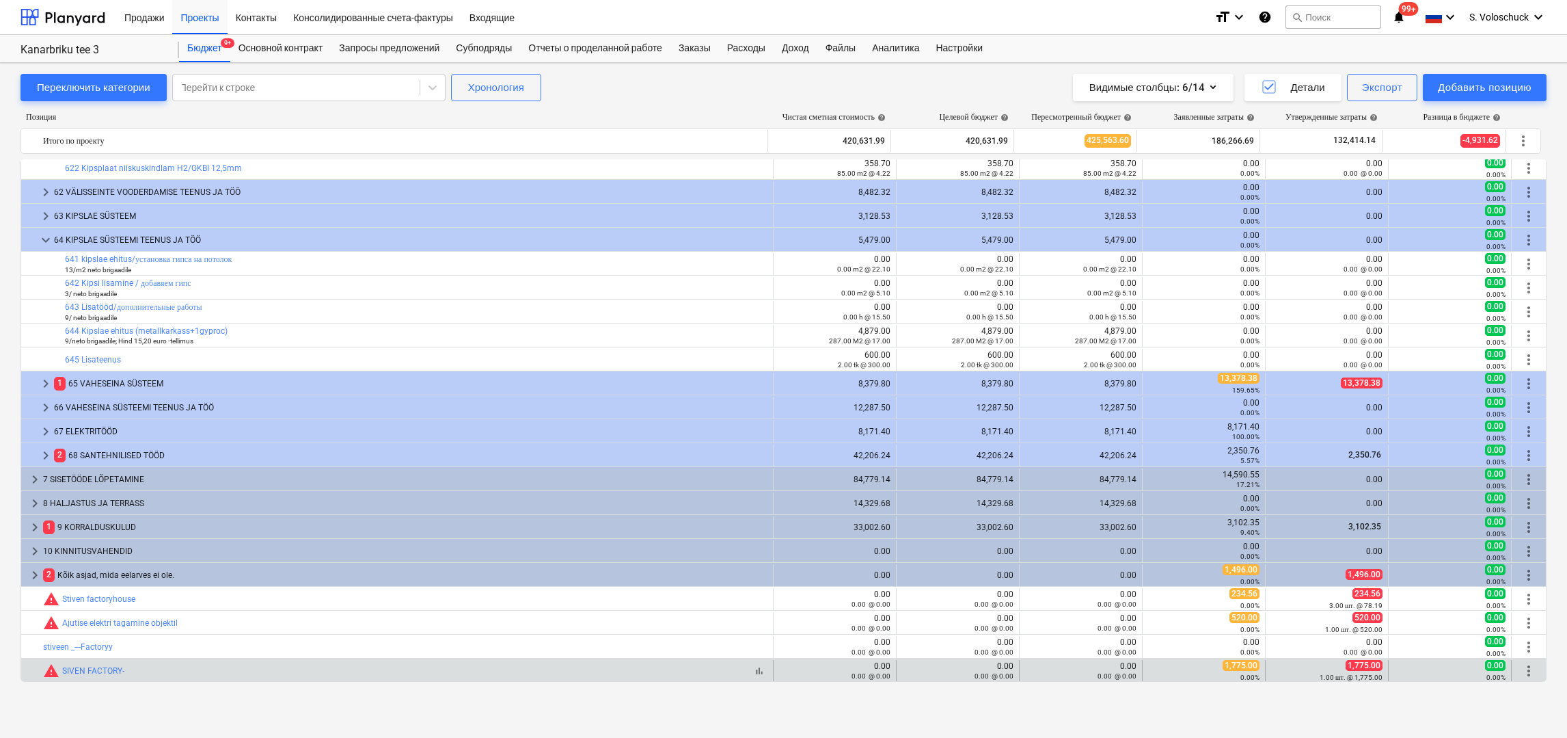
click at [349, 671] on div "bar_chart warning SIVEN FACTORY-" at bounding box center [405, 670] width 725 height 16
click at [109, 669] on link "SIVEN FACTORY-" at bounding box center [93, 671] width 62 height 10
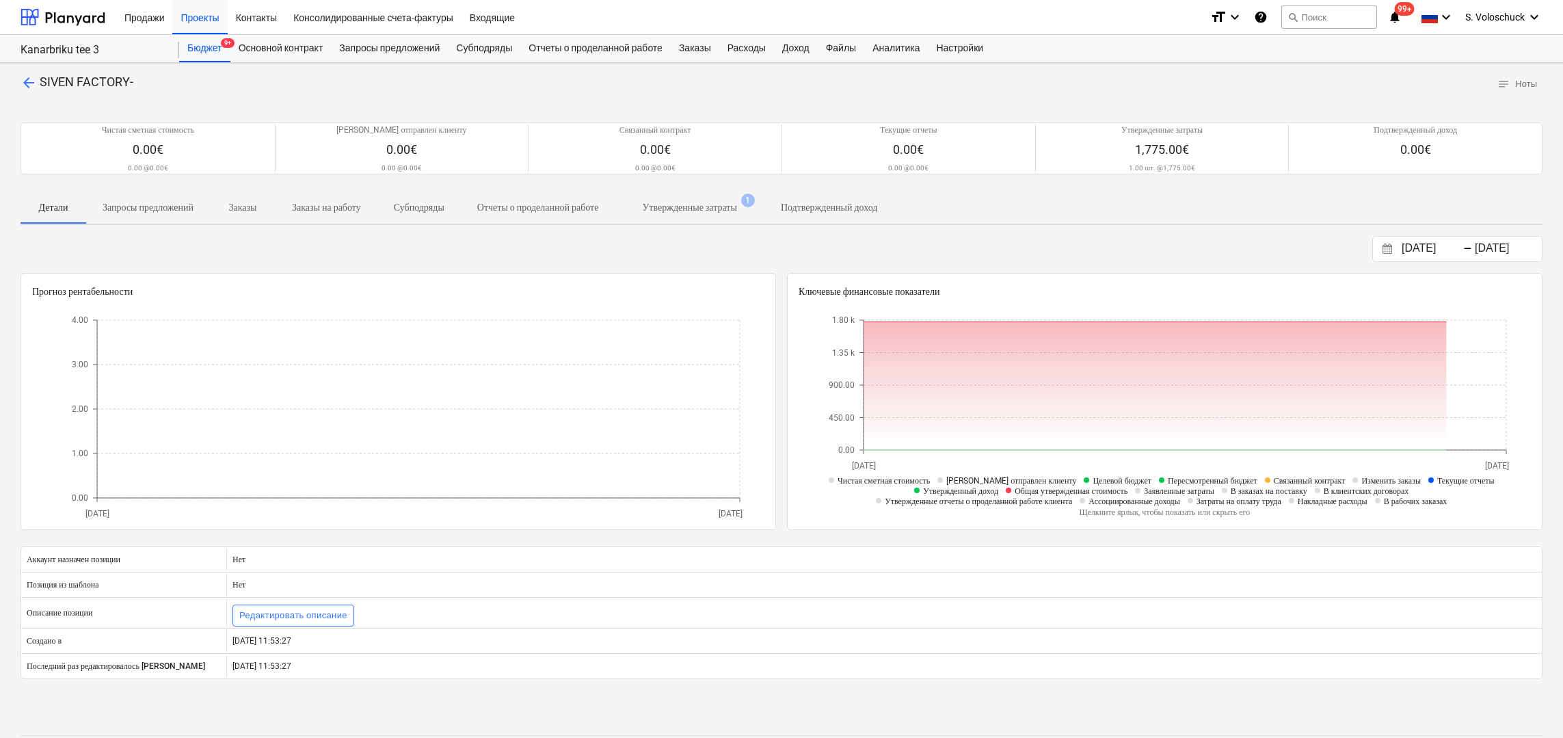
click at [736, 206] on p "Утвержденные затраты" at bounding box center [689, 207] width 94 height 14
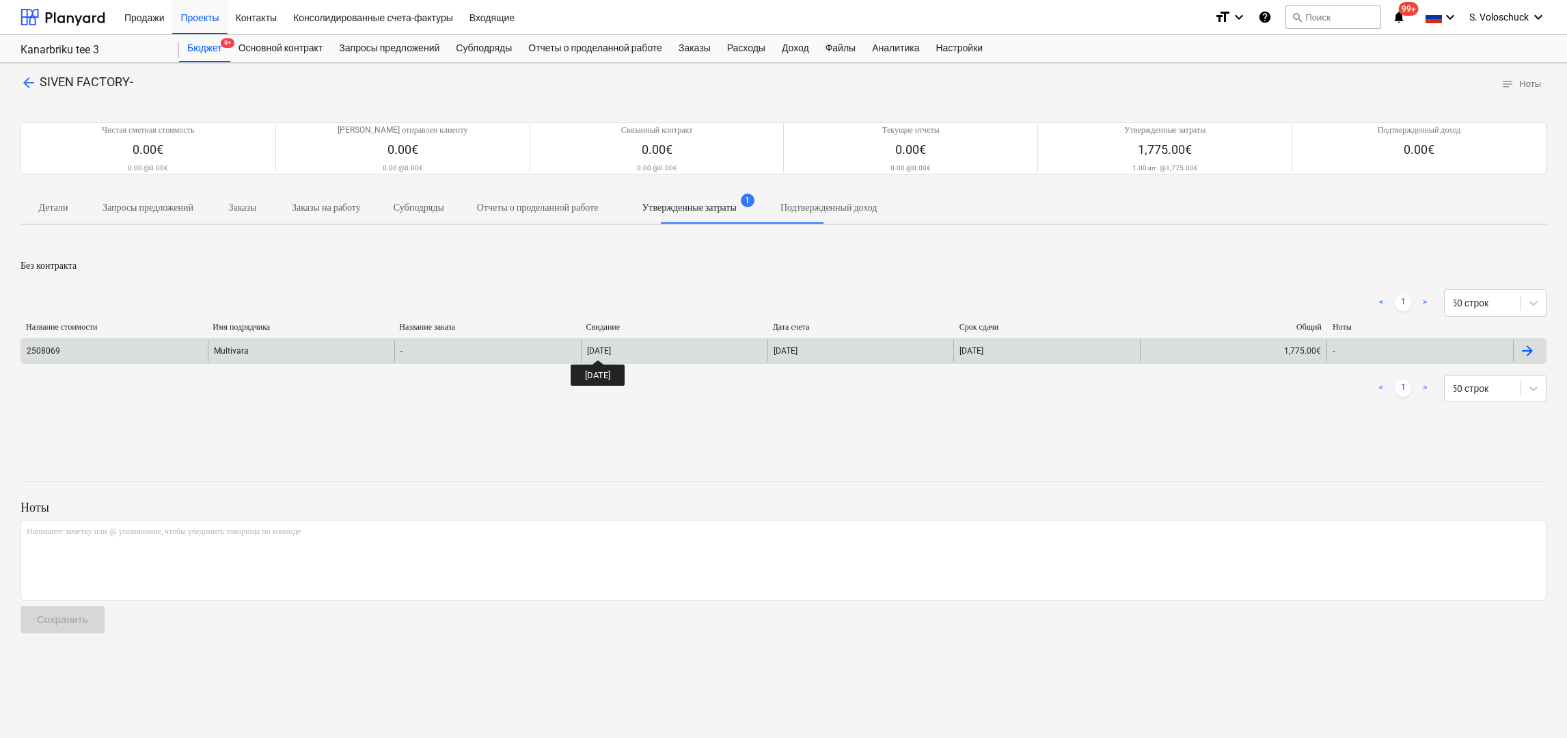
click at [610, 346] on div "[DATE]" at bounding box center [599, 351] width 24 height 10
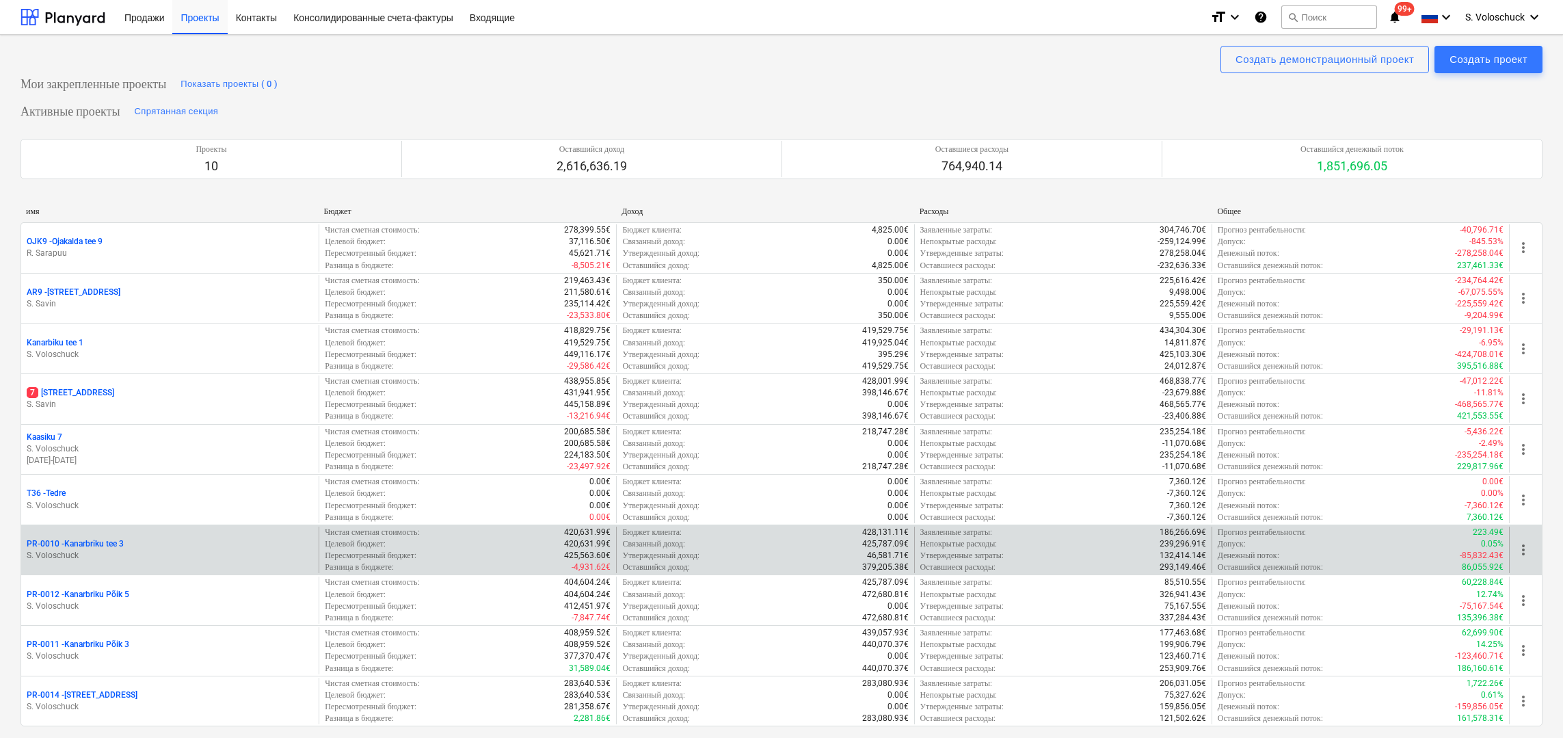
click at [139, 538] on div "PR-0010 - Kanarbriku tee 3" at bounding box center [170, 544] width 286 height 12
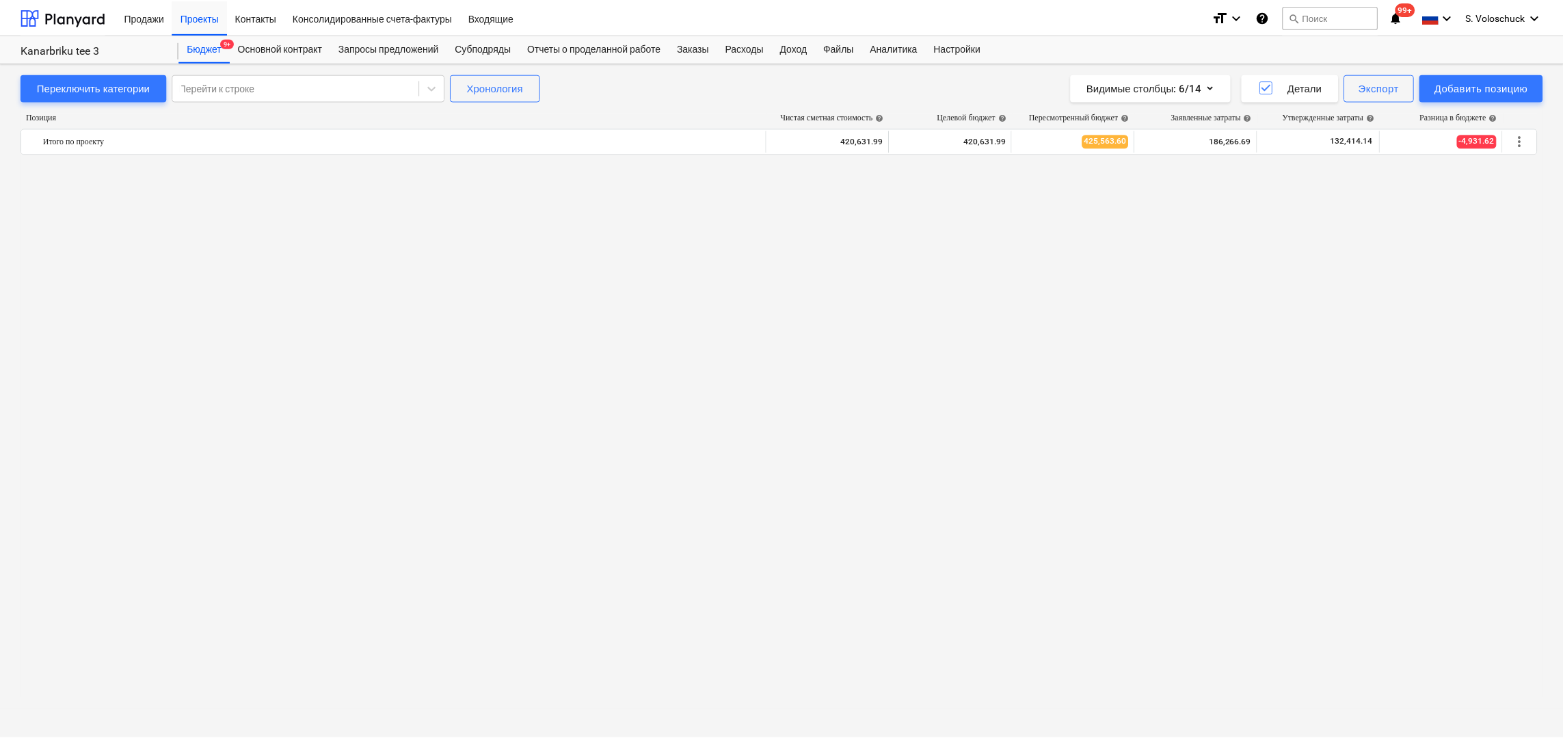
scroll to position [2732, 0]
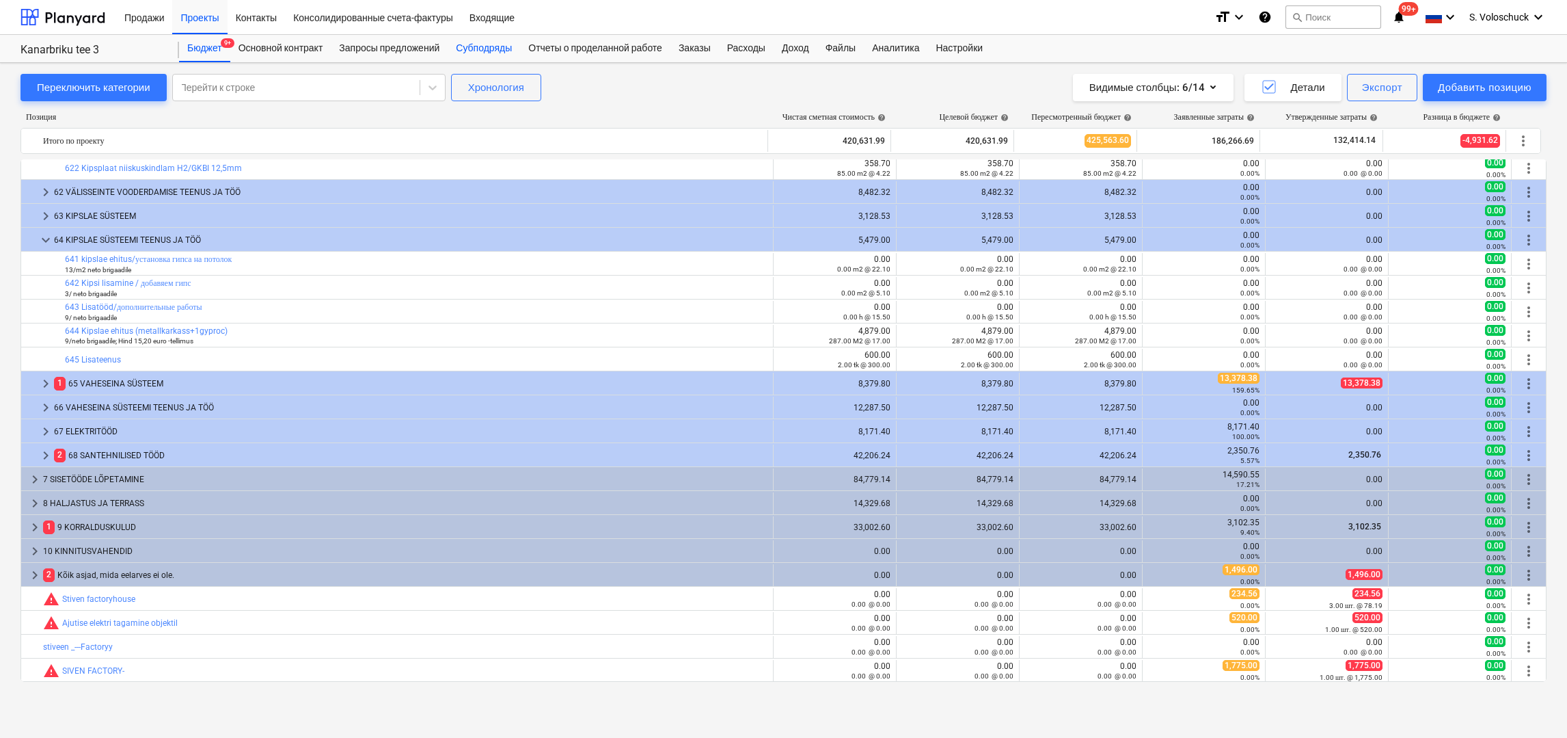
click at [504, 48] on div "Субподряды" at bounding box center [484, 48] width 72 height 27
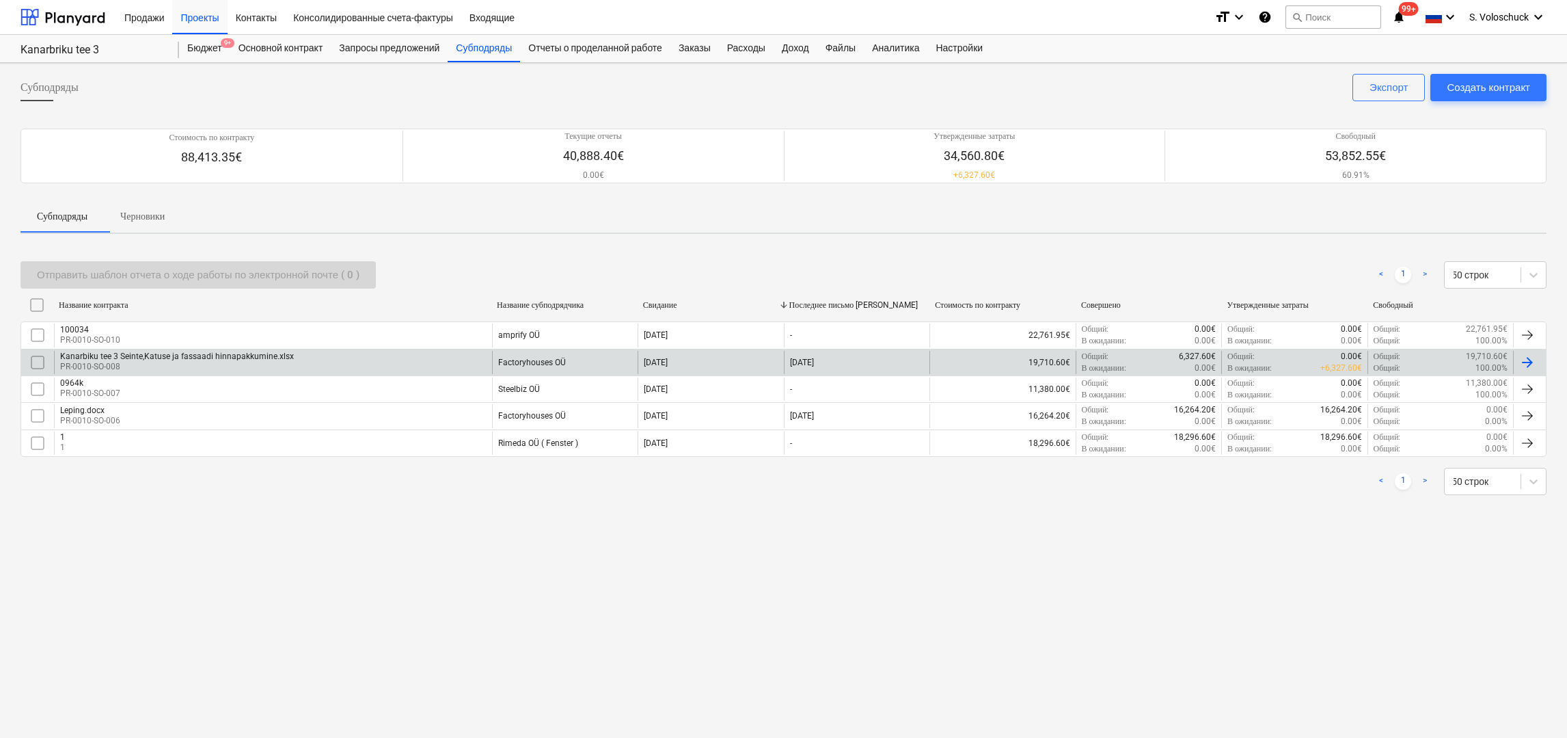
click at [219, 365] on p "PR-0010-SO-008" at bounding box center [177, 367] width 234 height 12
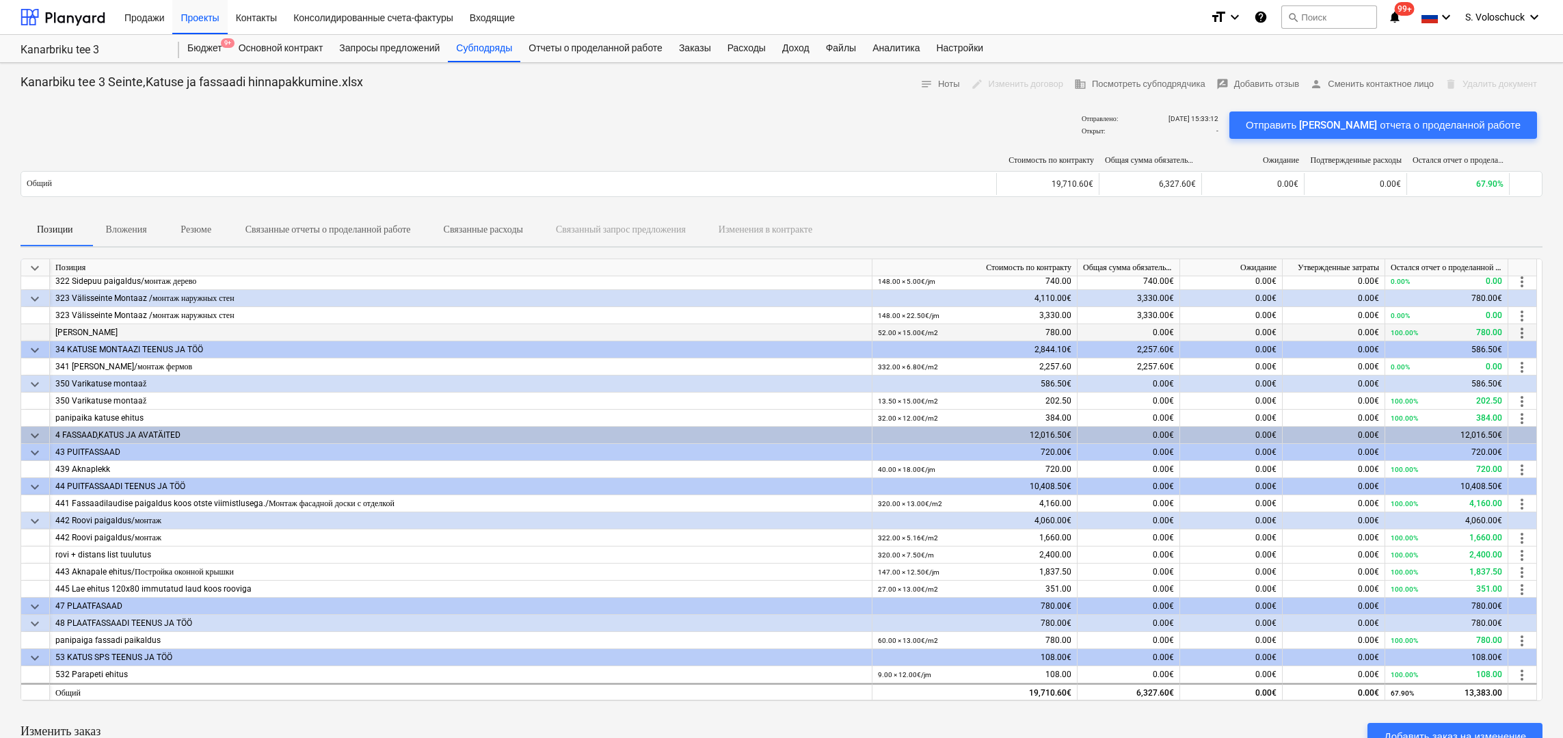
scroll to position [288, 0]
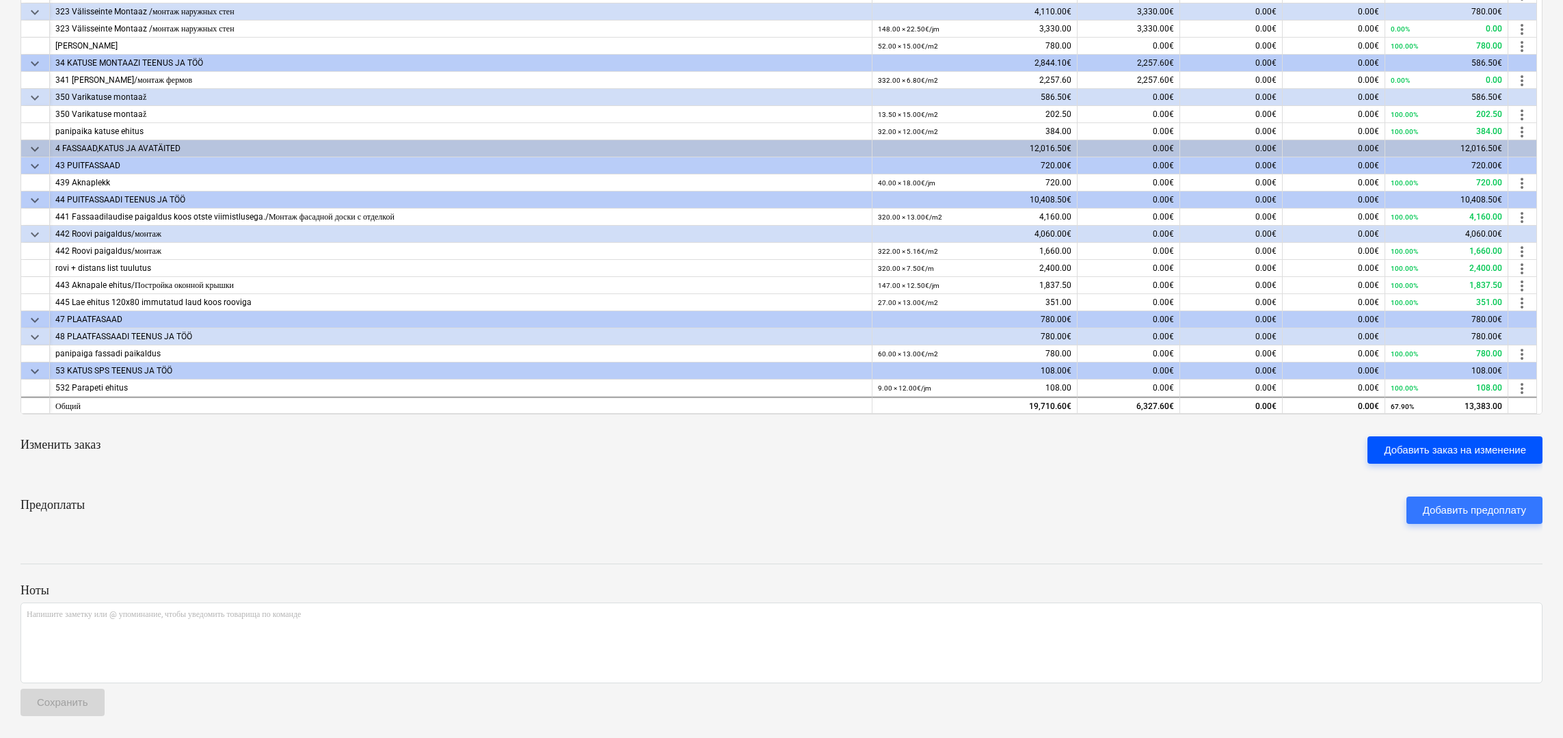
click at [1443, 446] on div "Добавить заказ на изменение" at bounding box center [1455, 450] width 142 height 18
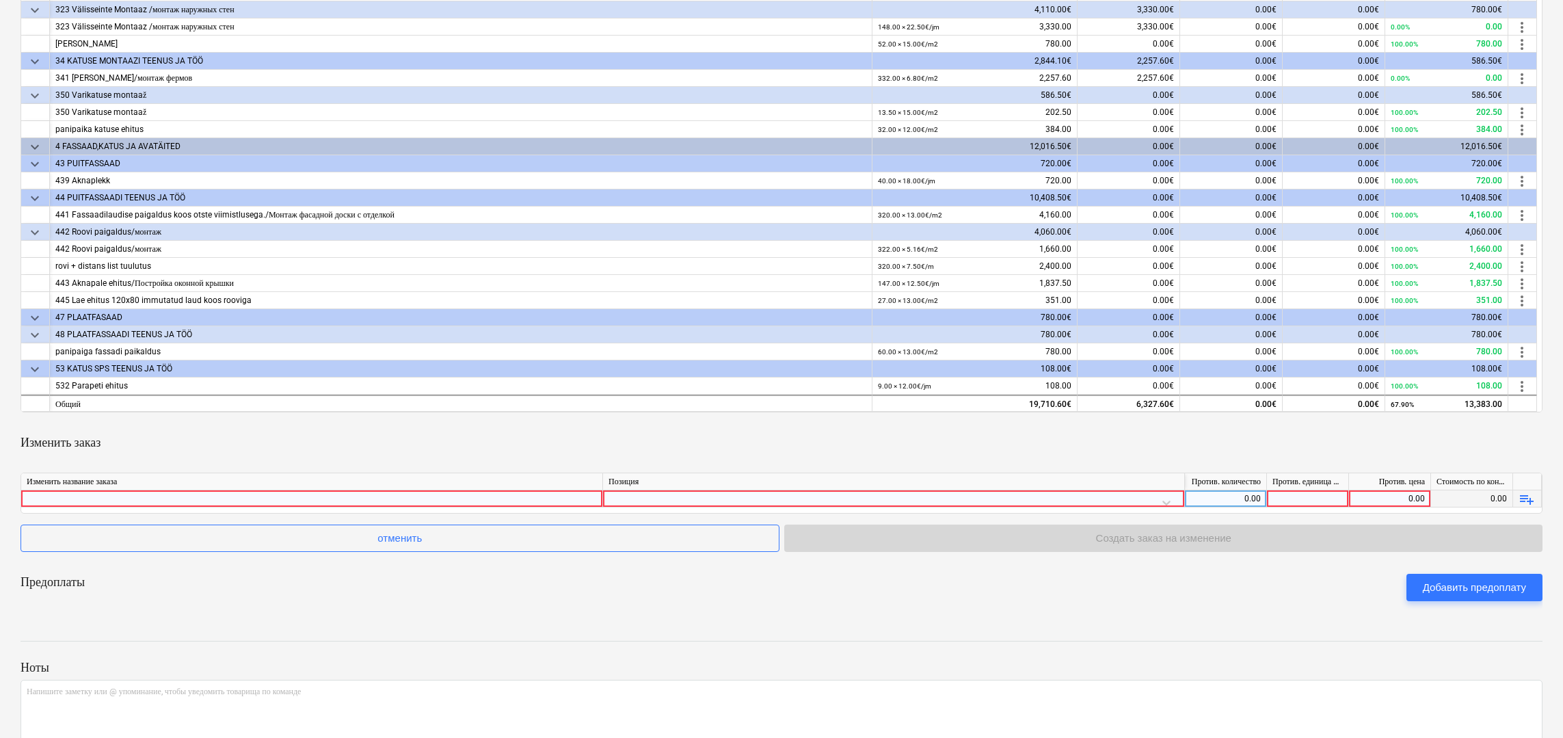
click at [967, 498] on div at bounding box center [893, 502] width 570 height 24
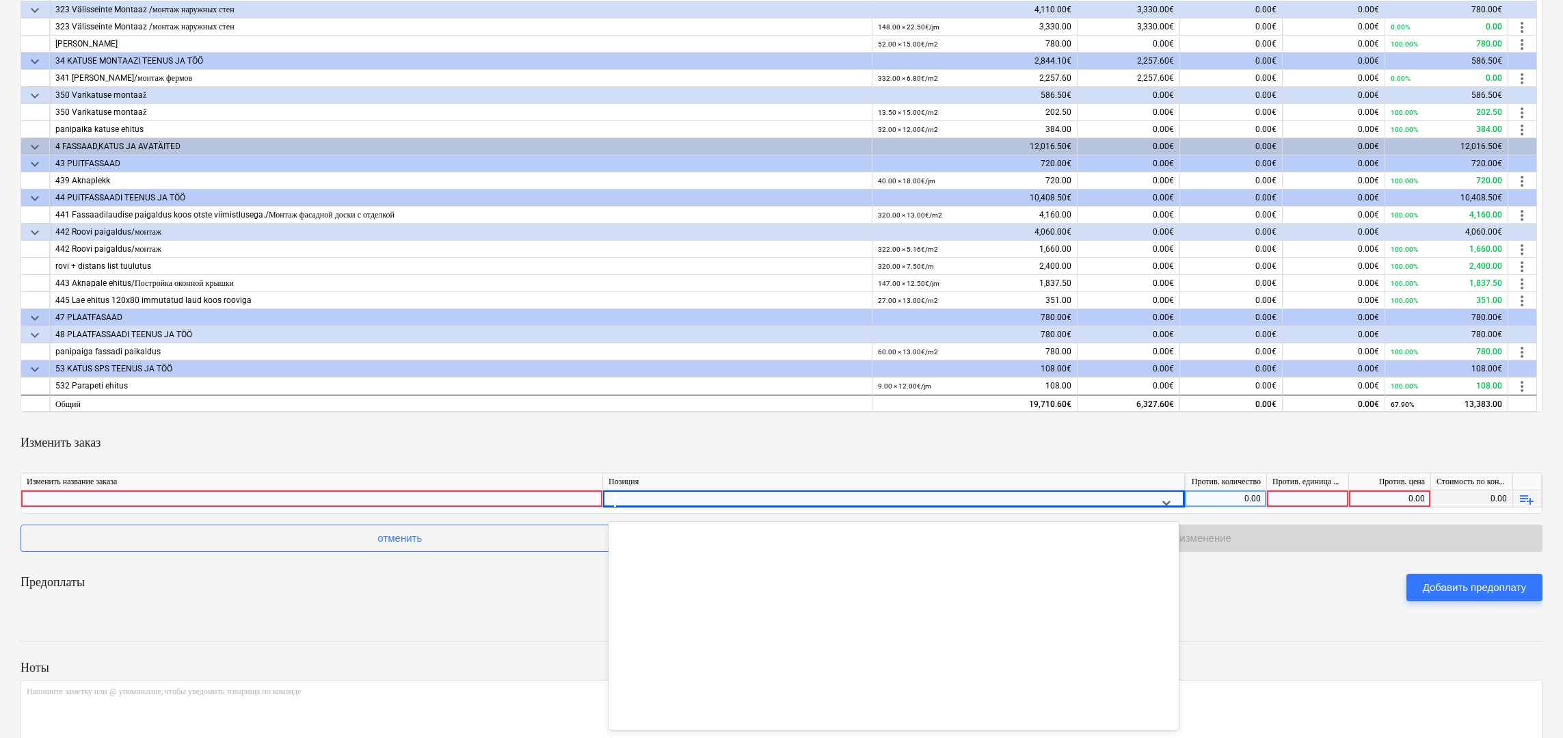
scroll to position [367, 0]
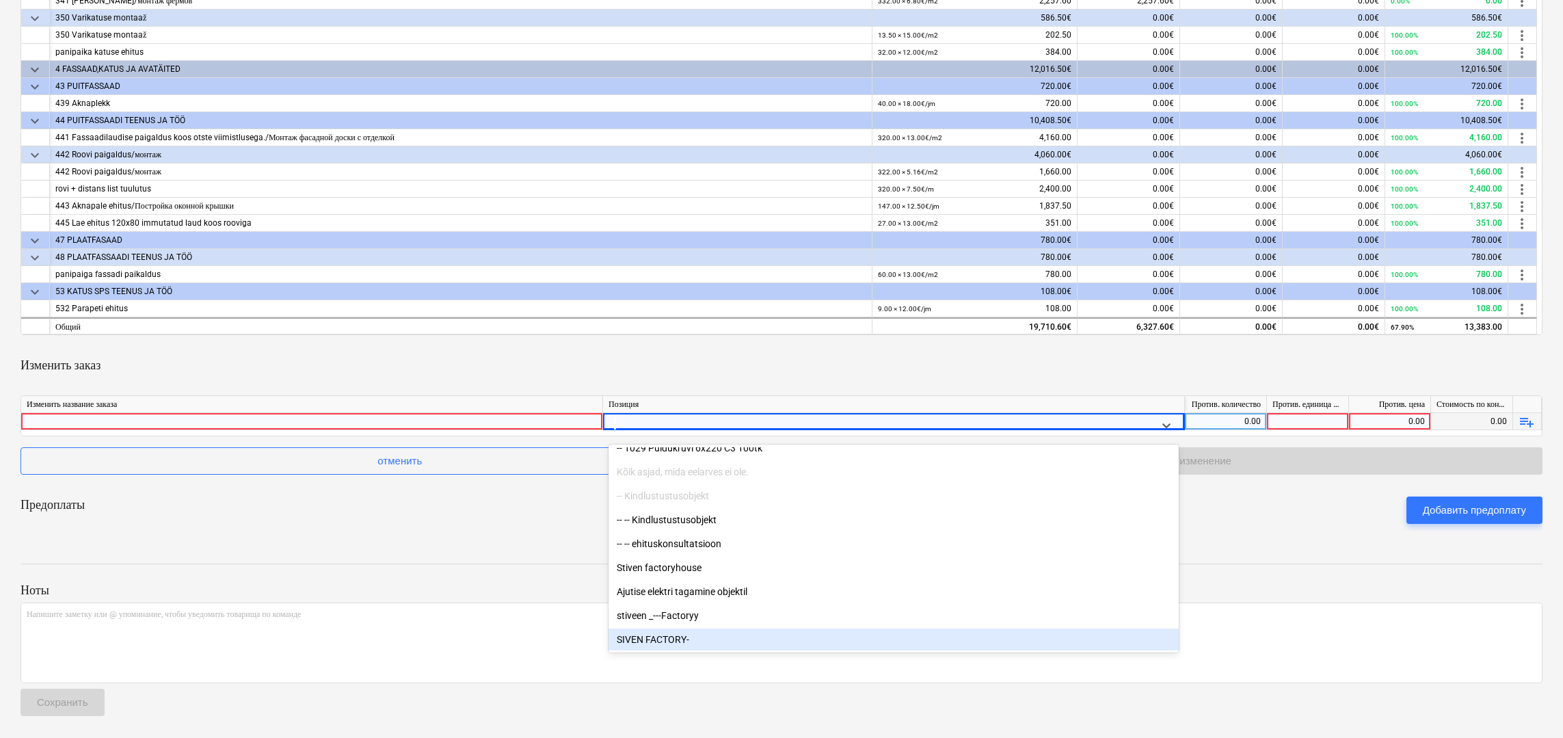
click at [678, 642] on div "SIVEN FACTORY-" at bounding box center [893, 639] width 570 height 22
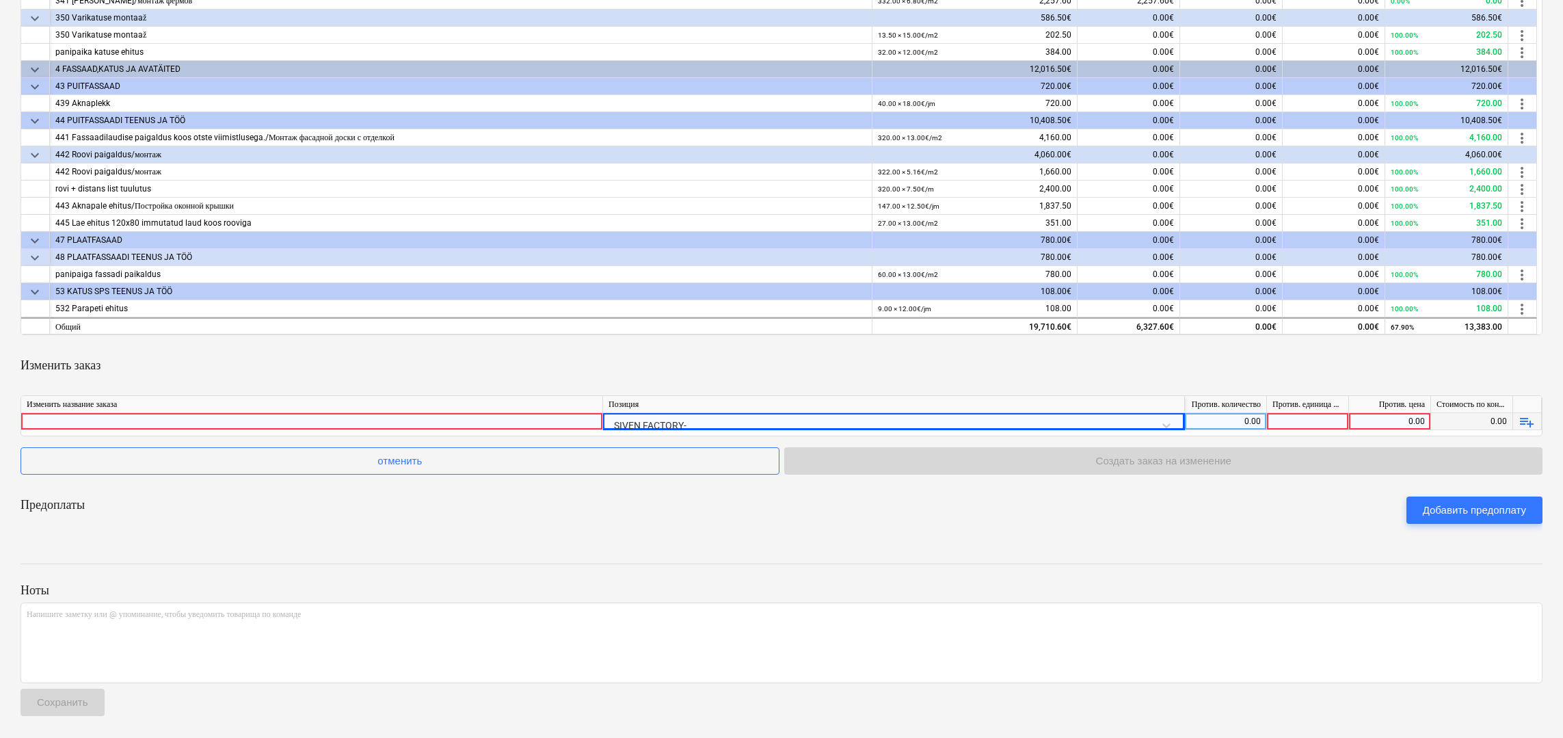
click at [1325, 425] on div at bounding box center [1308, 421] width 82 height 17
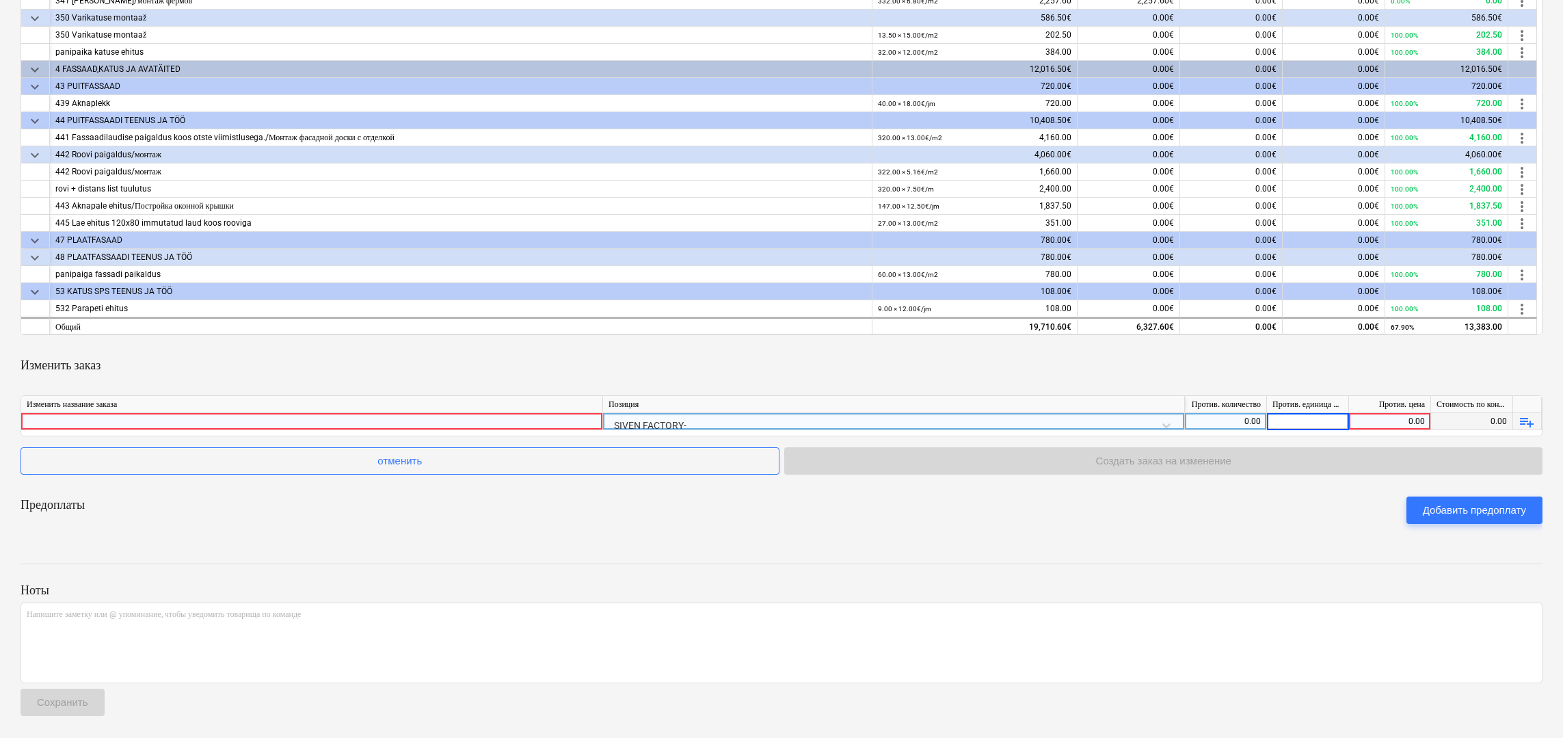
type input "1"
click at [1362, 420] on div "0.00" at bounding box center [1389, 421] width 70 height 17
type input "1775"
click at [1300, 498] on div "Предоплаты Добавить предоплату" at bounding box center [782, 509] width 1522 height 49
click at [1243, 420] on div "0.00" at bounding box center [1225, 421] width 70 height 17
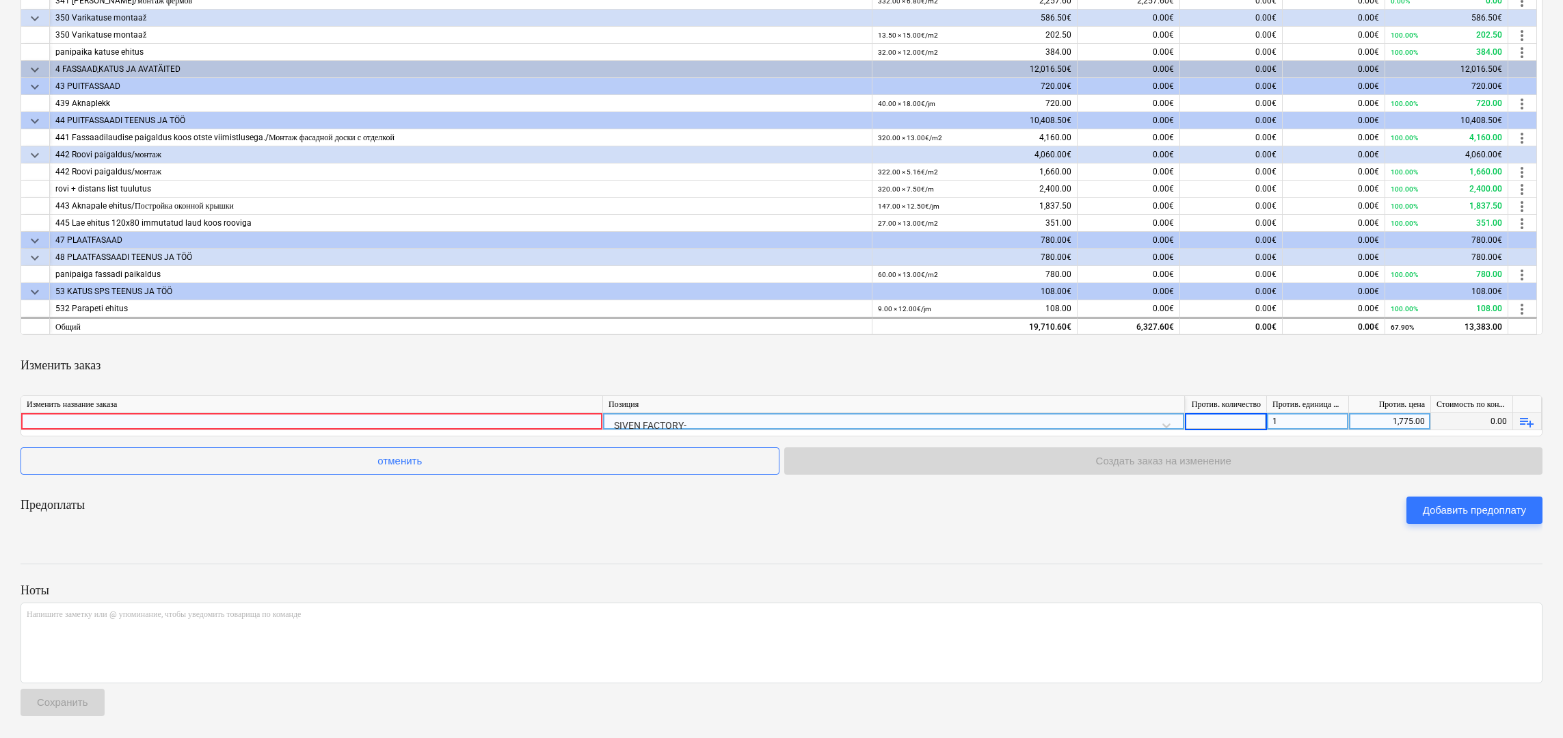
type input "1"
click at [1318, 514] on div "Предоплаты Добавить предоплату" at bounding box center [782, 509] width 1522 height 49
click at [433, 422] on div at bounding box center [312, 421] width 570 height 16
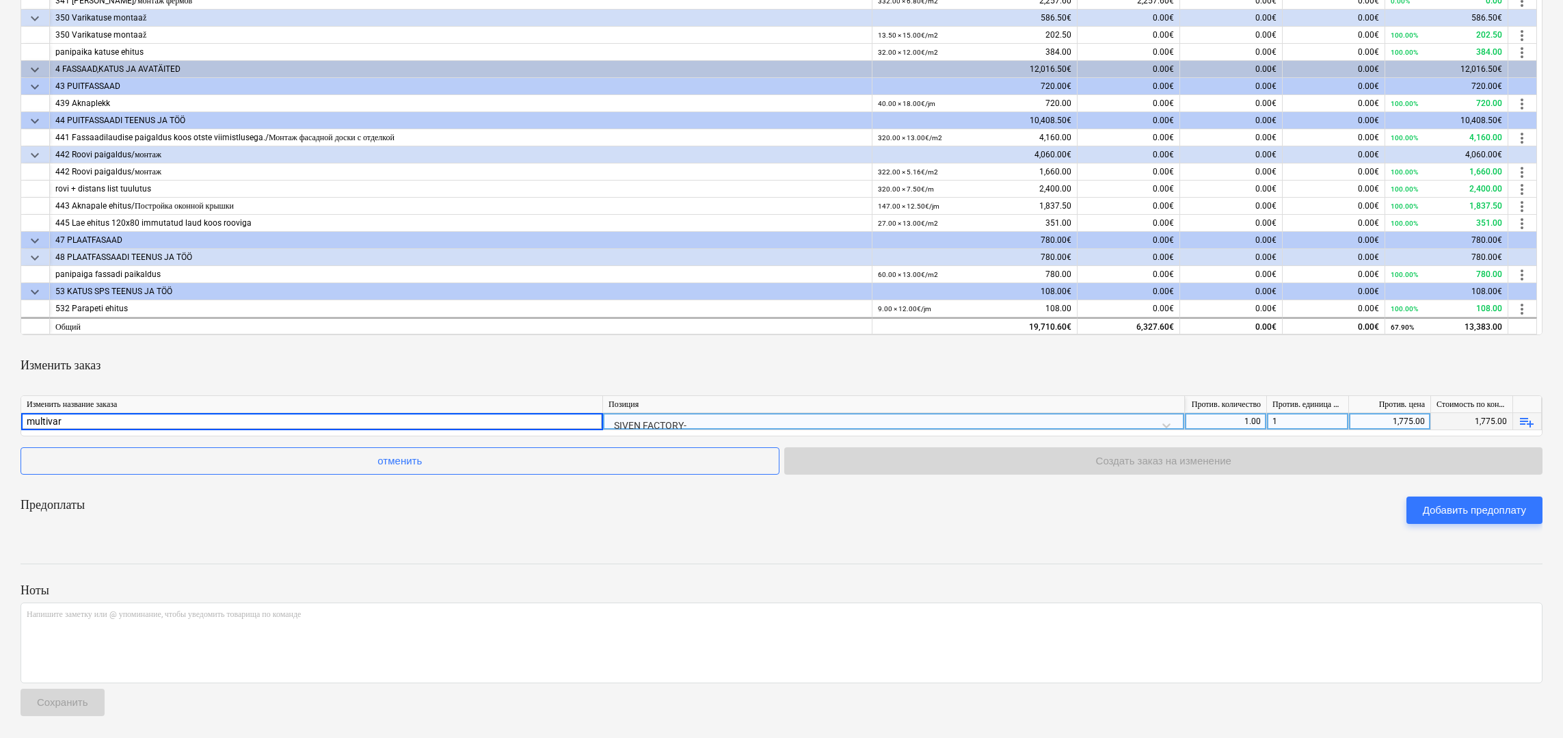
type input "multivara"
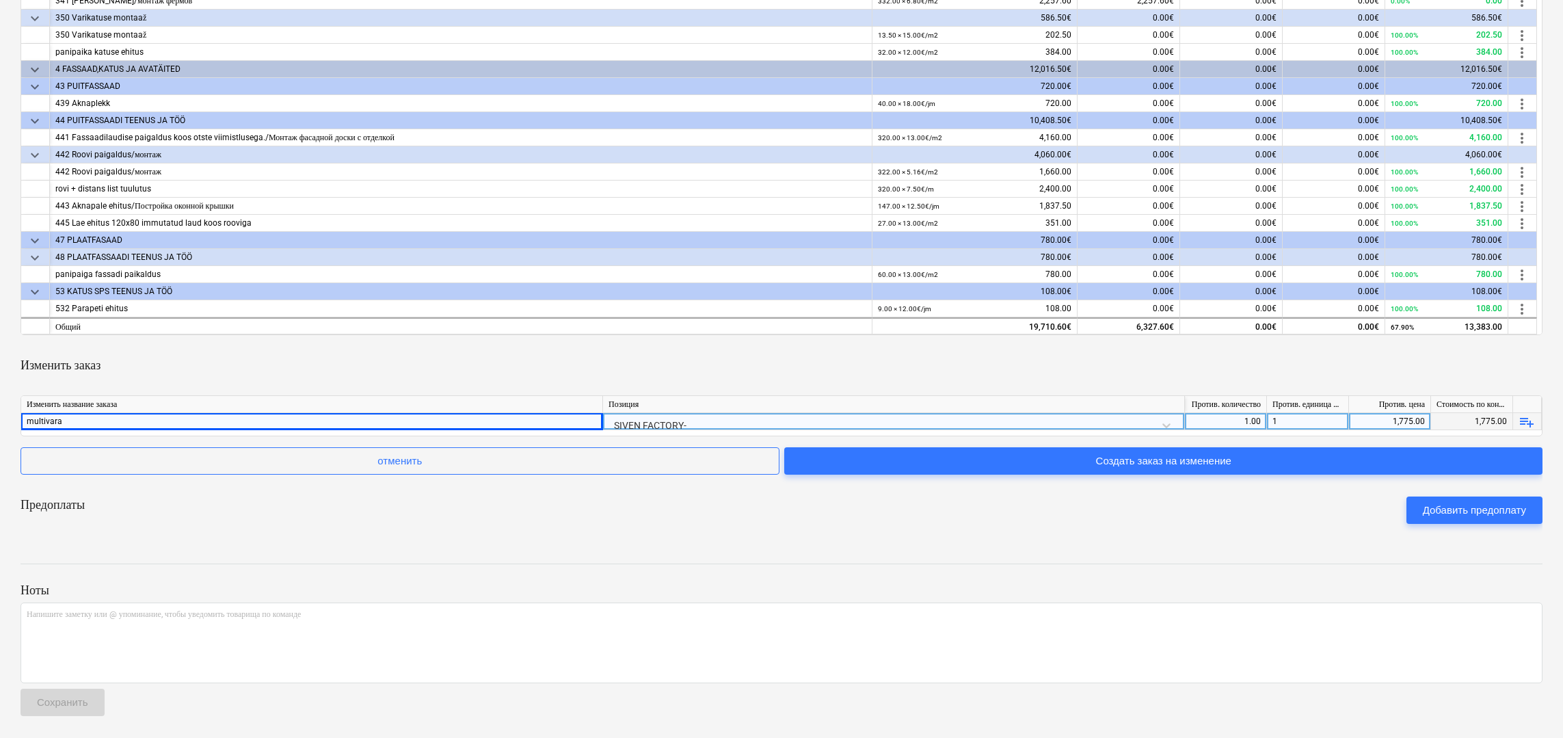
click at [624, 509] on div "Предоплаты Добавить предоплату" at bounding box center [782, 509] width 1522 height 49
click at [1001, 468] on span "Создать заказ на изменение" at bounding box center [1162, 461] width 725 height 18
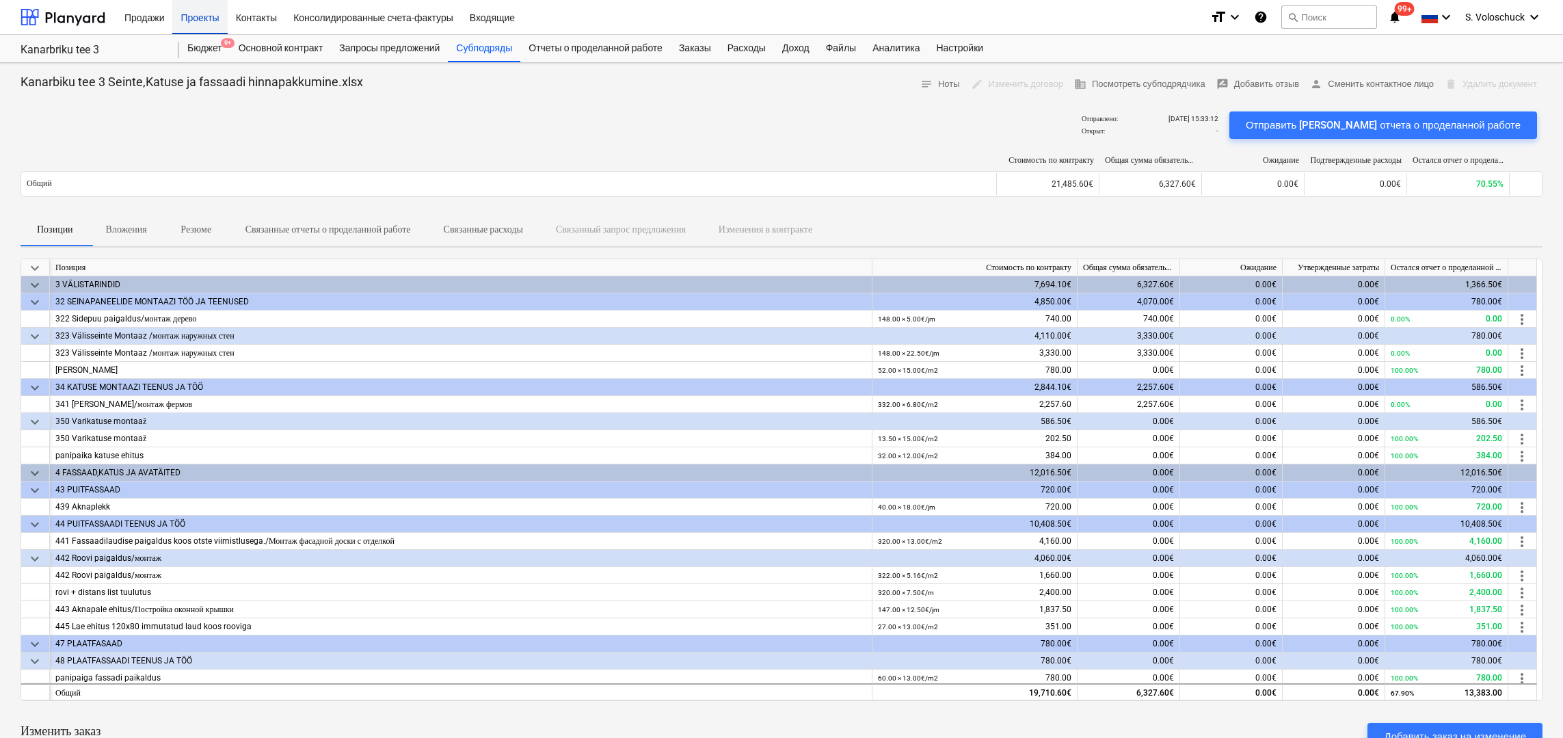
click at [208, 21] on div "Проекты" at bounding box center [199, 16] width 55 height 35
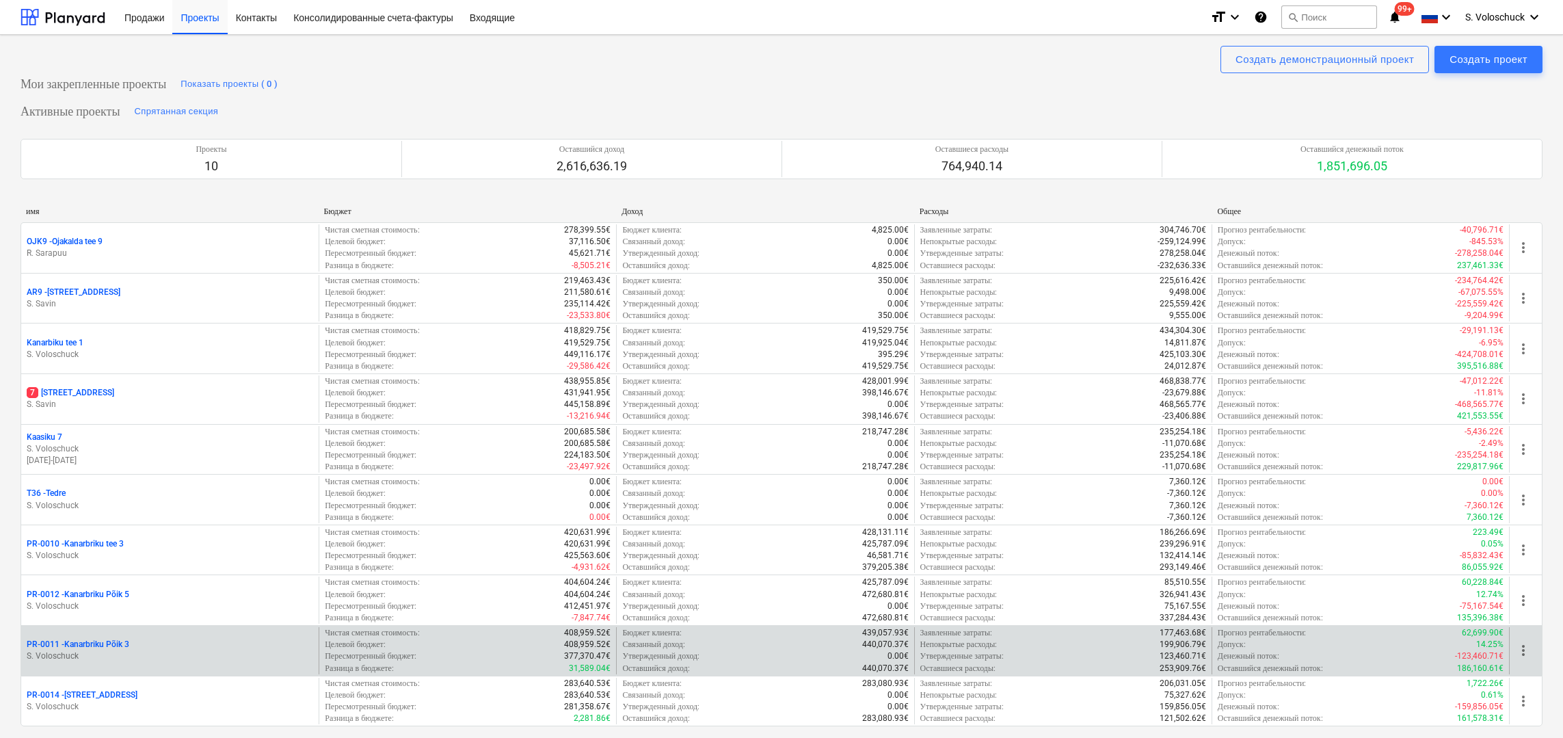
click at [176, 644] on div "PR-0011 - Kanarbriku Põik 3" at bounding box center [170, 644] width 286 height 12
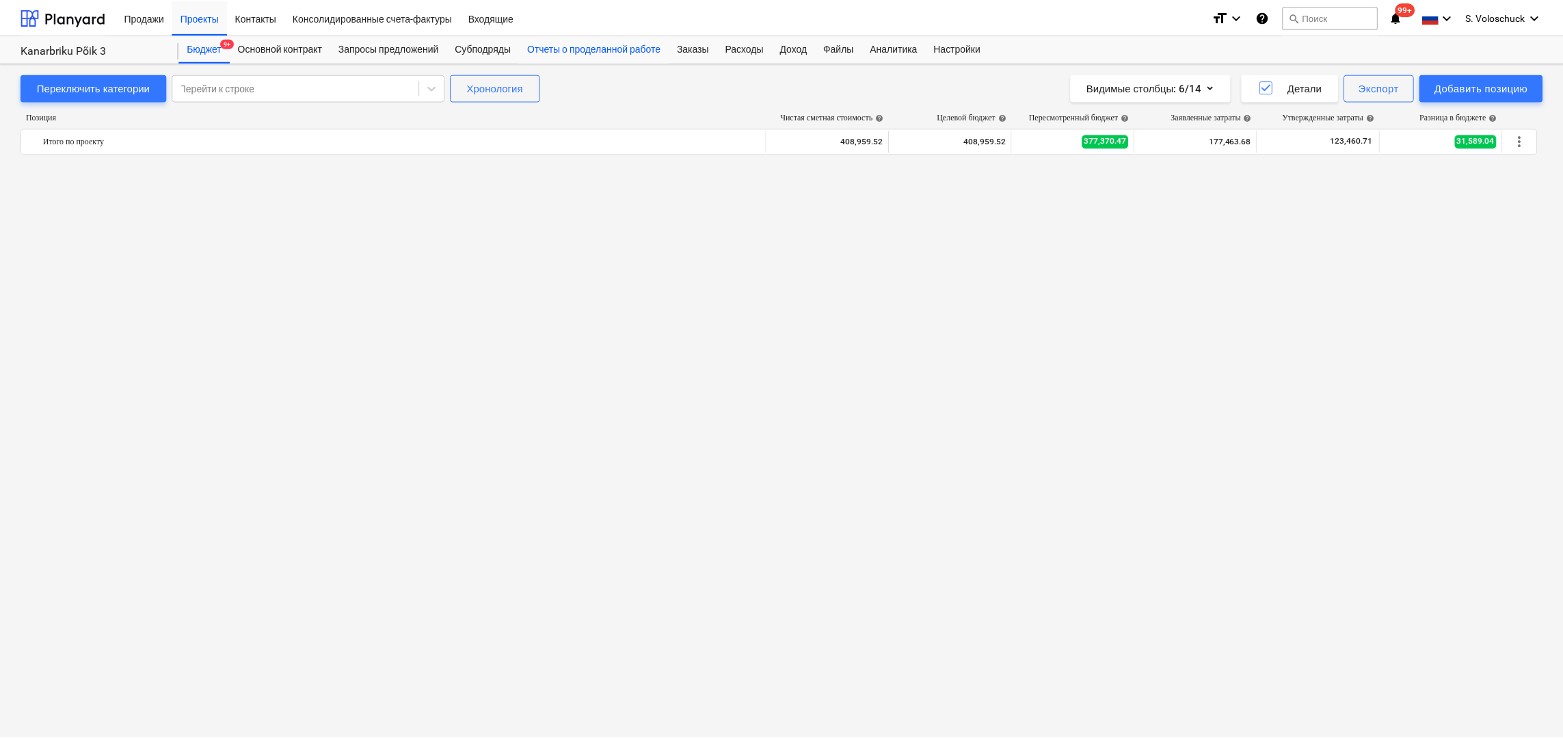
scroll to position [1224, 0]
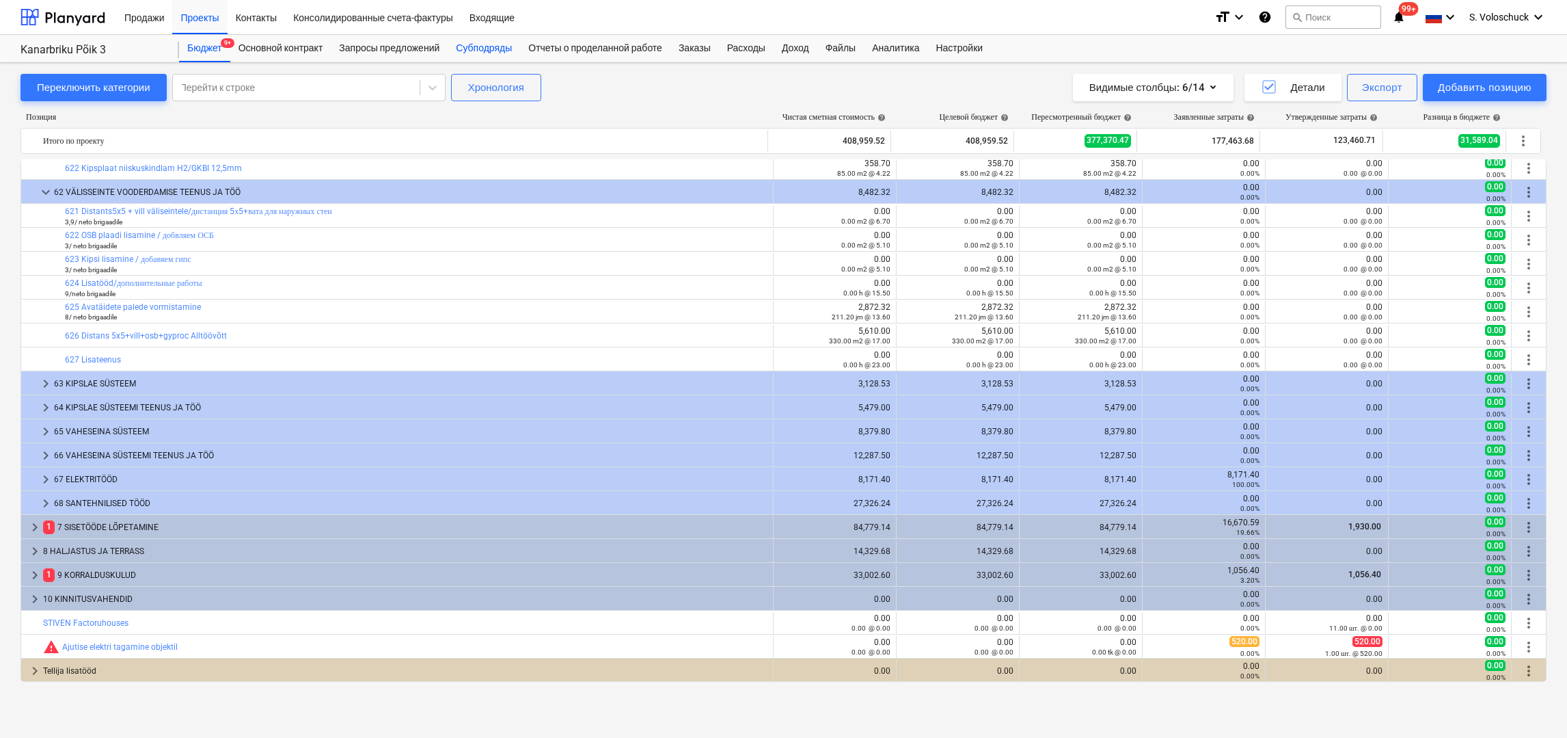
click at [480, 53] on div "Субподряды" at bounding box center [484, 48] width 72 height 27
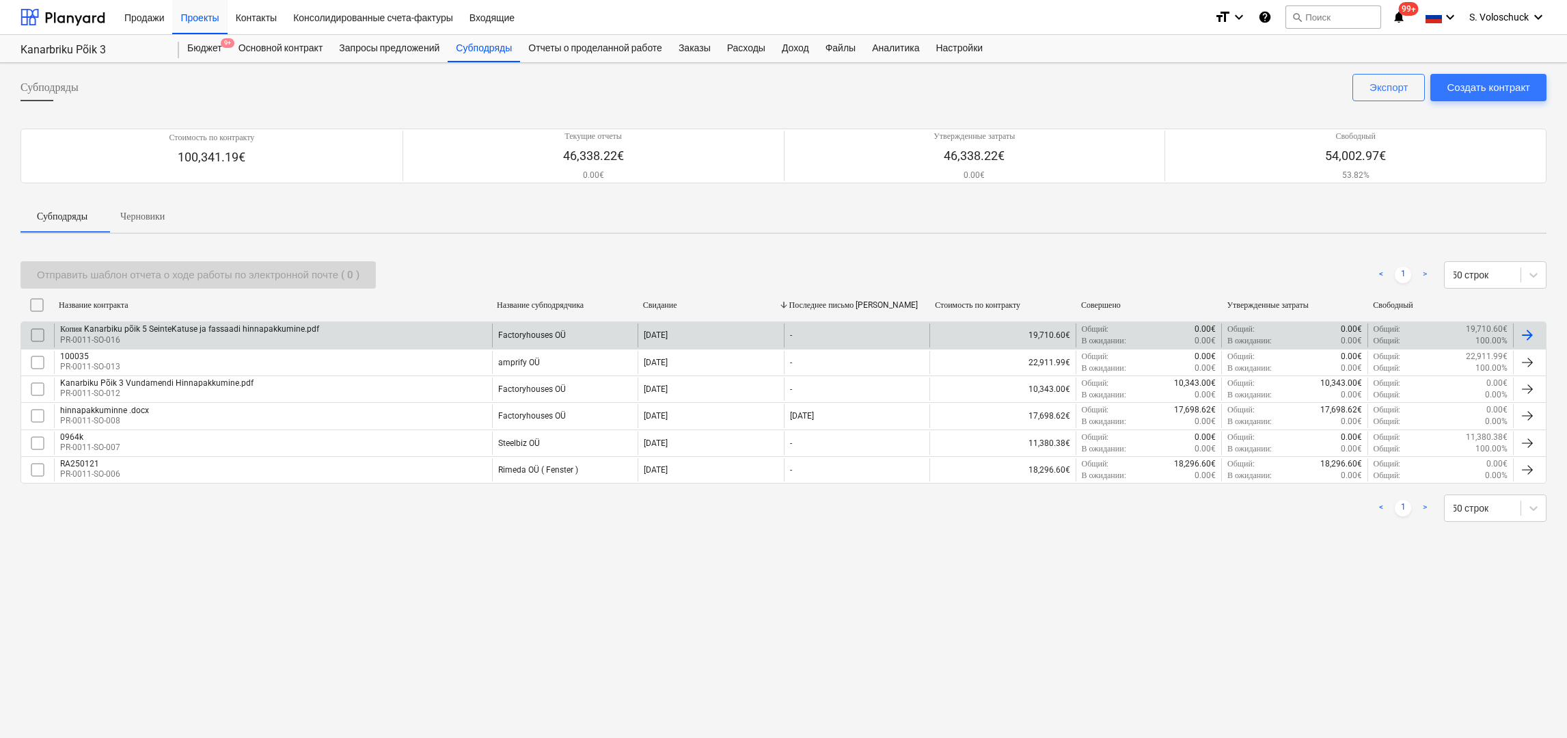
click at [487, 335] on div "Копия Kanarbiku põik 5 SeinteKatuse ja fassaadi hinnapakkumine.pdf PR-0011-SO-0…" at bounding box center [273, 334] width 438 height 23
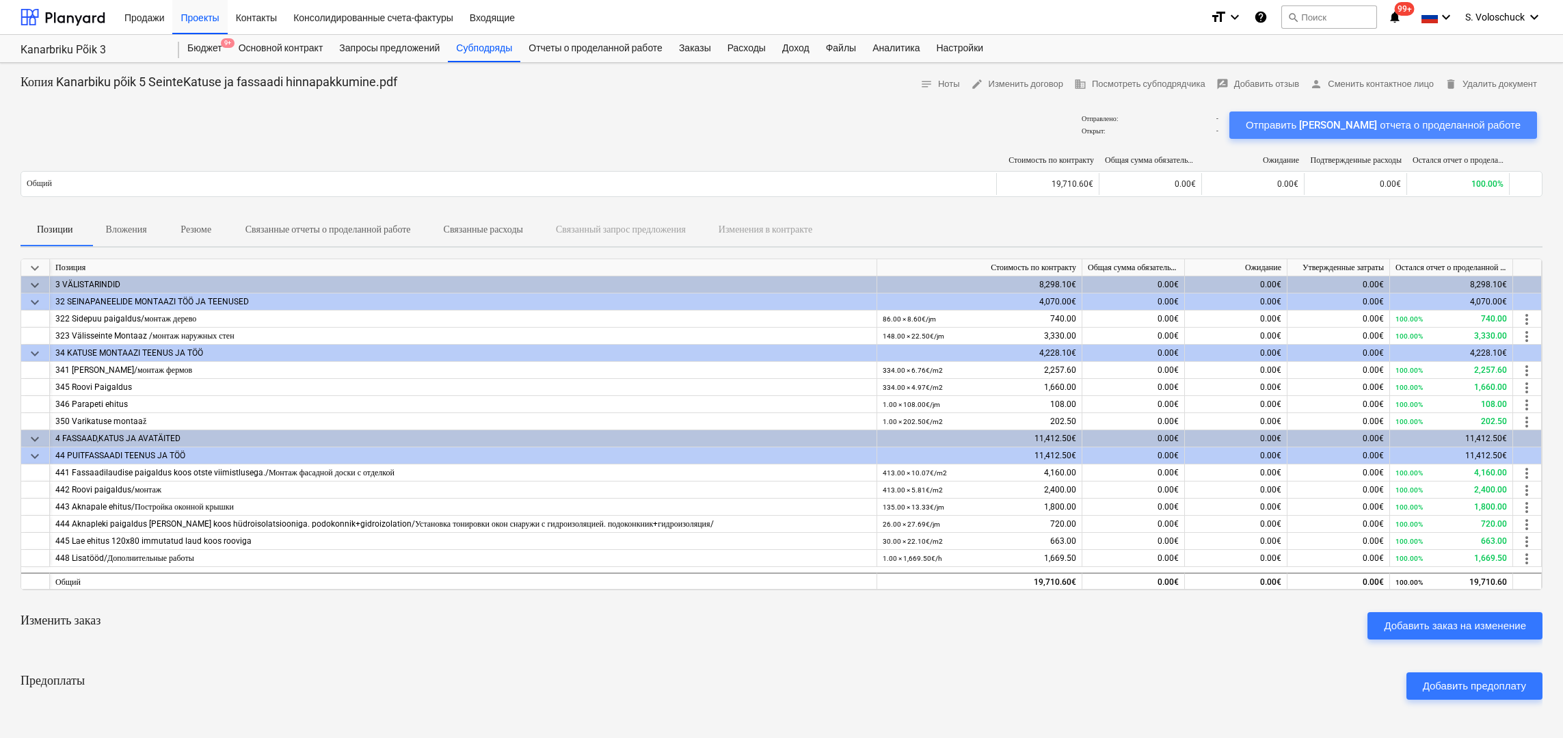
click at [1487, 128] on div "Отправить [PERSON_NAME] отчета о проделанной работе" at bounding box center [1382, 125] width 275 height 18
